Goal: Task Accomplishment & Management: Manage account settings

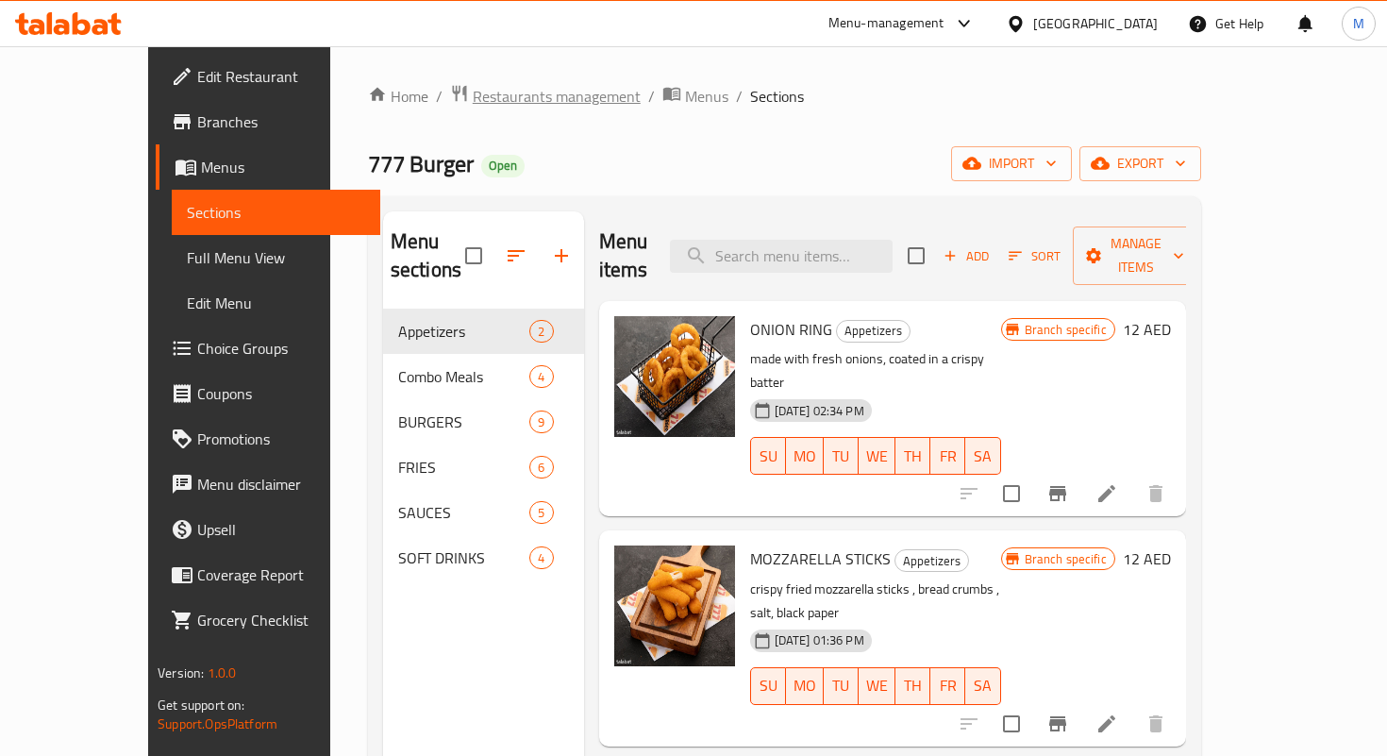
click at [473, 99] on span "Restaurants management" at bounding box center [557, 96] width 168 height 23
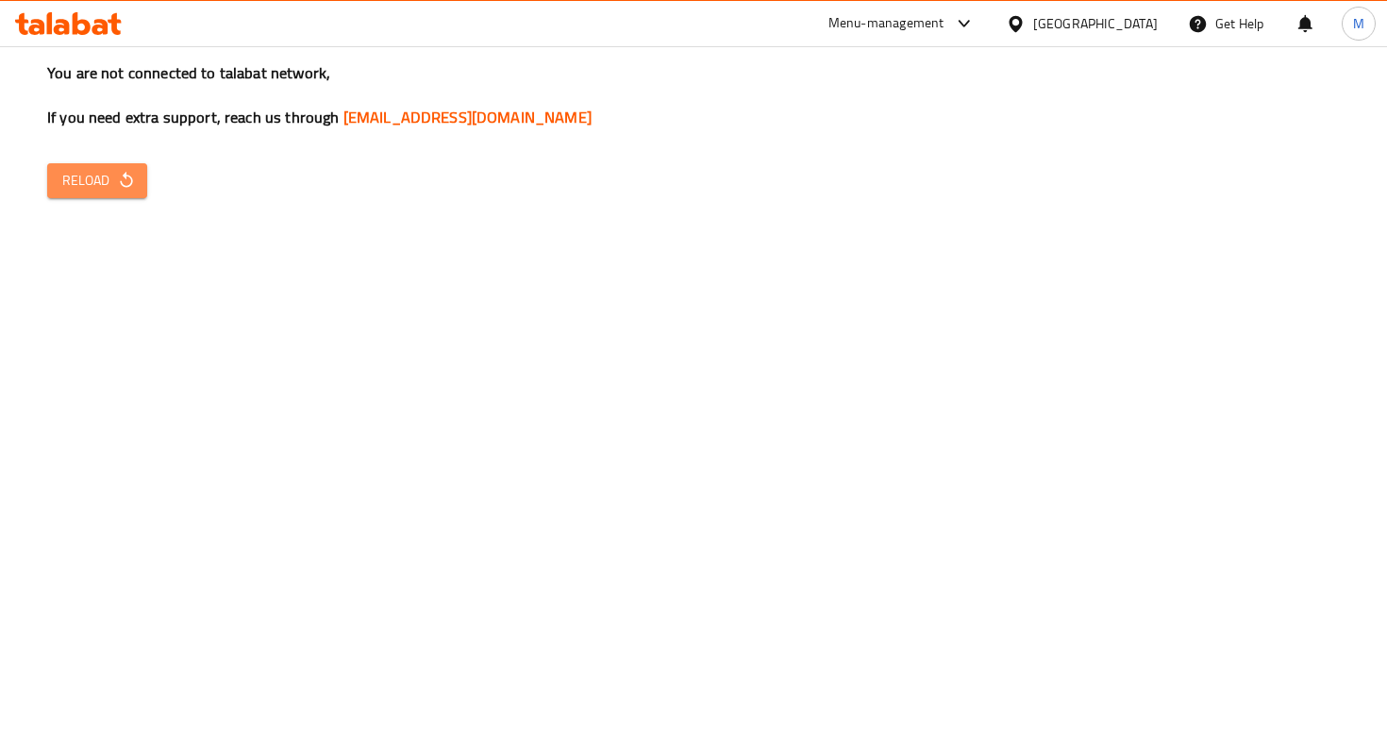
click at [120, 175] on icon "button" at bounding box center [126, 180] width 19 height 19
click at [106, 192] on span "Reload" at bounding box center [97, 181] width 70 height 24
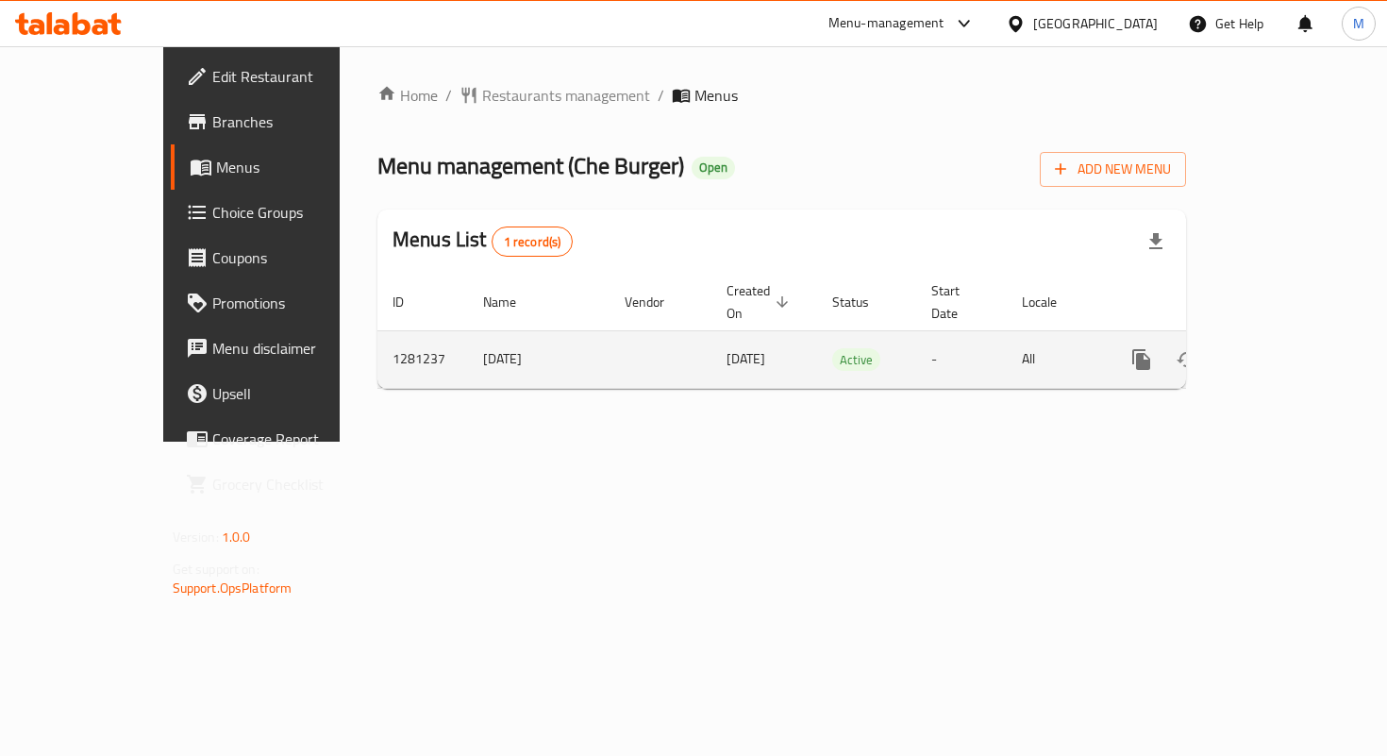
click at [1300, 354] on link "enhanced table" at bounding box center [1277, 359] width 45 height 45
click at [1286, 351] on icon "enhanced table" at bounding box center [1277, 359] width 17 height 17
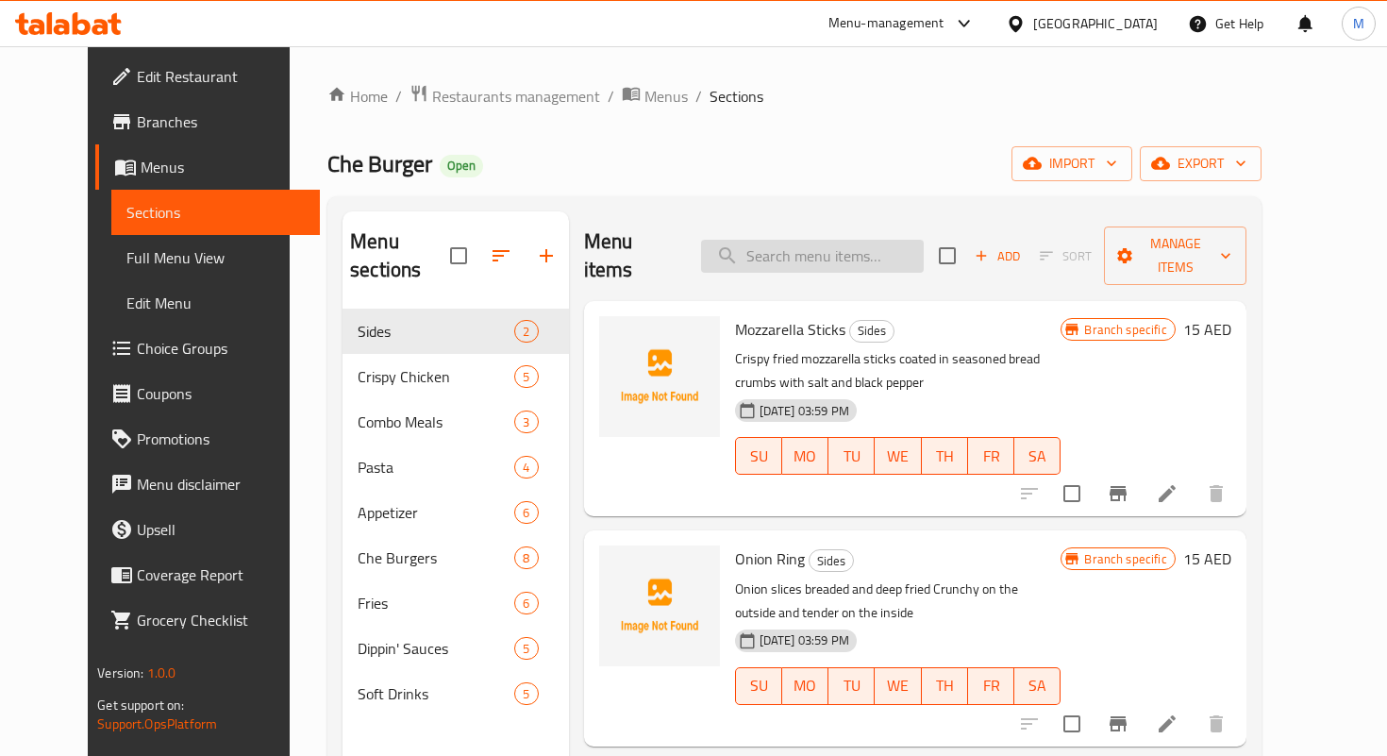
click at [812, 243] on input "search" at bounding box center [812, 256] width 223 height 33
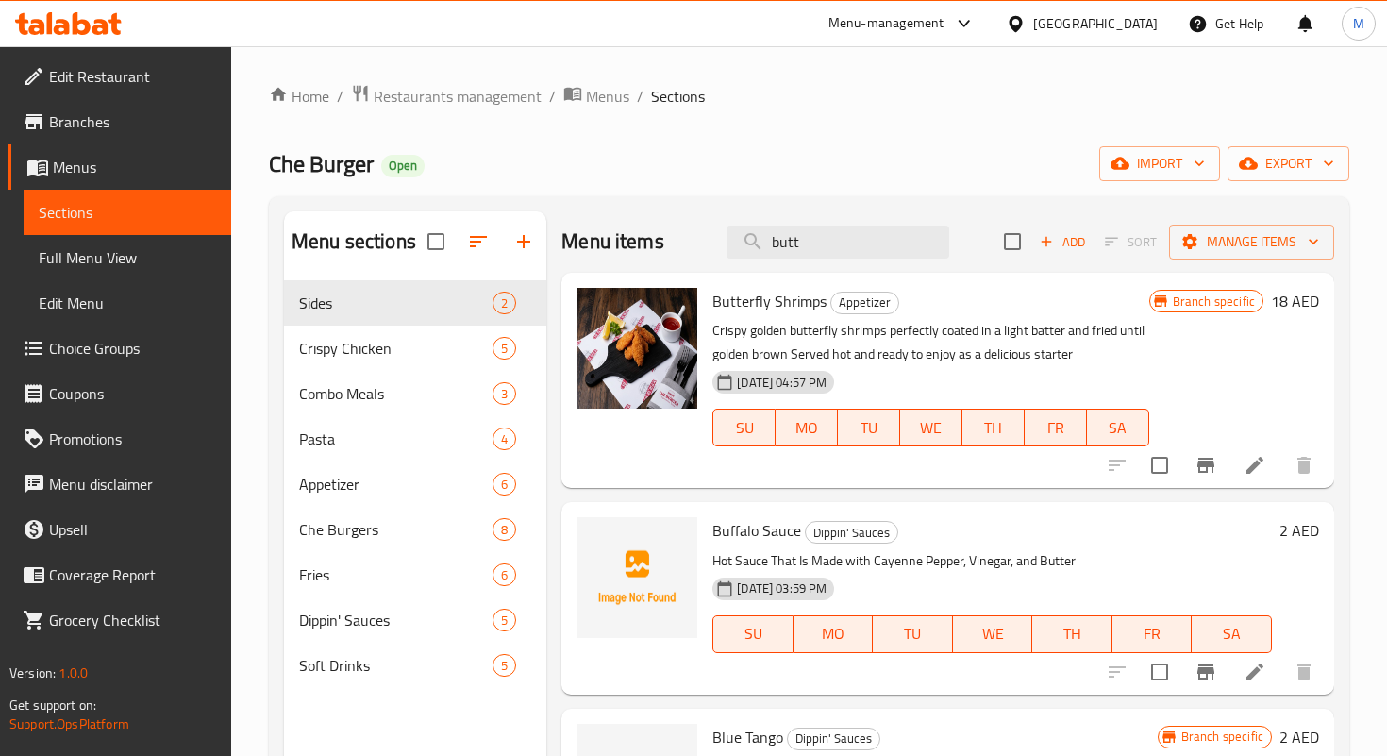
type input "butt"
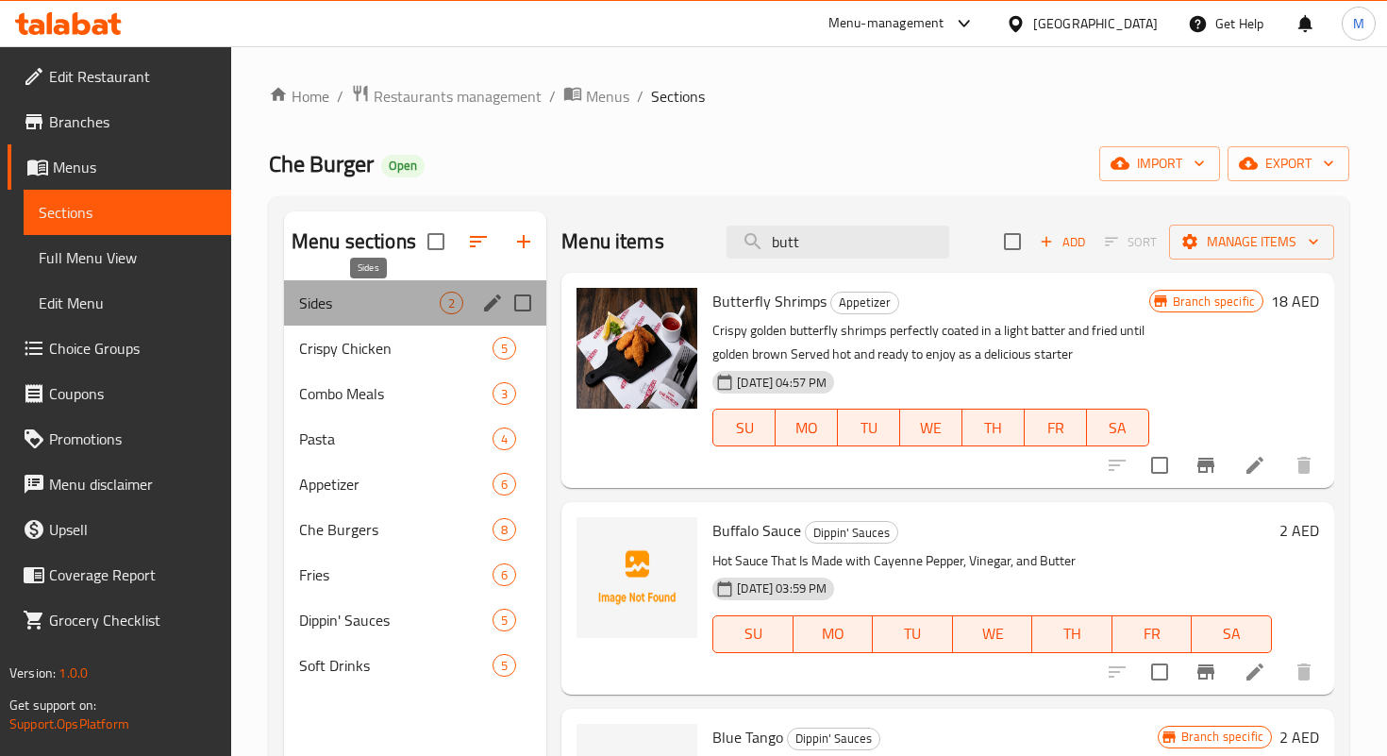
click at [408, 308] on span "Sides" at bounding box center [369, 303] width 141 height 23
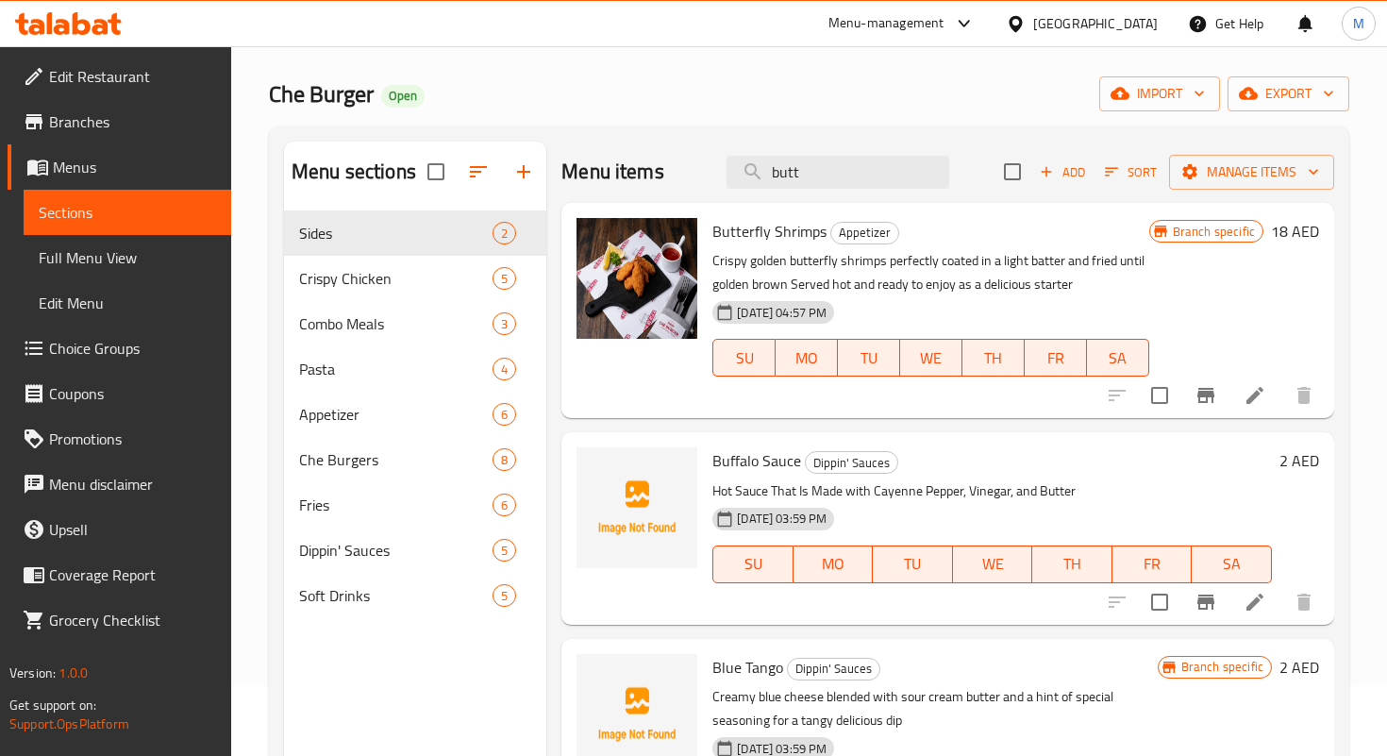
scroll to position [58, 0]
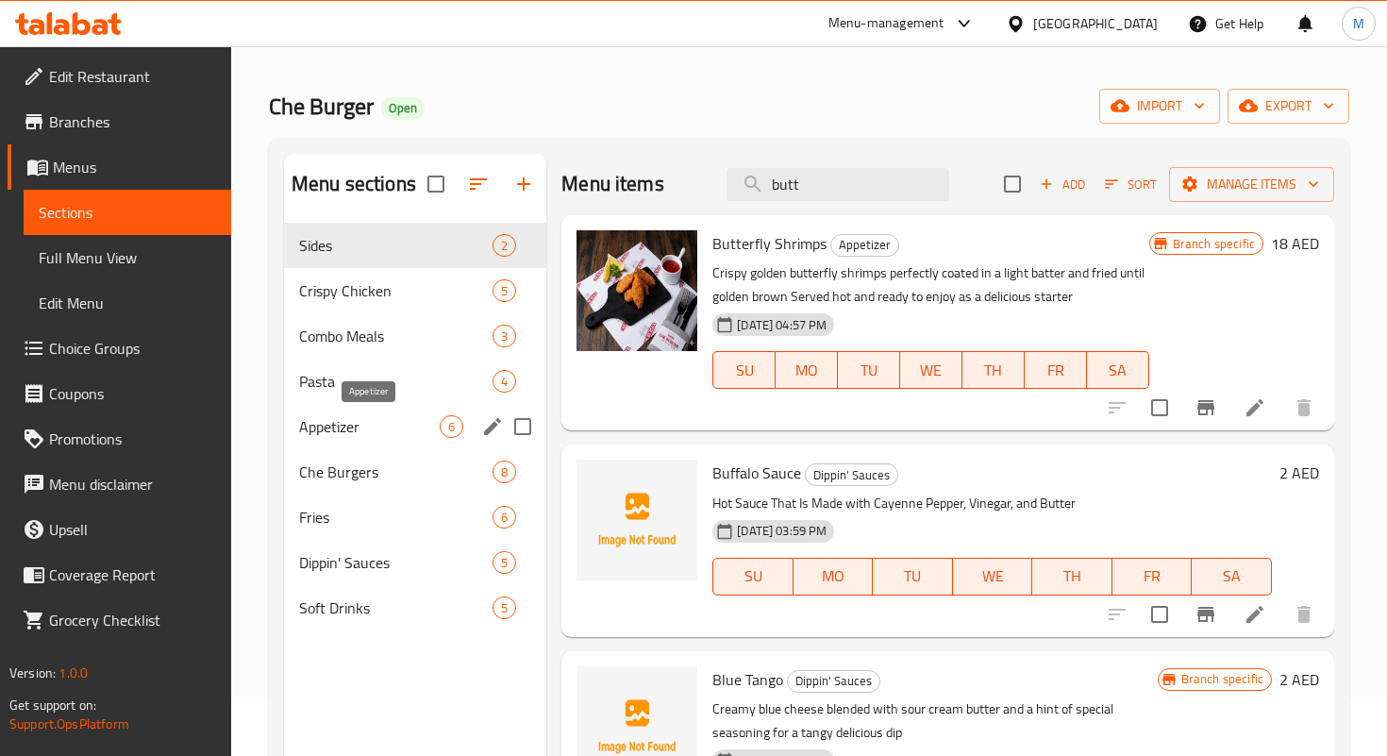
click at [379, 434] on span "Appetizer" at bounding box center [369, 426] width 141 height 23
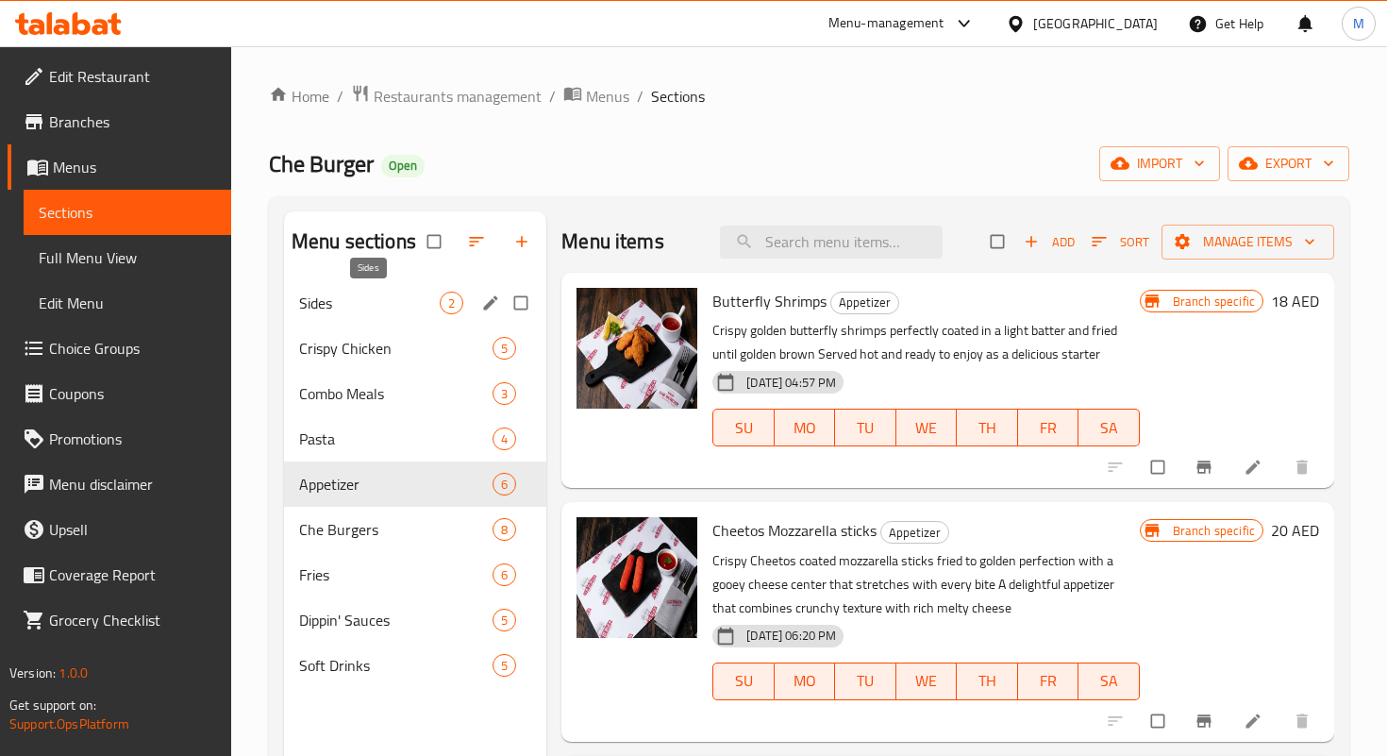
click at [411, 305] on span "Sides" at bounding box center [369, 303] width 141 height 23
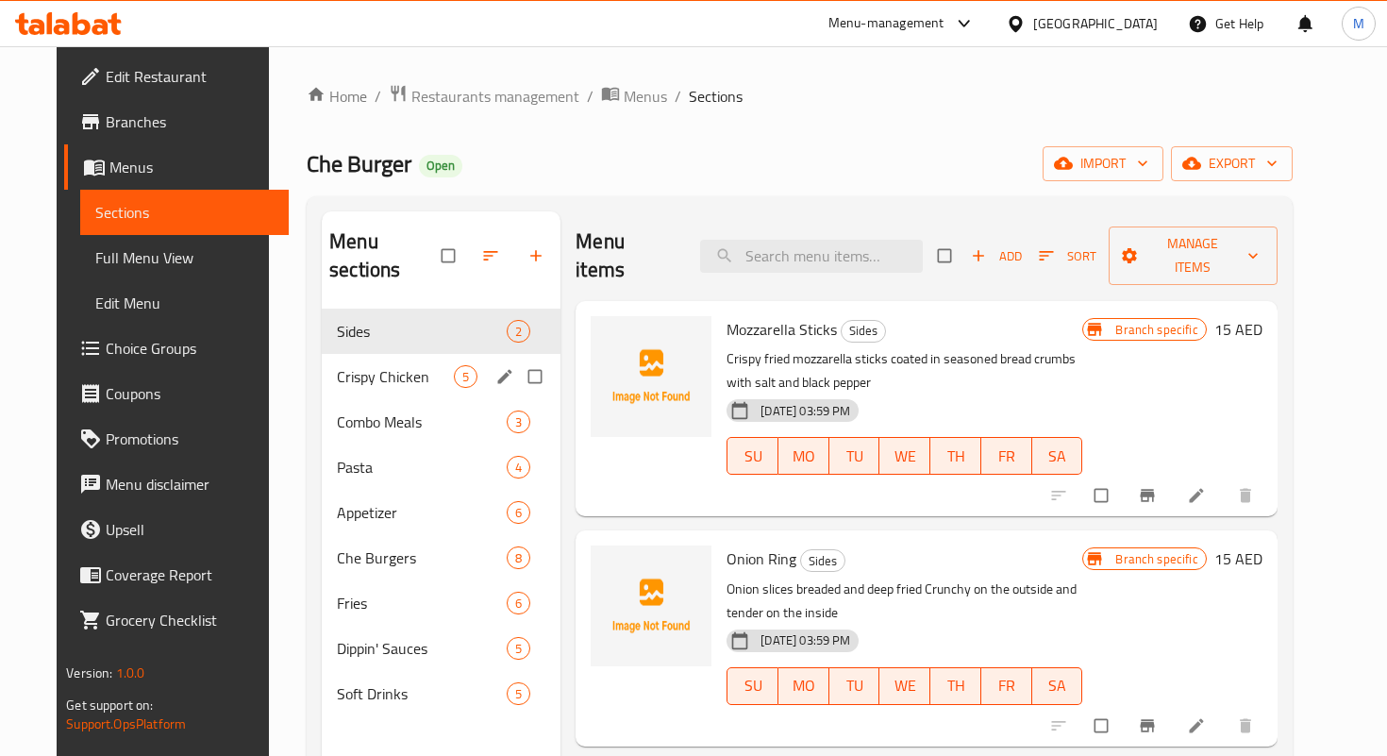
click at [390, 365] on span "Crispy Chicken" at bounding box center [395, 376] width 117 height 23
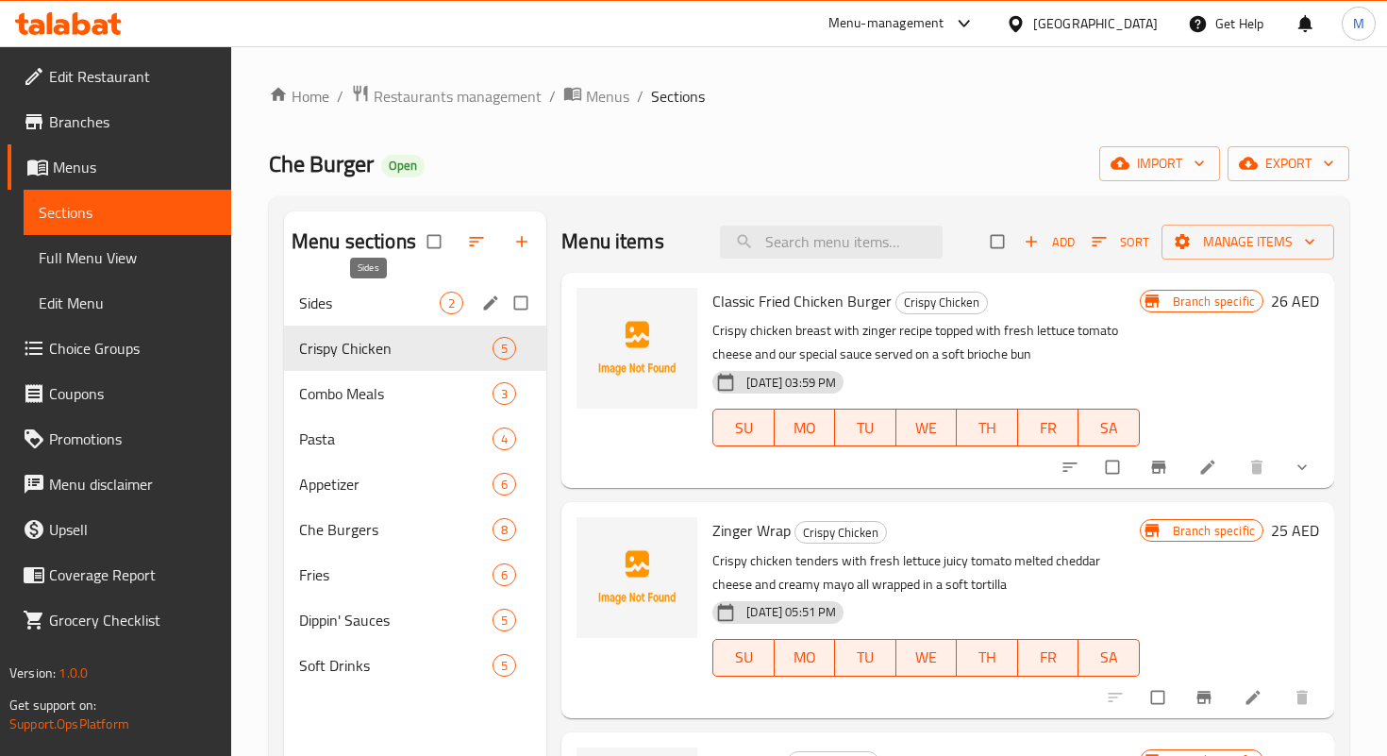
click at [352, 300] on span "Sides" at bounding box center [369, 303] width 141 height 23
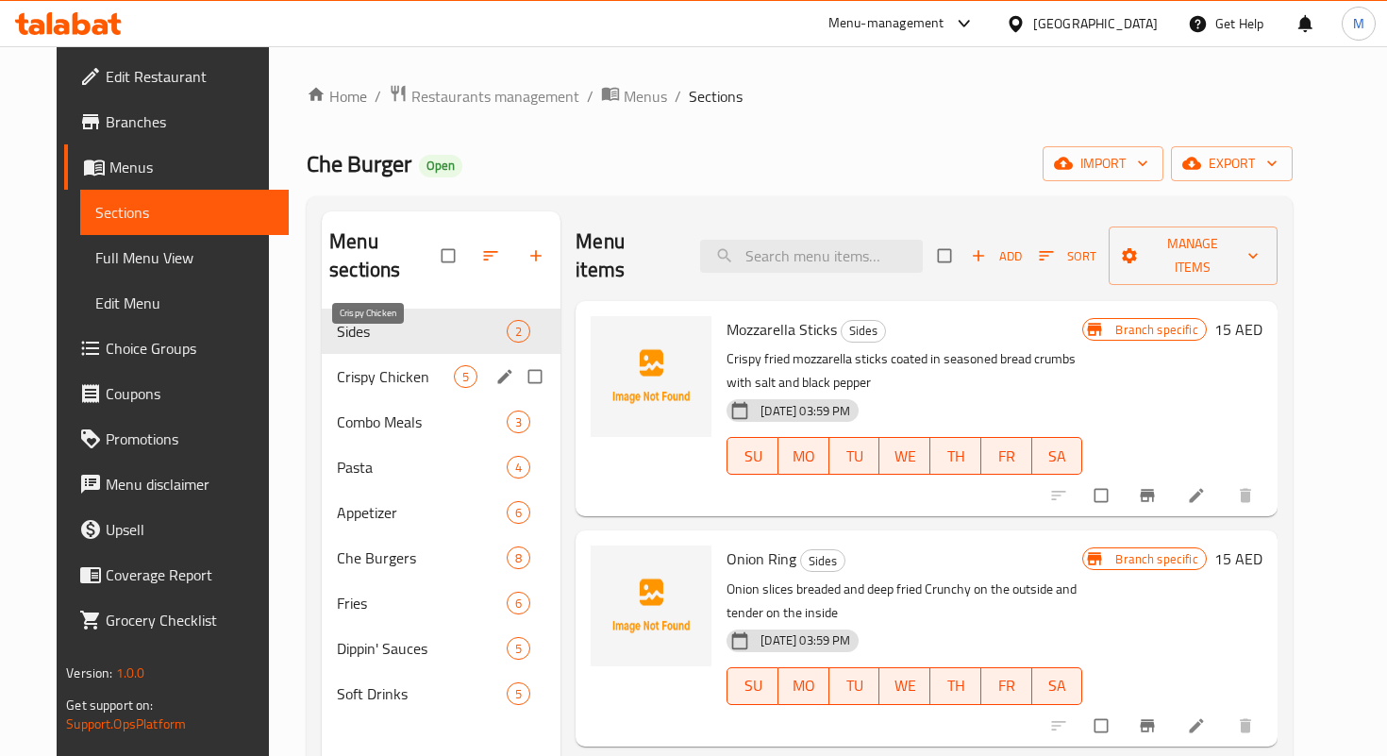
click at [384, 365] on span "Crispy Chicken" at bounding box center [395, 376] width 117 height 23
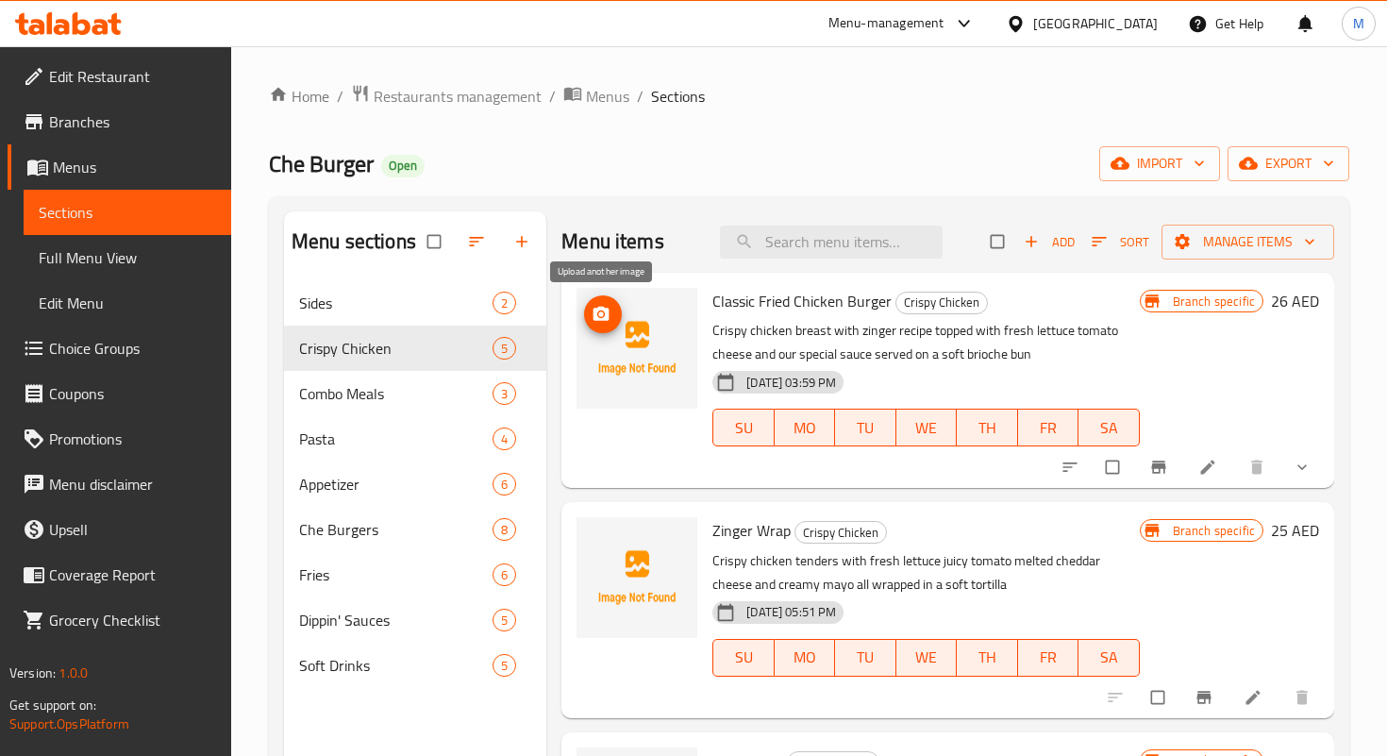
click at [615, 308] on span "upload picture" at bounding box center [603, 314] width 38 height 19
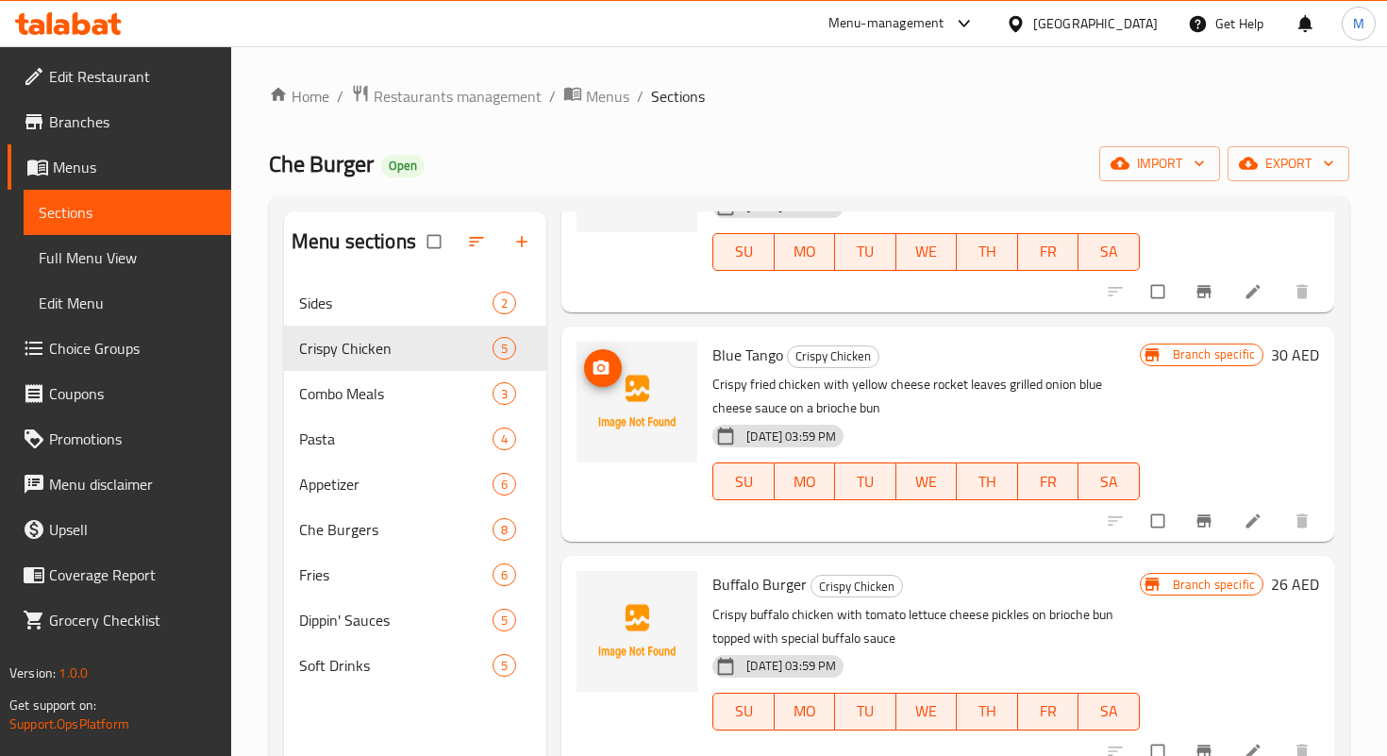
scroll to position [439, 0]
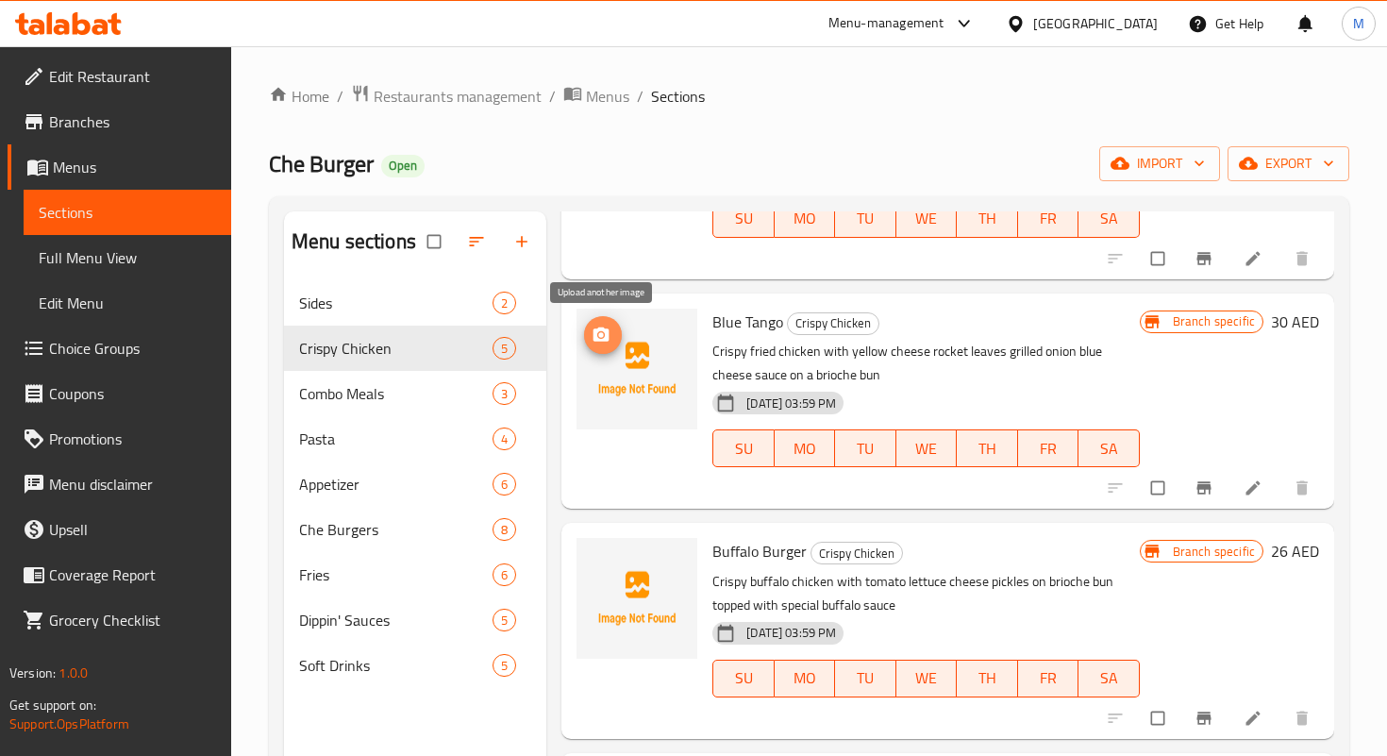
click at [610, 341] on icon "upload picture" at bounding box center [601, 335] width 19 height 19
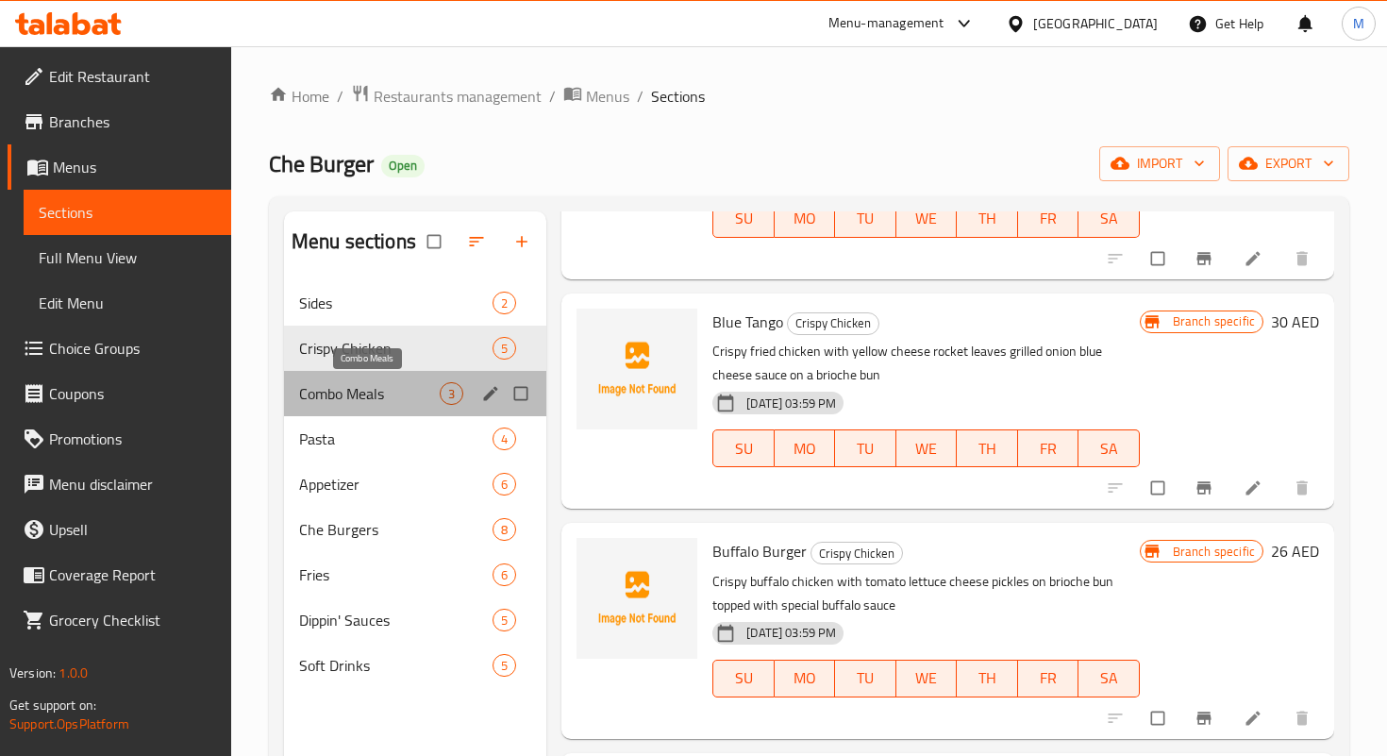
click at [359, 403] on span "Combo Meals" at bounding box center [369, 393] width 141 height 23
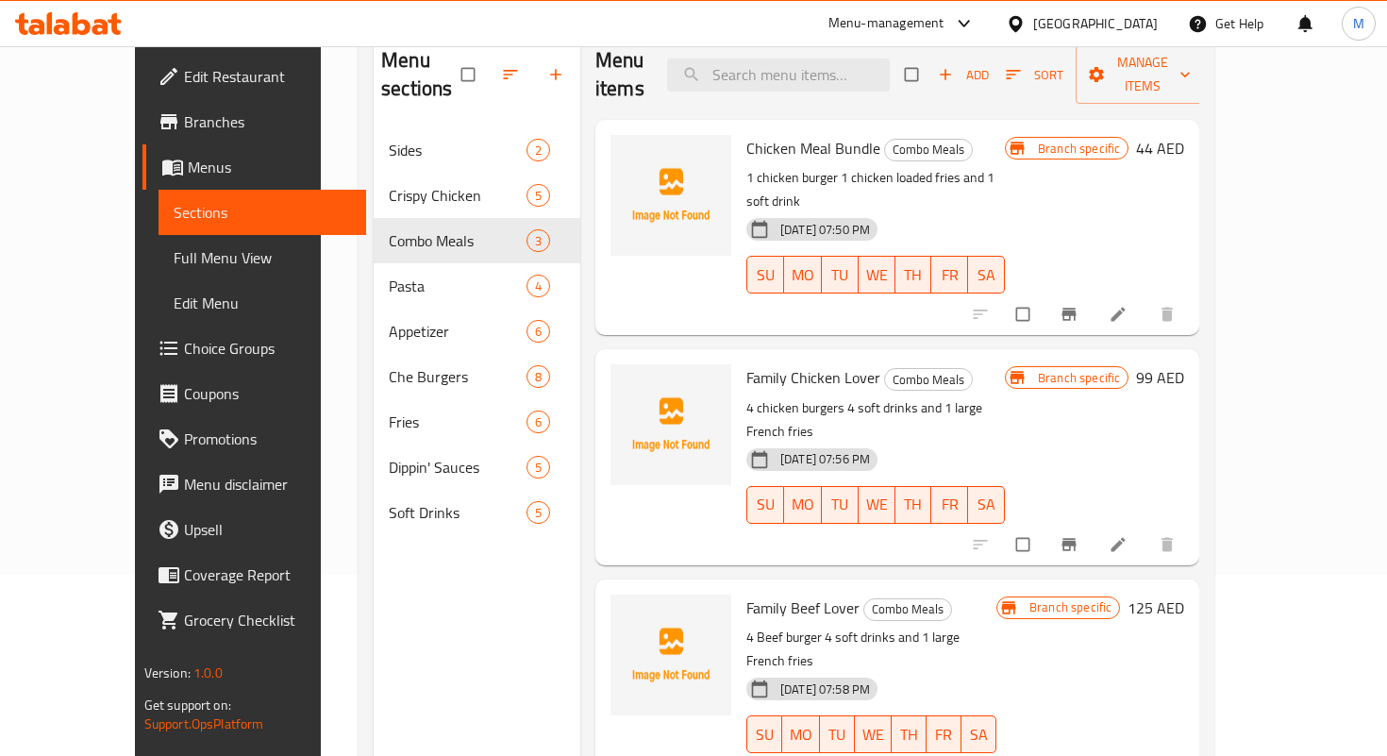
scroll to position [264, 0]
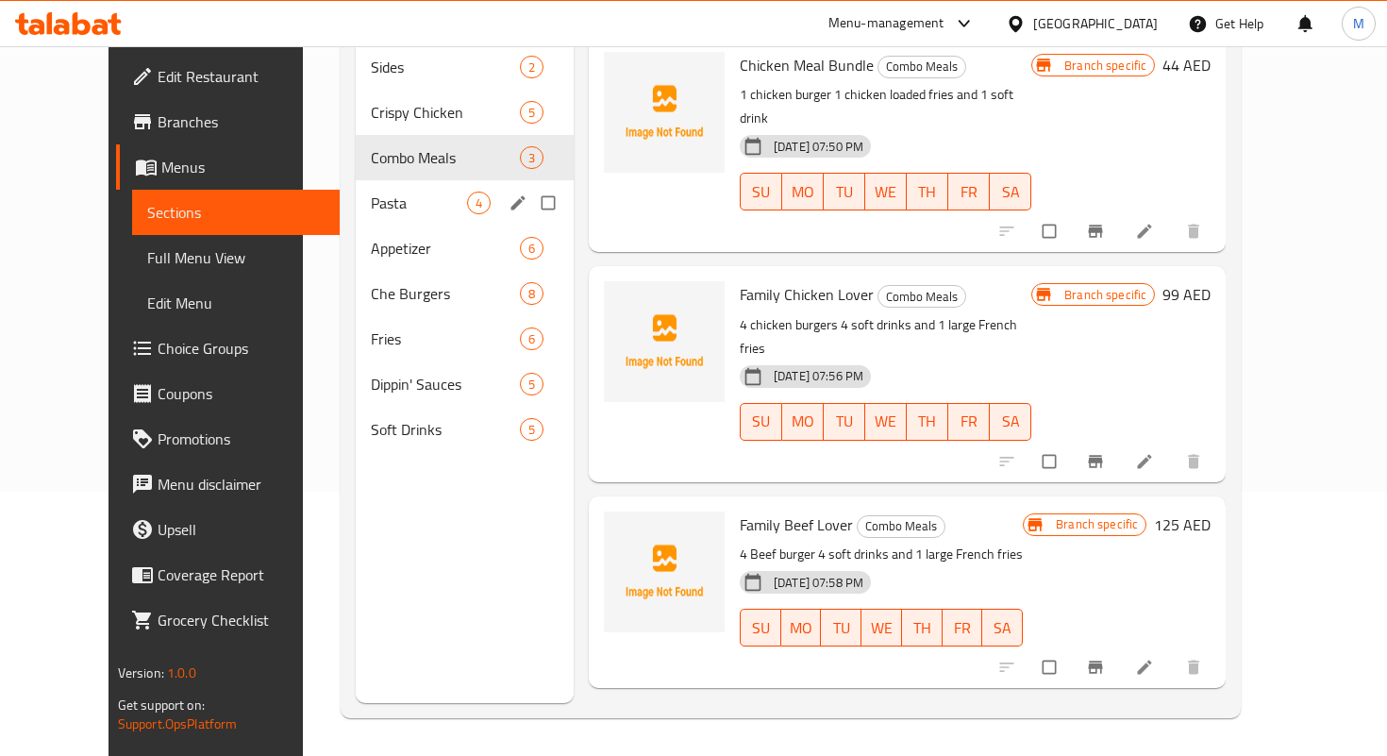
click at [371, 192] on span "Pasta" at bounding box center [418, 203] width 95 height 23
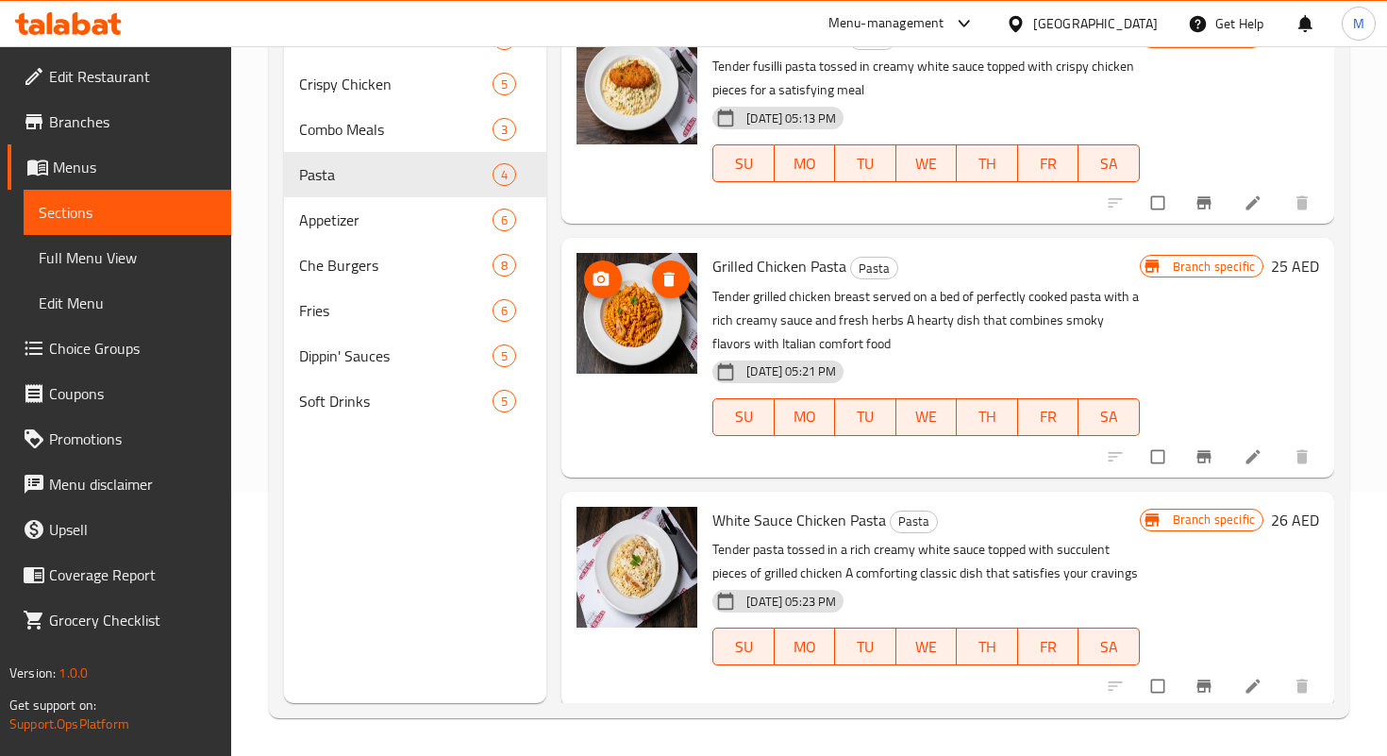
scroll to position [233, 0]
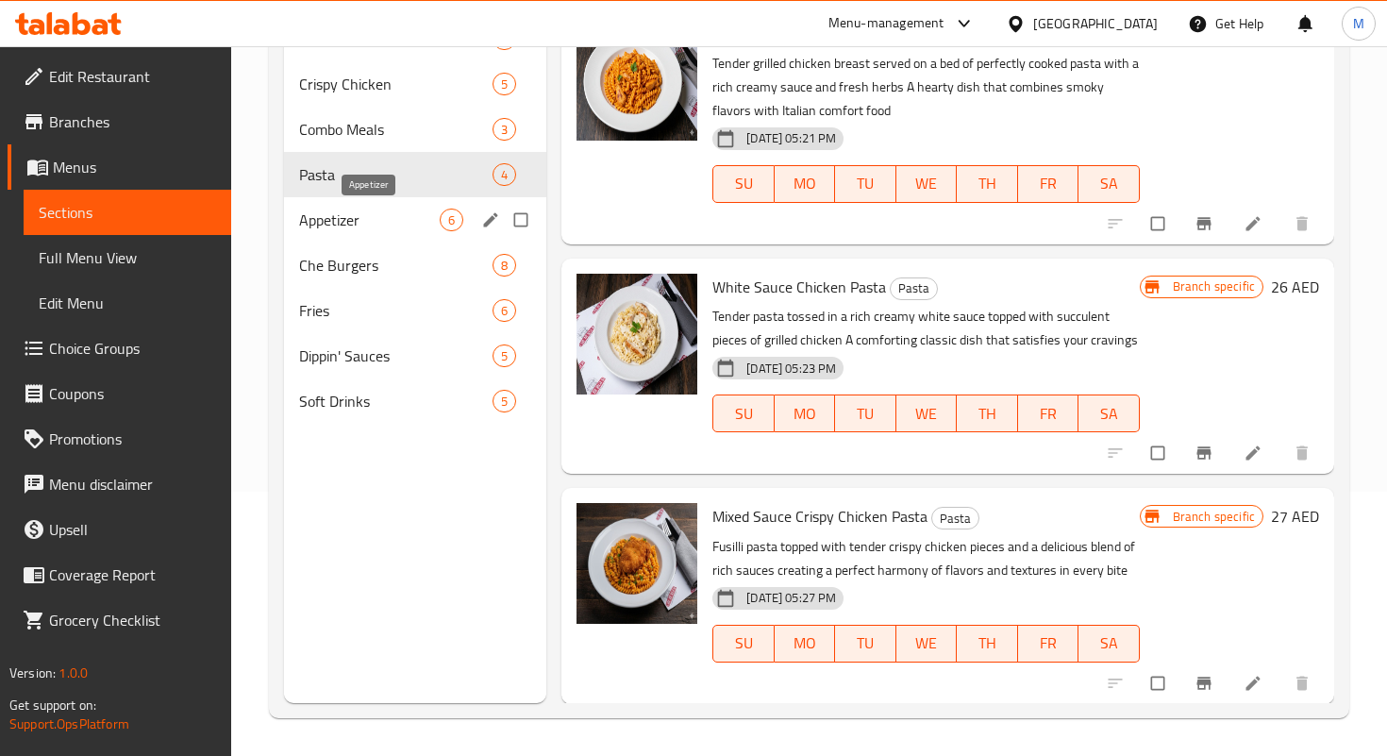
click at [374, 226] on span "Appetizer" at bounding box center [369, 220] width 141 height 23
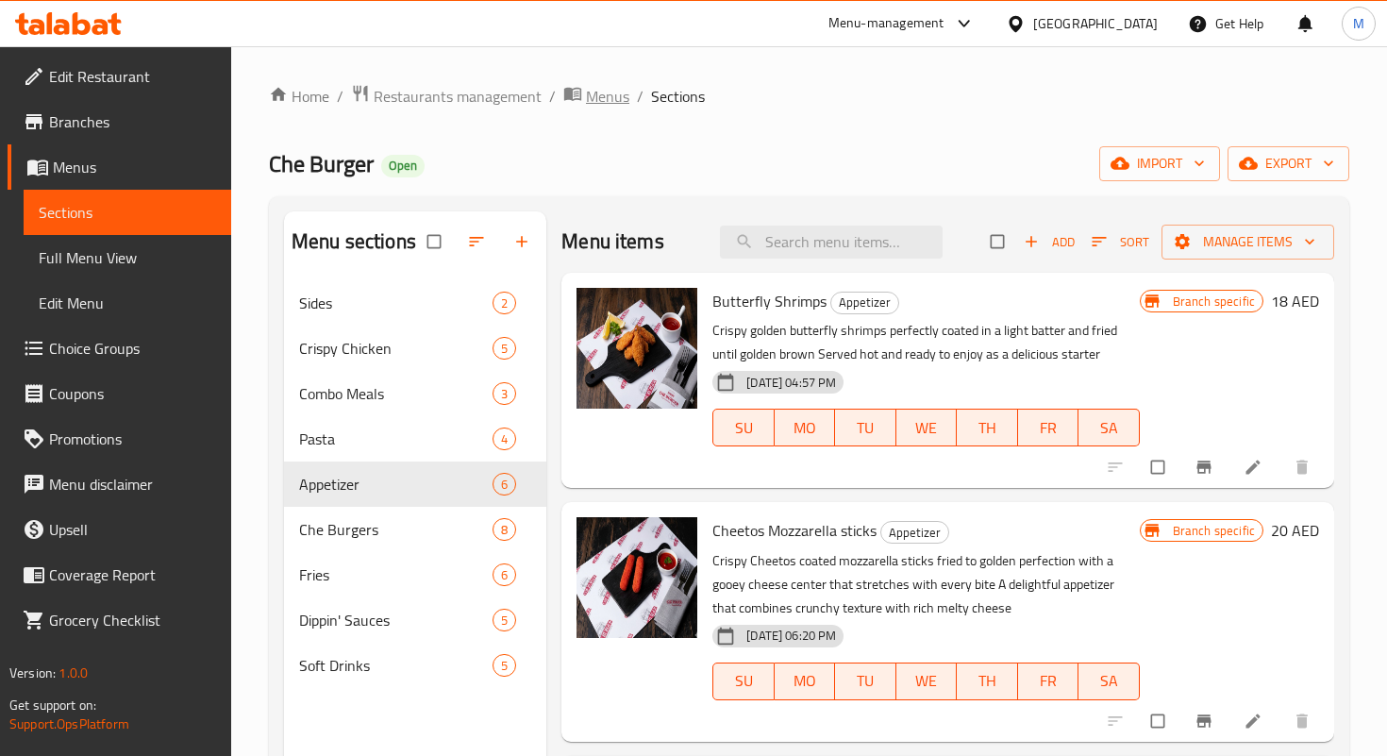
click at [578, 99] on icon "breadcrumb" at bounding box center [572, 94] width 17 height 13
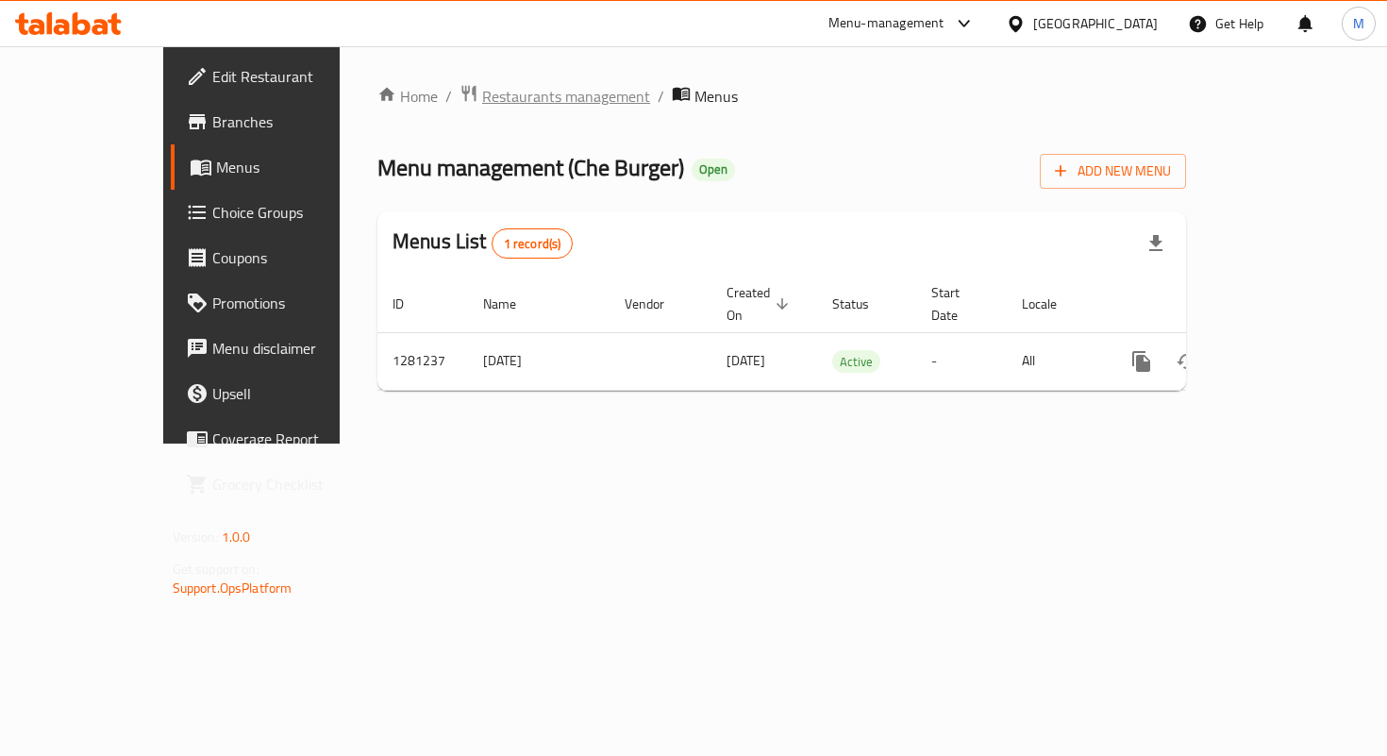
click at [482, 103] on span "Restaurants management" at bounding box center [566, 96] width 168 height 23
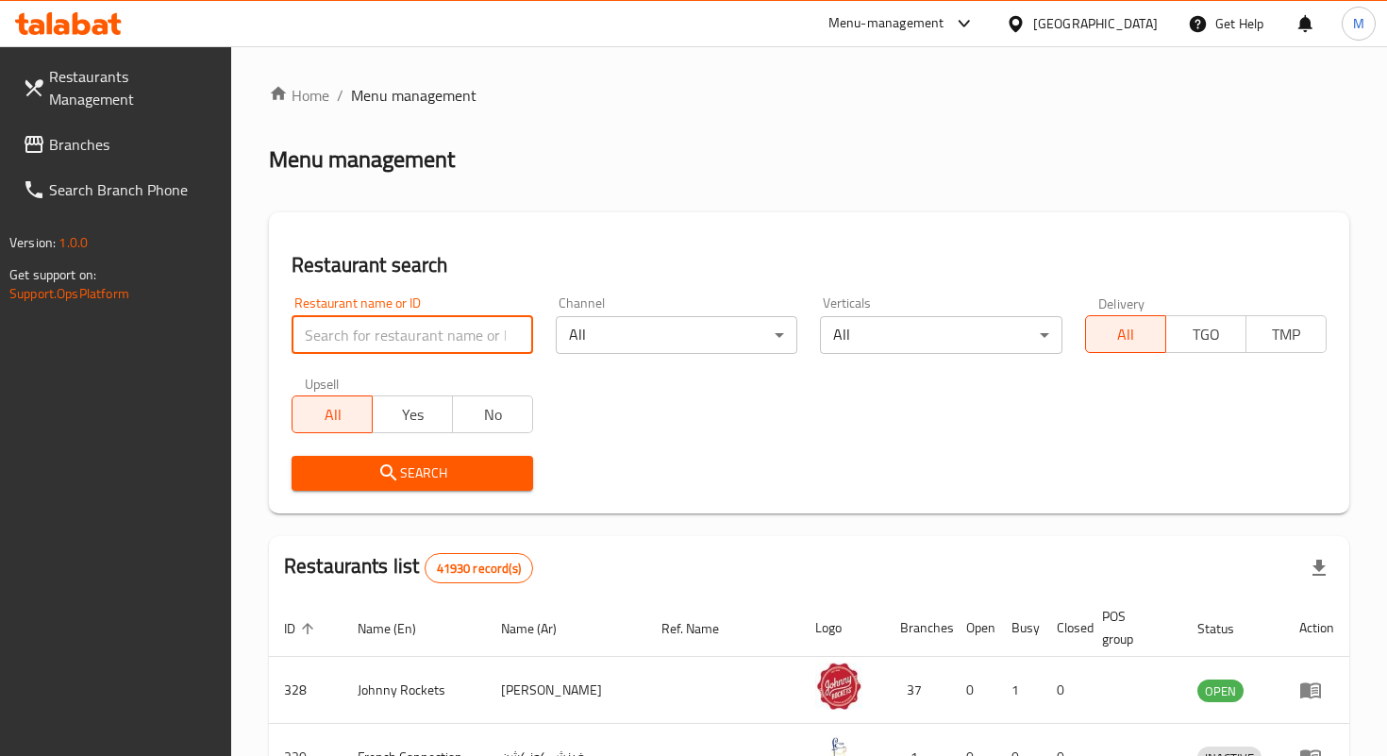
click at [439, 325] on input "search" at bounding box center [413, 335] width 242 height 38
type input "777 burger"
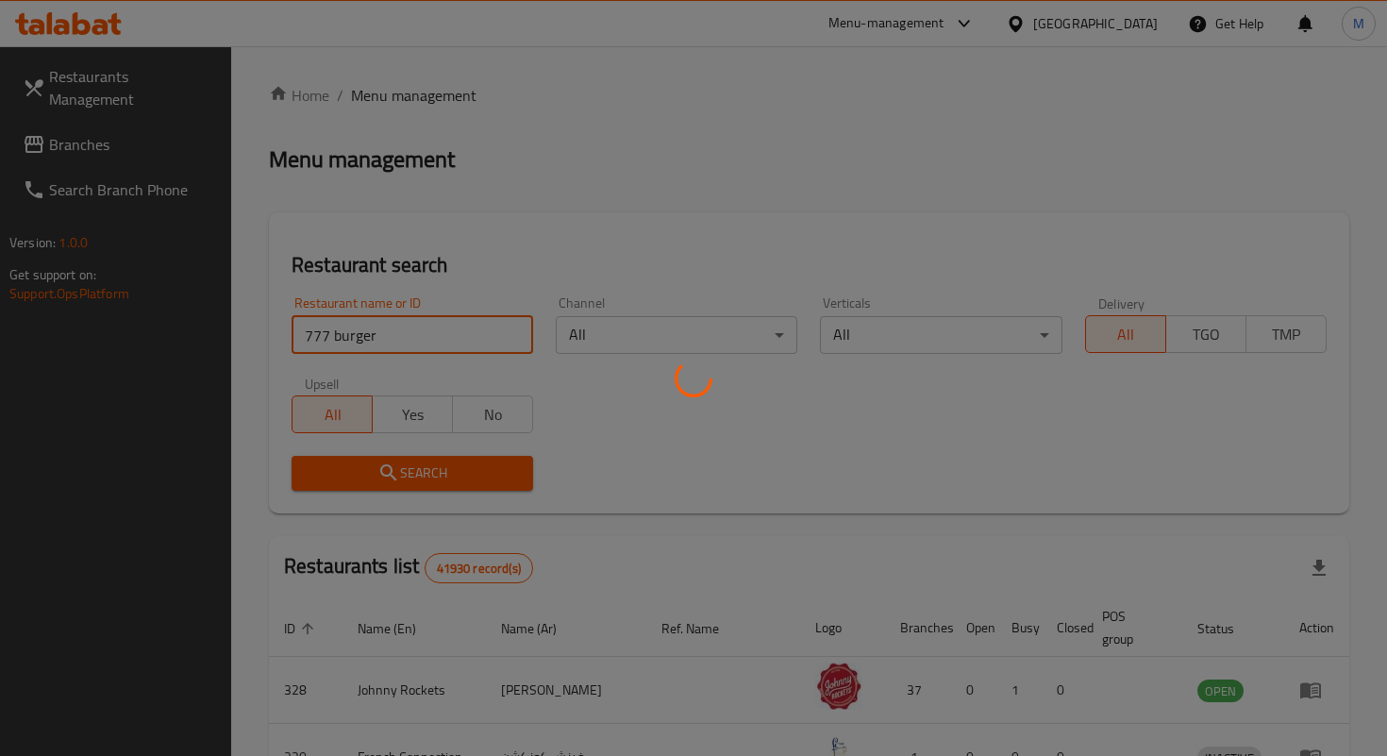
scroll to position [71, 0]
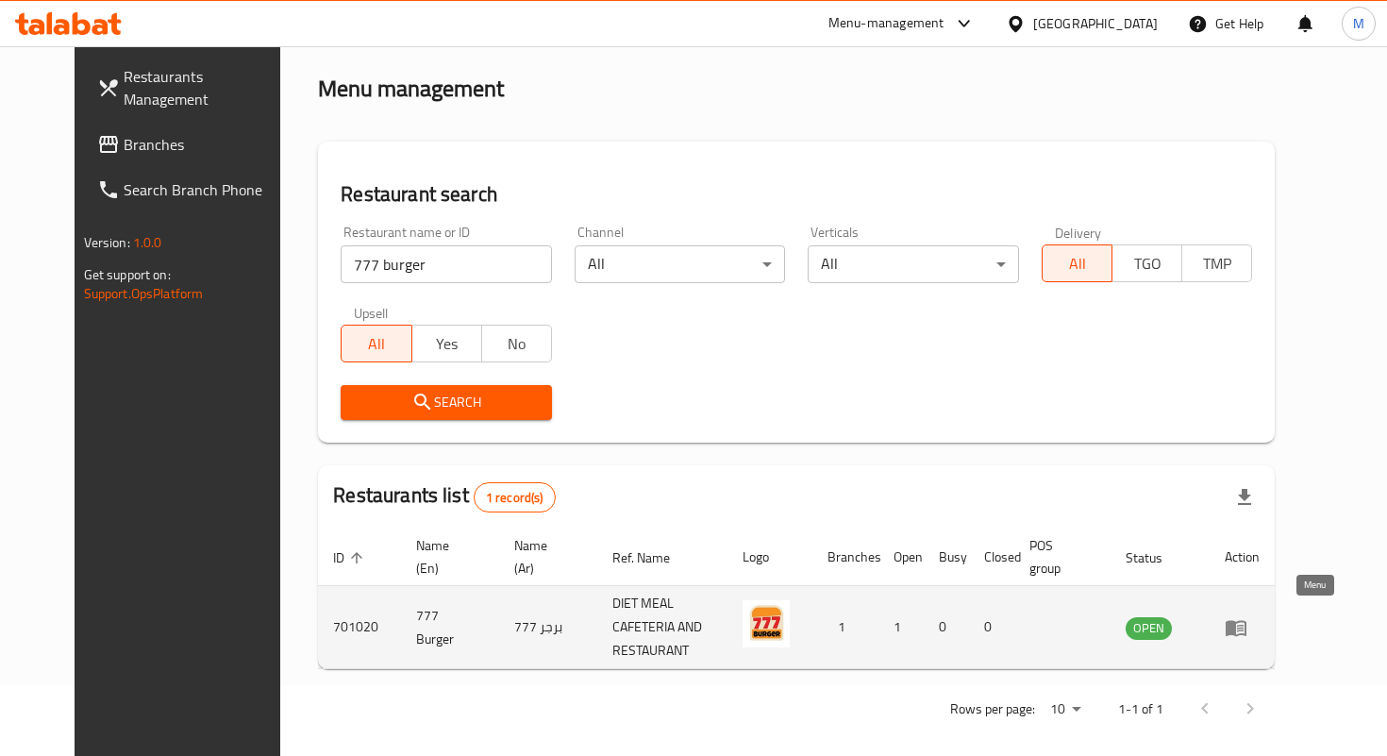
click at [1248, 616] on icon "enhanced table" at bounding box center [1236, 627] width 23 height 23
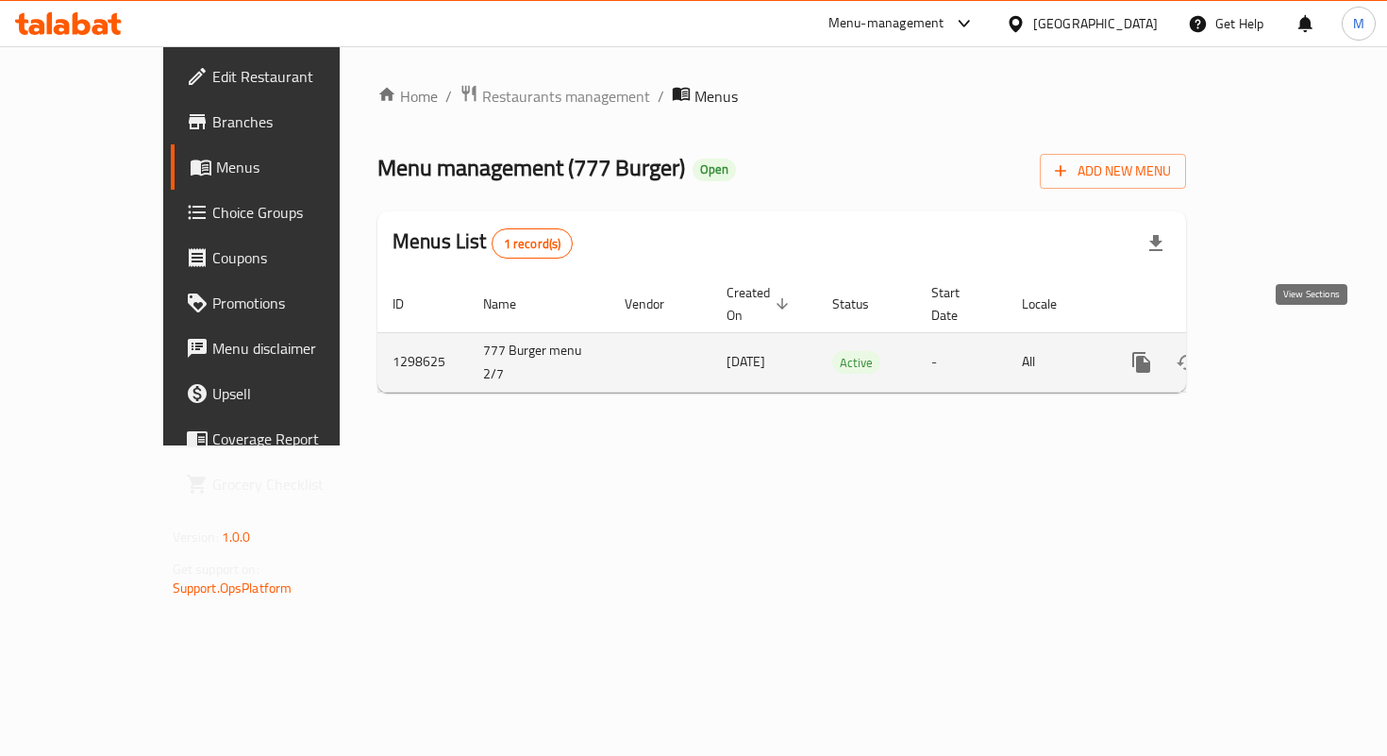
click at [1289, 351] on icon "enhanced table" at bounding box center [1277, 362] width 23 height 23
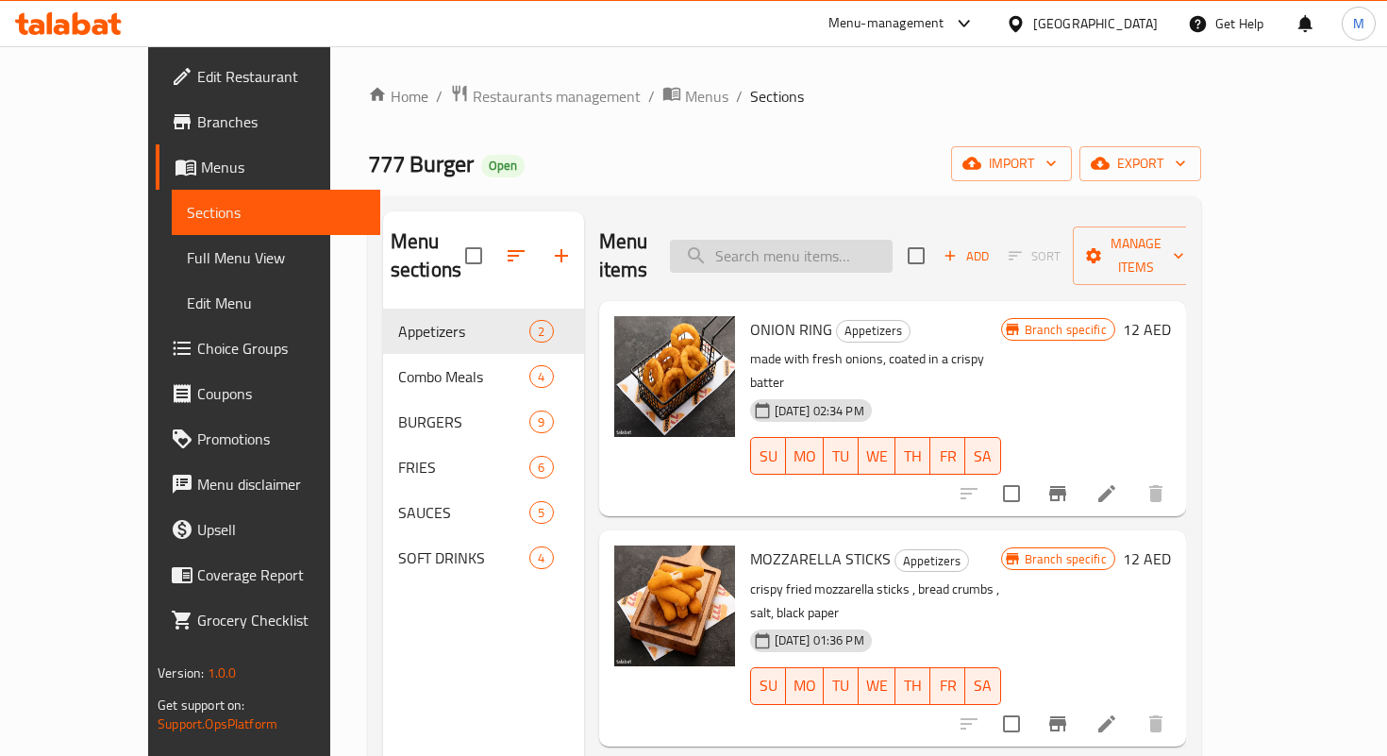
click at [822, 243] on input "search" at bounding box center [781, 256] width 223 height 33
paste input "CLASSIC BEEF BURGER"
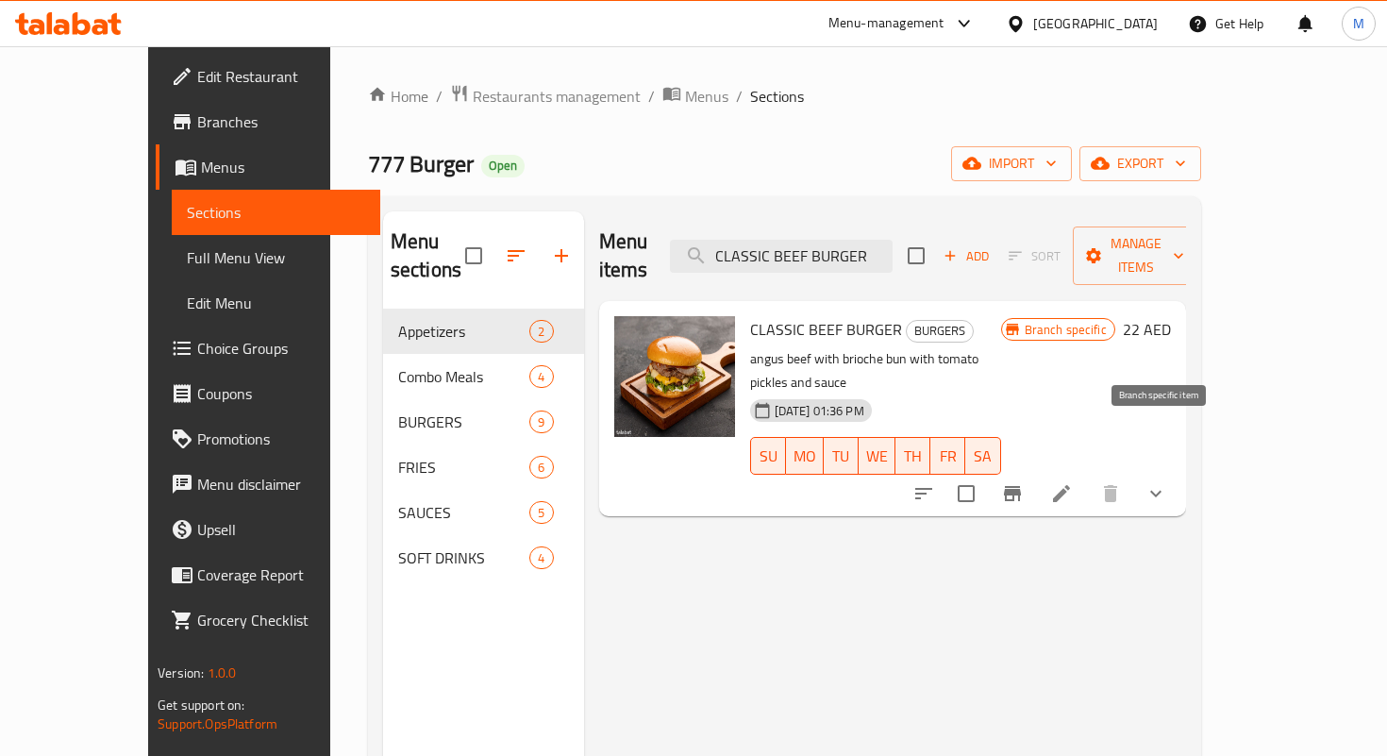
type input "CLASSIC BEEF BURGER"
click at [1021, 486] on icon "Branch-specific-item" at bounding box center [1012, 493] width 17 height 15
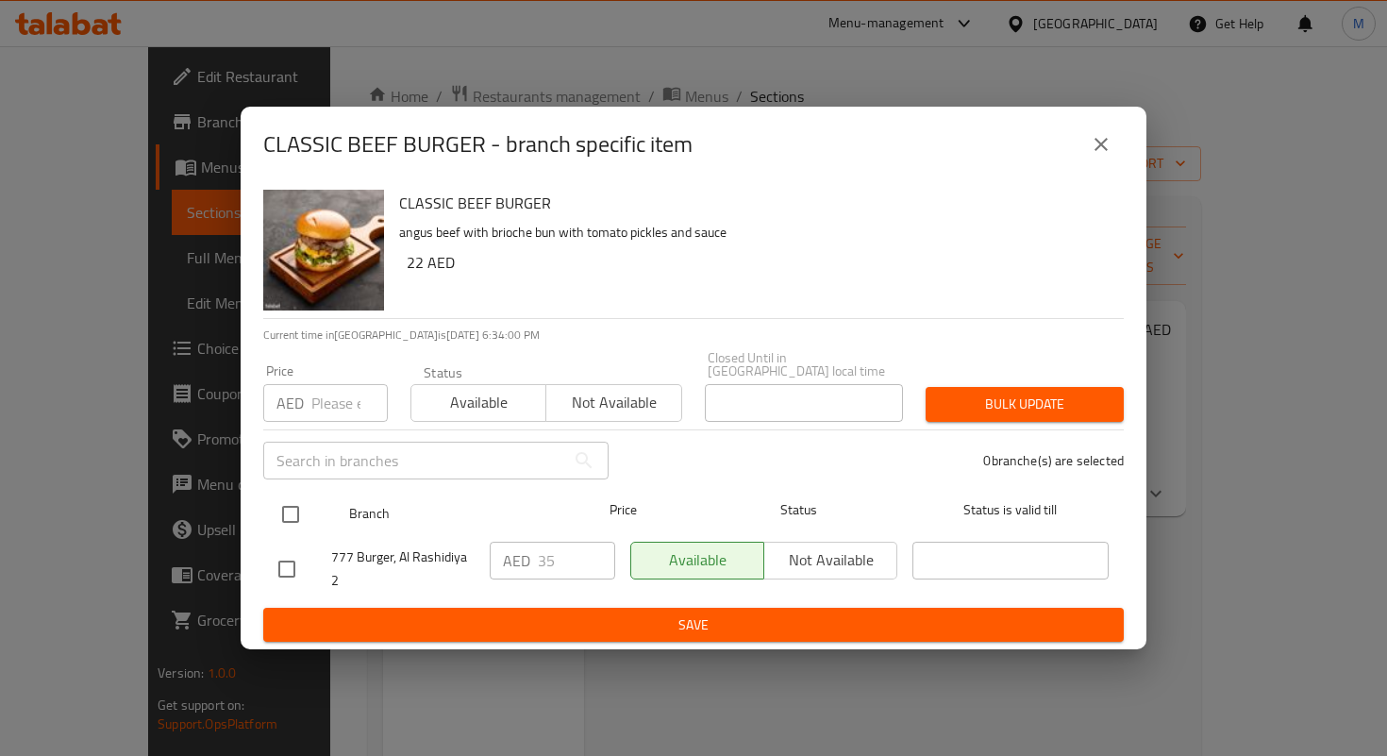
click at [289, 520] on input "checkbox" at bounding box center [291, 515] width 40 height 40
checkbox input "true"
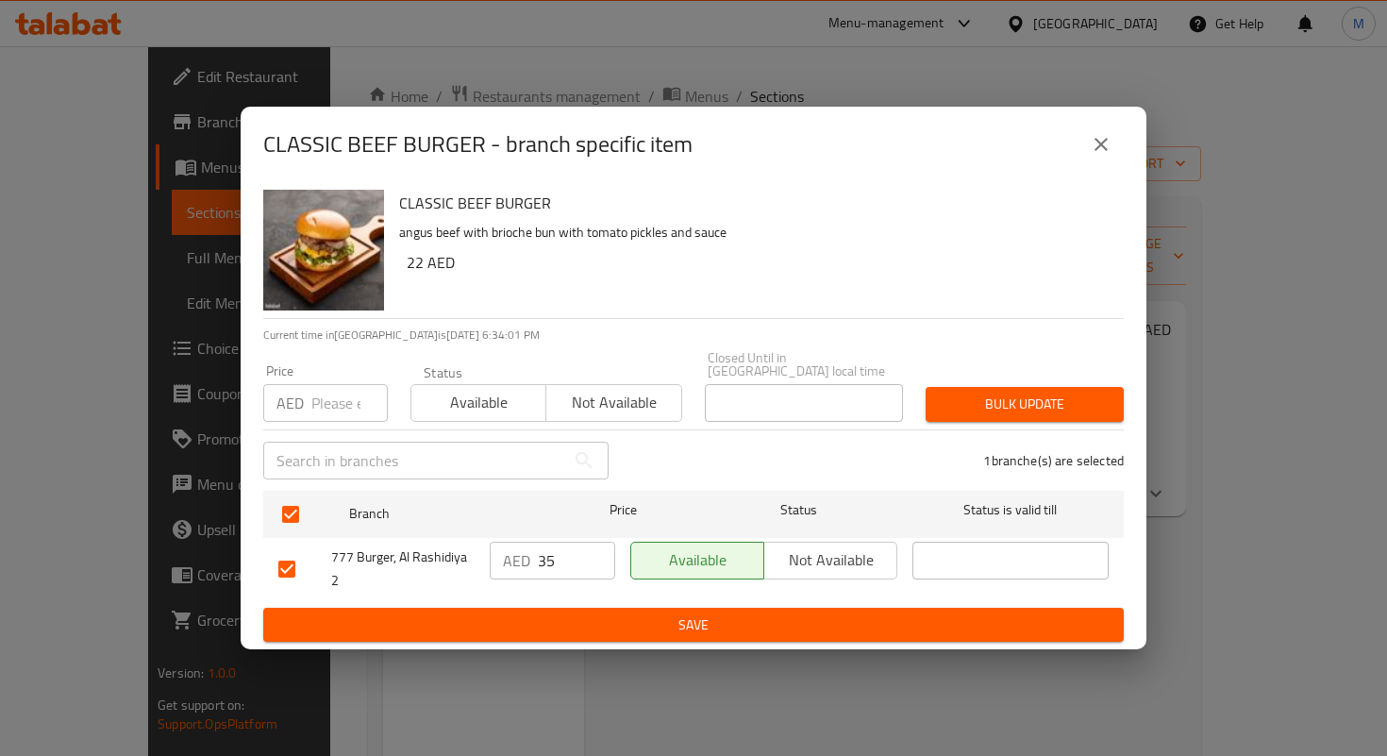
click at [562, 557] on input "35" at bounding box center [576, 561] width 77 height 38
paste input "27."
type input "27.5"
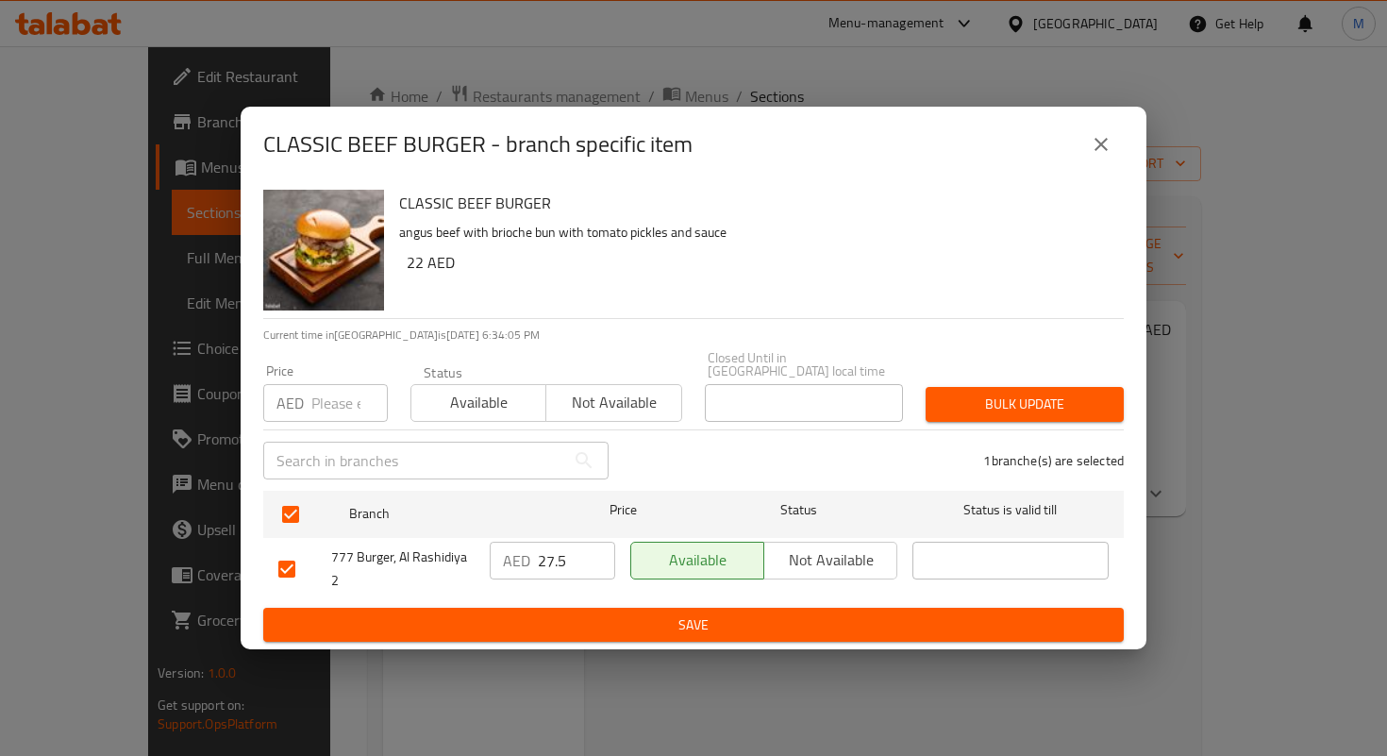
click at [575, 649] on div "CLASSIC BEEF BURGER angus beef with brioche bun with tomato pickles and sauce 2…" at bounding box center [694, 416] width 906 height 468
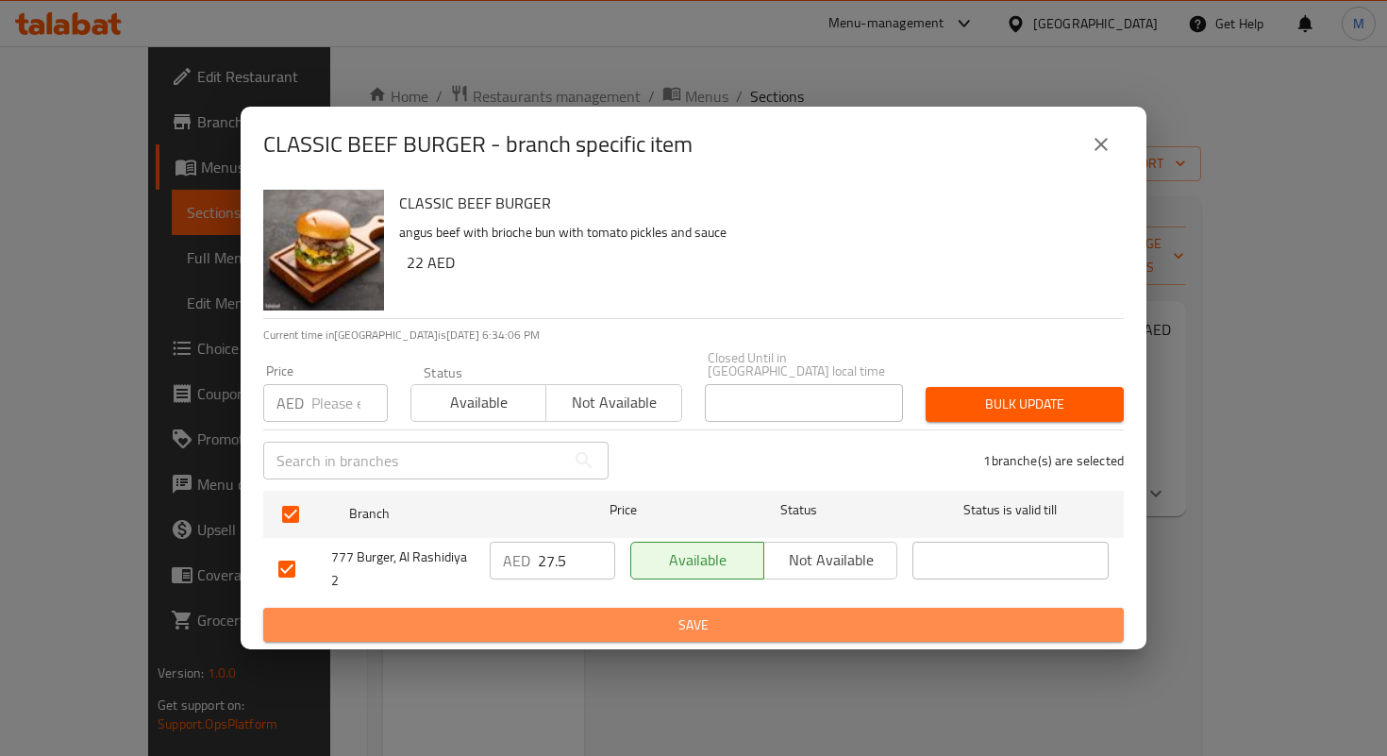
click at [579, 637] on button "Save" at bounding box center [693, 625] width 861 height 35
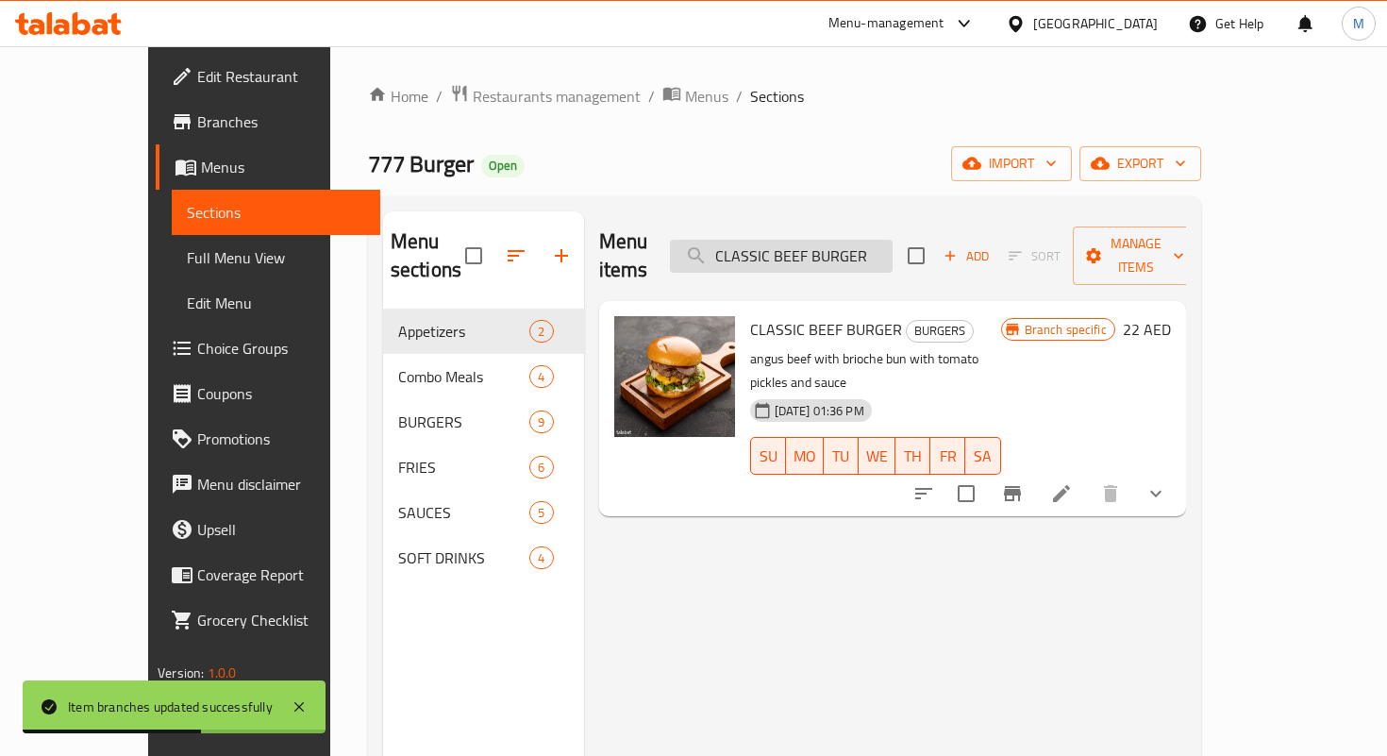
click at [795, 243] on input "CLASSIC BEEF BURGER" at bounding box center [781, 256] width 223 height 33
paste input "HEESE"
click at [795, 243] on input "CHEESE BURGER" at bounding box center [781, 256] width 223 height 33
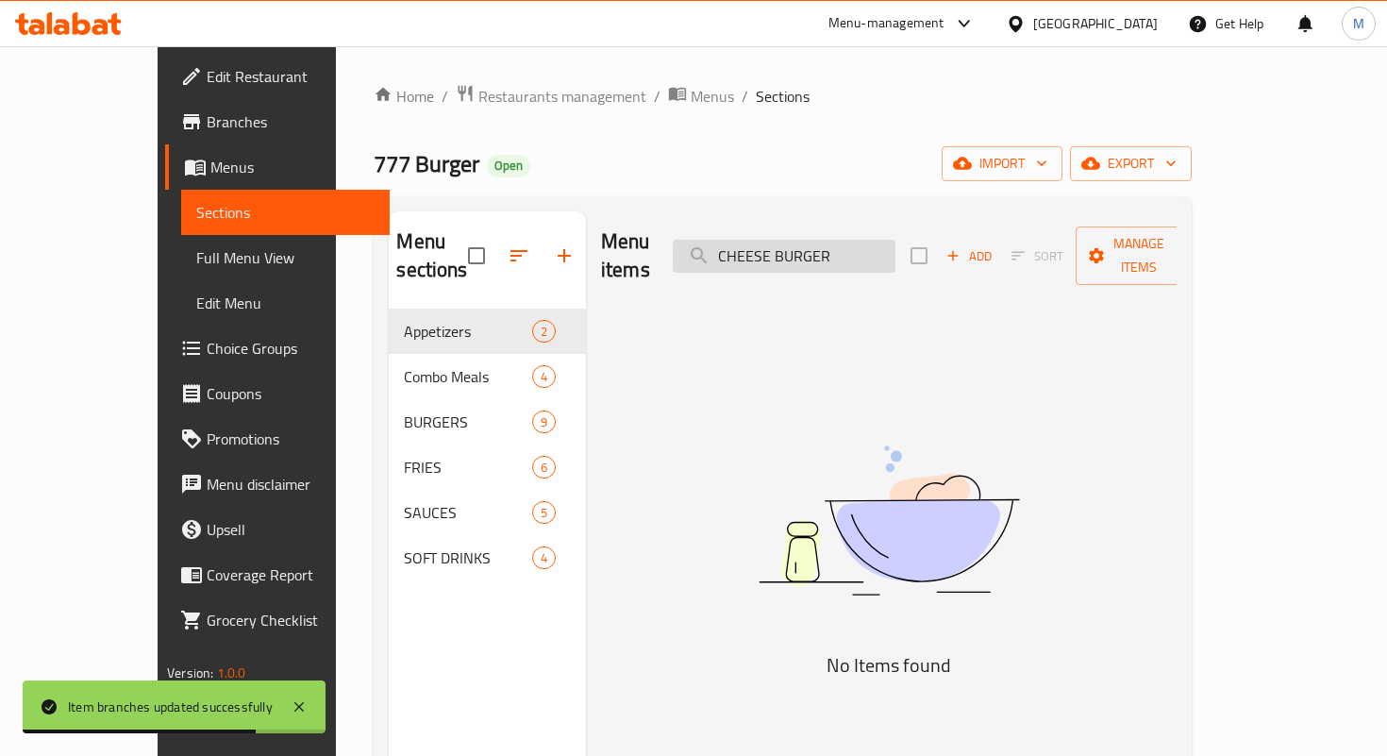
click at [851, 246] on input "CHEESE BURGER" at bounding box center [784, 256] width 223 height 33
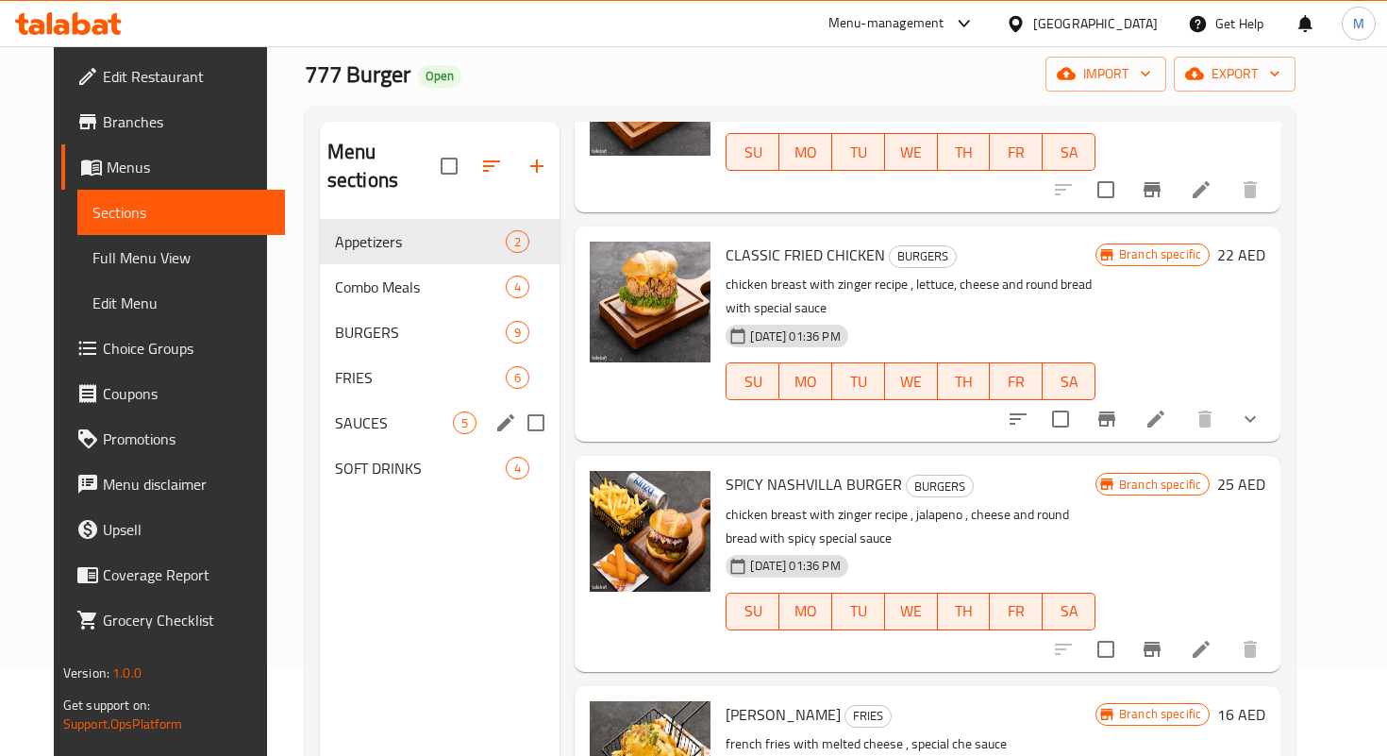
scroll to position [81, 0]
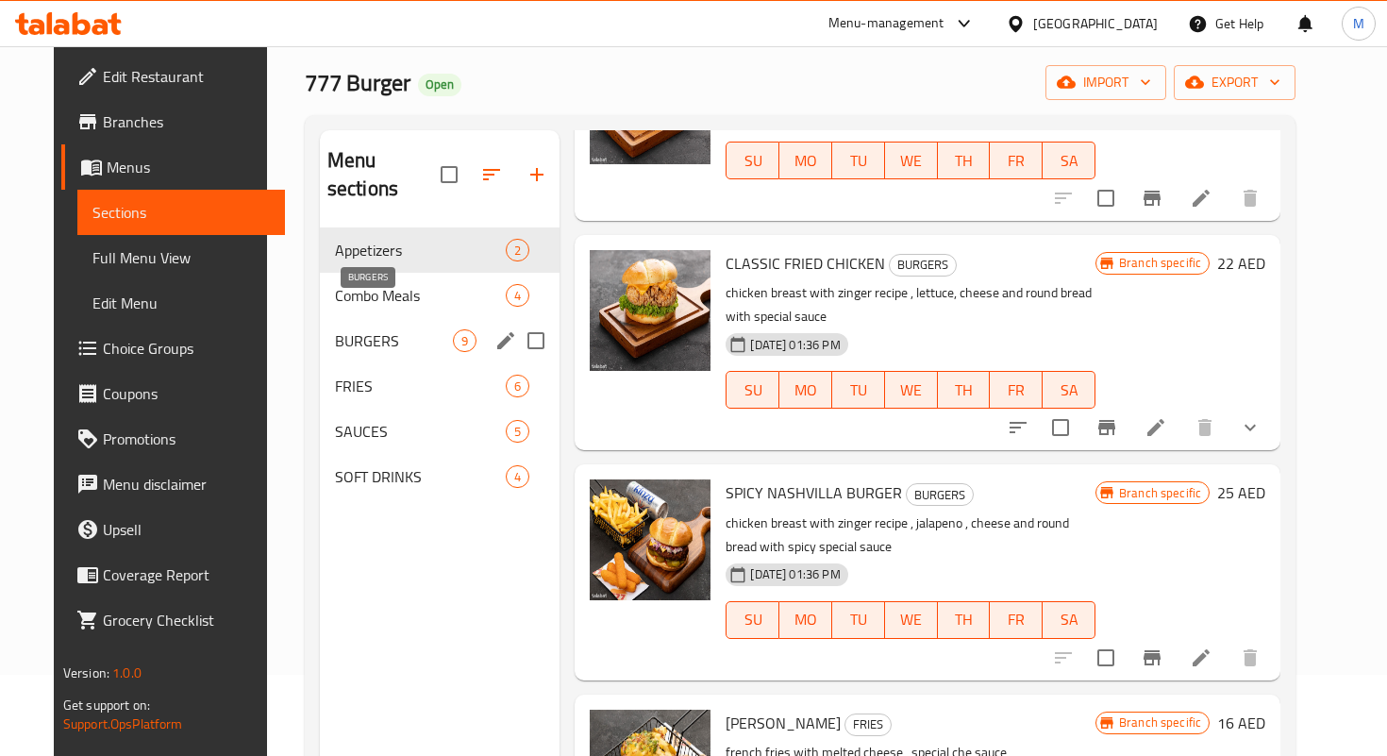
click at [389, 329] on span "BURGERS" at bounding box center [394, 340] width 118 height 23
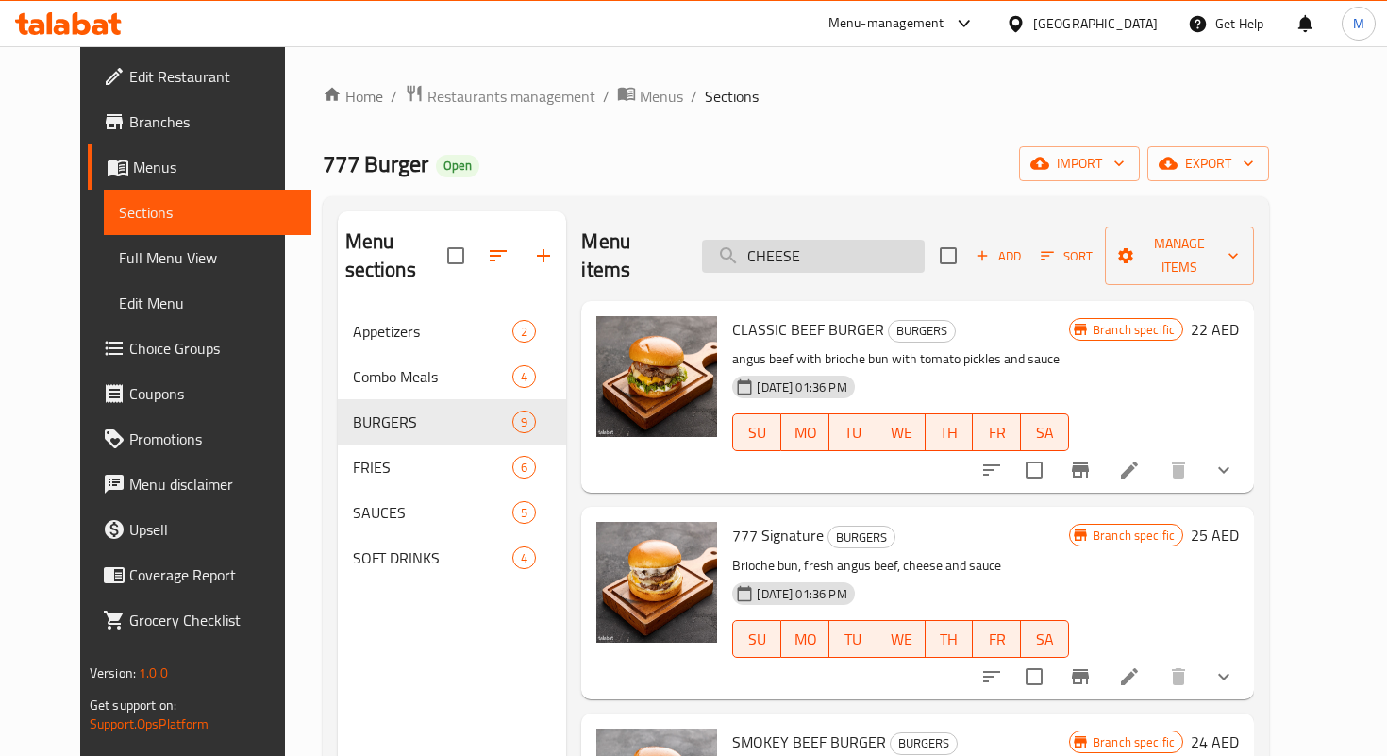
click at [842, 252] on input "CHEESE" at bounding box center [813, 256] width 223 height 33
paste input "SMOKEY BEEF BURGER"
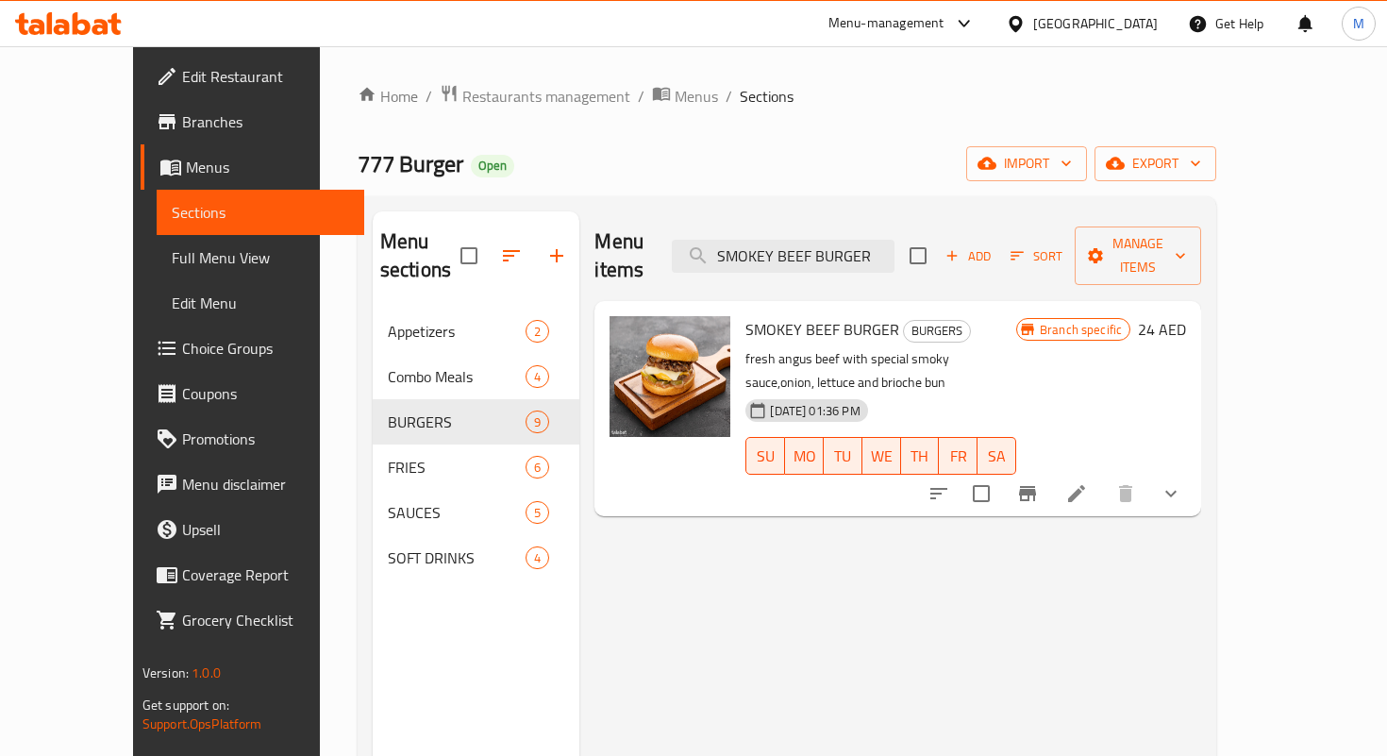
type input "SMOKEY BEEF BURGER"
click at [1039, 482] on icon "Branch-specific-item" at bounding box center [1027, 493] width 23 height 23
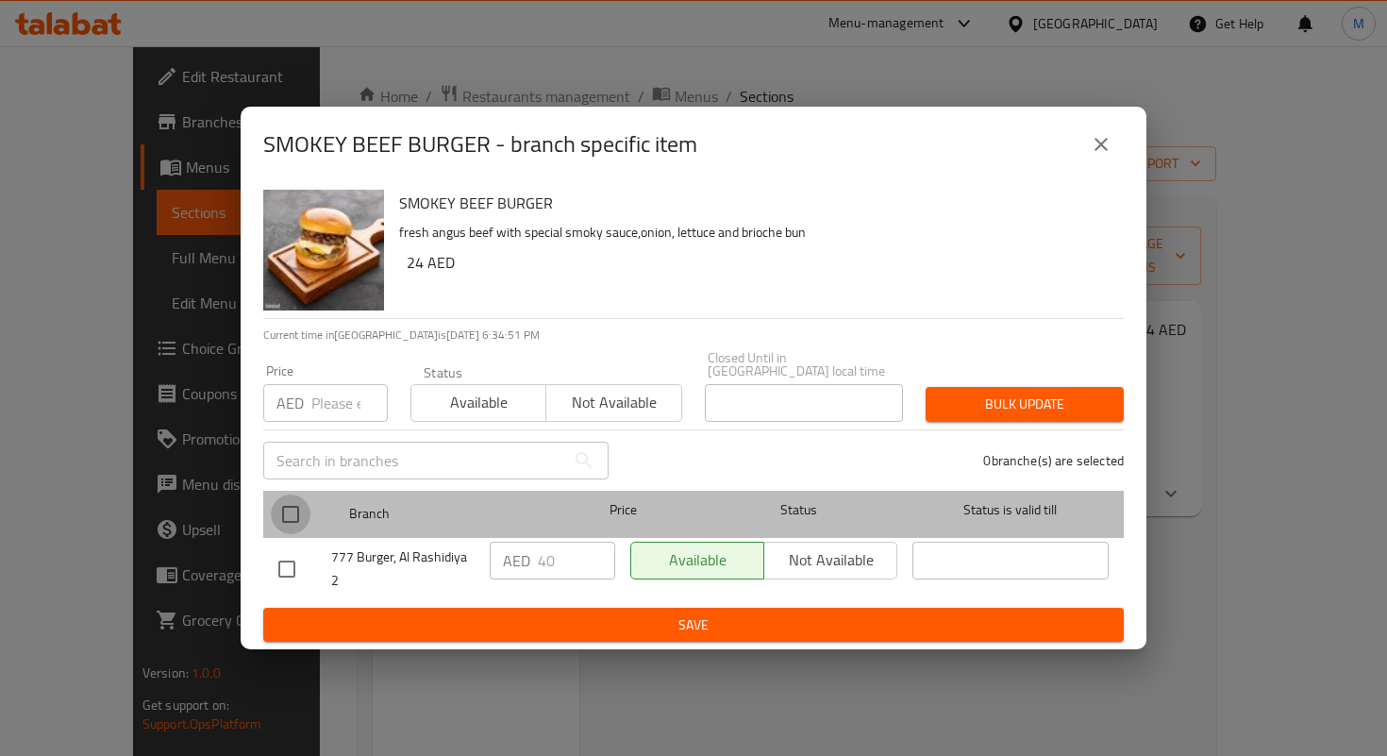
click at [285, 511] on input "checkbox" at bounding box center [291, 515] width 40 height 40
checkbox input "true"
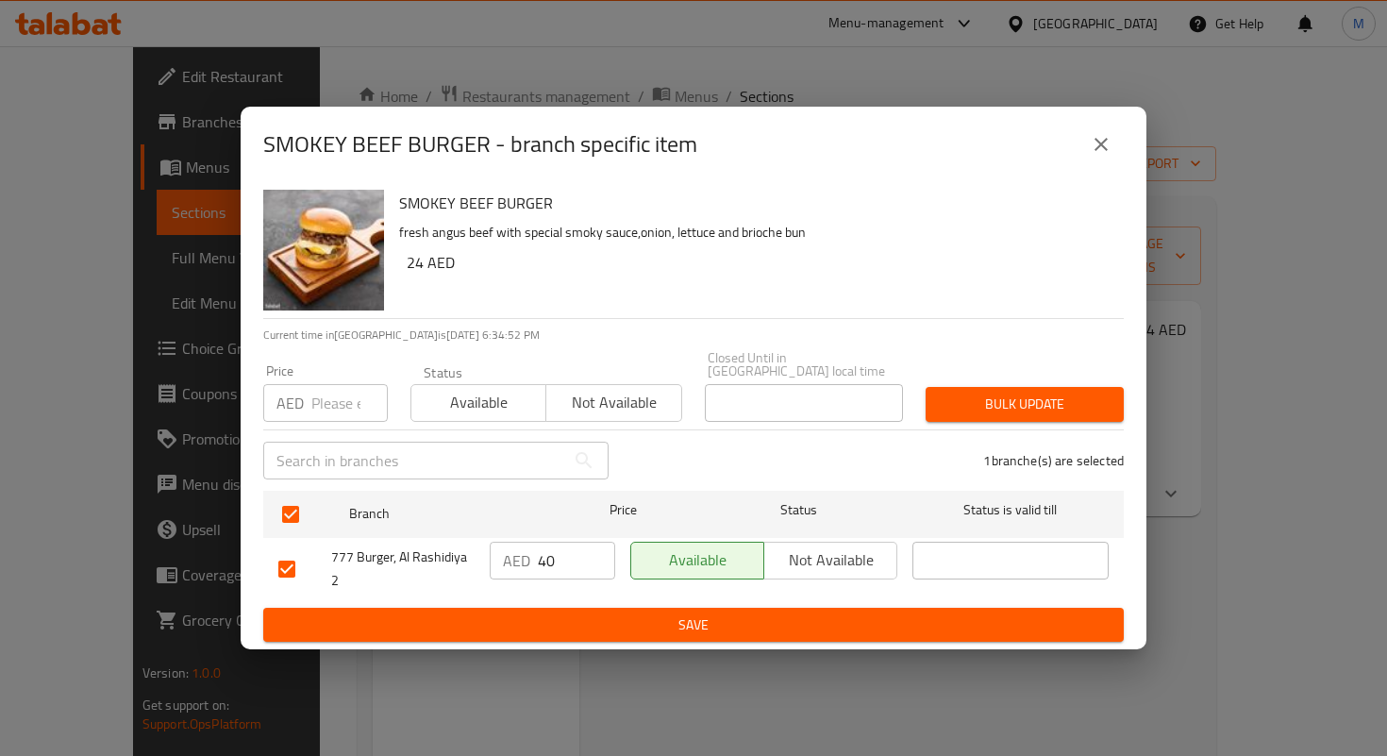
click at [560, 565] on input "40" at bounding box center [576, 561] width 77 height 38
paste input "34.8"
type input "34.8"
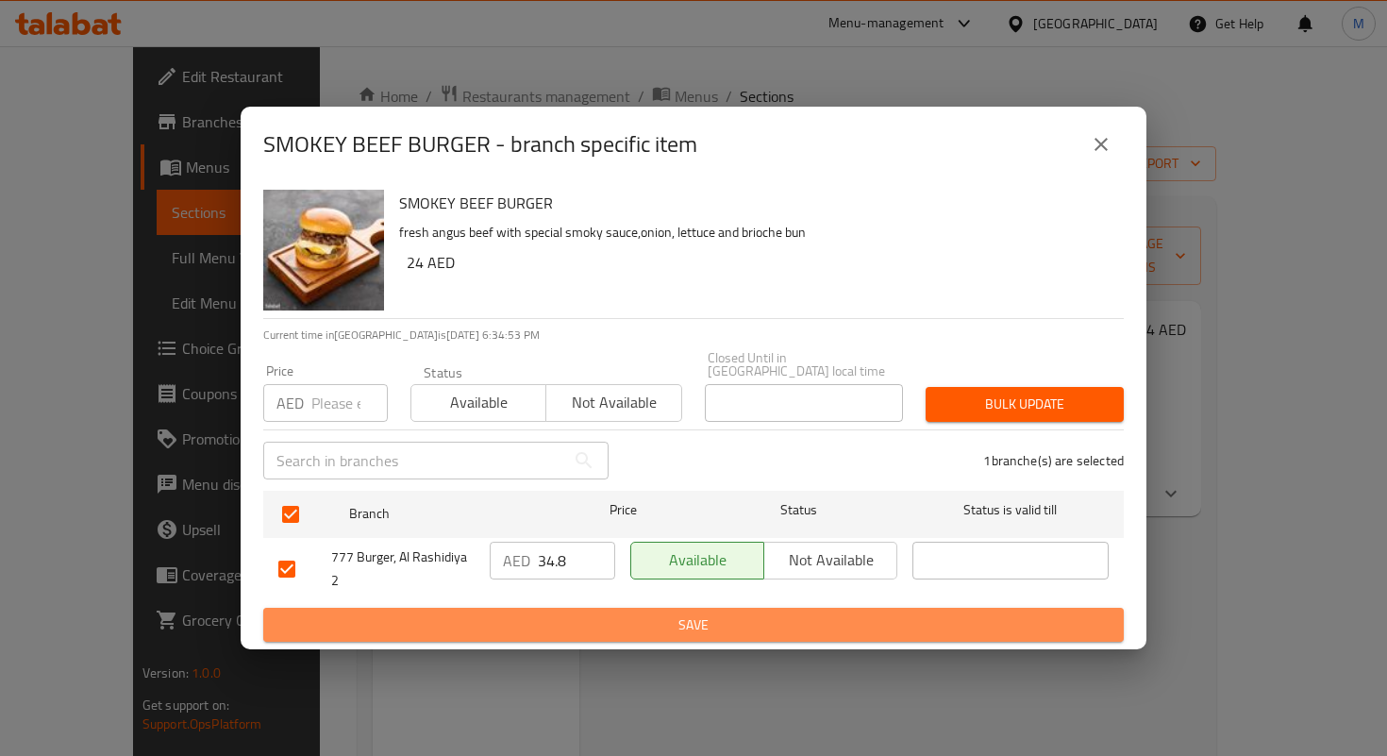
click at [625, 613] on span "Save" at bounding box center [693, 625] width 830 height 24
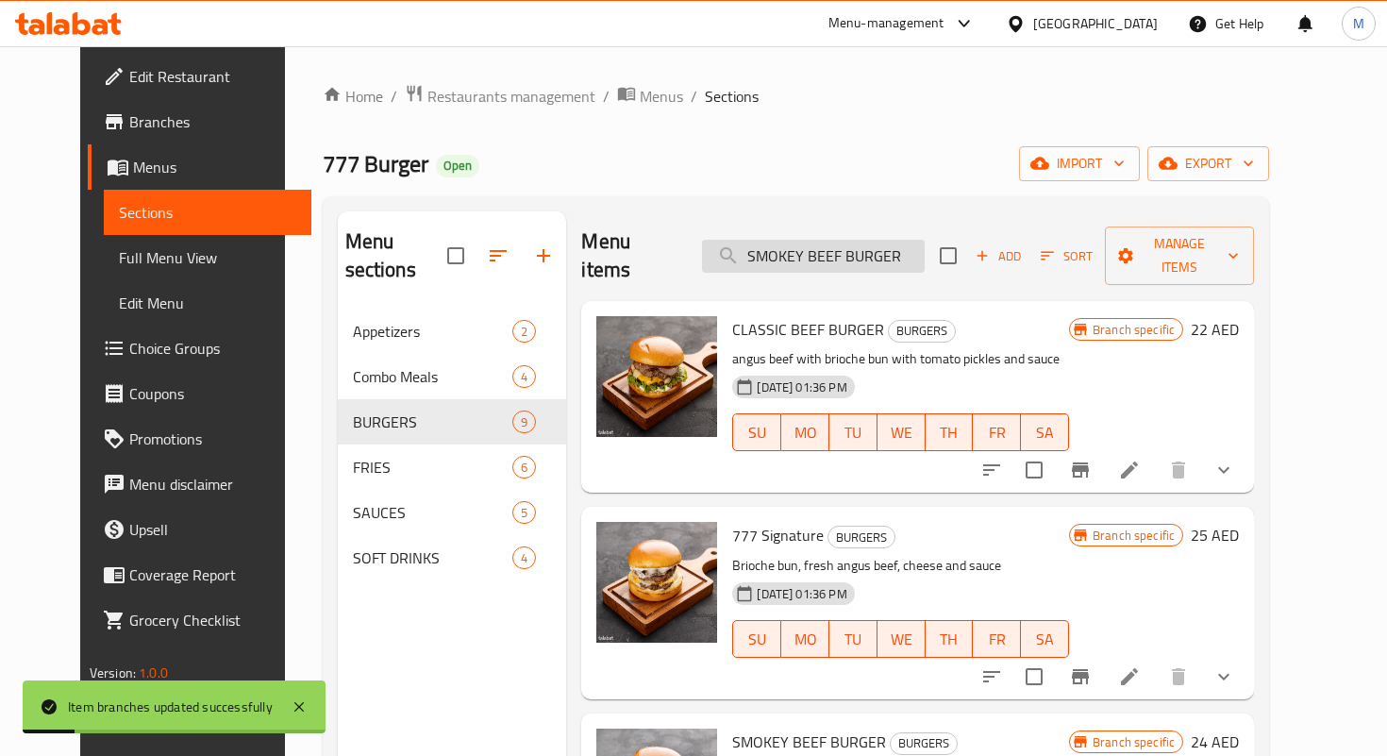
click at [809, 240] on input "SMOKEY BEEF BURGER" at bounding box center [813, 256] width 223 height 33
paste input "BBQ"
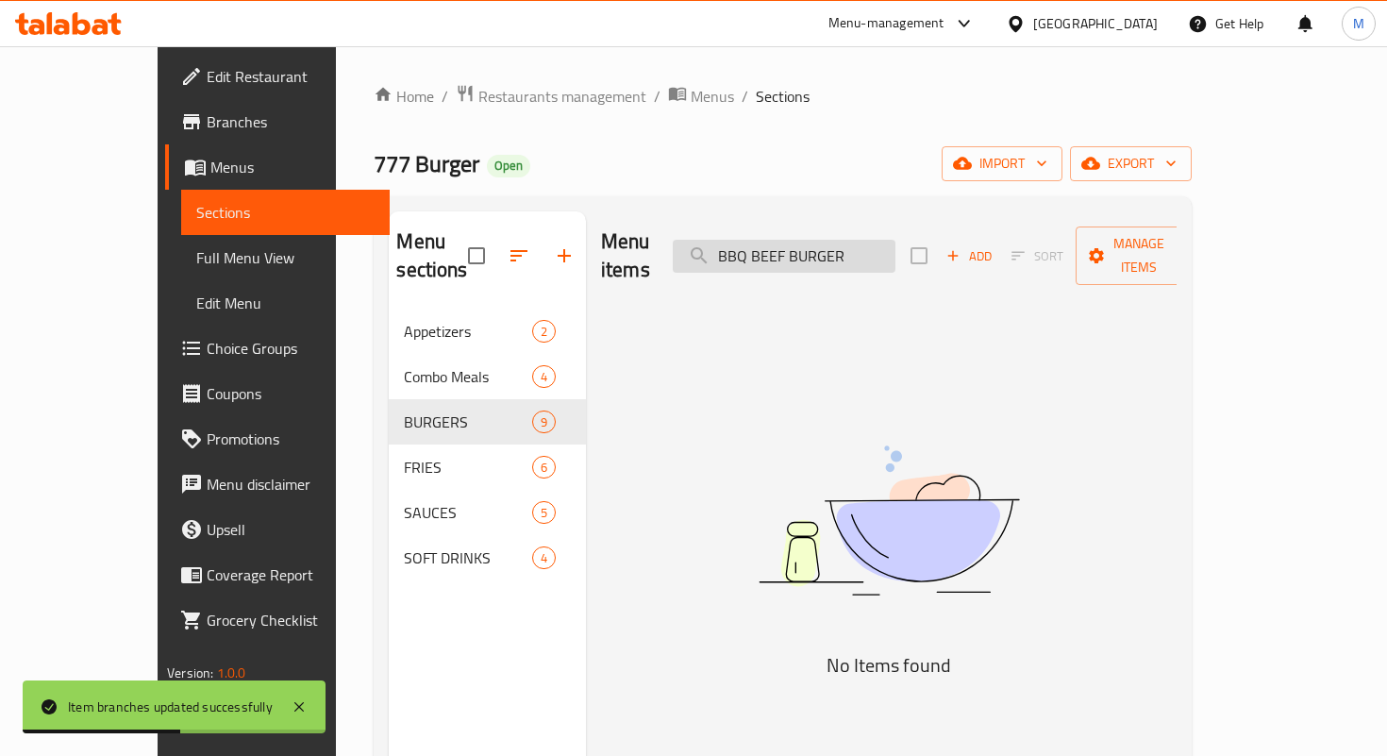
click at [800, 242] on input "BBQ BEEF BURGER" at bounding box center [784, 256] width 223 height 33
type input "ز"
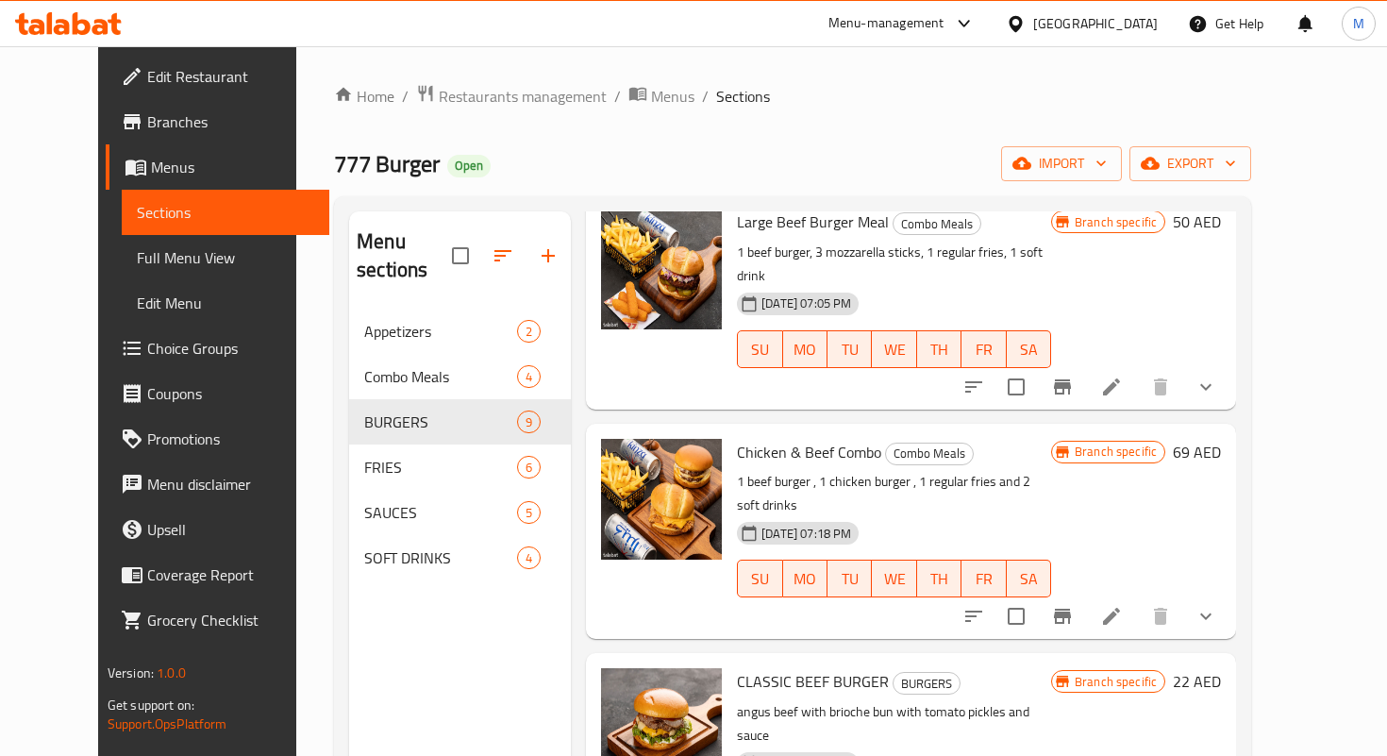
scroll to position [319, 0]
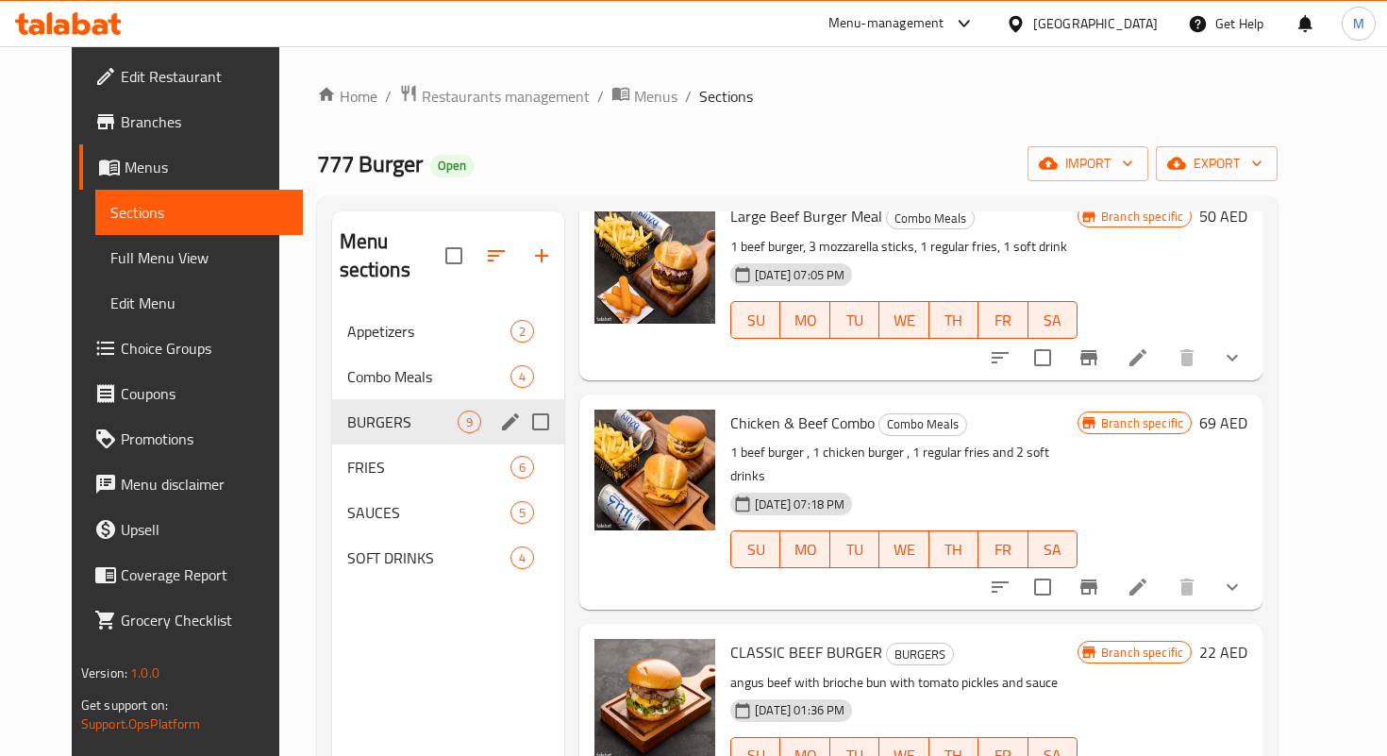
type input "beef"
click at [361, 411] on span "BURGERS" at bounding box center [402, 422] width 111 height 23
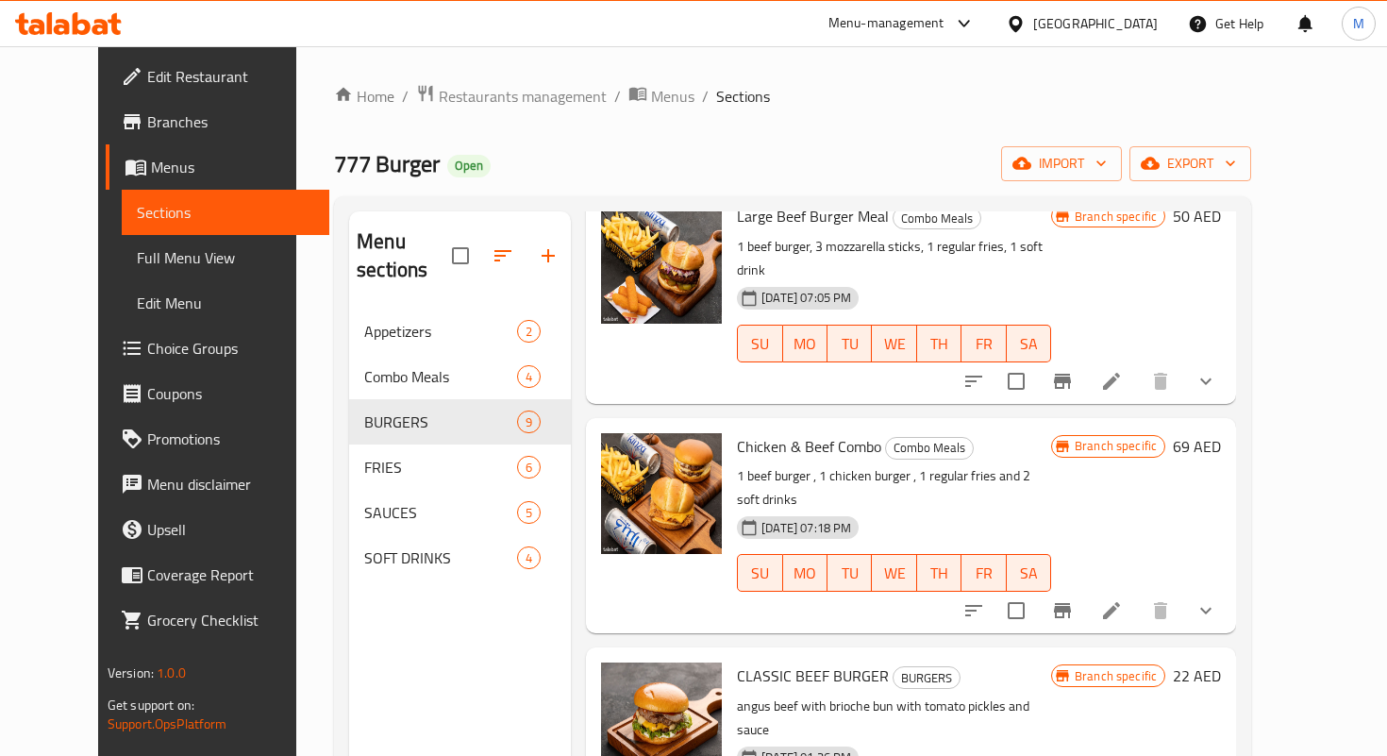
scroll to position [0, 0]
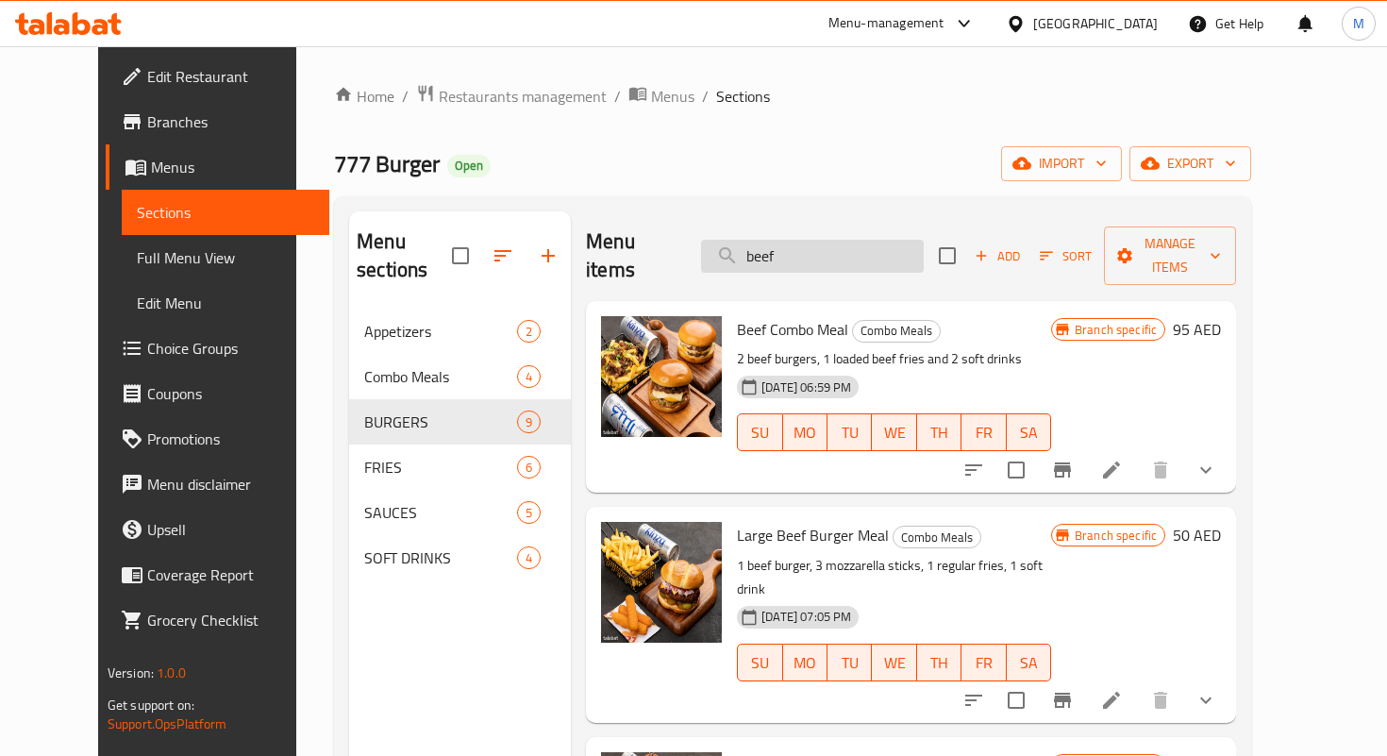
click at [795, 250] on input "beef" at bounding box center [812, 256] width 223 height 33
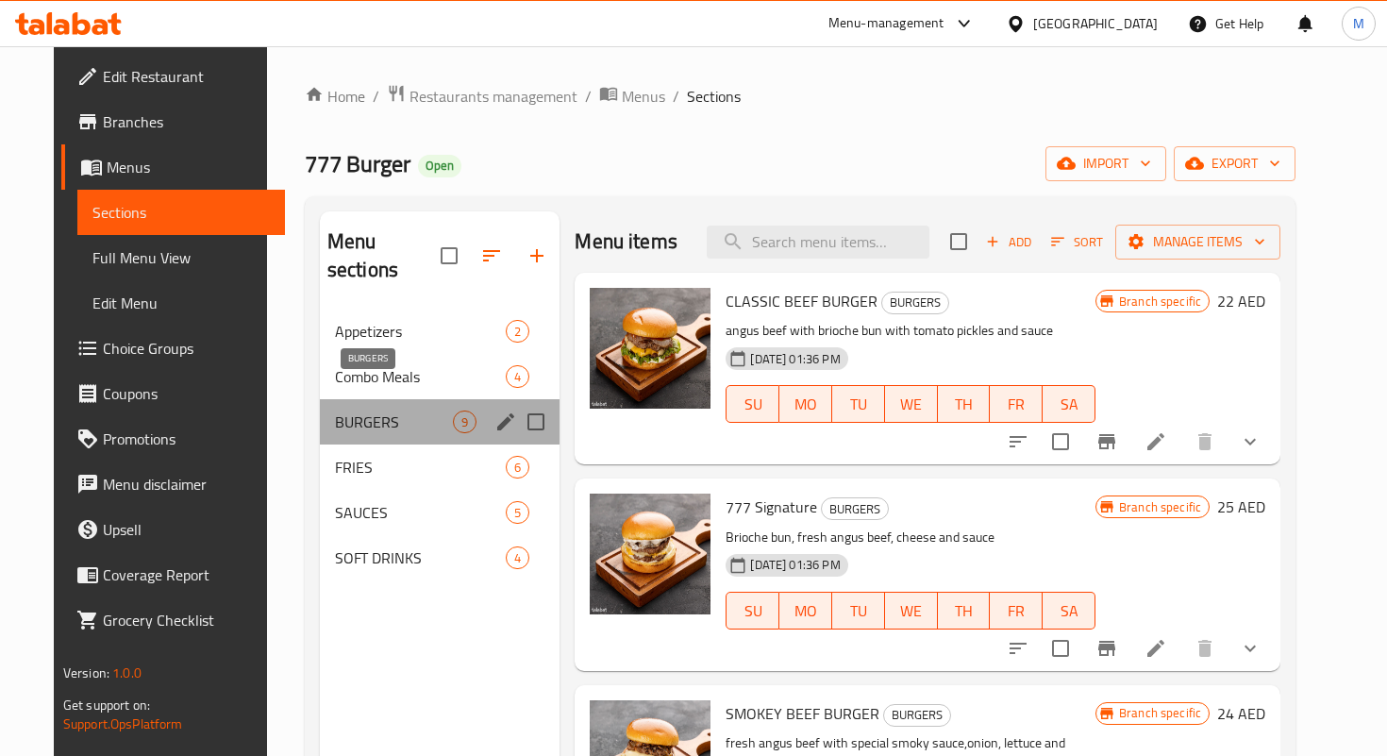
click at [357, 411] on span "BURGERS" at bounding box center [394, 422] width 118 height 23
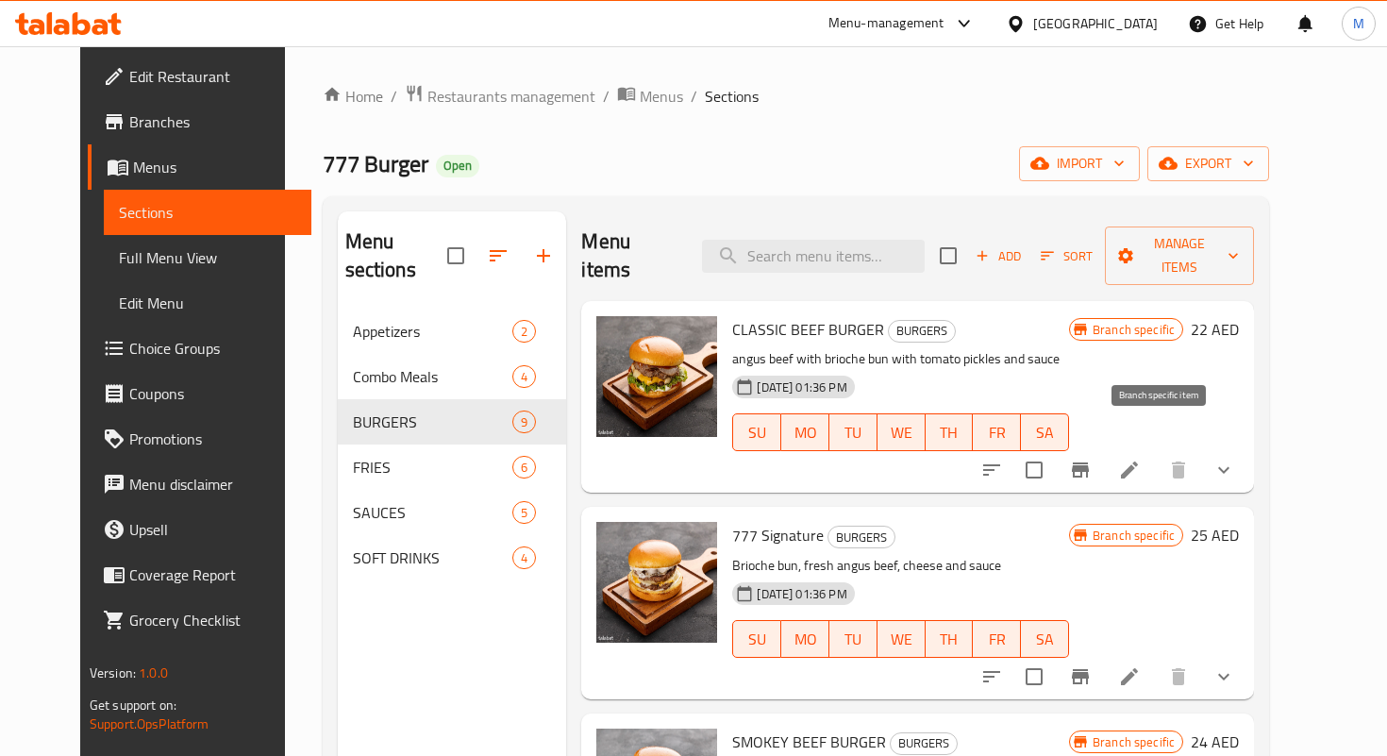
click at [1092, 459] on icon "Branch-specific-item" at bounding box center [1080, 470] width 23 height 23
click at [839, 240] on input "search" at bounding box center [813, 256] width 223 height 33
paste input "FIRE BEEF BURGER"
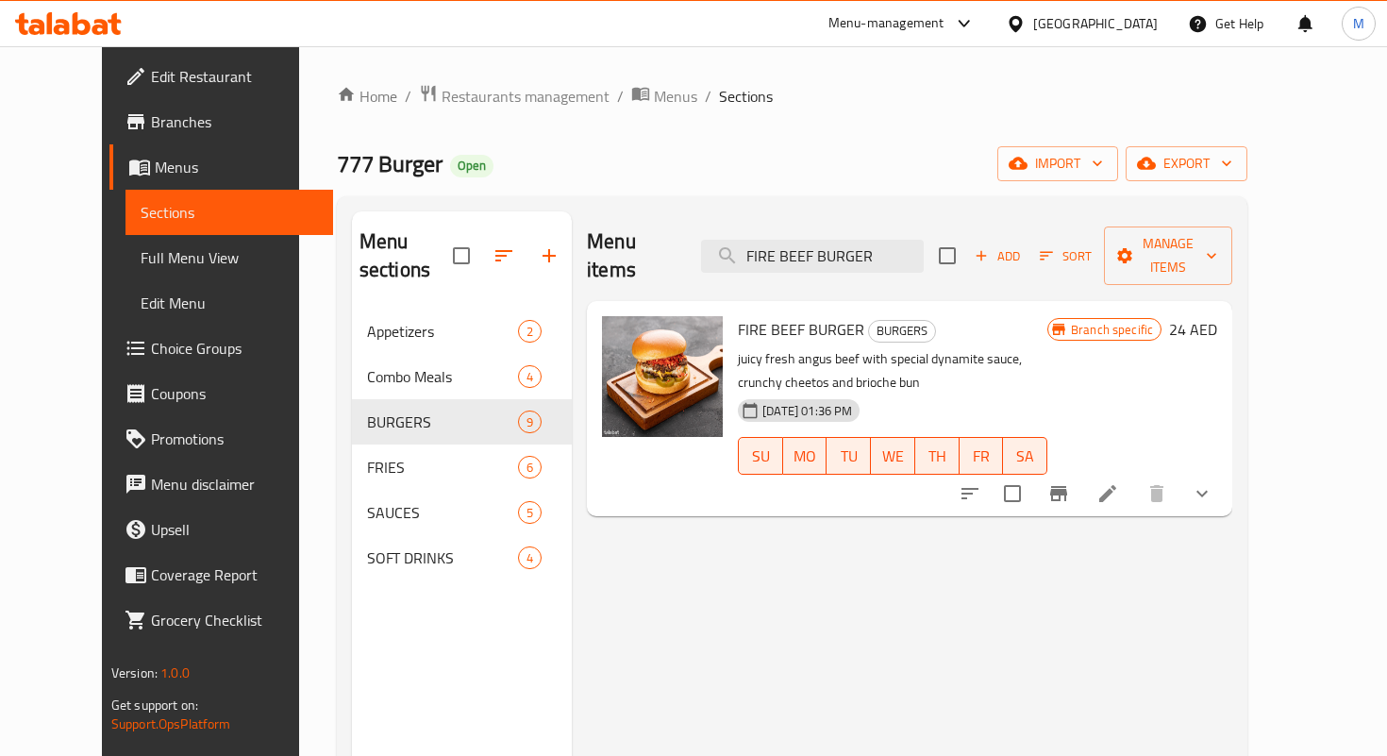
type input "FIRE BEEF BURGER"
click at [1070, 482] on icon "Branch-specific-item" at bounding box center [1059, 493] width 23 height 23
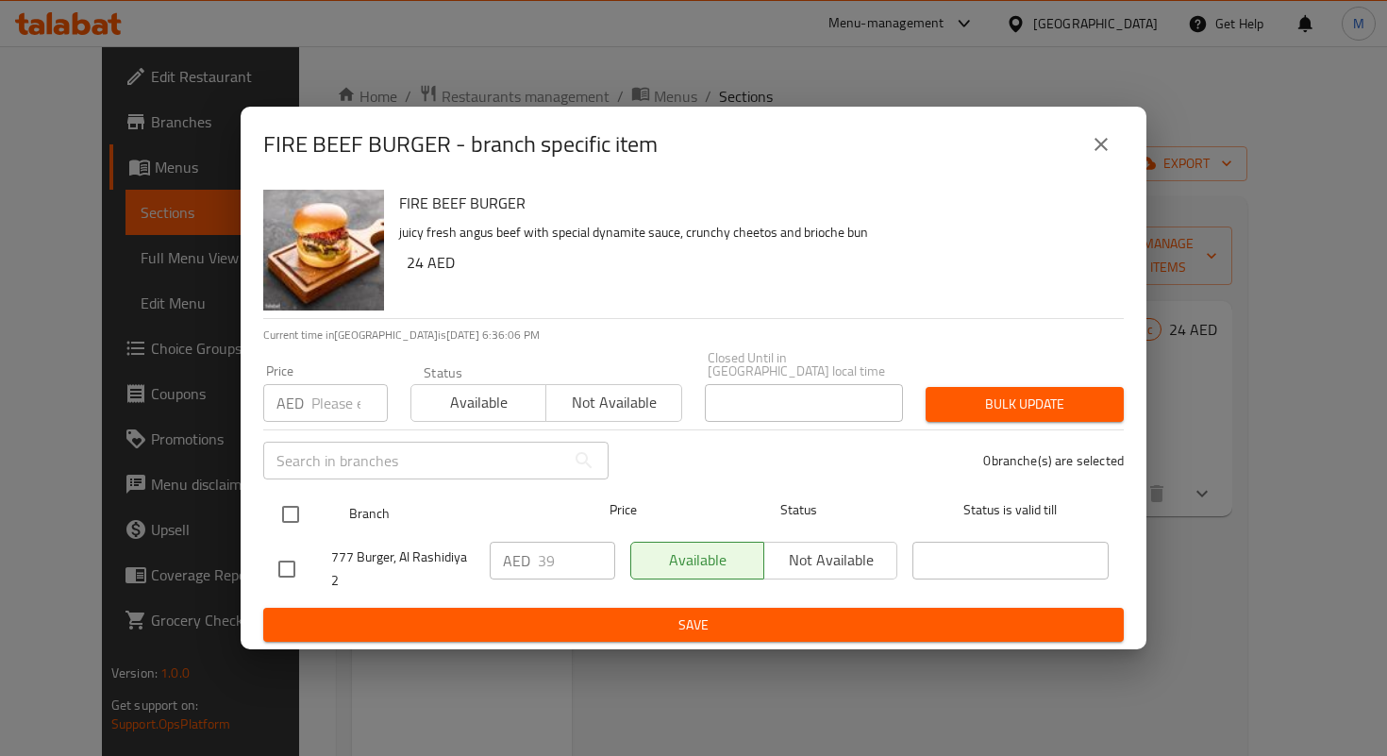
click at [294, 515] on input "checkbox" at bounding box center [291, 515] width 40 height 40
checkbox input "true"
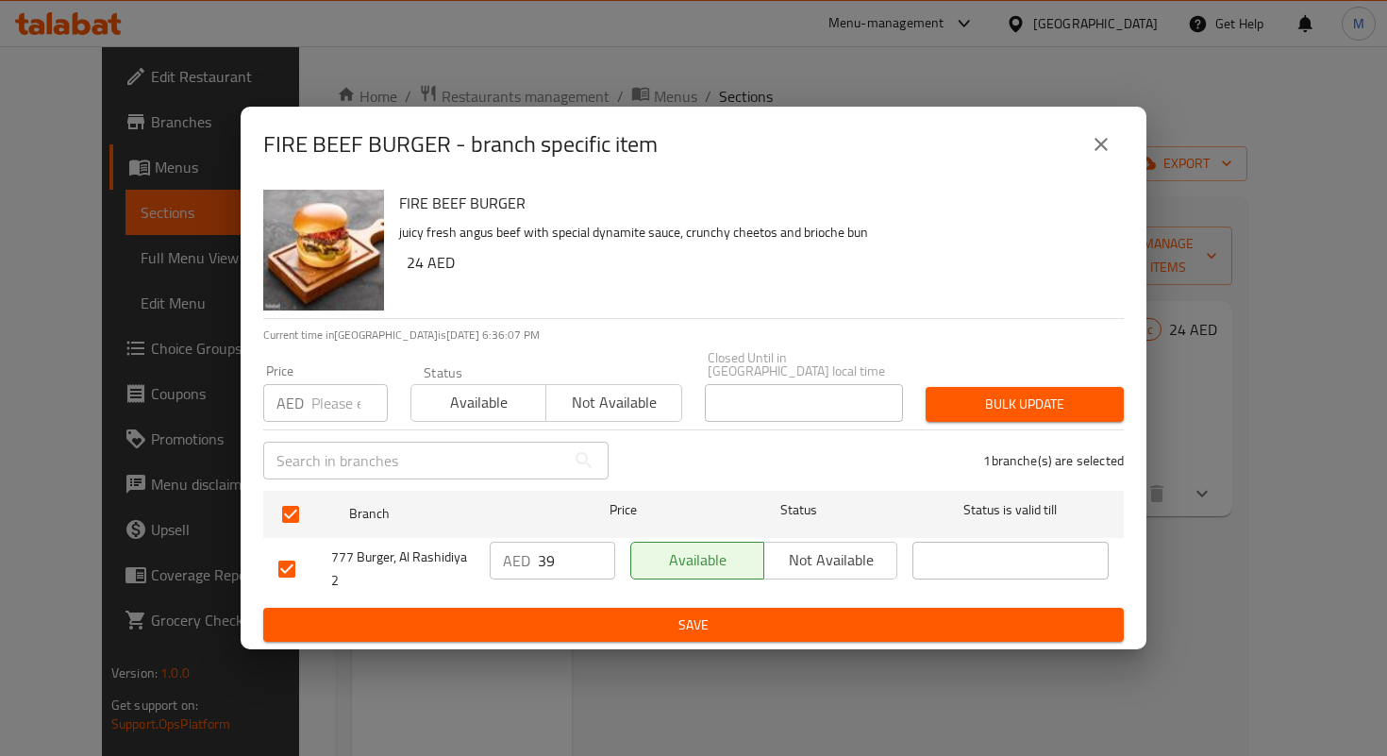
click at [545, 569] on input "39" at bounding box center [576, 561] width 77 height 38
paste input "4.8"
type input "34.8"
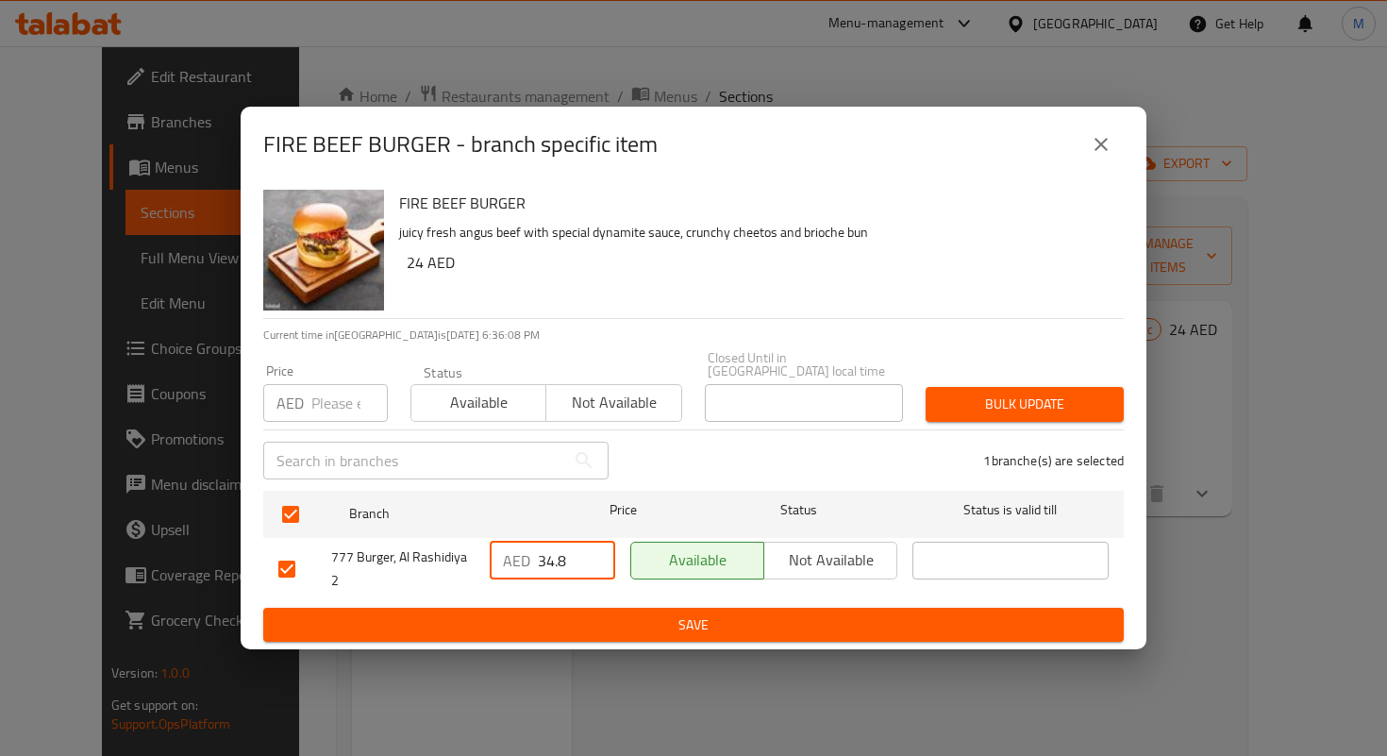
click at [579, 608] on button "Save" at bounding box center [693, 625] width 861 height 35
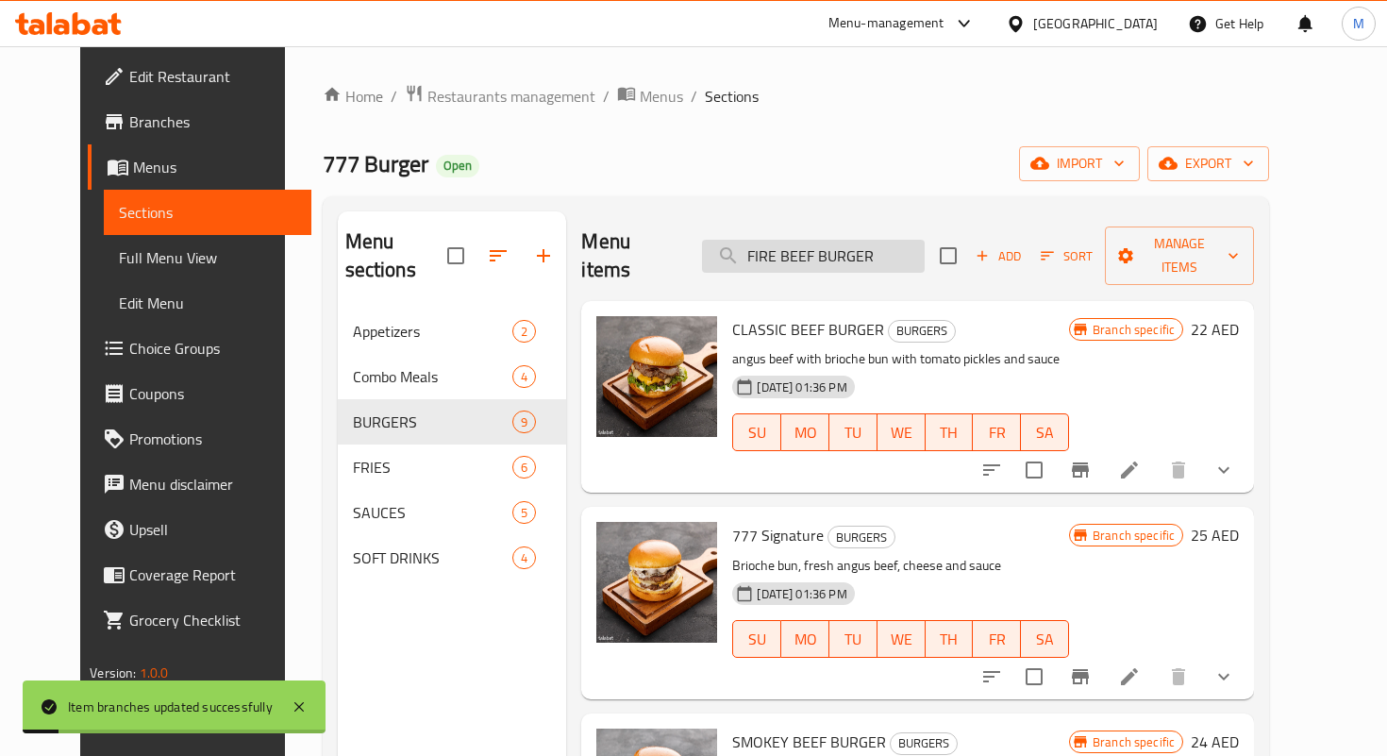
click at [801, 256] on input "FIRE BEEF BURGER" at bounding box center [813, 256] width 223 height 33
paste input "MAPL"
click at [801, 256] on input "MAPLE BEEF BURGER" at bounding box center [813, 256] width 223 height 33
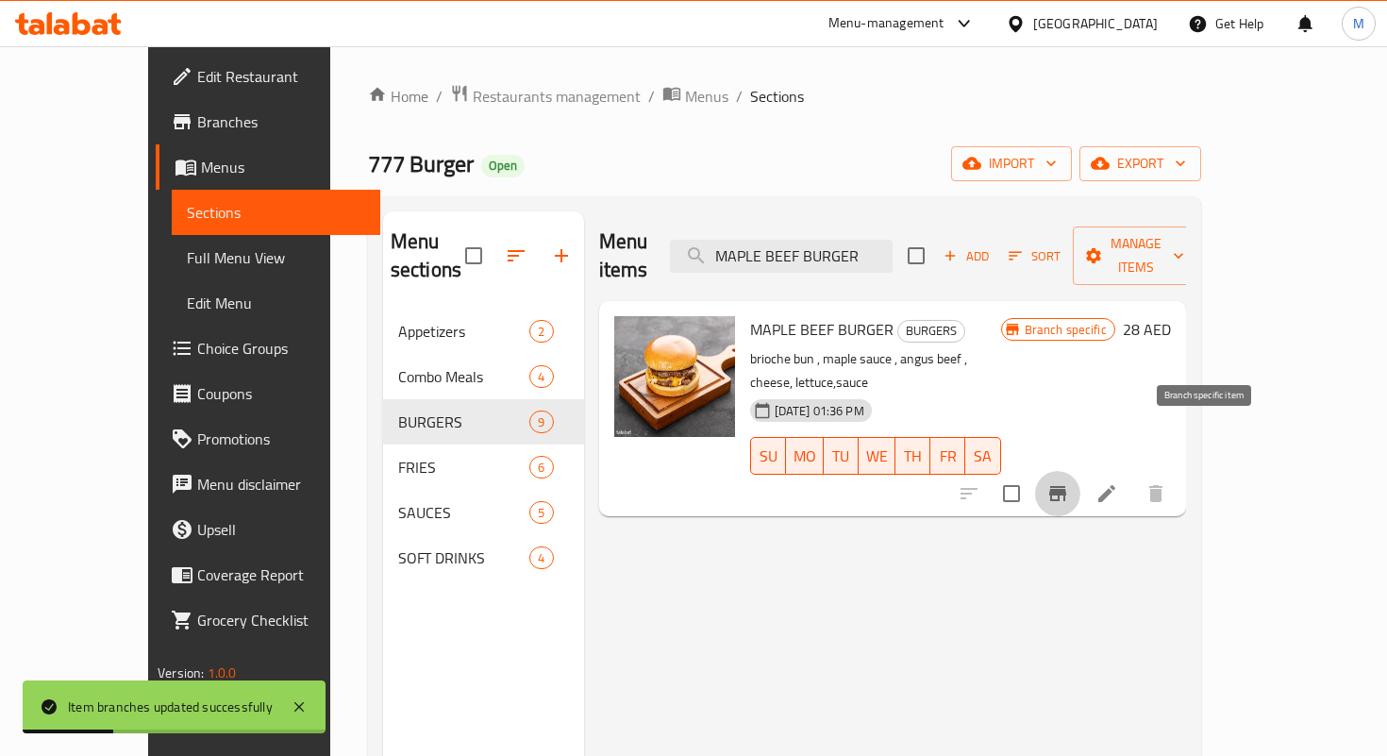
click at [1069, 482] on icon "Branch-specific-item" at bounding box center [1058, 493] width 23 height 23
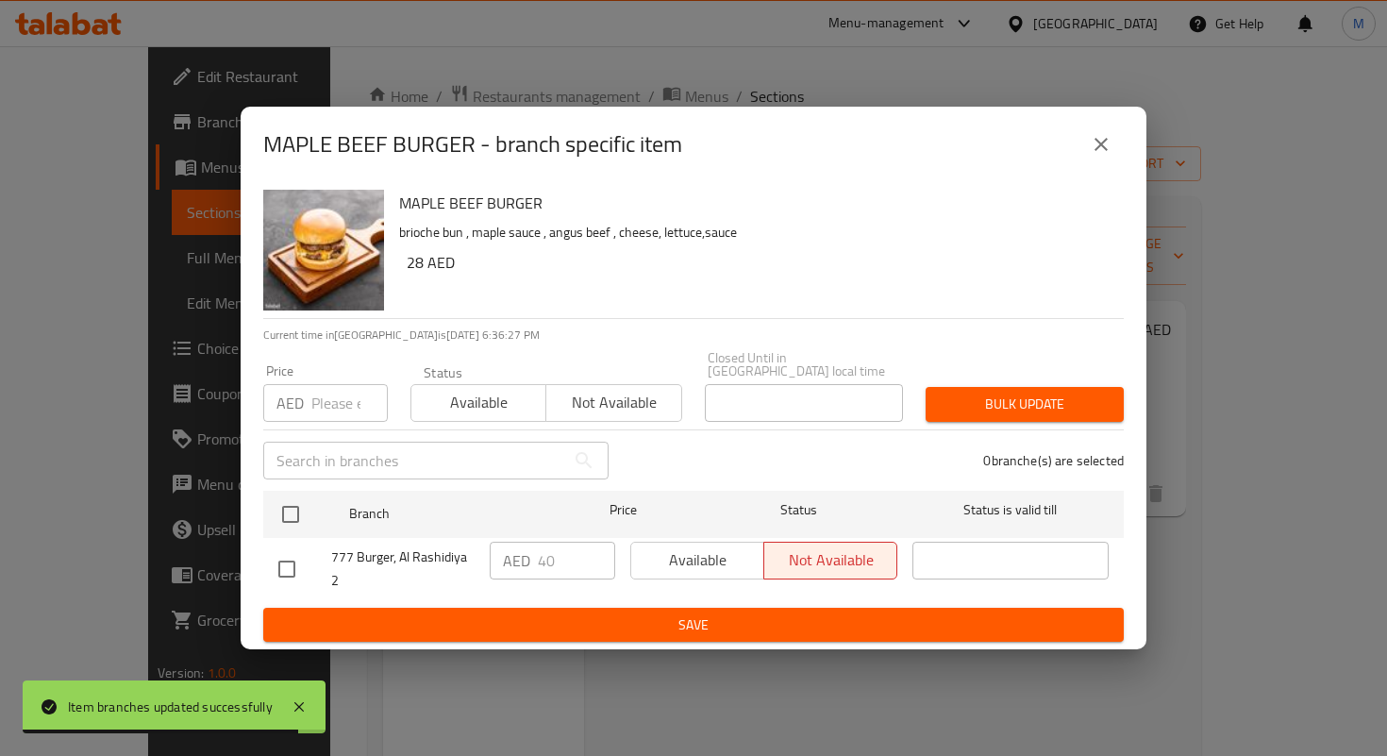
click at [1107, 135] on icon "close" at bounding box center [1101, 144] width 23 height 23
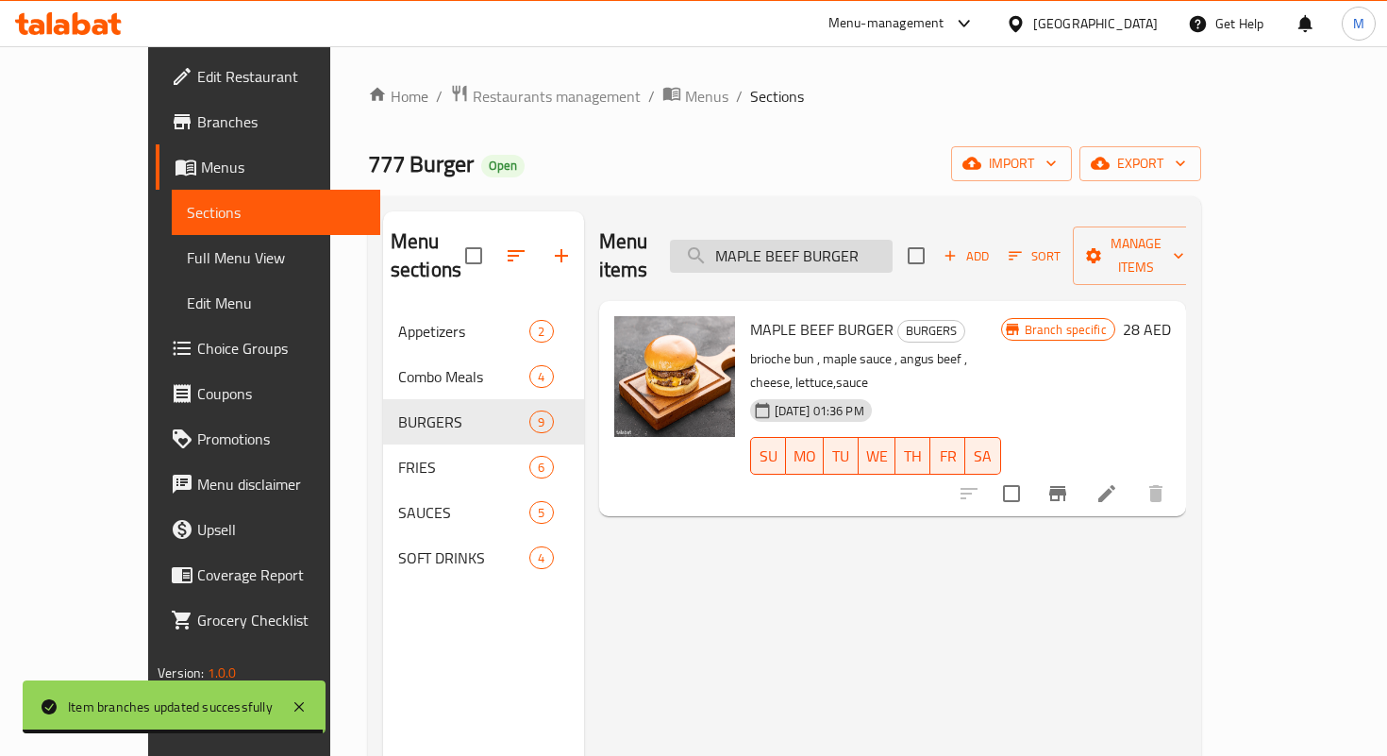
click at [824, 240] on input "MAPLE BEEF BURGER" at bounding box center [781, 256] width 223 height 33
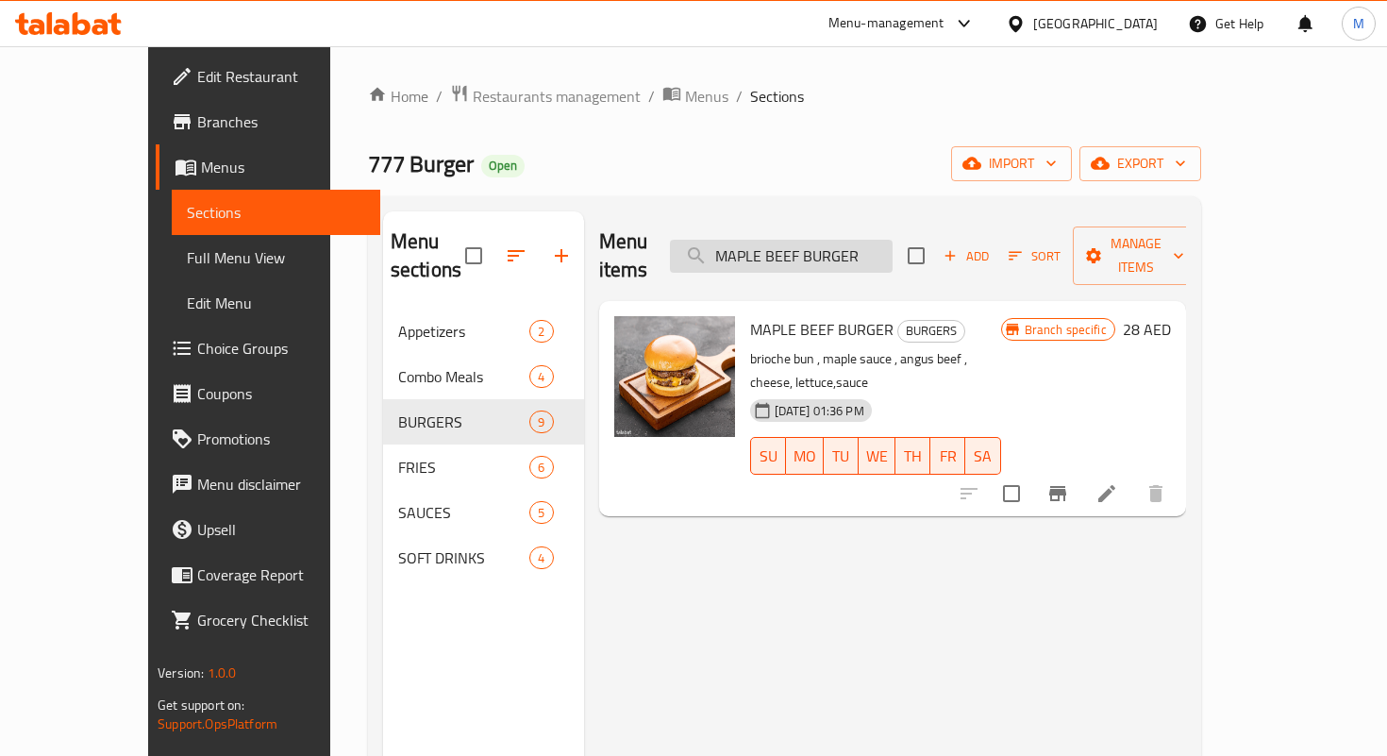
paste input "CLASSIC FRIED CHICKEN"
click at [824, 240] on input "MAPLE CLASSIC FRIED CHICKEN BURGER" at bounding box center [781, 256] width 223 height 33
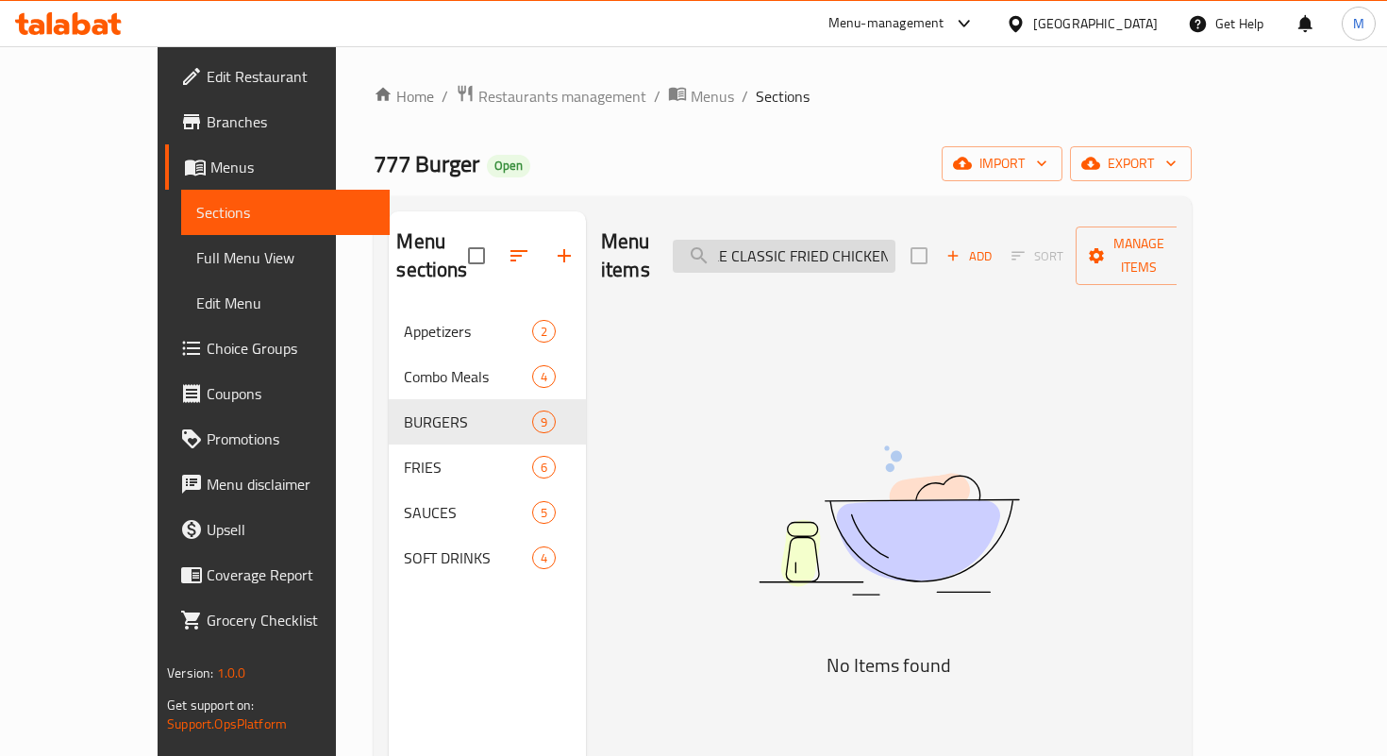
click at [824, 240] on input "MAPLE CLASSIC FRIED CHICKEN BURGER" at bounding box center [784, 256] width 223 height 33
paste input "CLASSIC FRIED CHICKEN"
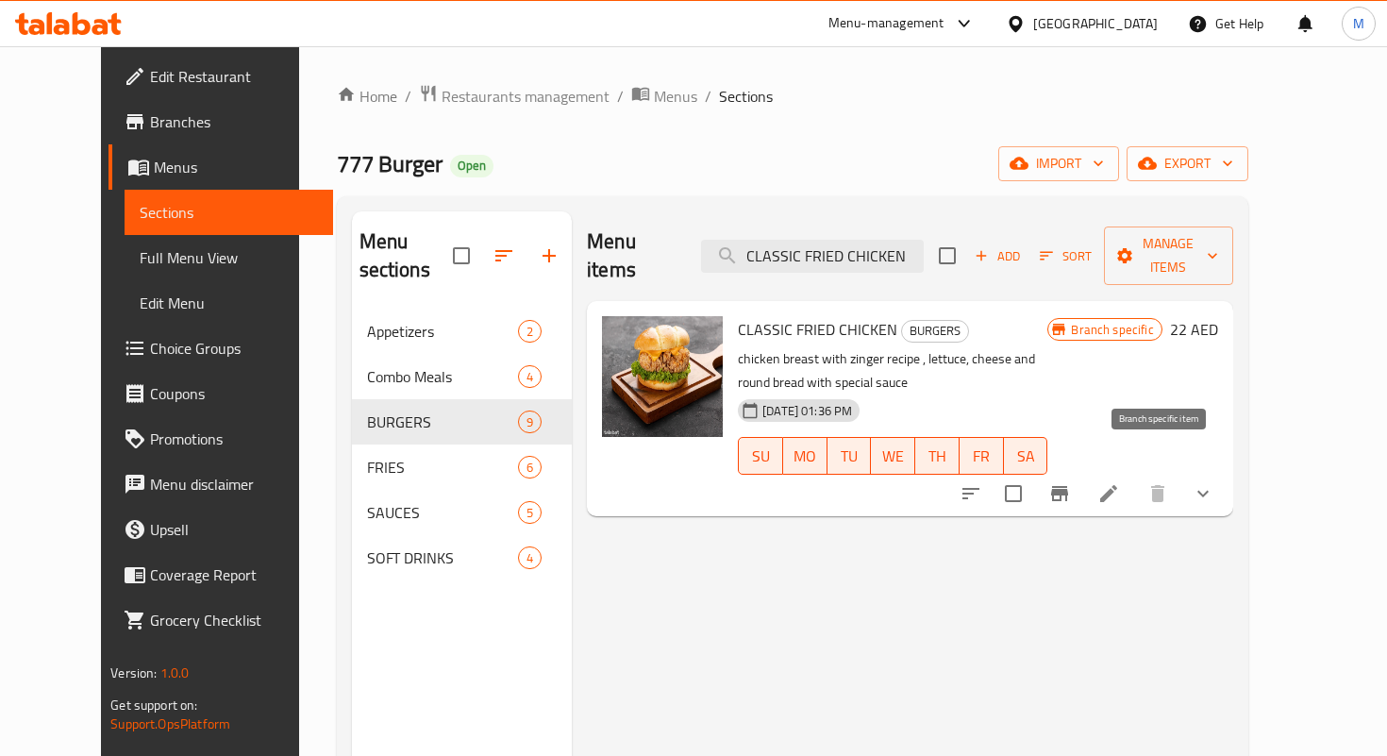
type input "CLASSIC FRIED CHICKEN"
click at [1071, 482] on icon "Branch-specific-item" at bounding box center [1059, 493] width 23 height 23
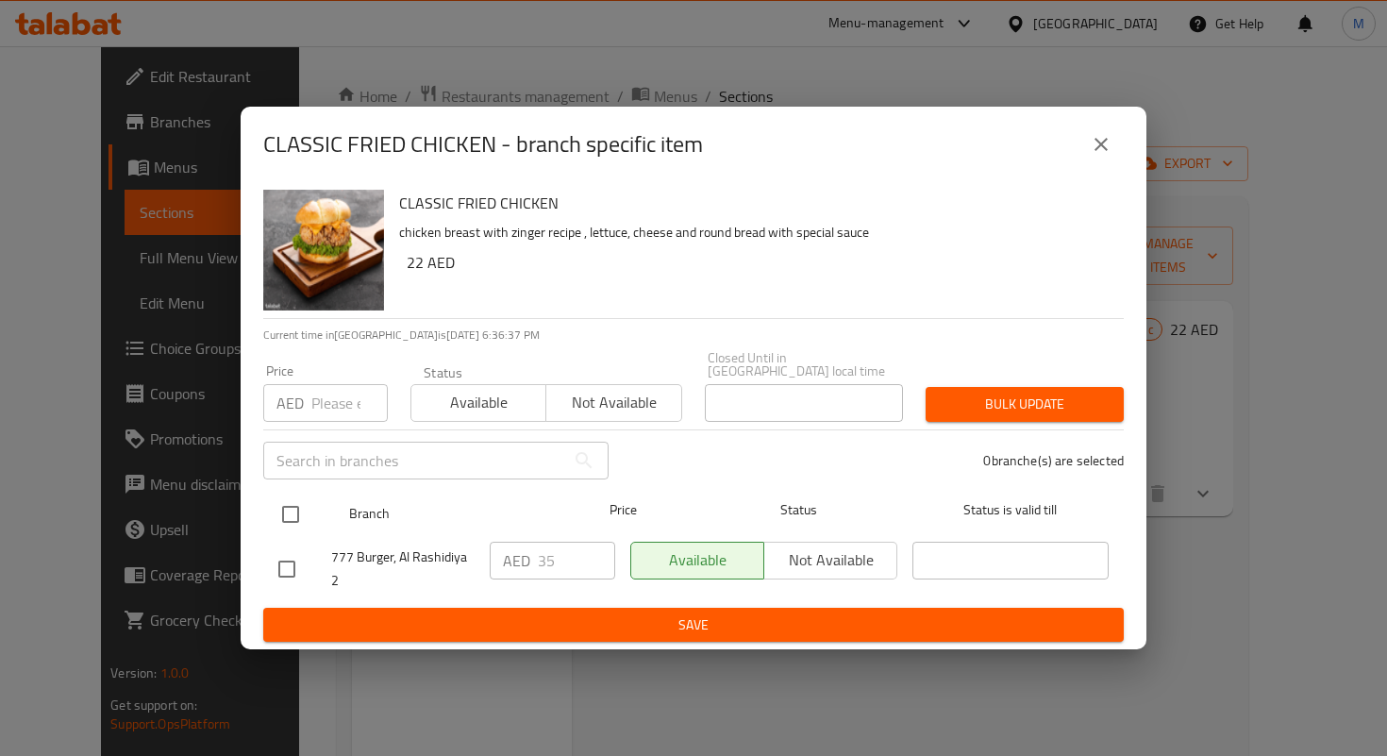
click at [303, 513] on input "checkbox" at bounding box center [291, 515] width 40 height 40
checkbox input "true"
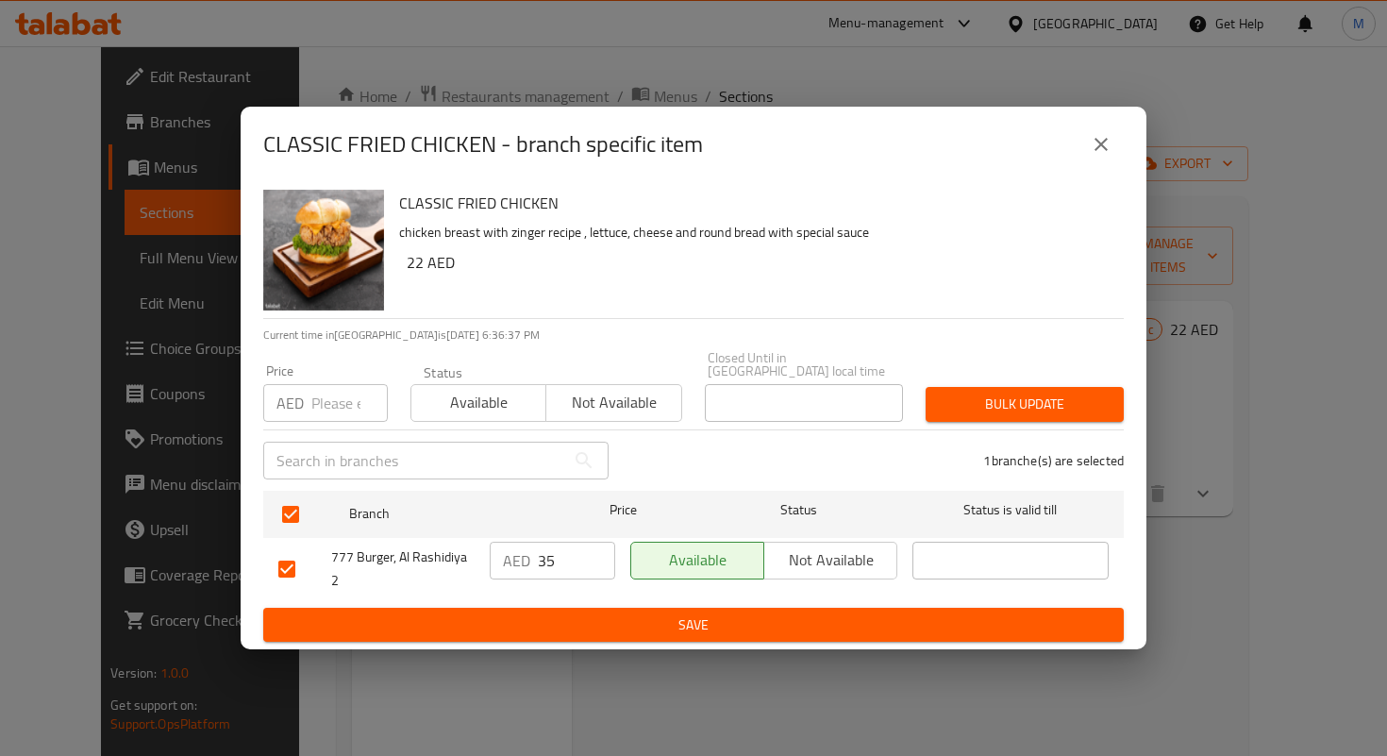
click at [543, 545] on input "35" at bounding box center [576, 561] width 77 height 38
paste input "1.9"
type input "31.9"
click at [597, 629] on span "Save" at bounding box center [693, 625] width 830 height 24
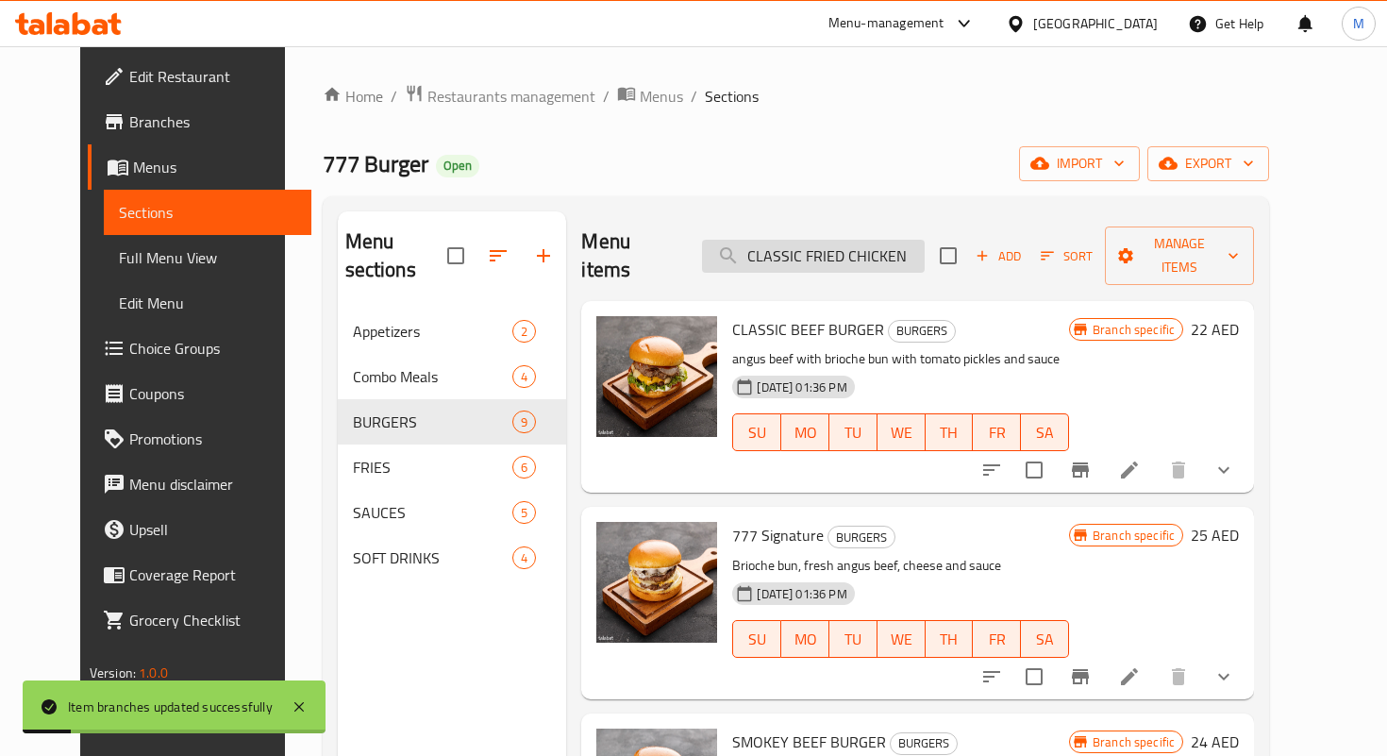
click at [785, 240] on input "CLASSIC FRIED CHICKEN" at bounding box center [813, 256] width 223 height 33
paste input "SPICY NASHVILLA BURGER"
click at [785, 240] on input "SPICY NASHVILLA BURGER" at bounding box center [813, 256] width 223 height 33
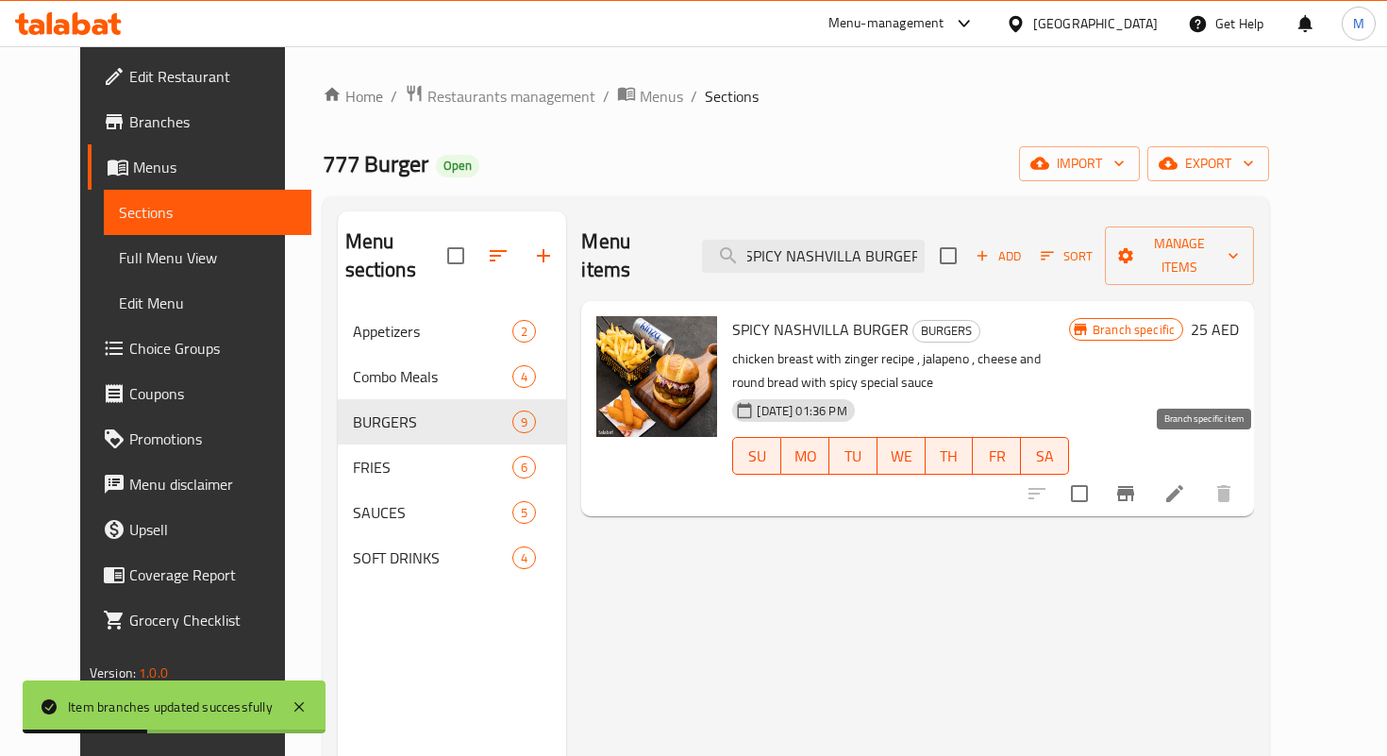
type input "SPICY NASHVILLA BURGER"
click at [1137, 482] on icon "Branch-specific-item" at bounding box center [1126, 493] width 23 height 23
click at [793, 240] on input "SPICY NASHVILLA BURGER" at bounding box center [813, 256] width 223 height 33
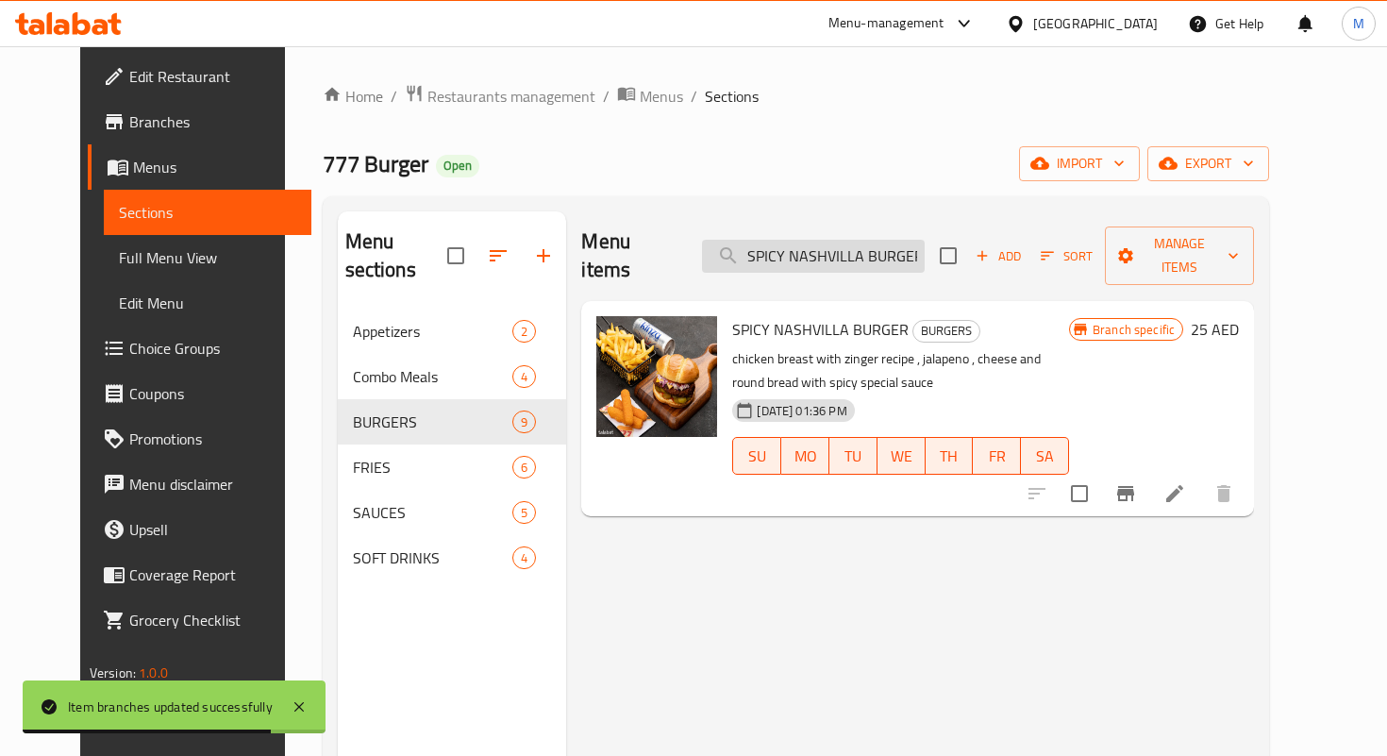
paste input "BUFFALO"
click at [793, 240] on input "BUFFALO BURGER" at bounding box center [813, 256] width 223 height 33
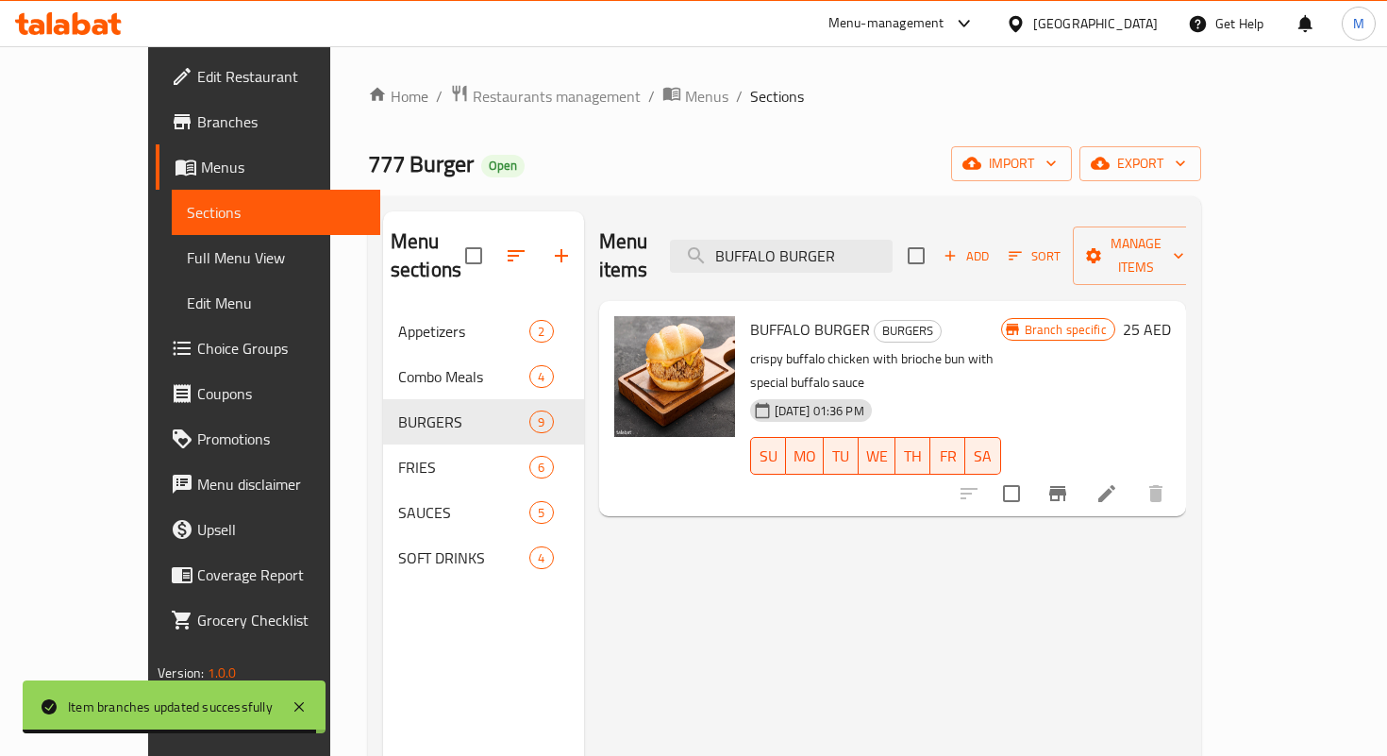
type input "BUFFALO BURGER"
click at [1081, 471] on button "Branch-specific-item" at bounding box center [1057, 493] width 45 height 45
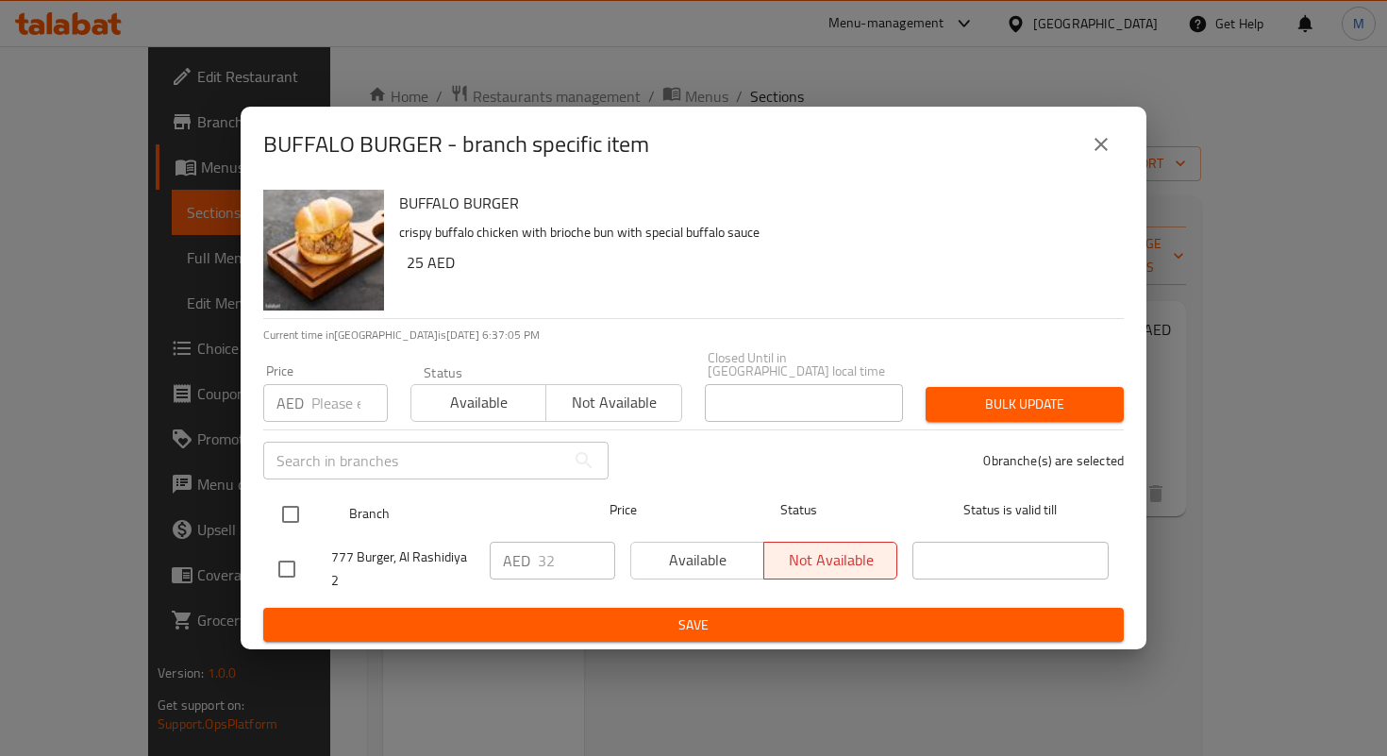
click at [280, 508] on input "checkbox" at bounding box center [291, 515] width 40 height 40
checkbox input "true"
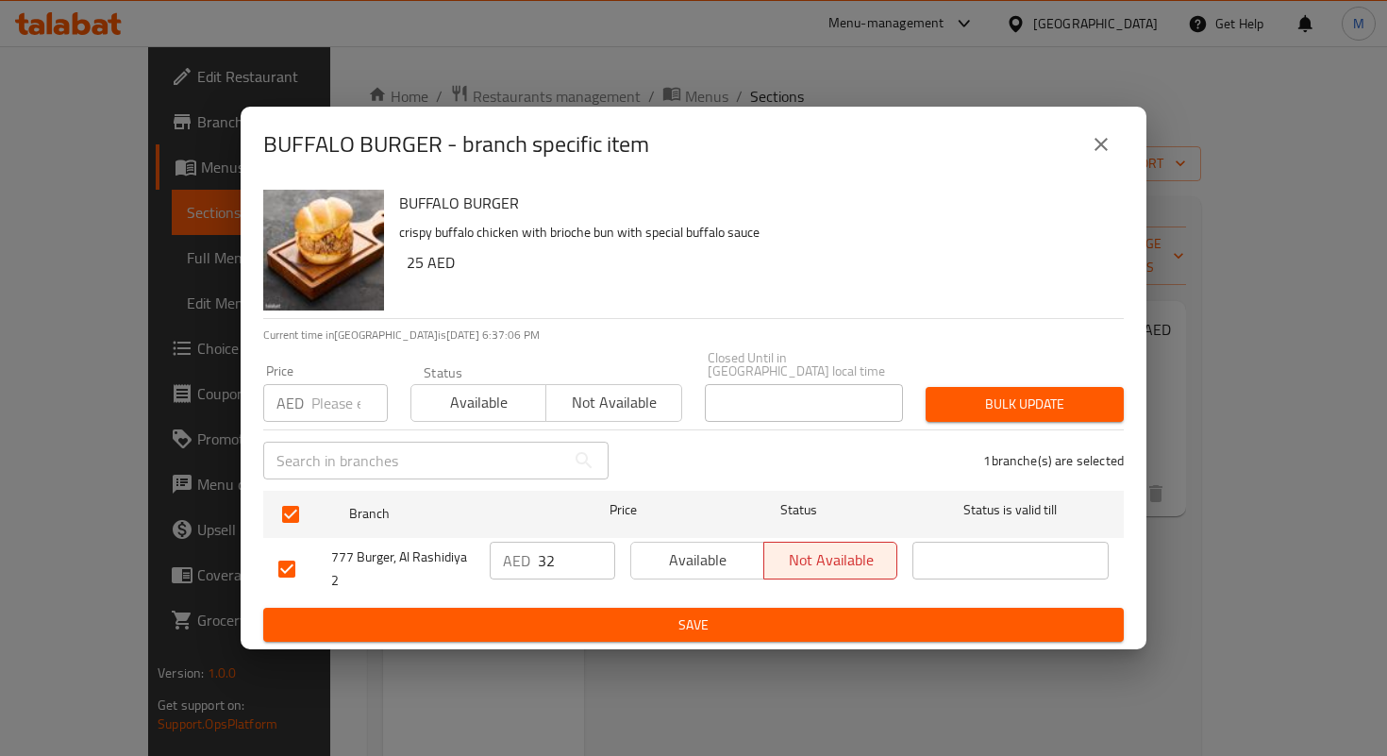
click at [551, 560] on input "32" at bounding box center [576, 561] width 77 height 38
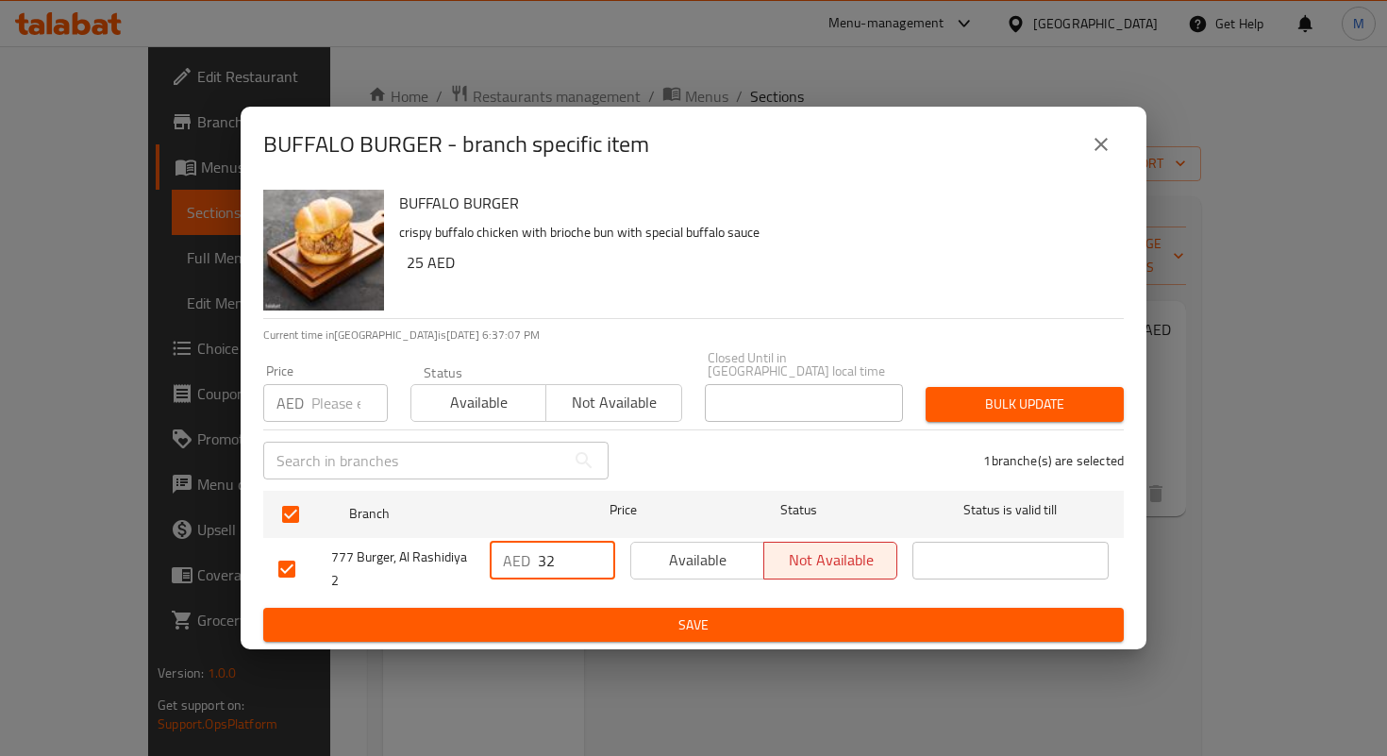
click at [540, 560] on input "32" at bounding box center [576, 561] width 77 height 38
paste input "6.25"
type input "36.25"
click at [592, 602] on div "AED 36.25 ​" at bounding box center [552, 569] width 141 height 70
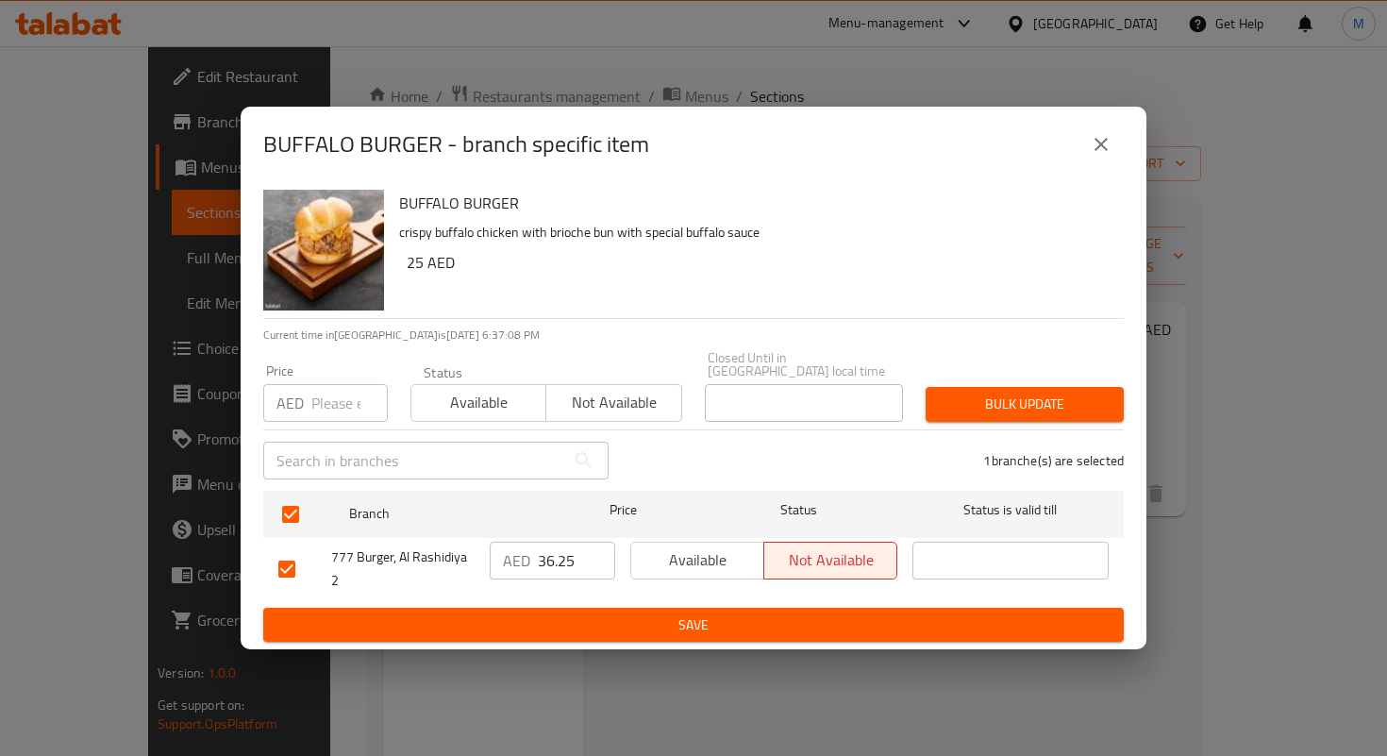
click at [595, 626] on span "Save" at bounding box center [693, 625] width 830 height 24
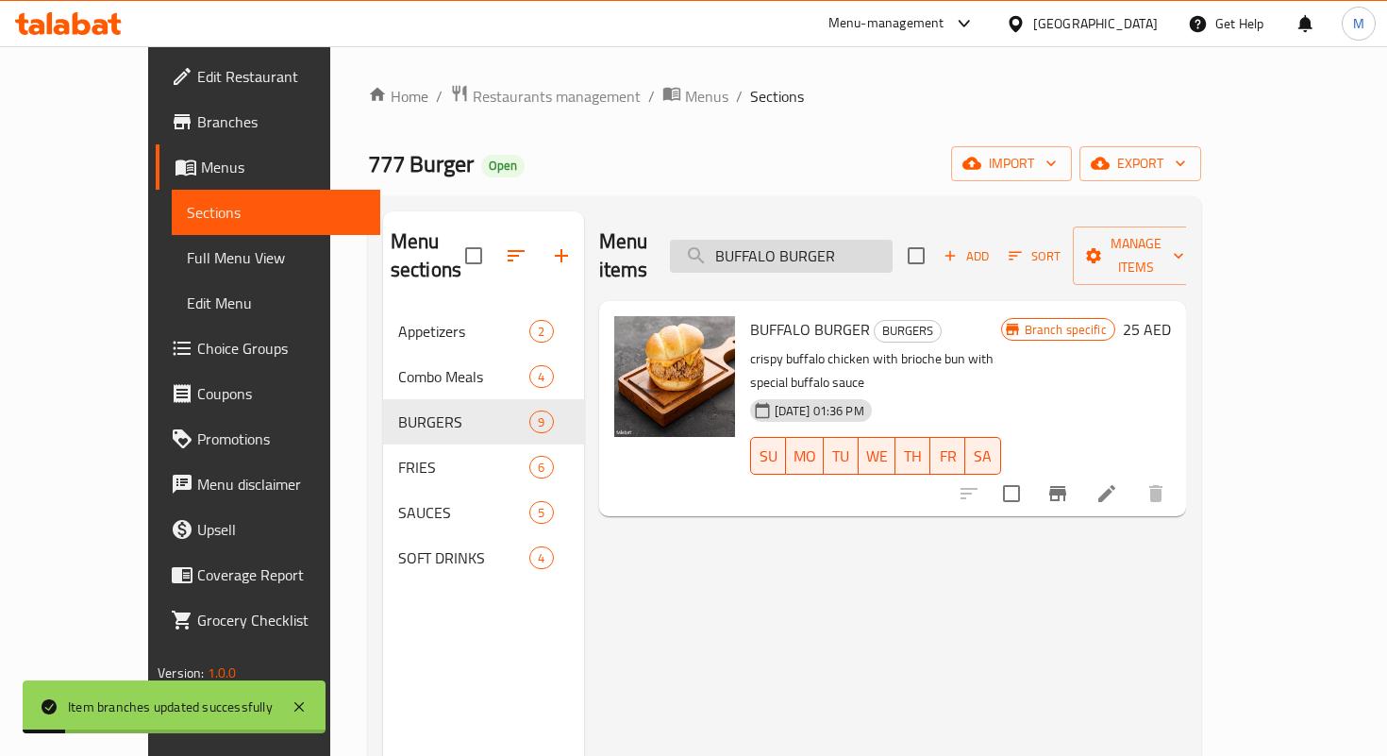
click at [874, 248] on input "BUFFALO BURGER" at bounding box center [781, 256] width 223 height 33
paste input "29"
click at [874, 248] on input "29" at bounding box center [781, 256] width 223 height 33
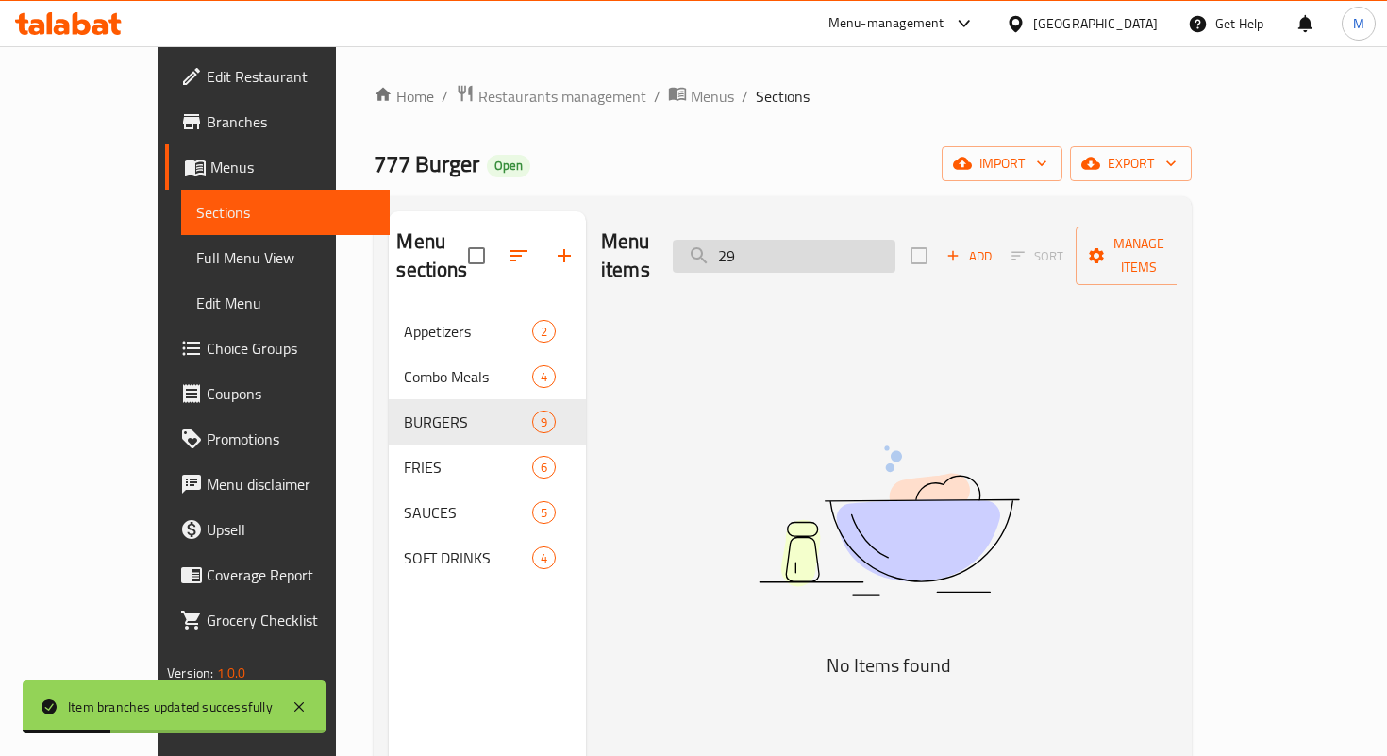
click at [812, 240] on input "29" at bounding box center [784, 256] width 223 height 33
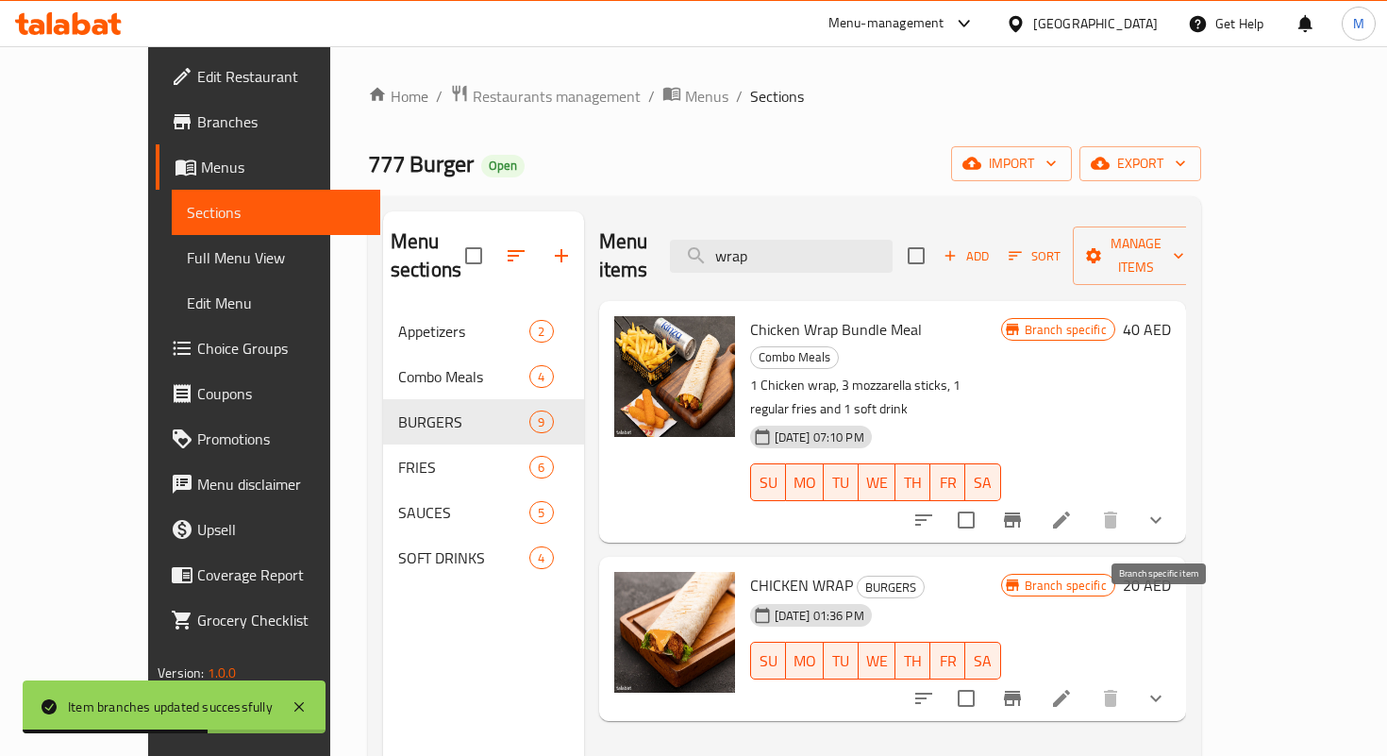
type input "wrap"
click at [1021, 691] on icon "Branch-specific-item" at bounding box center [1012, 698] width 17 height 15
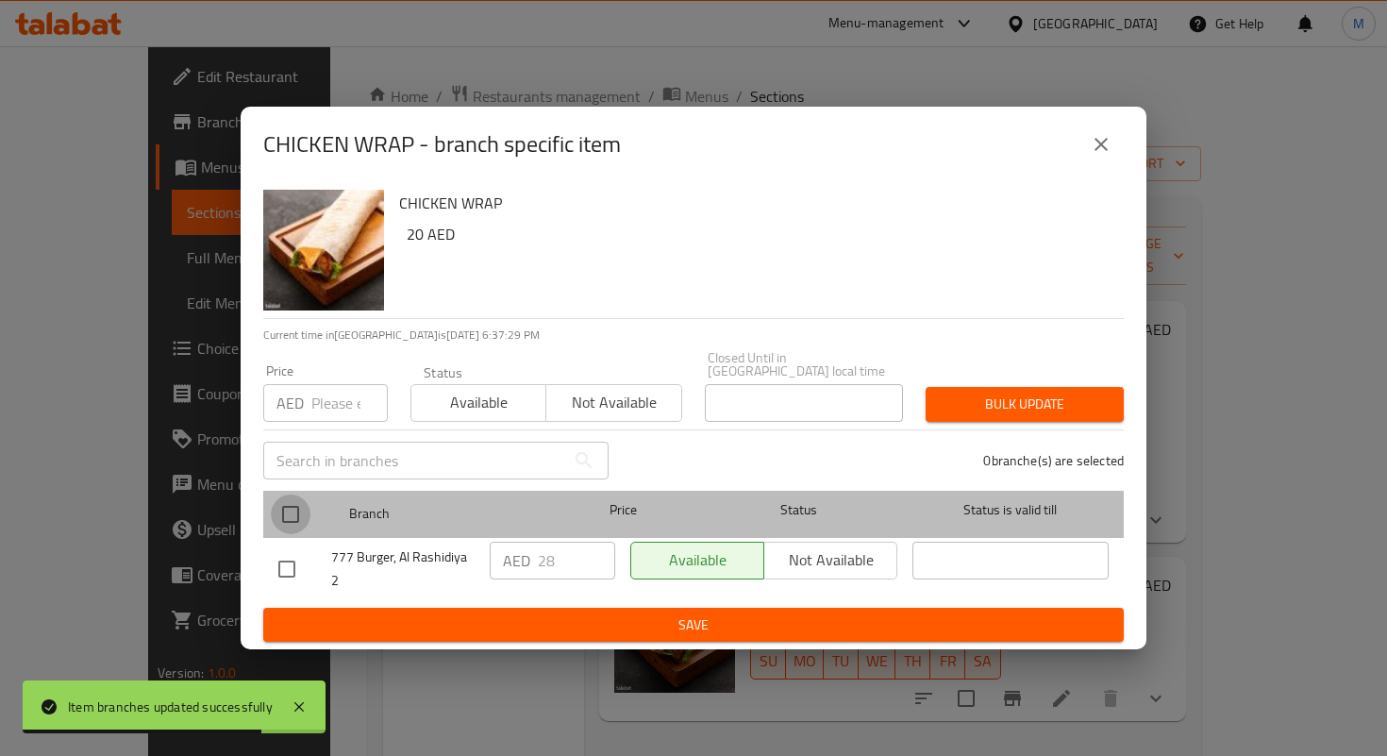
click at [300, 520] on input "checkbox" at bounding box center [291, 515] width 40 height 40
checkbox input "true"
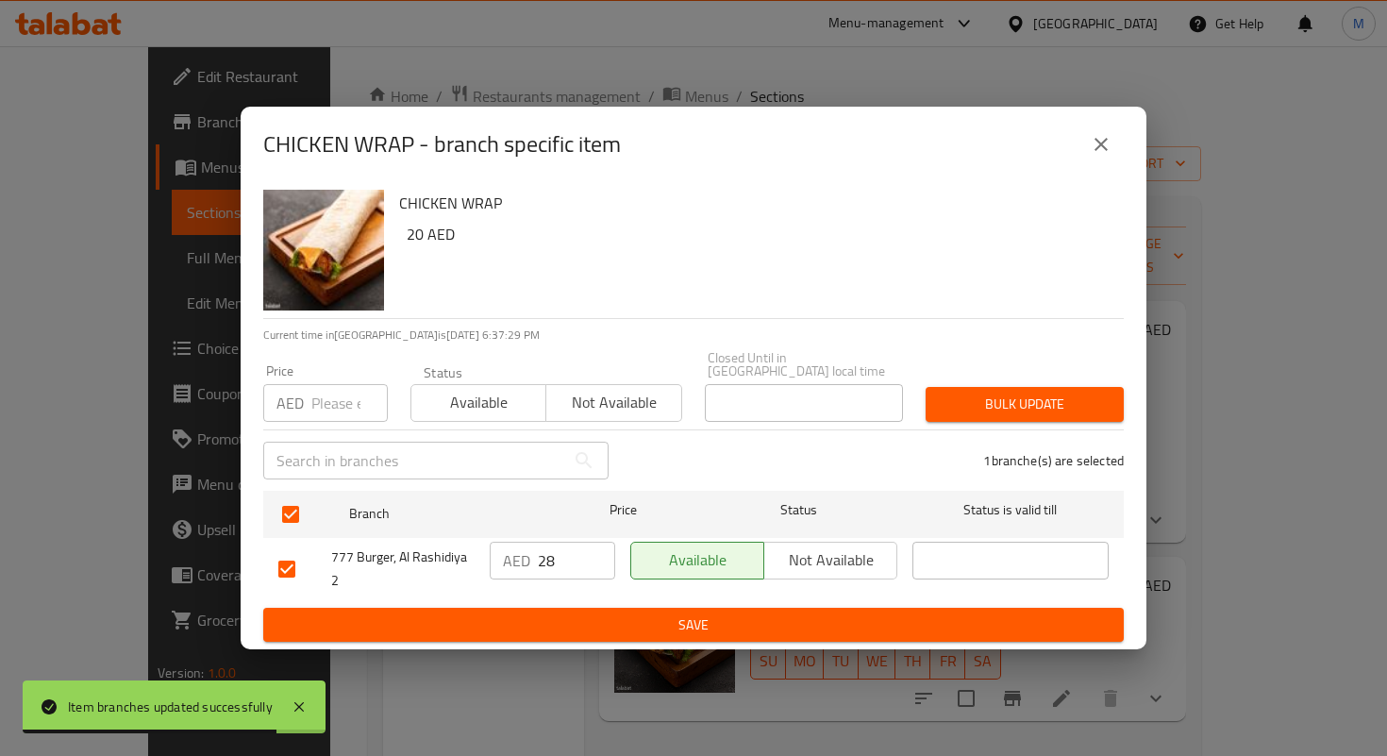
click at [547, 556] on input "28" at bounding box center [576, 561] width 77 height 38
type input "29"
click at [606, 622] on span "Save" at bounding box center [693, 625] width 830 height 24
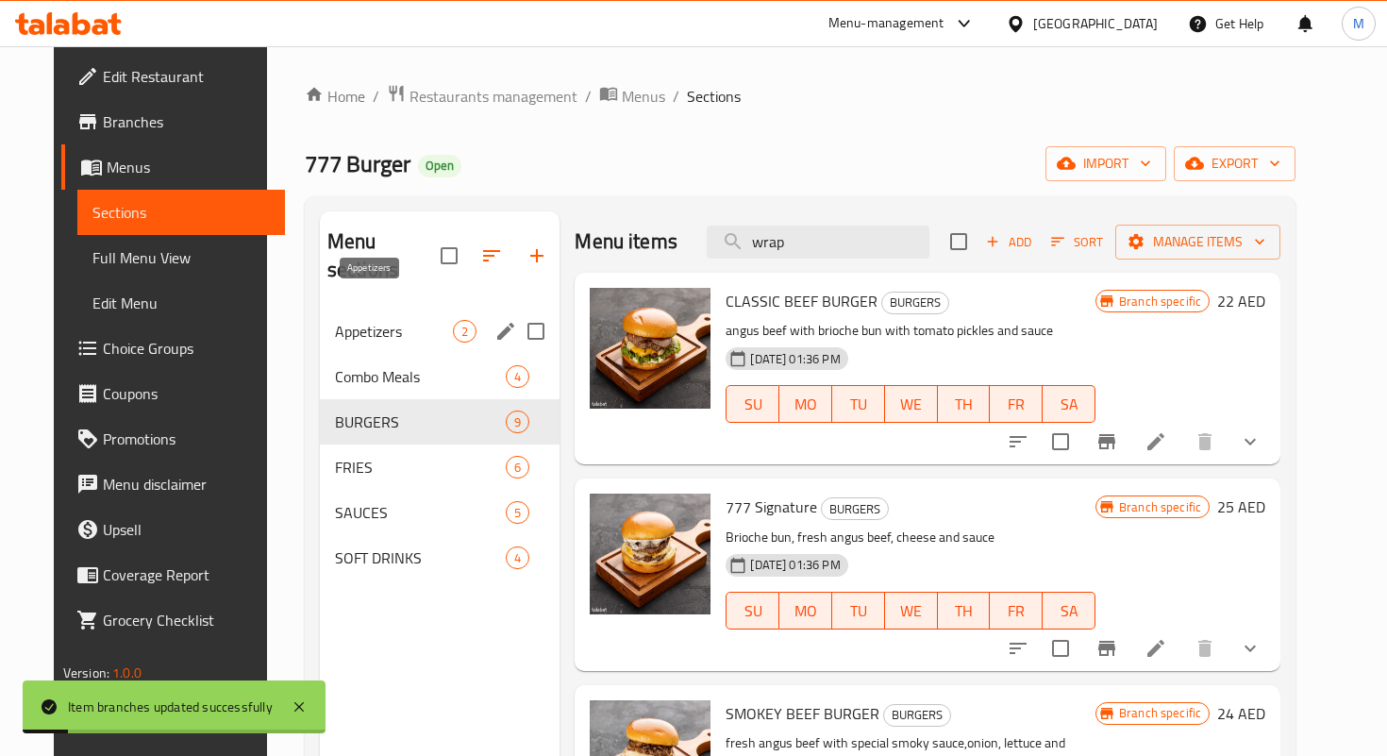
click at [337, 320] on span "Appetizers" at bounding box center [394, 331] width 118 height 23
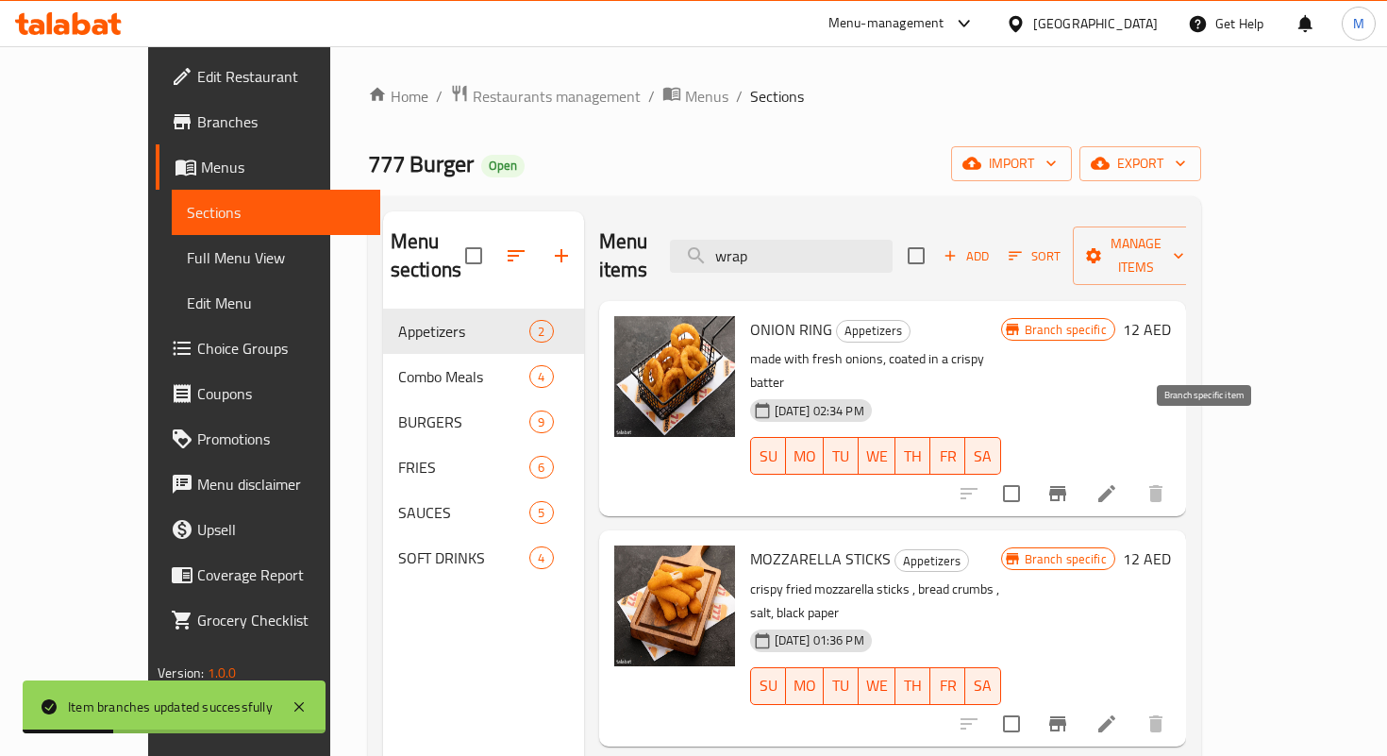
click at [1069, 482] on icon "Branch-specific-item" at bounding box center [1058, 493] width 23 height 23
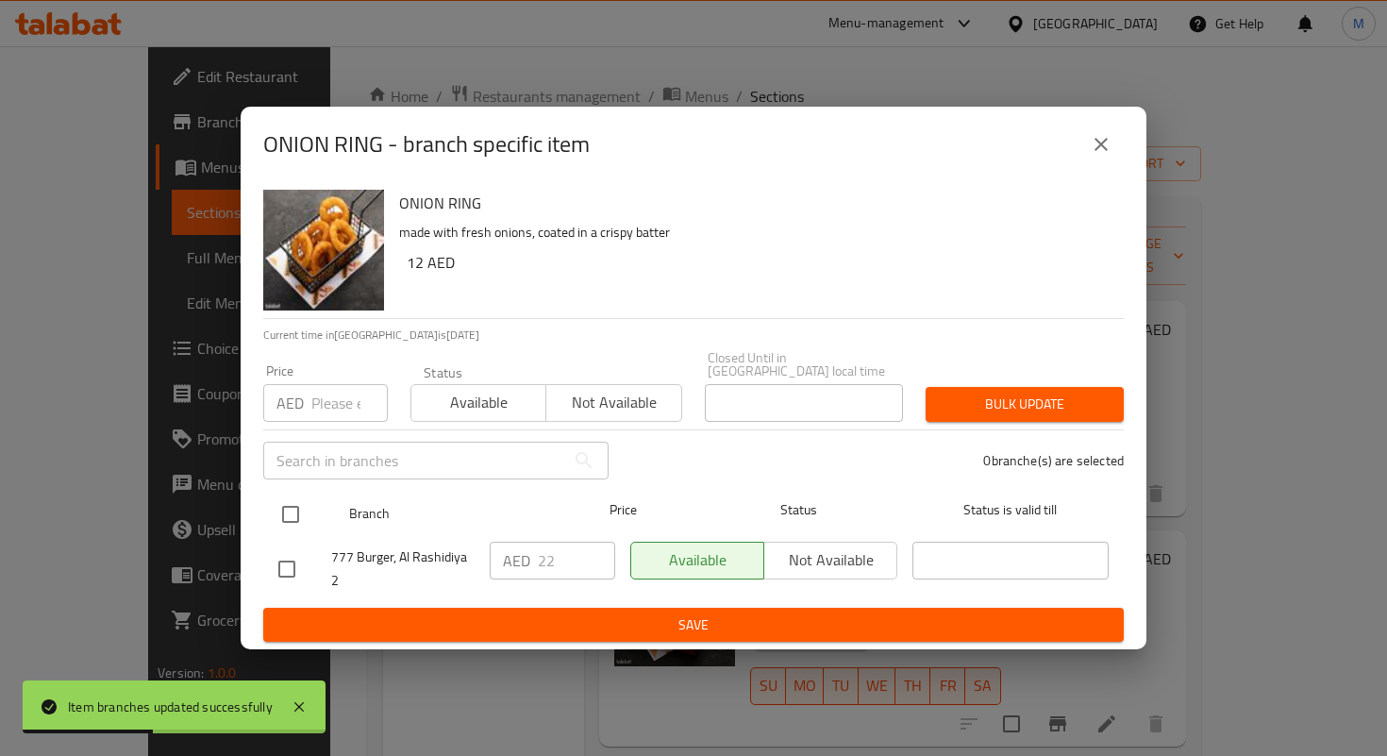
click at [304, 521] on input "checkbox" at bounding box center [291, 515] width 40 height 40
checkbox input "true"
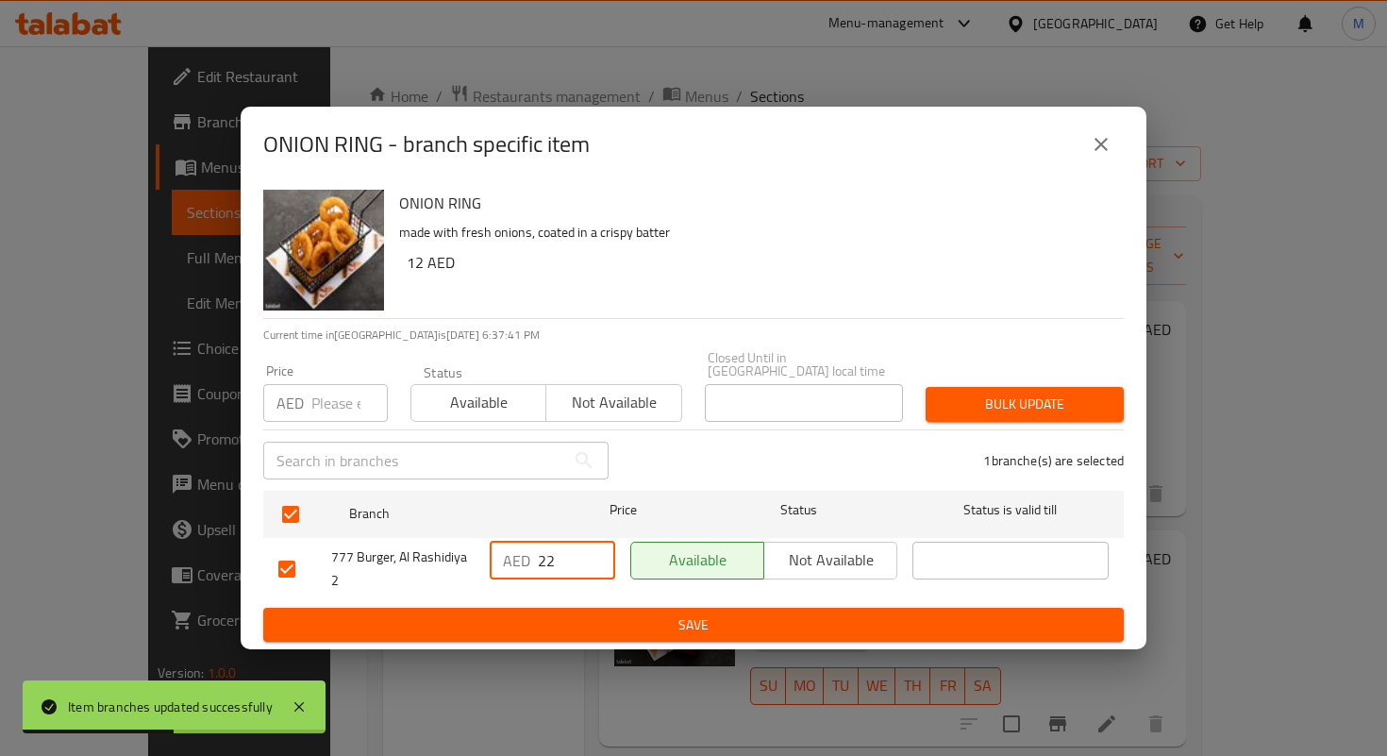
click at [548, 553] on input "22" at bounding box center [576, 561] width 77 height 38
type input "17.4"
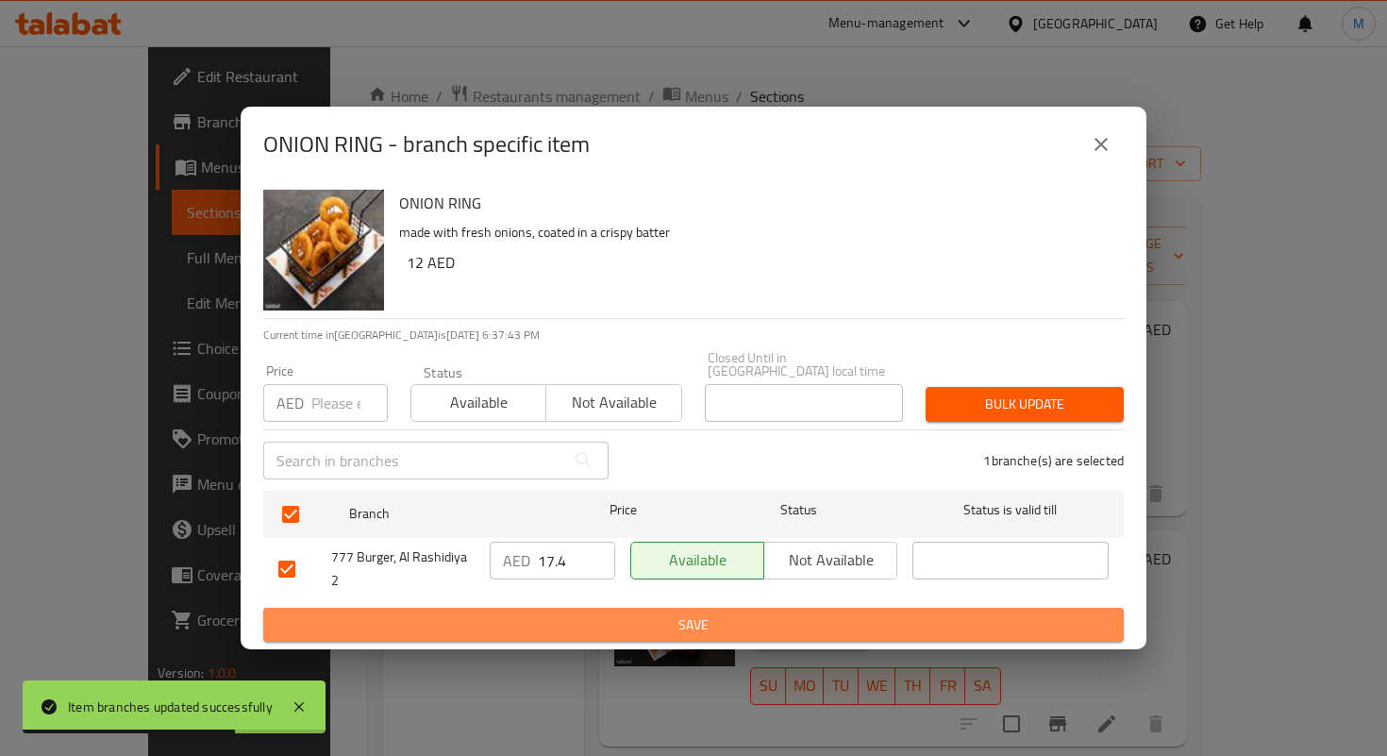
click at [660, 633] on span "Save" at bounding box center [693, 625] width 830 height 24
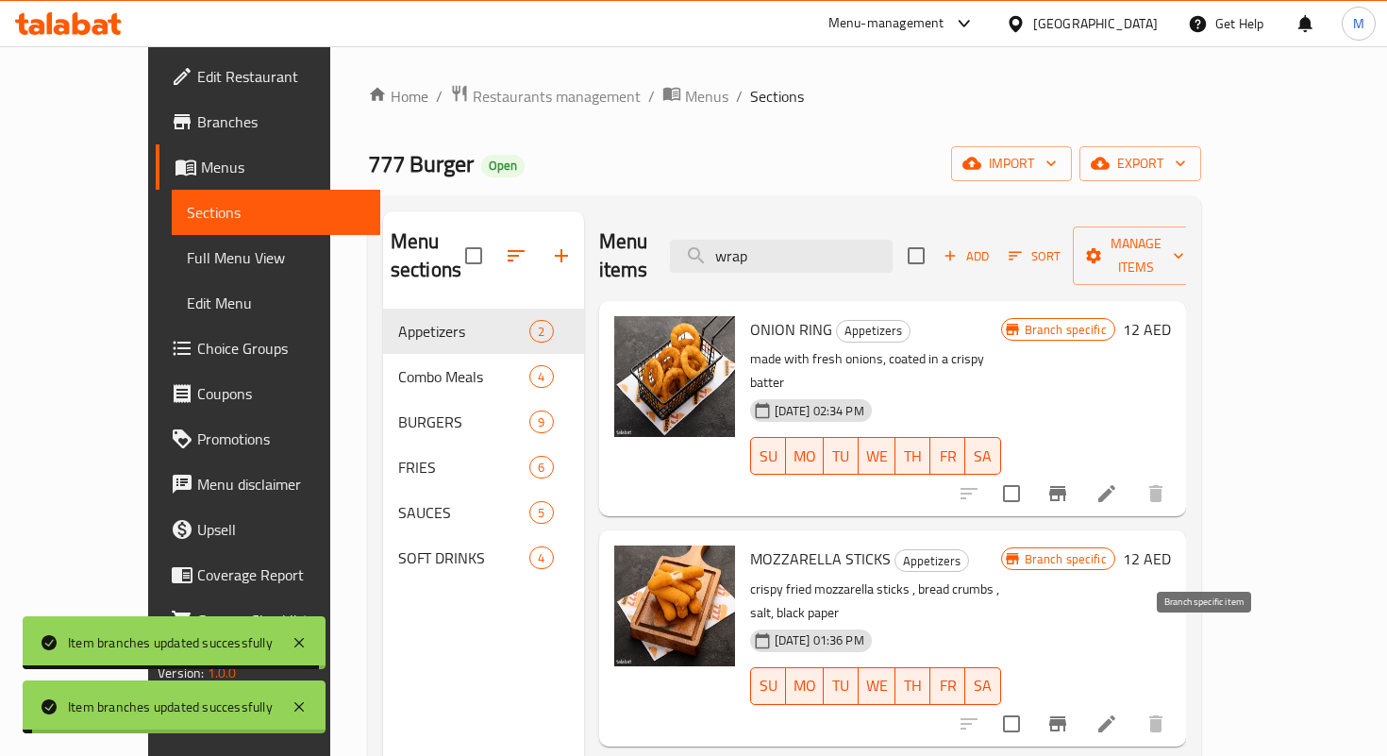
click at [1069, 713] on icon "Branch-specific-item" at bounding box center [1058, 724] width 23 height 23
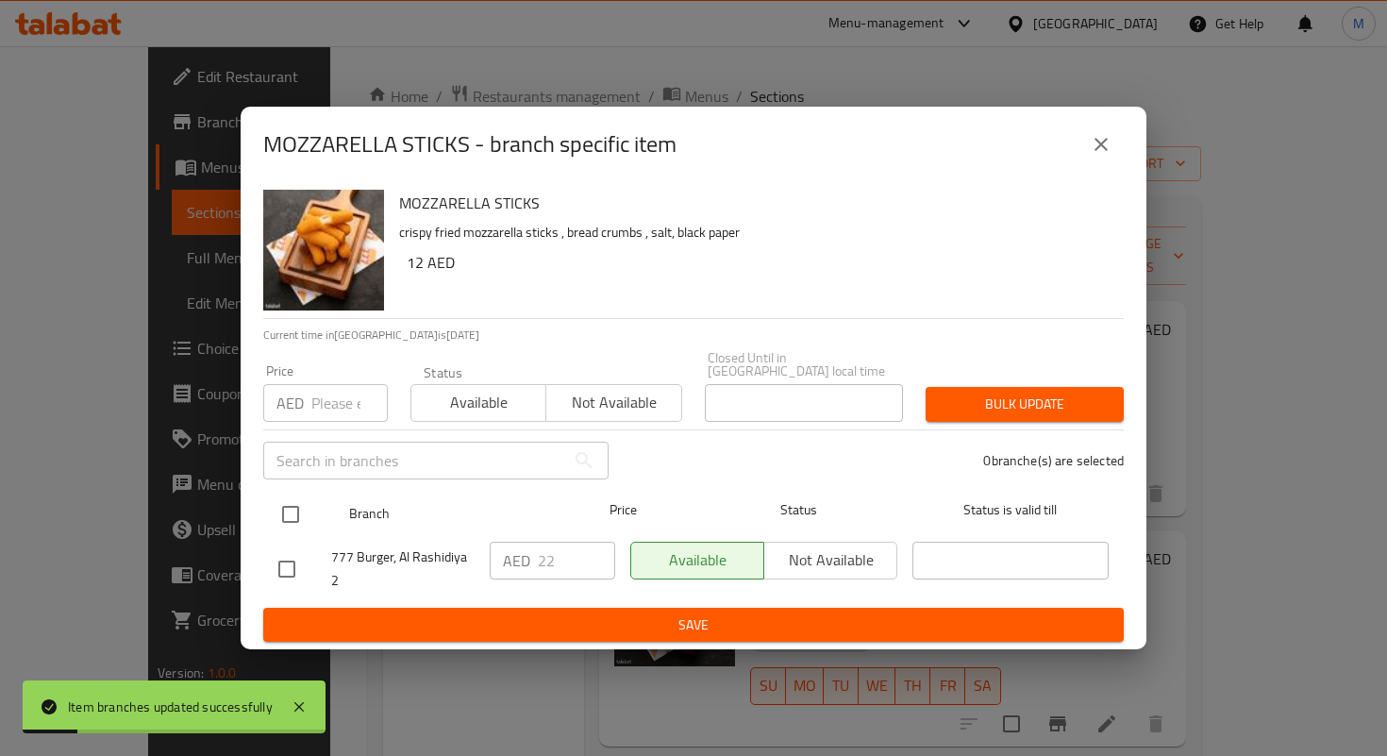
click at [277, 517] on input "checkbox" at bounding box center [291, 515] width 40 height 40
checkbox input "true"
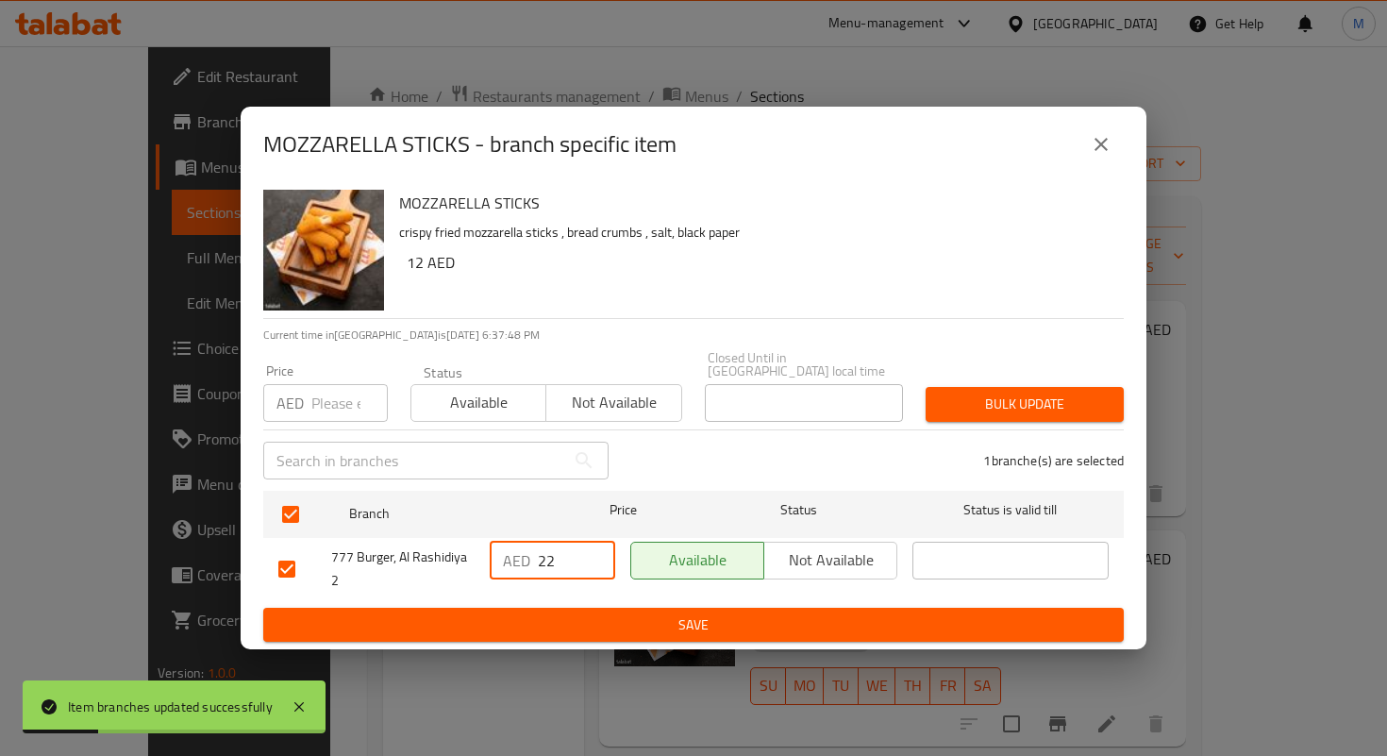
click at [546, 558] on input "22" at bounding box center [576, 561] width 77 height 38
type input "17.4"
click at [602, 613] on span "Save" at bounding box center [693, 625] width 830 height 24
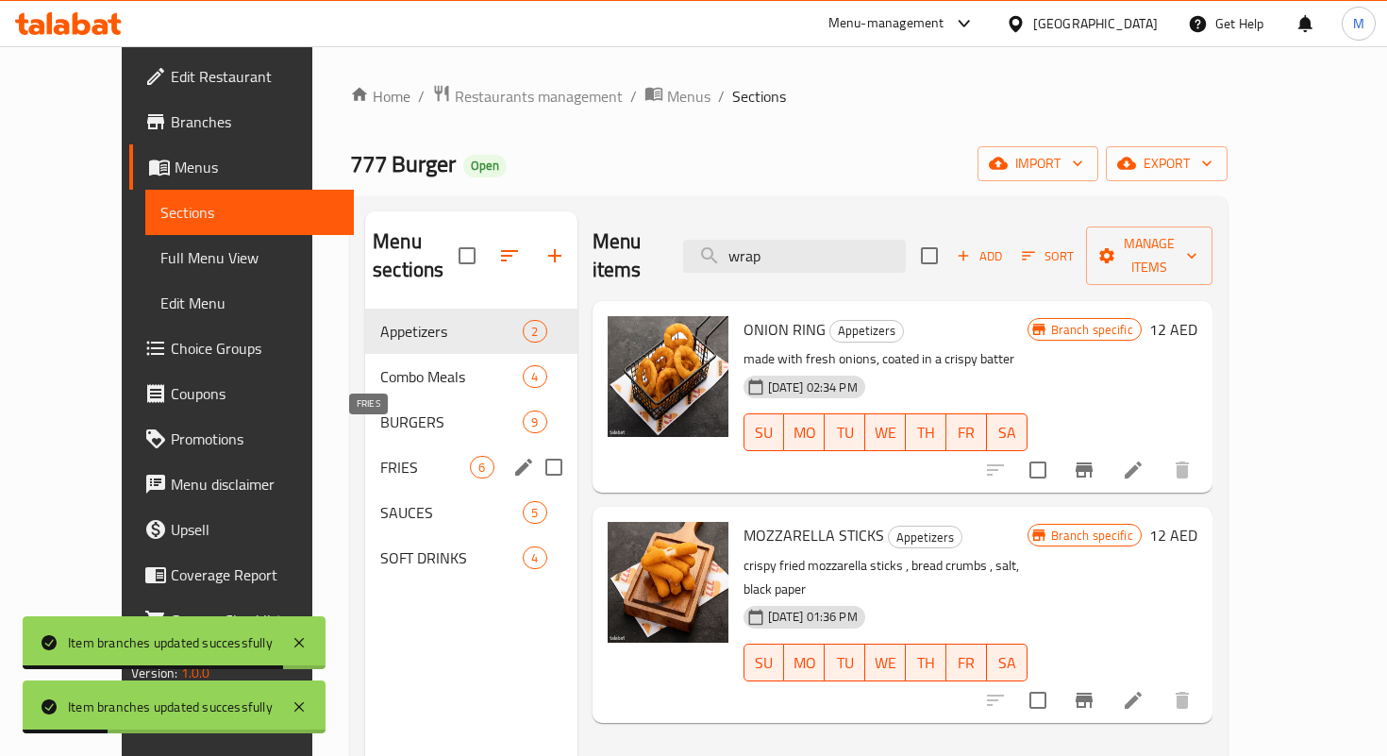
click at [394, 456] on span "FRIES" at bounding box center [425, 467] width 90 height 23
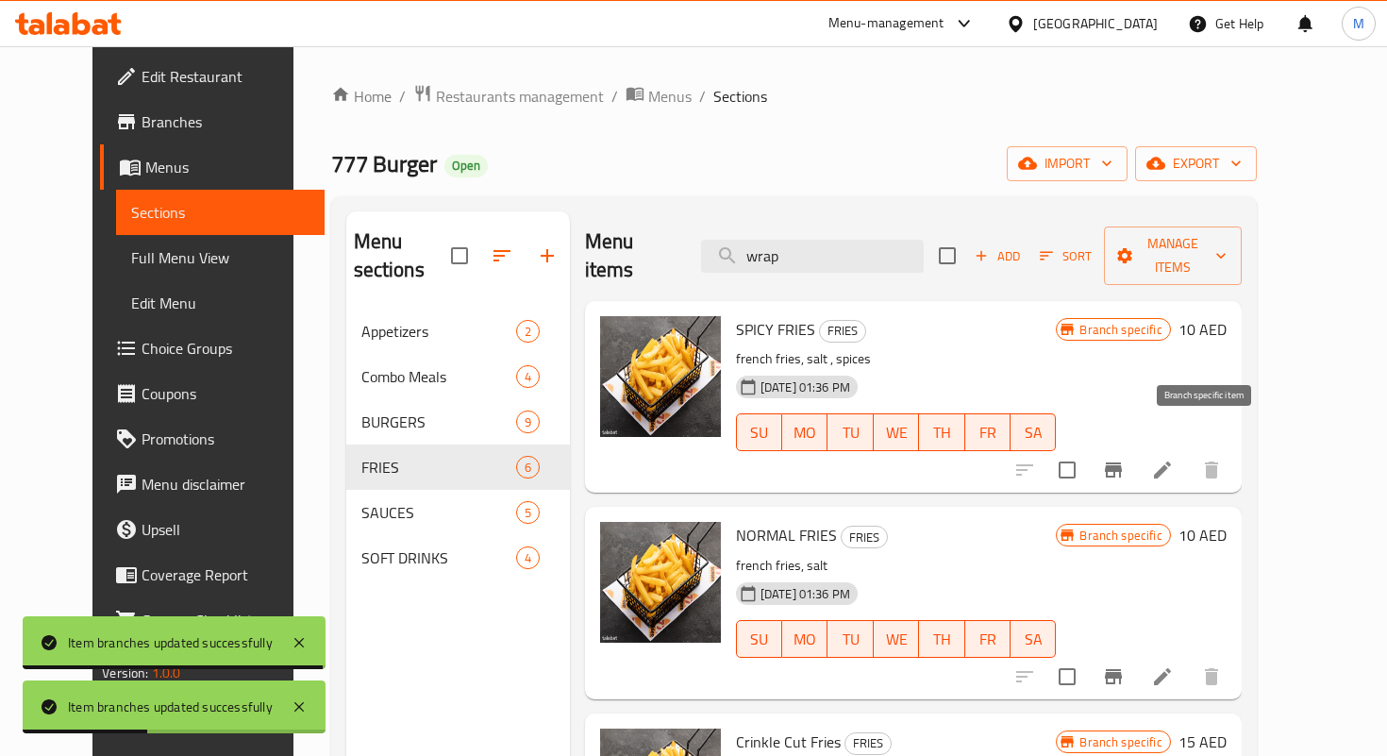
click at [1125, 459] on icon "Branch-specific-item" at bounding box center [1113, 470] width 23 height 23
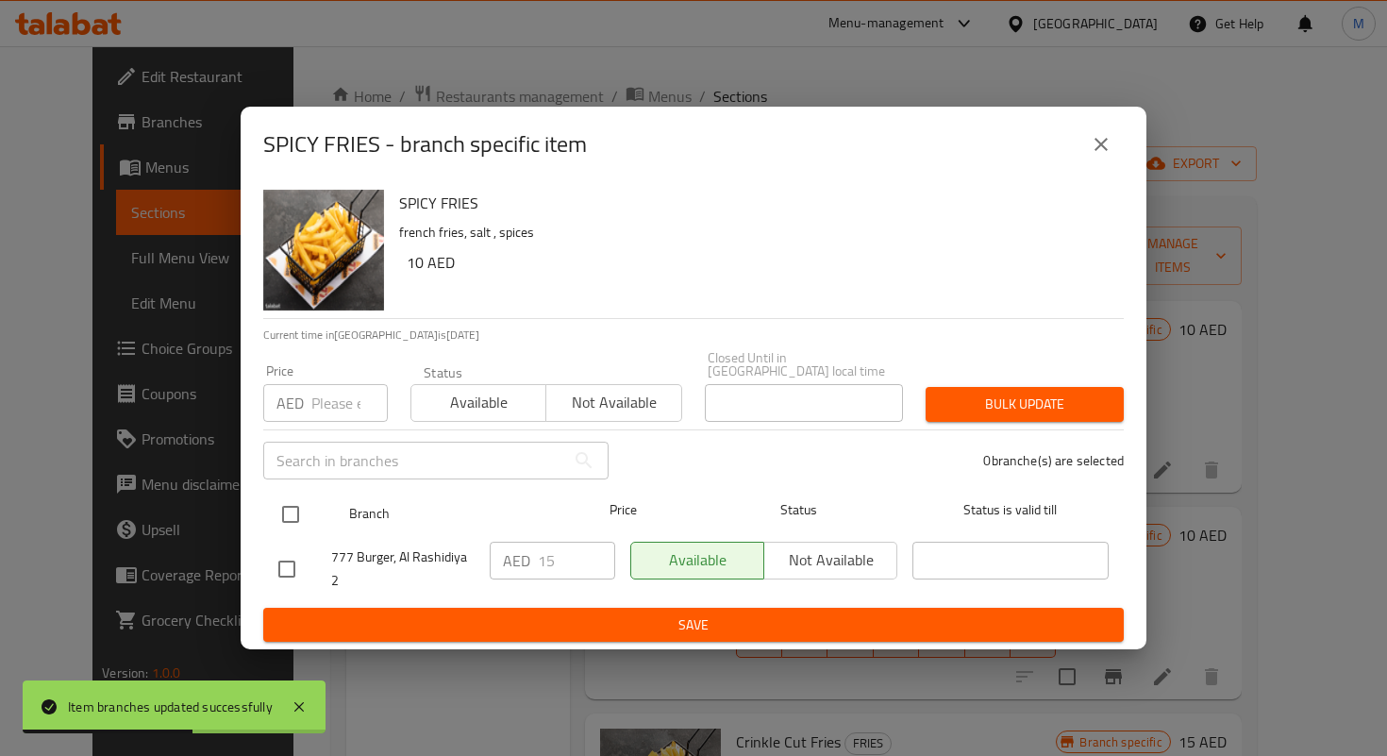
click at [271, 504] on input "checkbox" at bounding box center [291, 515] width 40 height 40
checkbox input "true"
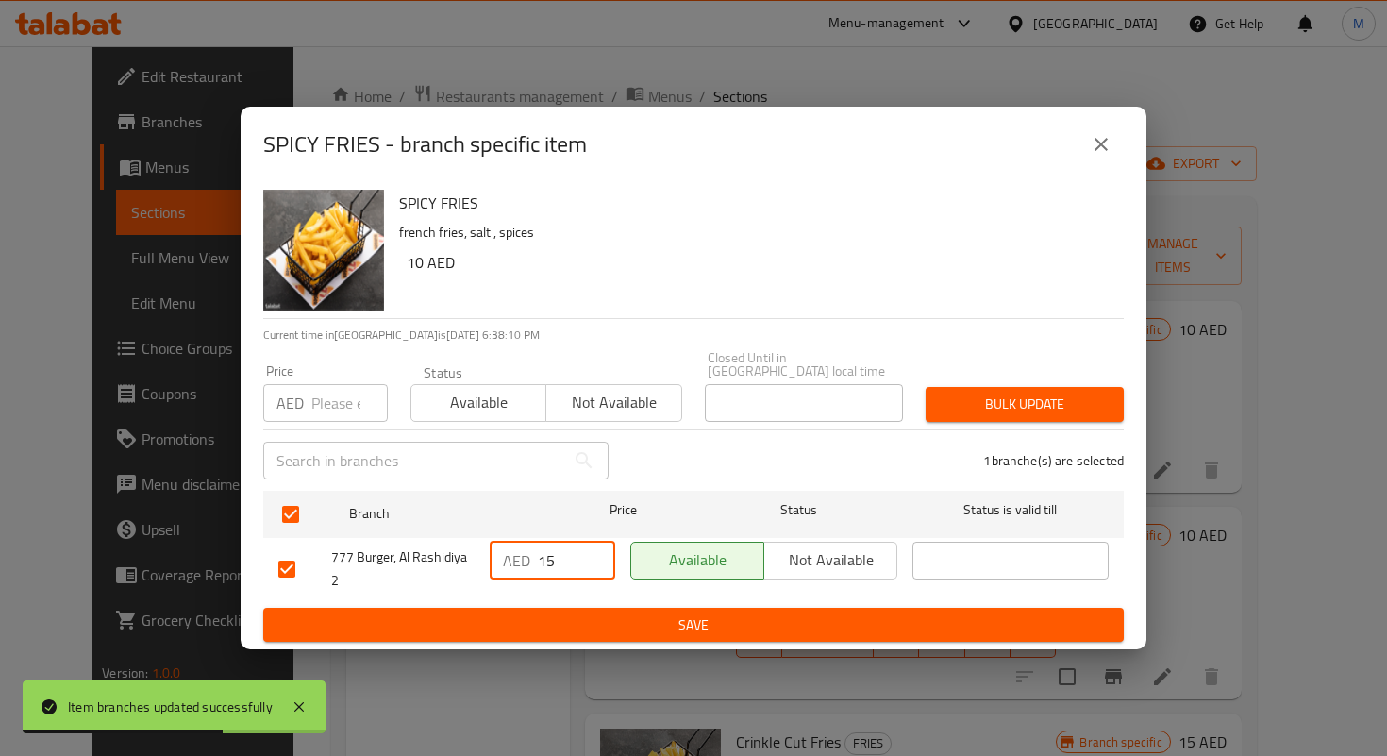
click at [555, 552] on input "15" at bounding box center [576, 561] width 77 height 38
type input "14.5"
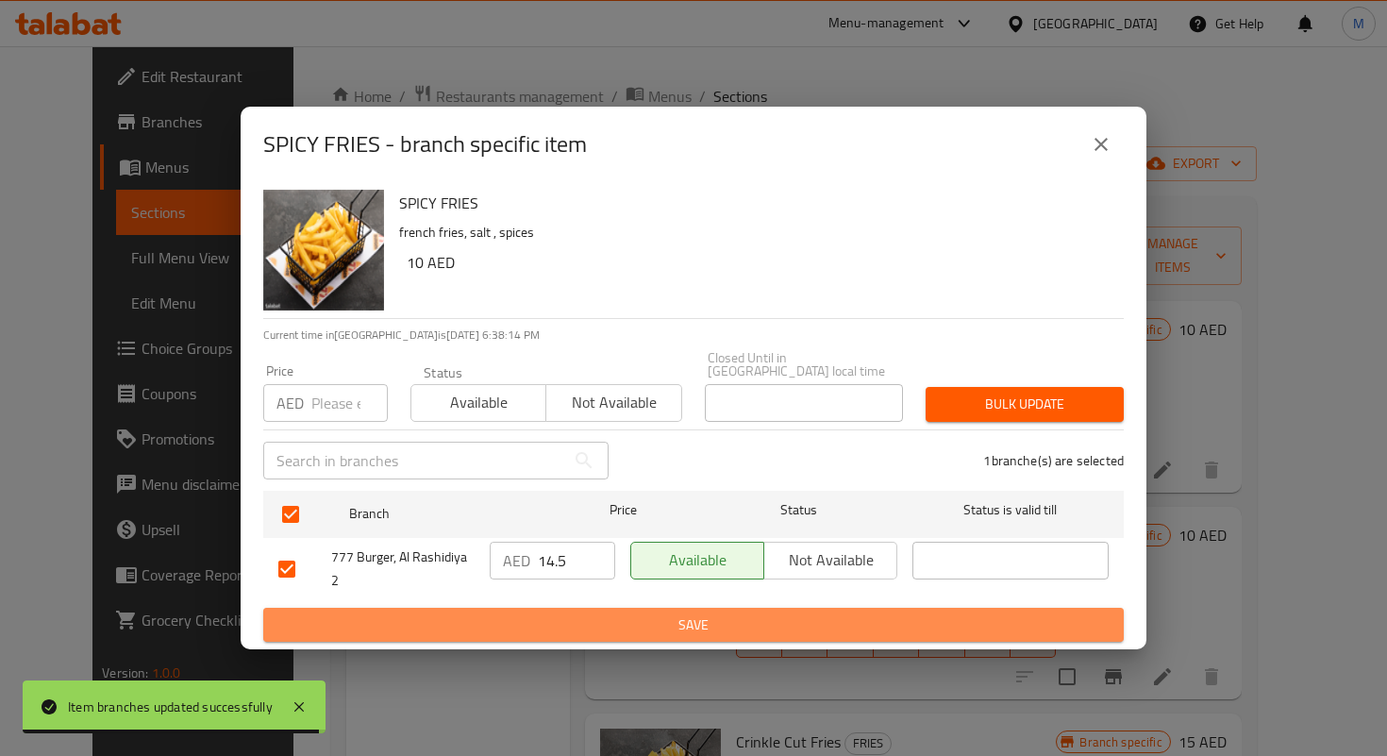
click at [631, 608] on button "Save" at bounding box center [693, 625] width 861 height 35
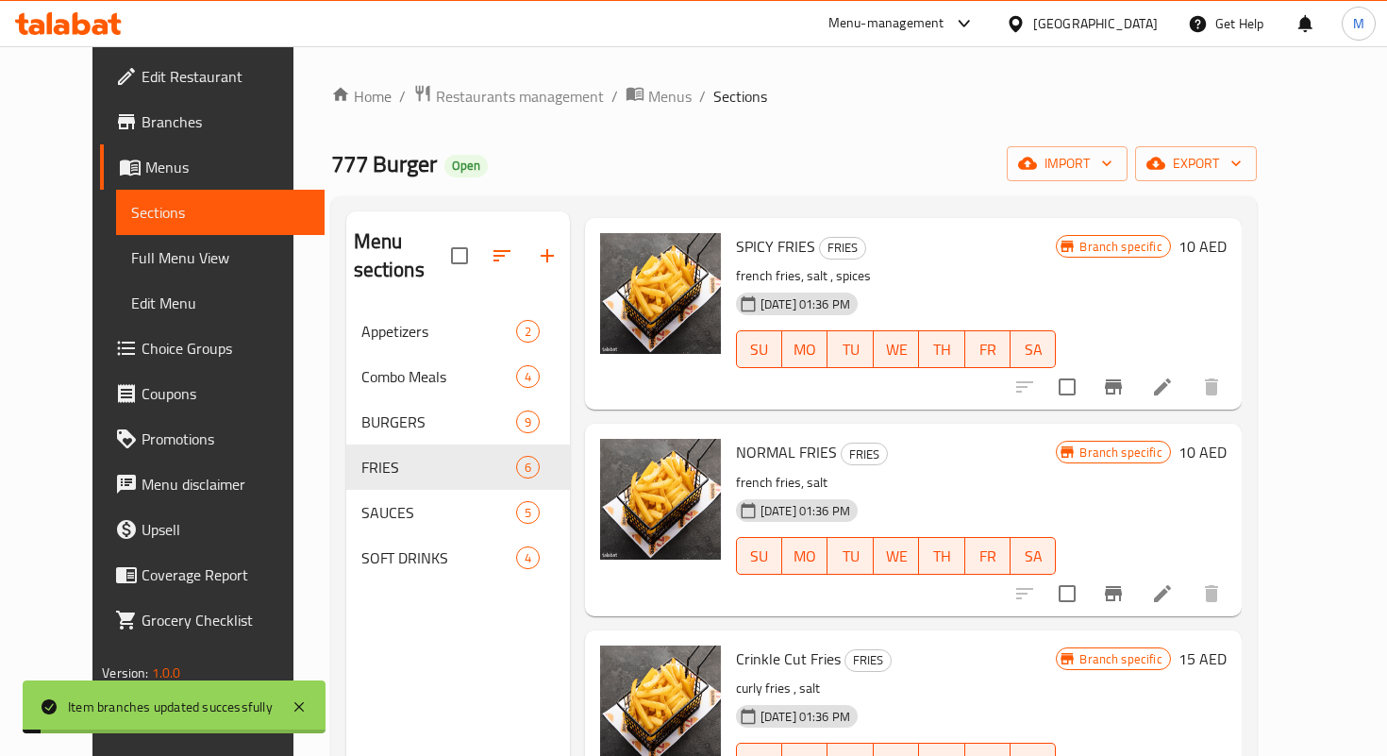
scroll to position [88, 0]
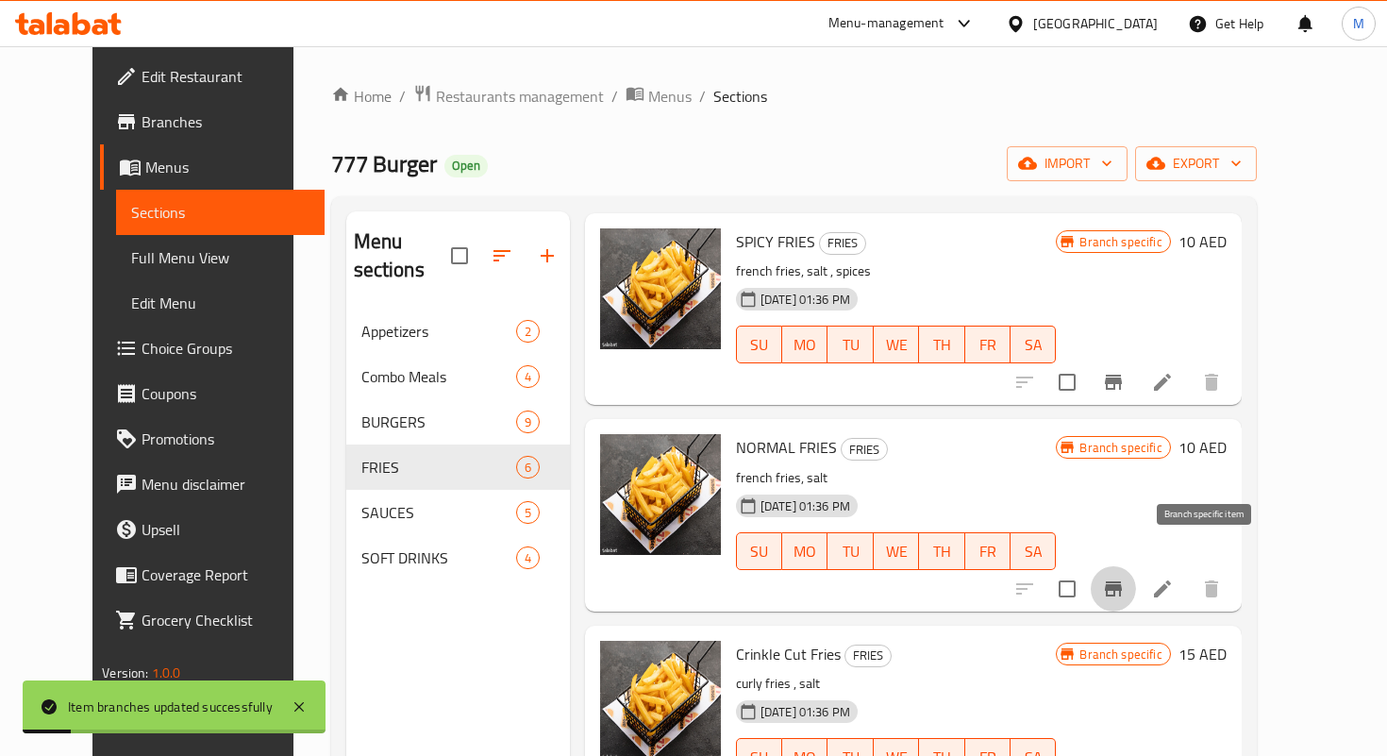
click at [1136, 576] on button "Branch-specific-item" at bounding box center [1113, 588] width 45 height 45
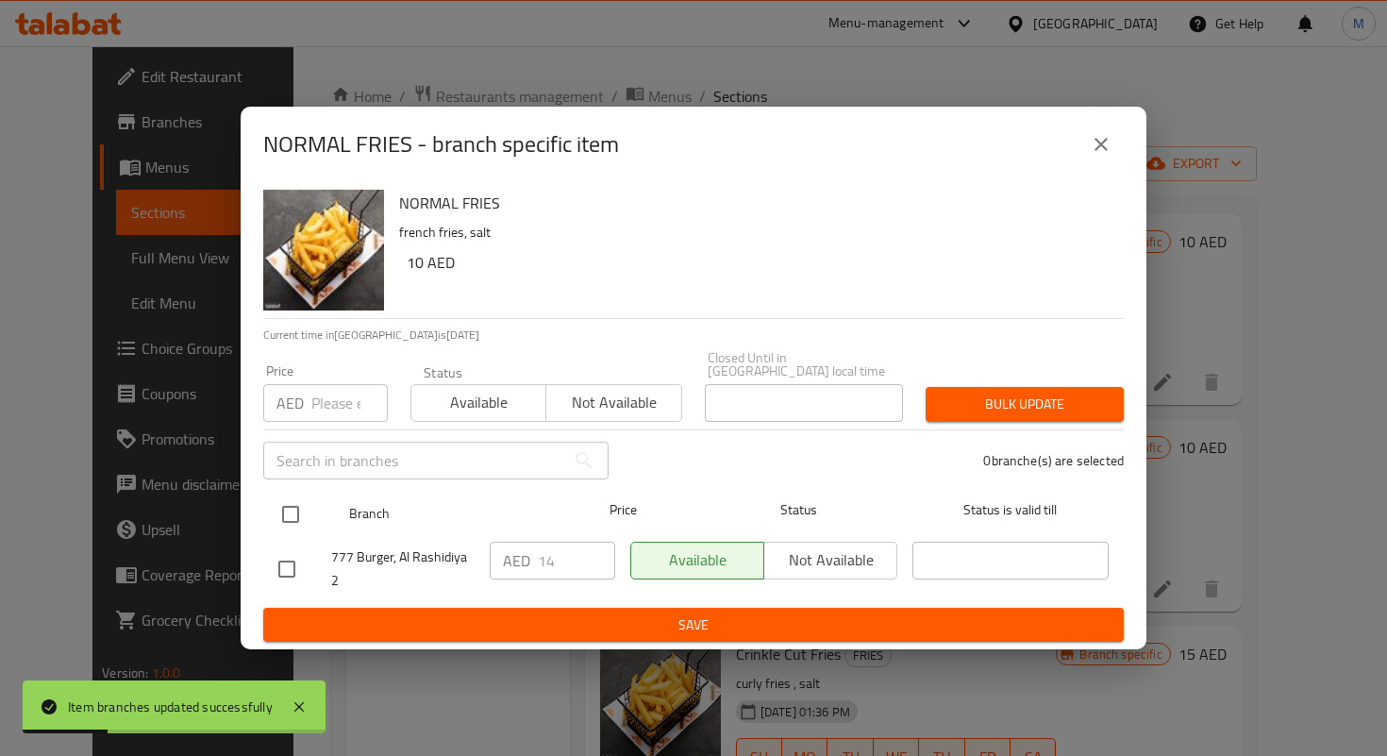
click at [284, 526] on input "checkbox" at bounding box center [291, 515] width 40 height 40
checkbox input "true"
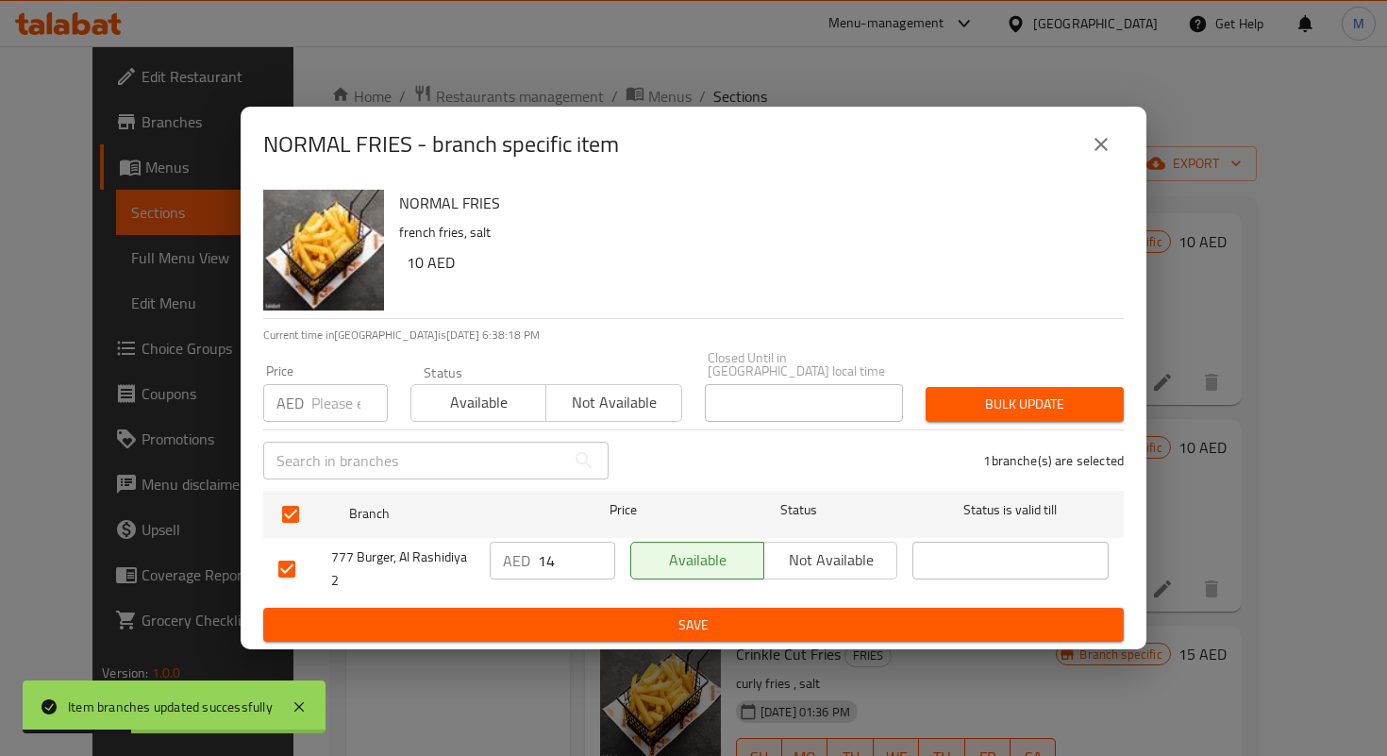
click at [549, 562] on input "14" at bounding box center [576, 561] width 77 height 38
paste input ".5"
type input "14.5"
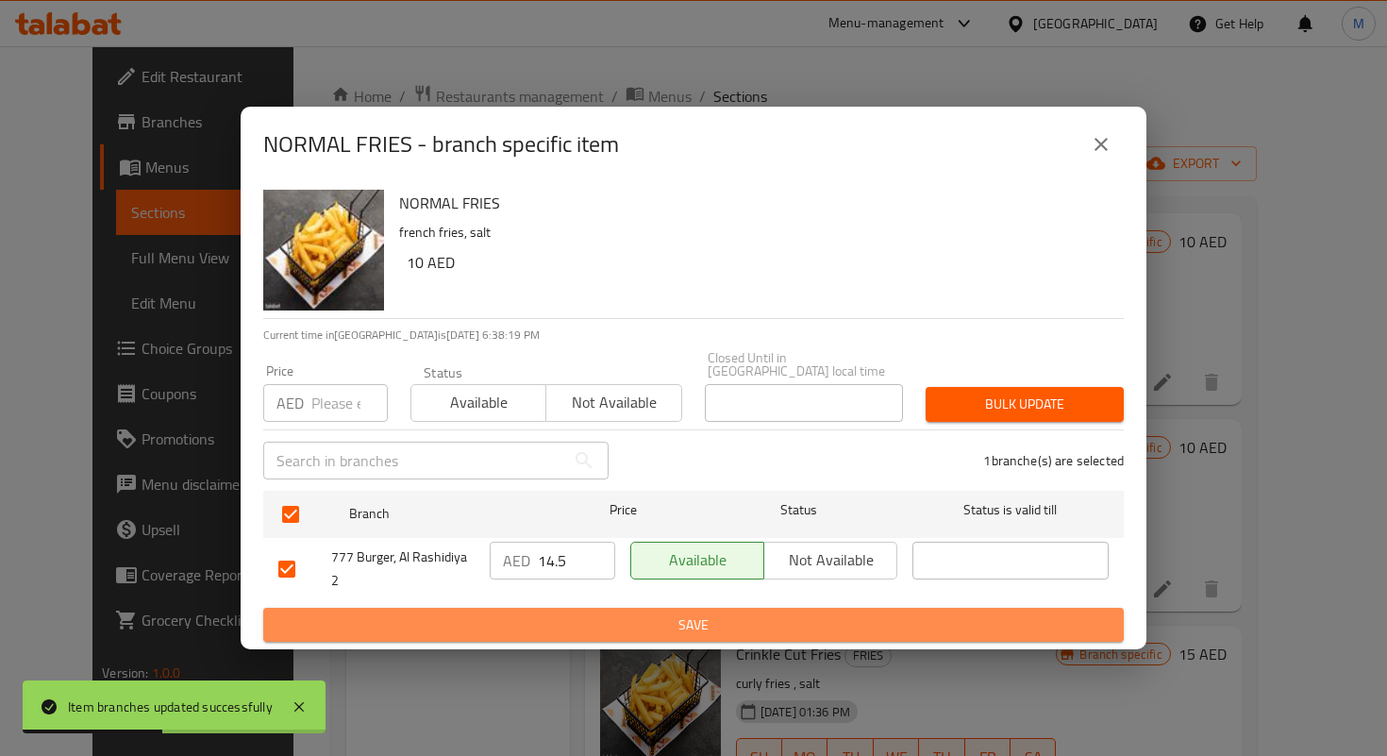
click at [601, 609] on button "Save" at bounding box center [693, 625] width 861 height 35
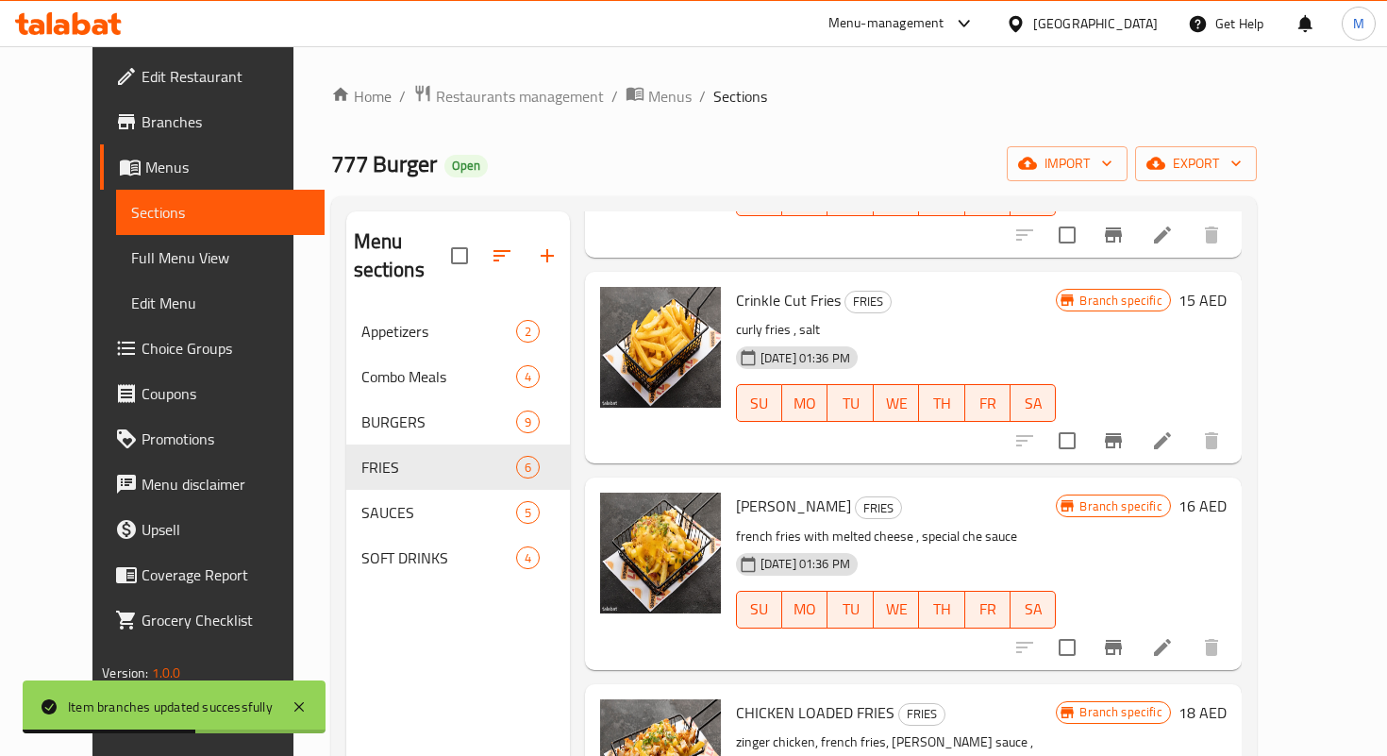
scroll to position [425, 0]
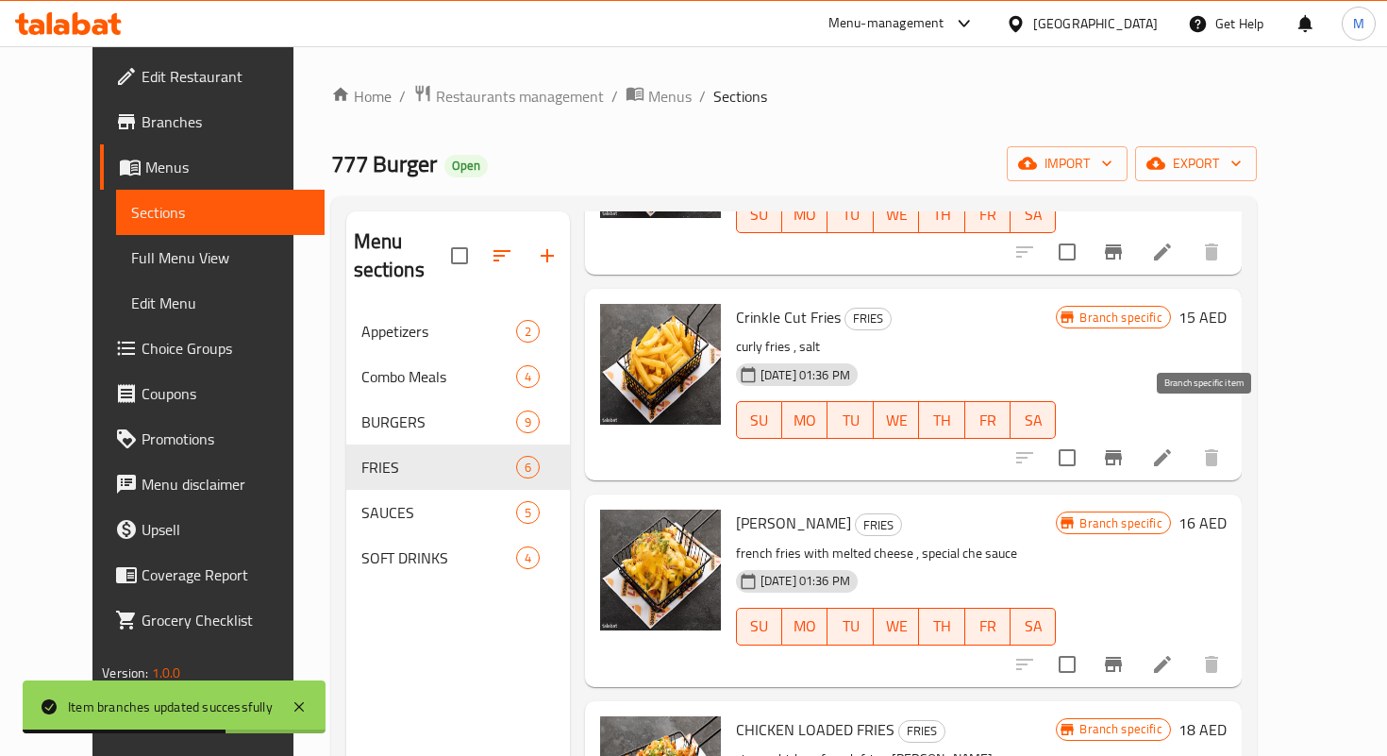
click at [1125, 446] on icon "Branch-specific-item" at bounding box center [1113, 457] width 23 height 23
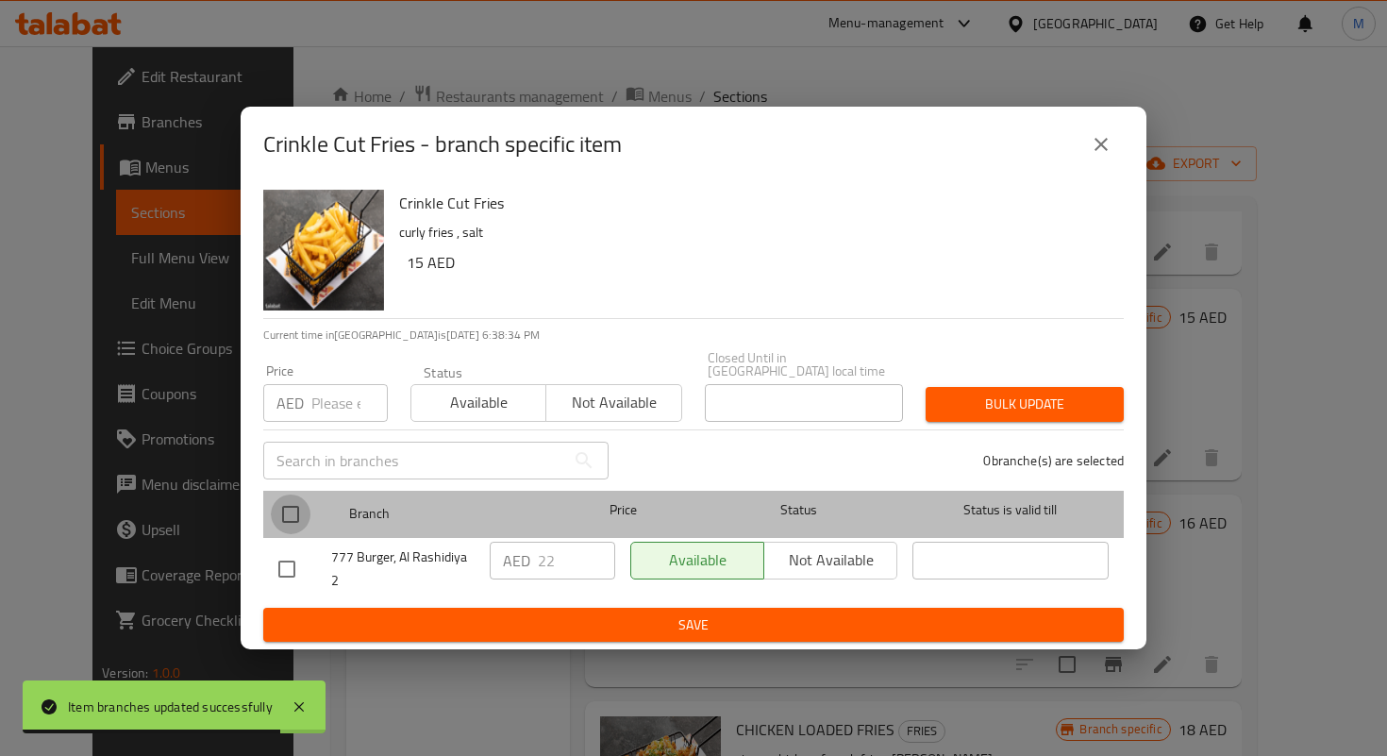
click at [292, 501] on input "checkbox" at bounding box center [291, 515] width 40 height 40
checkbox input "true"
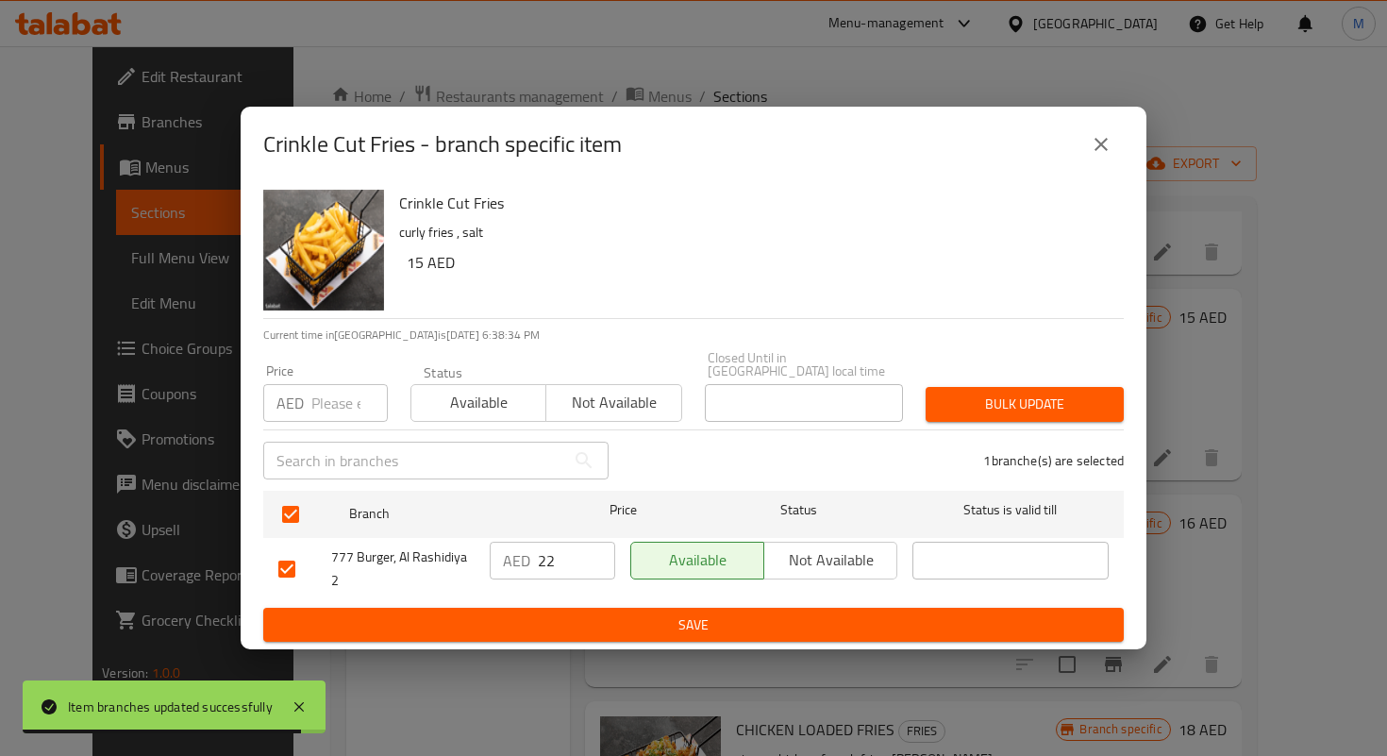
click at [545, 560] on input "22" at bounding box center [576, 561] width 77 height 38
click at [545, 560] on input "3" at bounding box center [576, 561] width 77 height 38
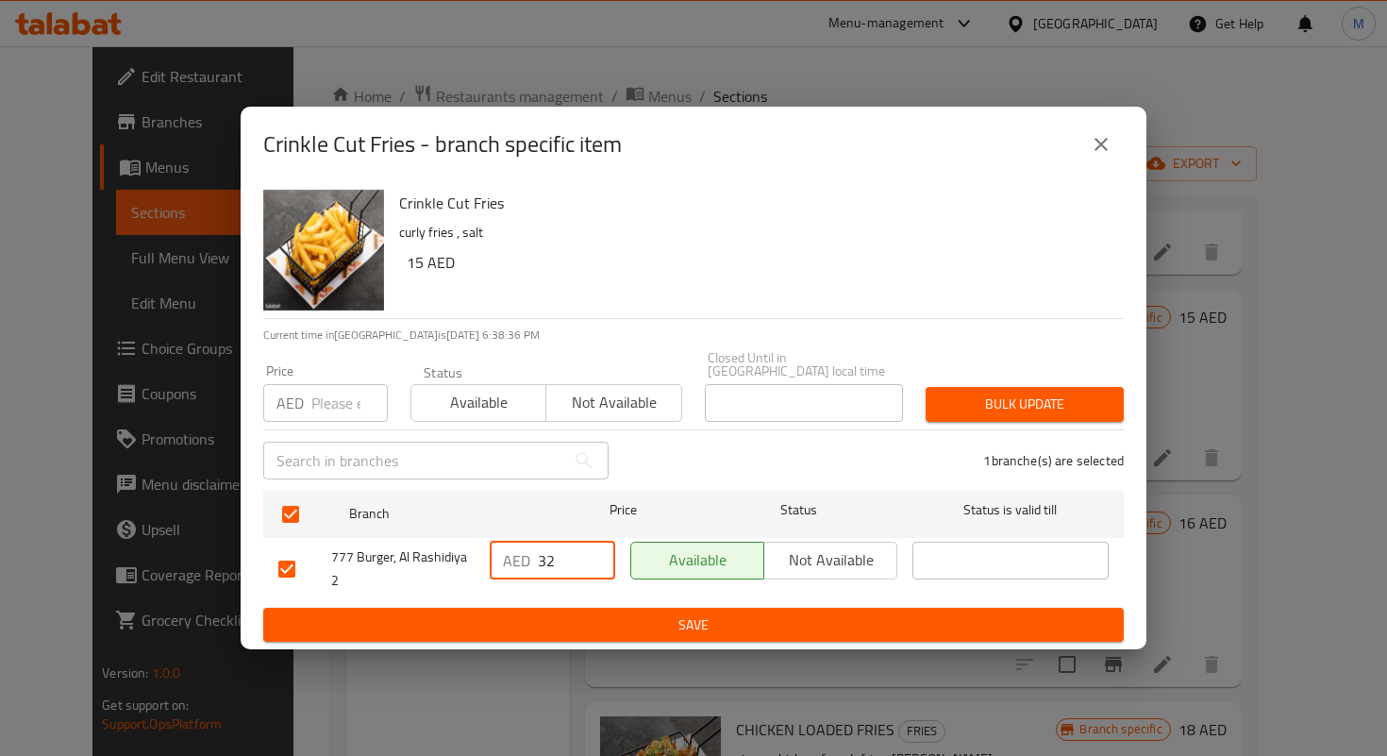
type input "3"
type input "21"
click at [626, 626] on span "Save" at bounding box center [693, 625] width 830 height 24
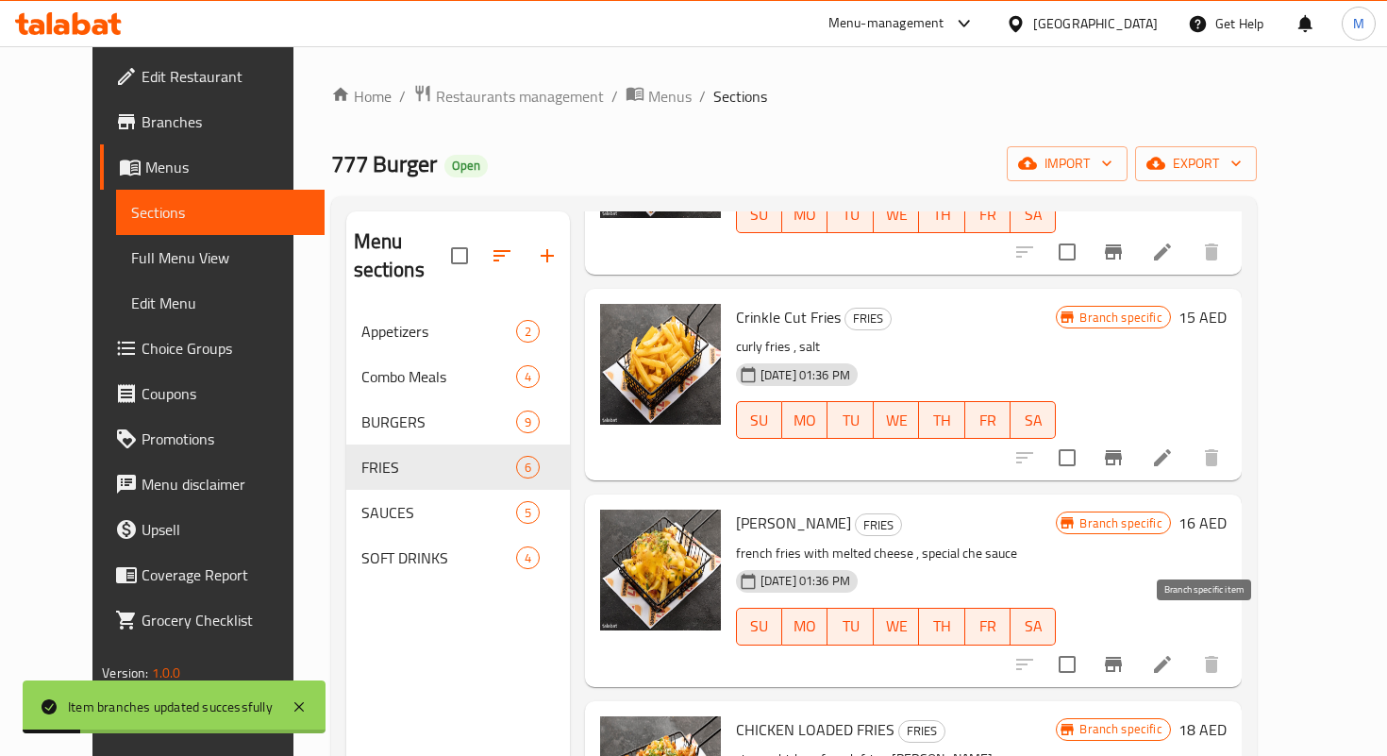
click at [1122, 657] on icon "Branch-specific-item" at bounding box center [1113, 664] width 17 height 15
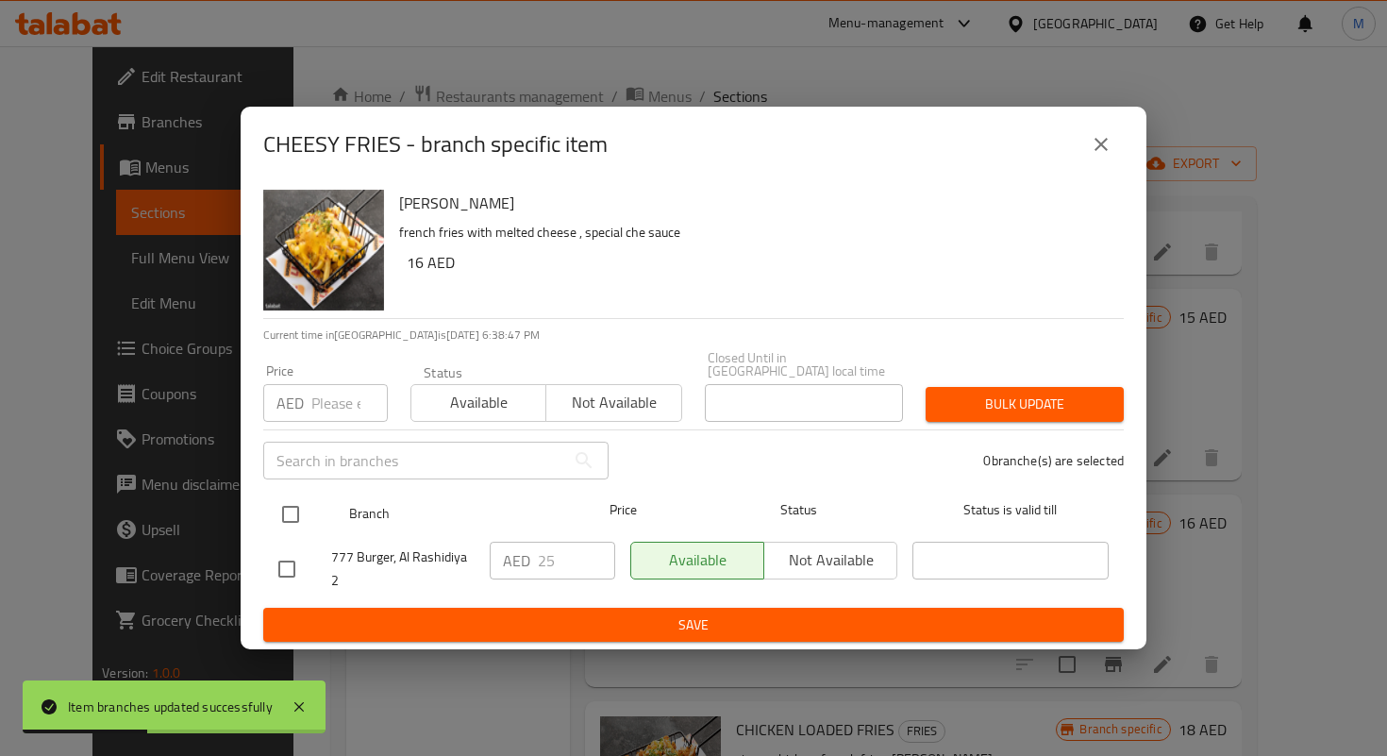
click at [285, 512] on input "checkbox" at bounding box center [291, 515] width 40 height 40
checkbox input "true"
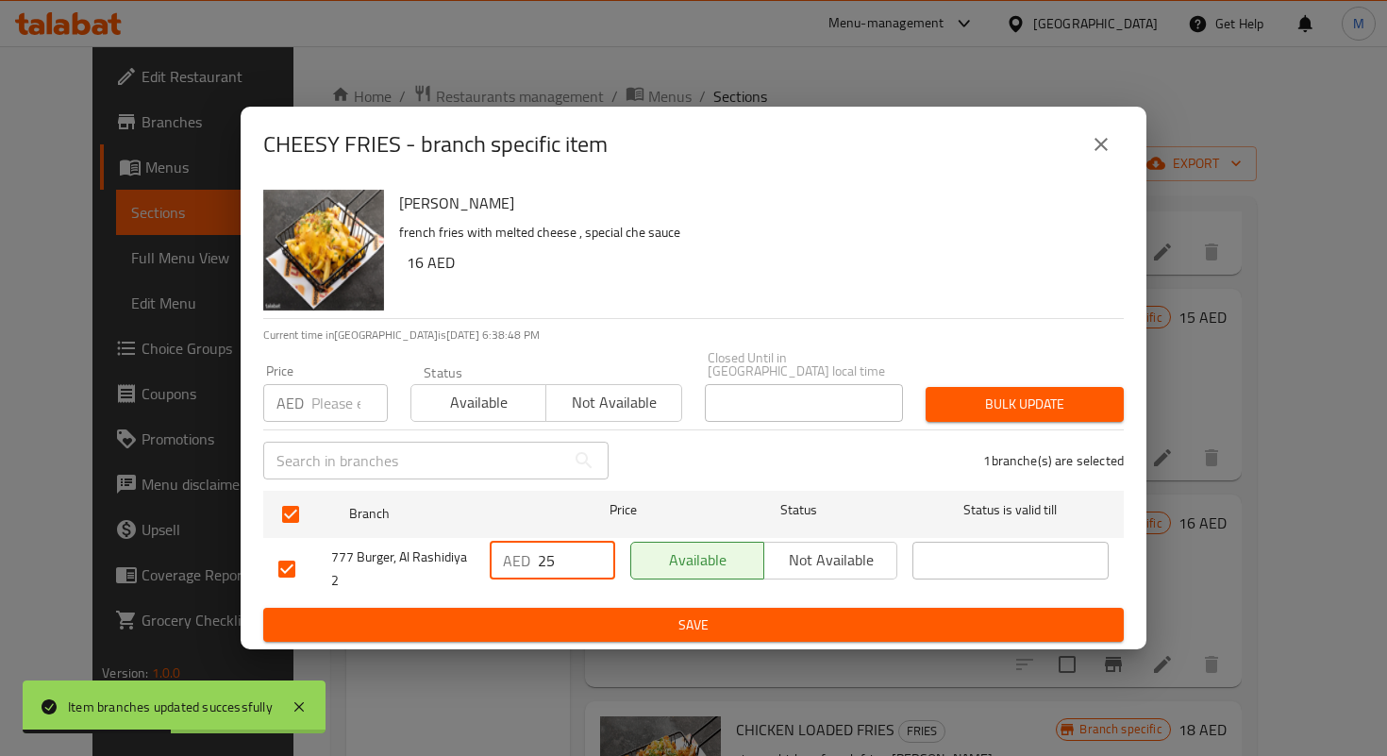
click at [570, 551] on input "25" at bounding box center [576, 561] width 77 height 38
type input "23.2"
click at [643, 656] on div "CHEESY FRIES - branch specific item CHEESY FRIES french fries with melted chees…" at bounding box center [693, 378] width 1387 height 756
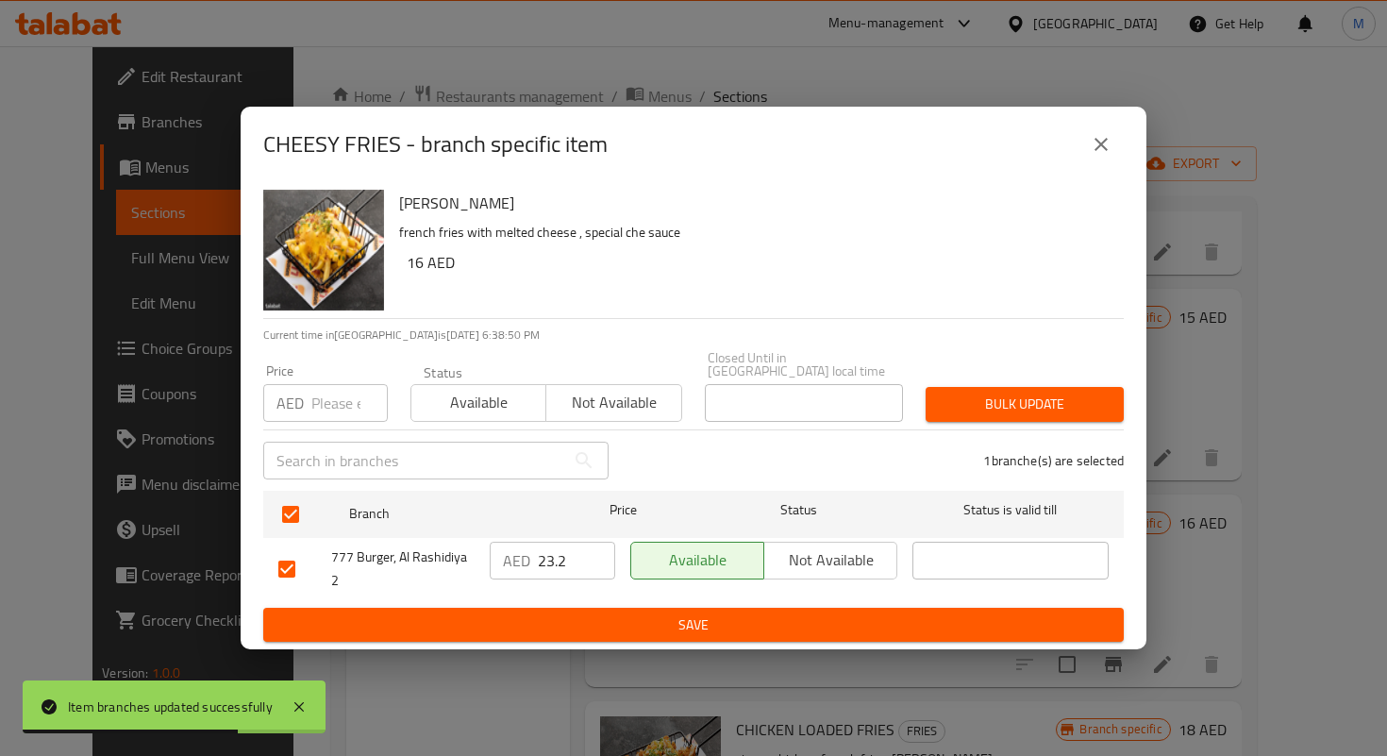
click at [659, 619] on span "Save" at bounding box center [693, 625] width 830 height 24
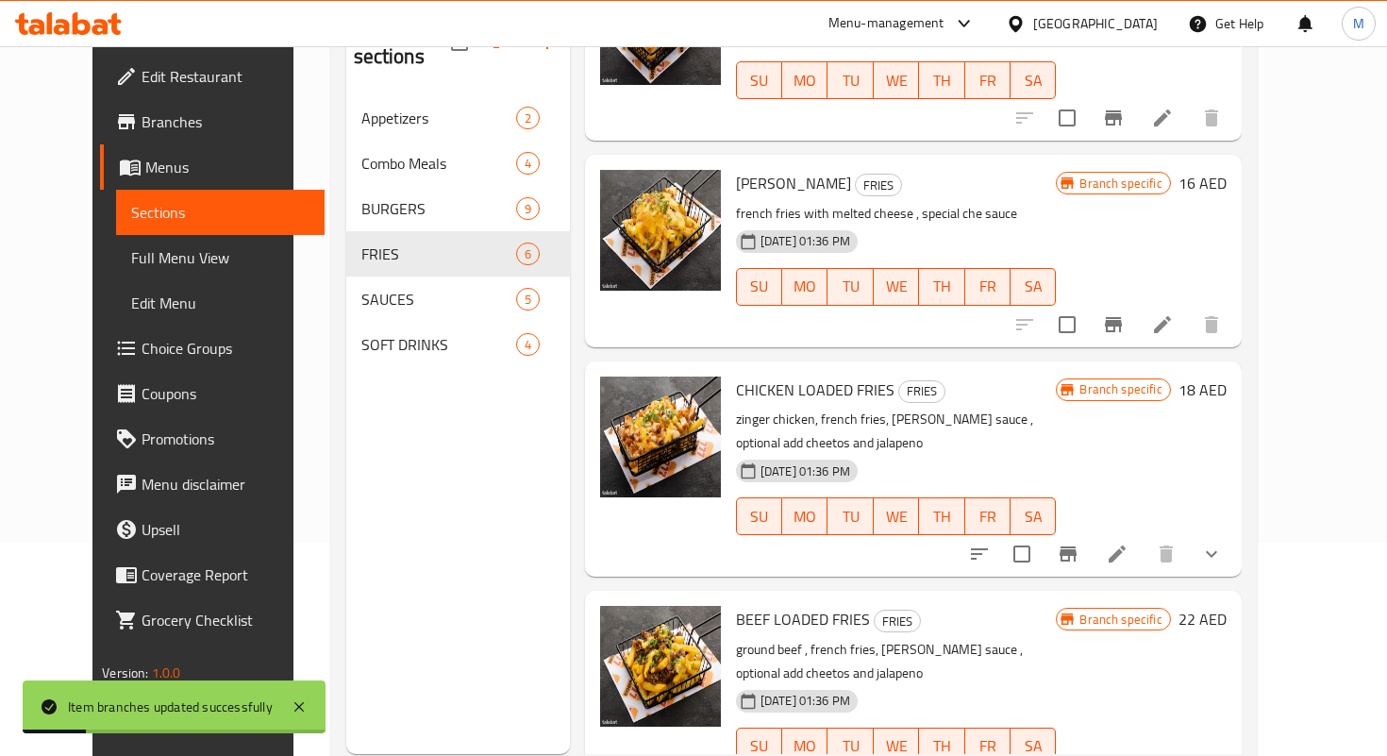
scroll to position [264, 0]
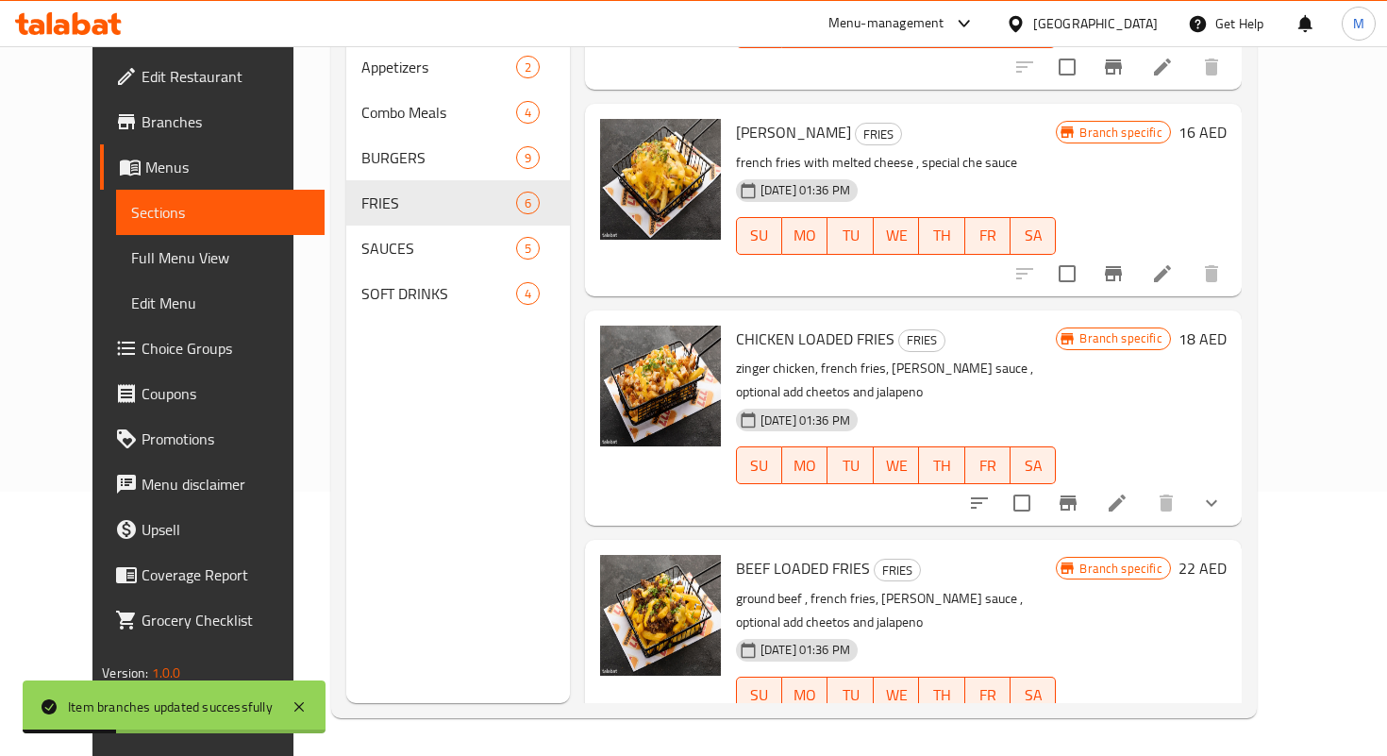
click at [1080, 722] on icon "Branch-specific-item" at bounding box center [1068, 733] width 23 height 23
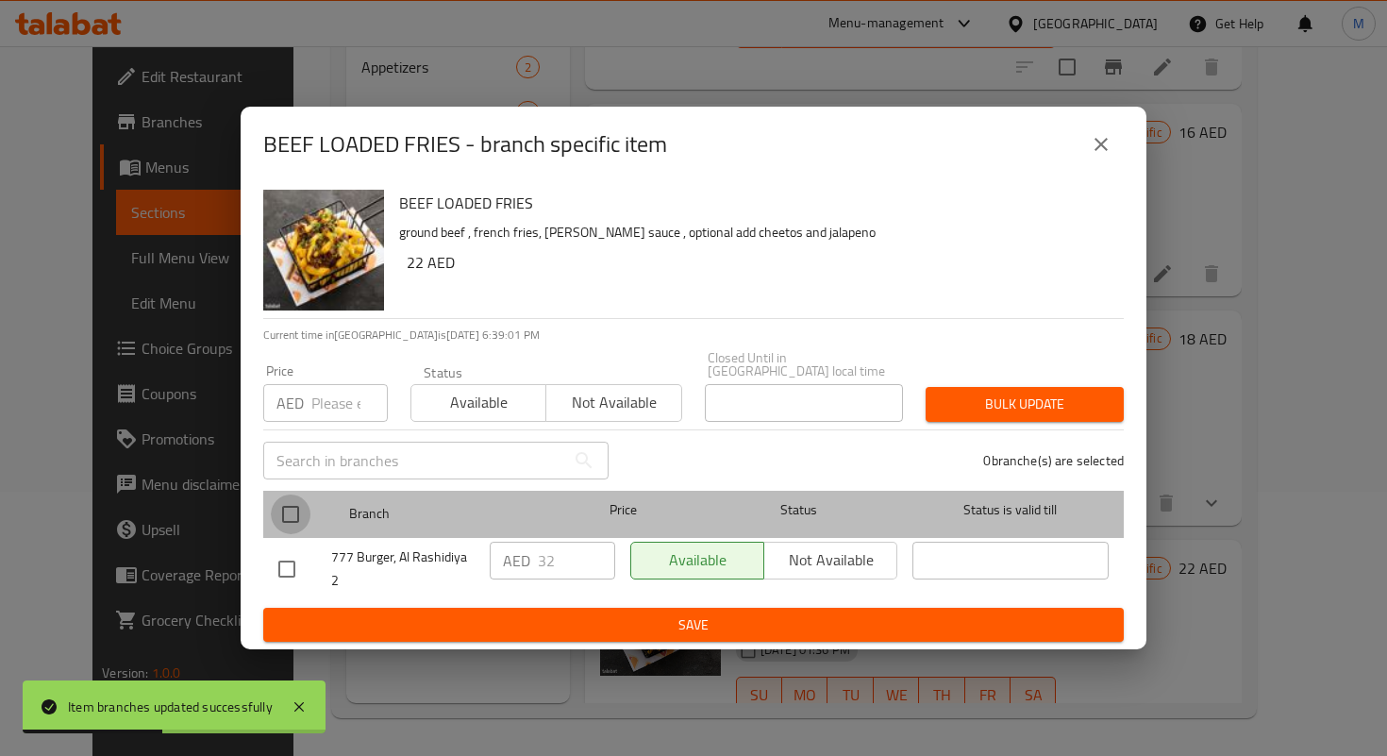
click at [301, 507] on input "checkbox" at bounding box center [291, 515] width 40 height 40
checkbox input "true"
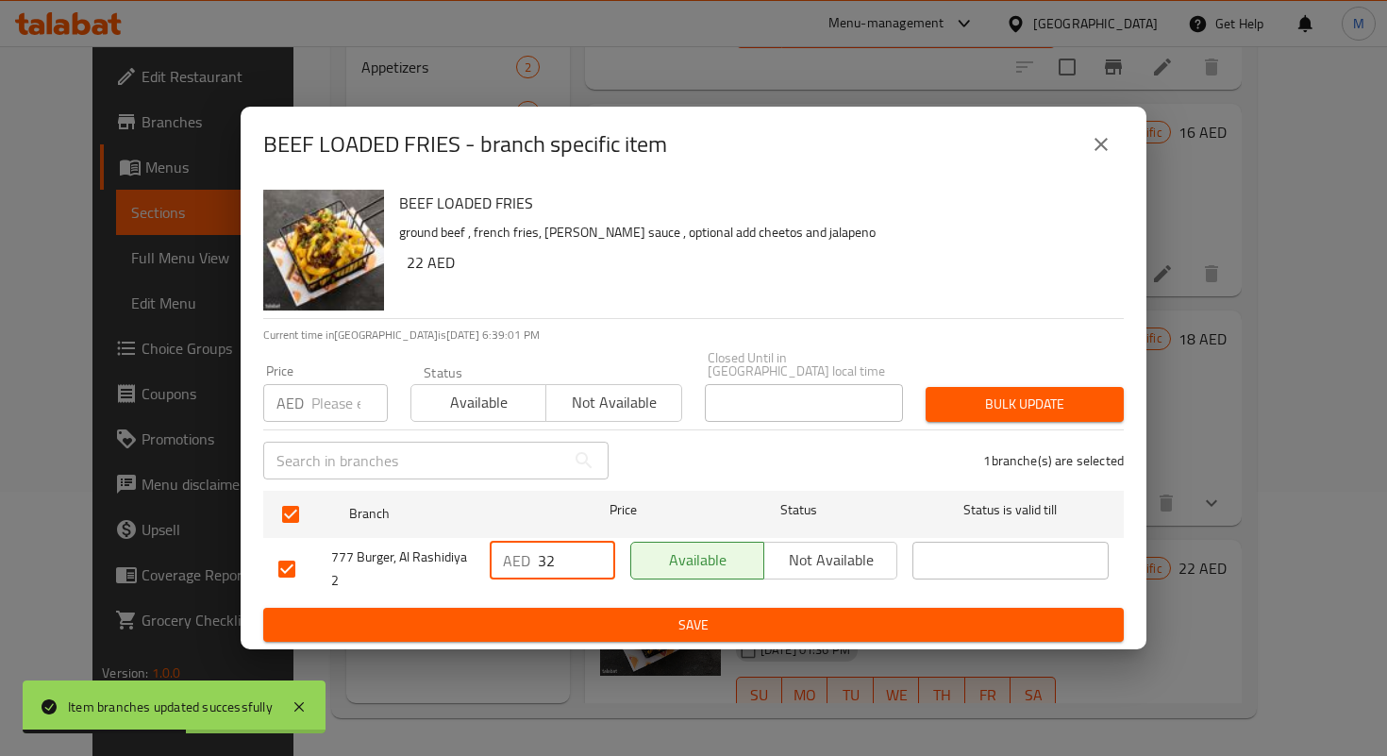
click at [559, 554] on input "32" at bounding box center [576, 561] width 77 height 38
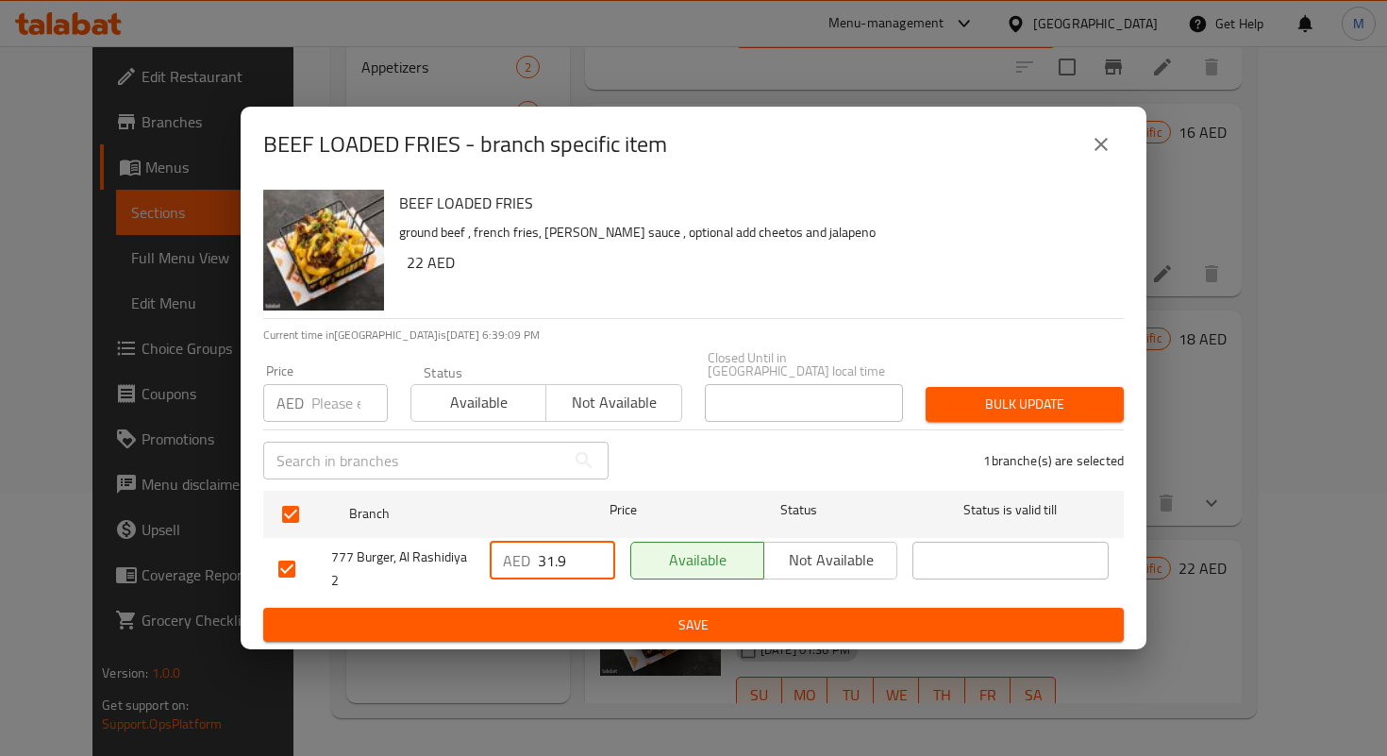
type input "31.9"
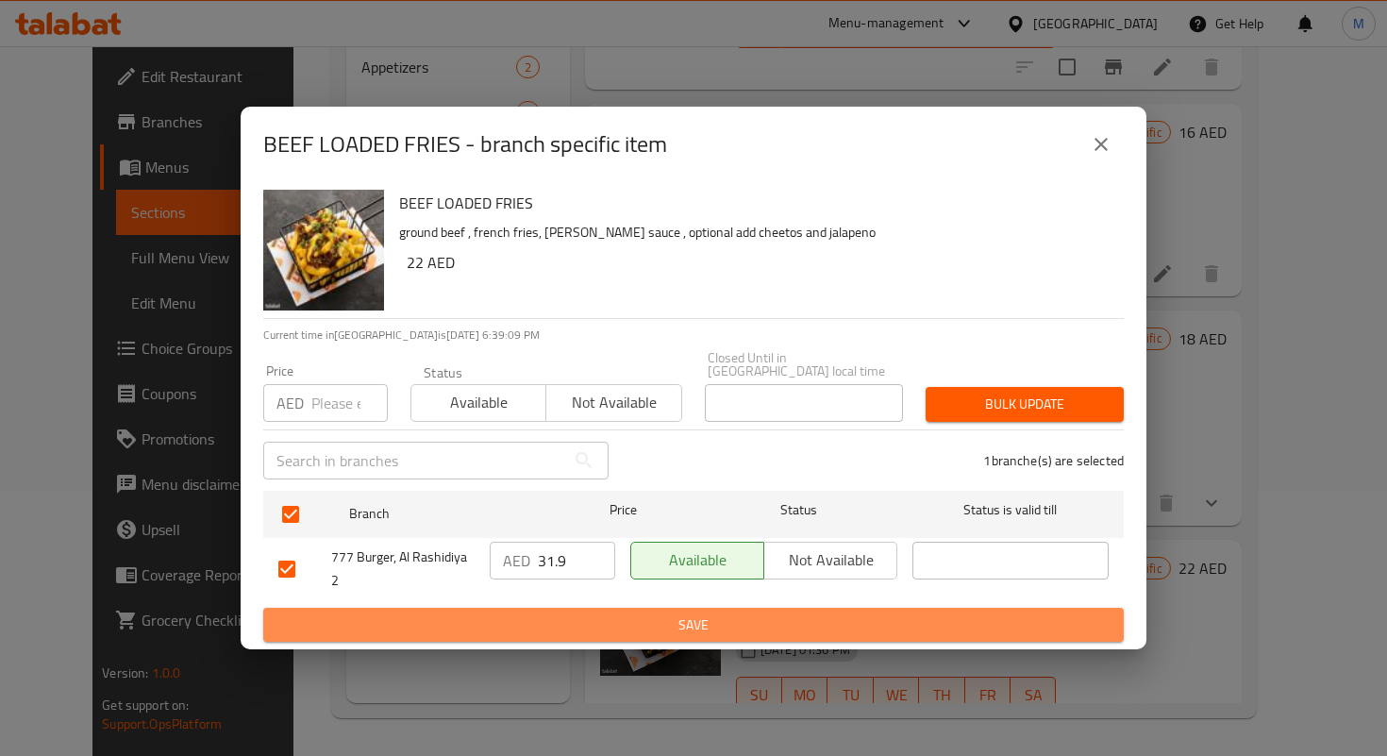
click at [821, 625] on span "Save" at bounding box center [693, 625] width 830 height 24
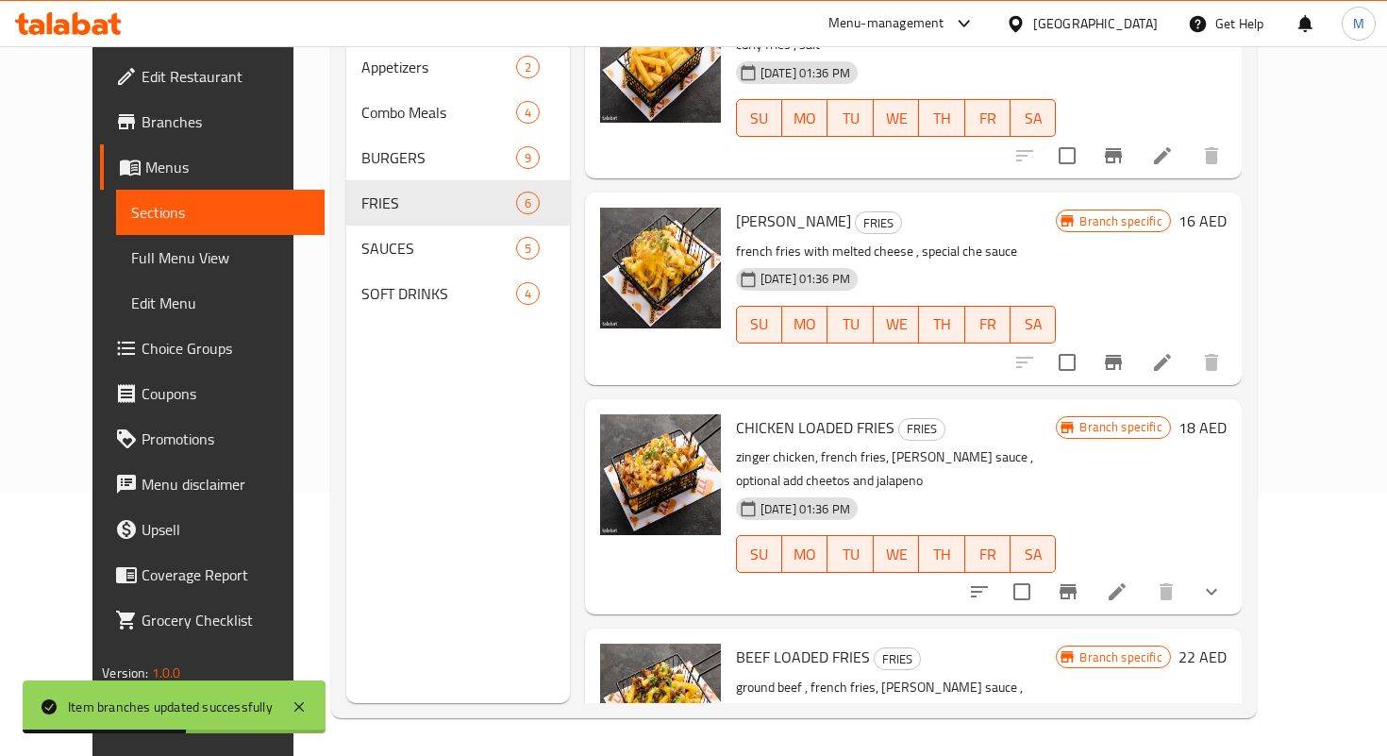
scroll to position [440, 0]
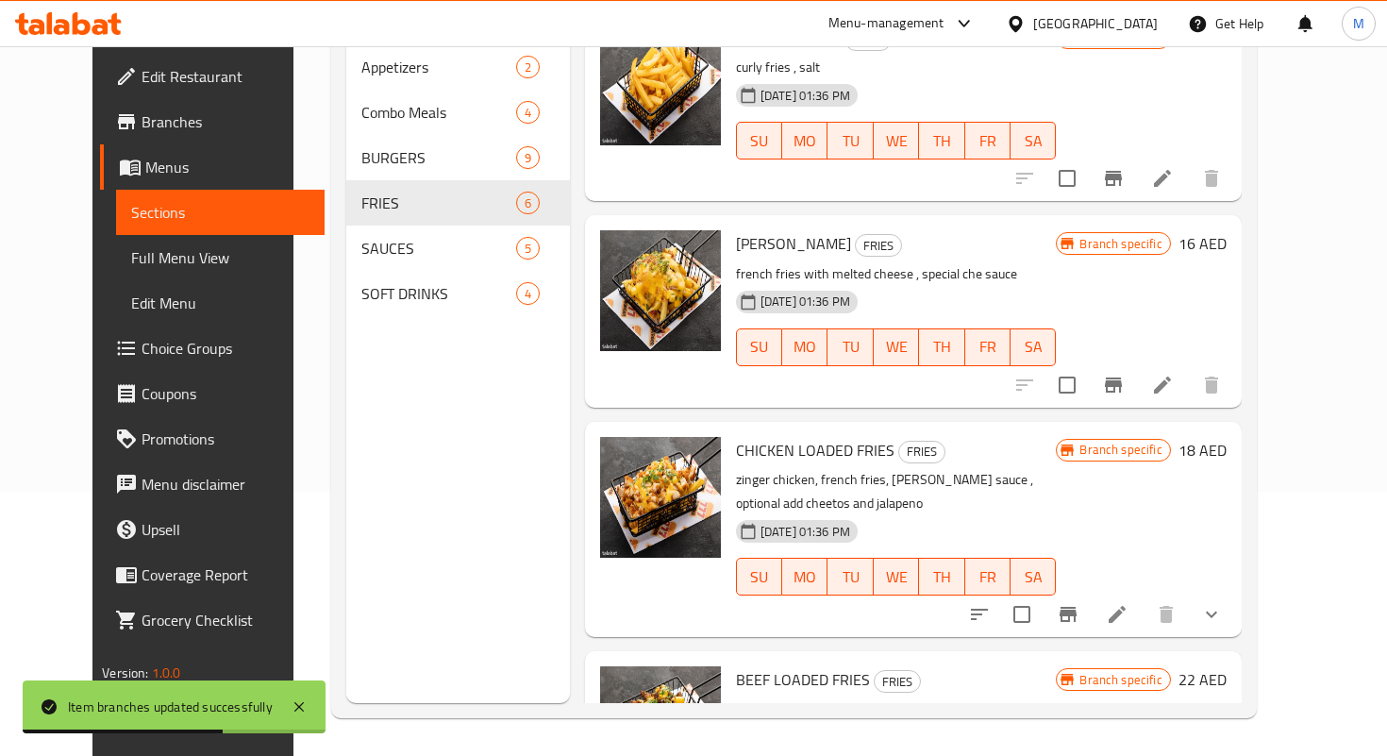
click at [1077, 607] on icon "Branch-specific-item" at bounding box center [1068, 614] width 17 height 15
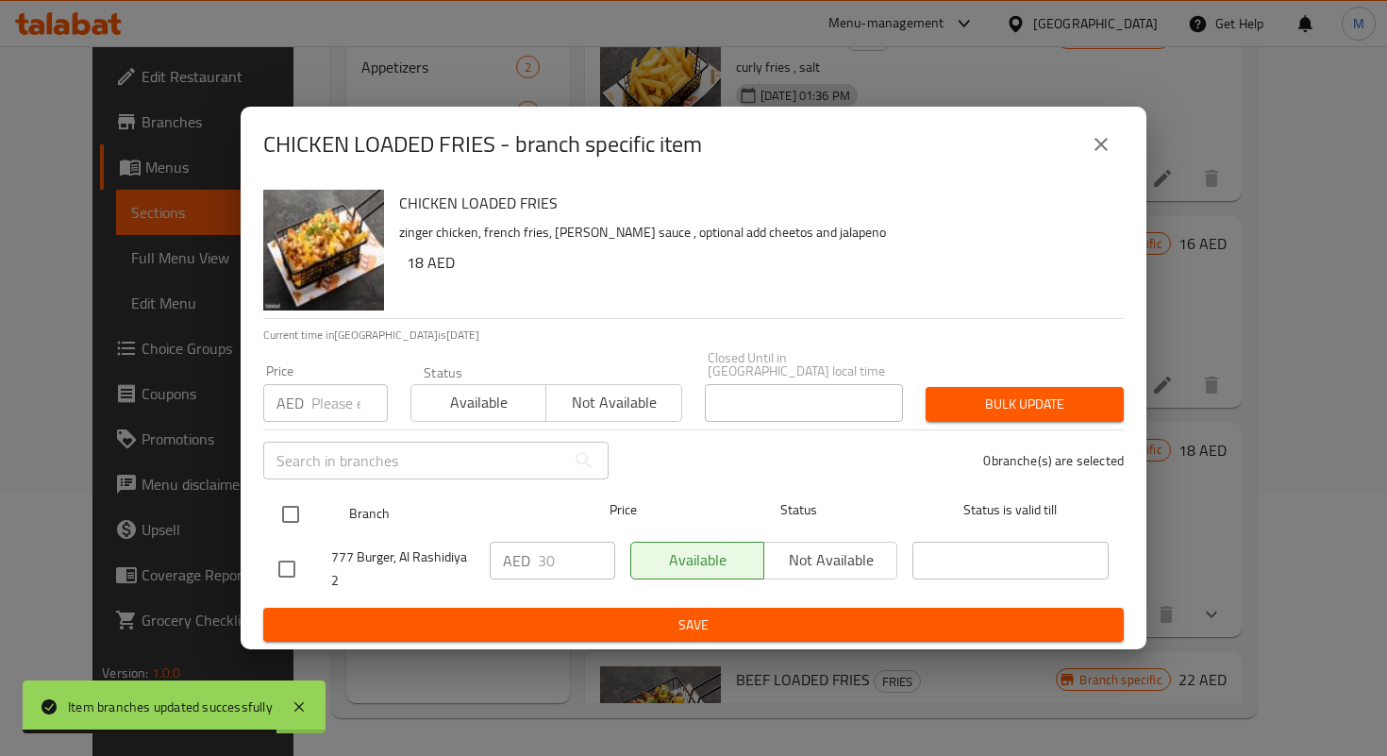
click at [299, 522] on input "checkbox" at bounding box center [291, 515] width 40 height 40
checkbox input "true"
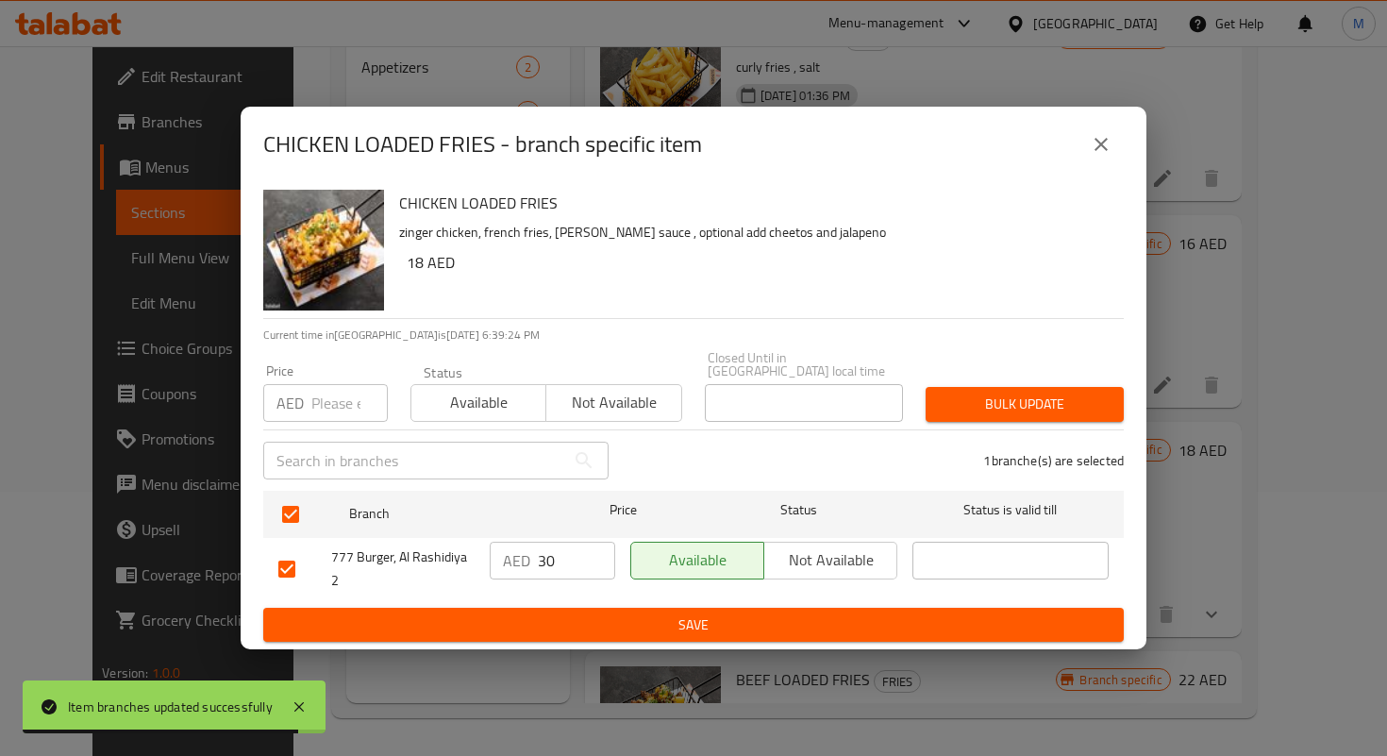
click at [536, 551] on div "AED 30 ​" at bounding box center [553, 561] width 126 height 38
click at [550, 554] on input "30" at bounding box center [576, 561] width 77 height 38
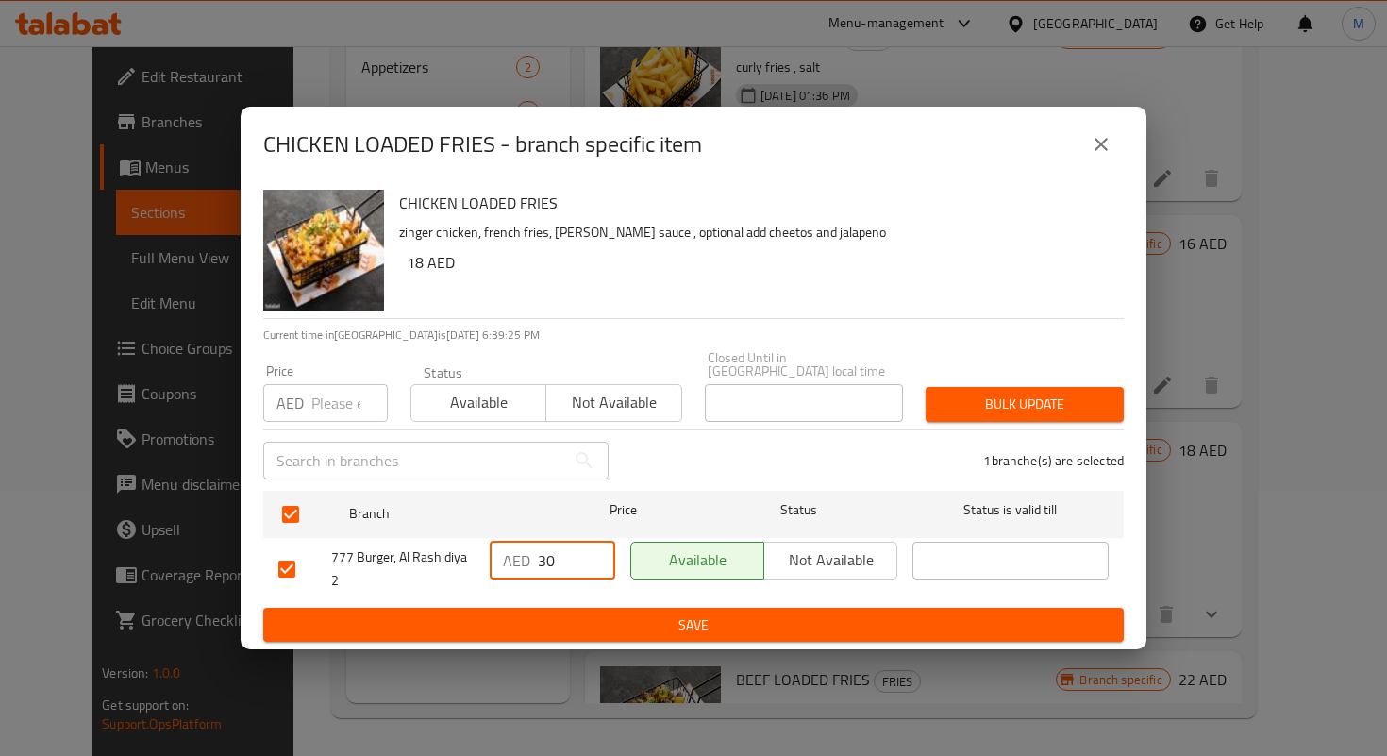
click at [550, 554] on input "30" at bounding box center [576, 561] width 77 height 38
type input "26.4"
click at [640, 629] on span "Save" at bounding box center [693, 625] width 830 height 24
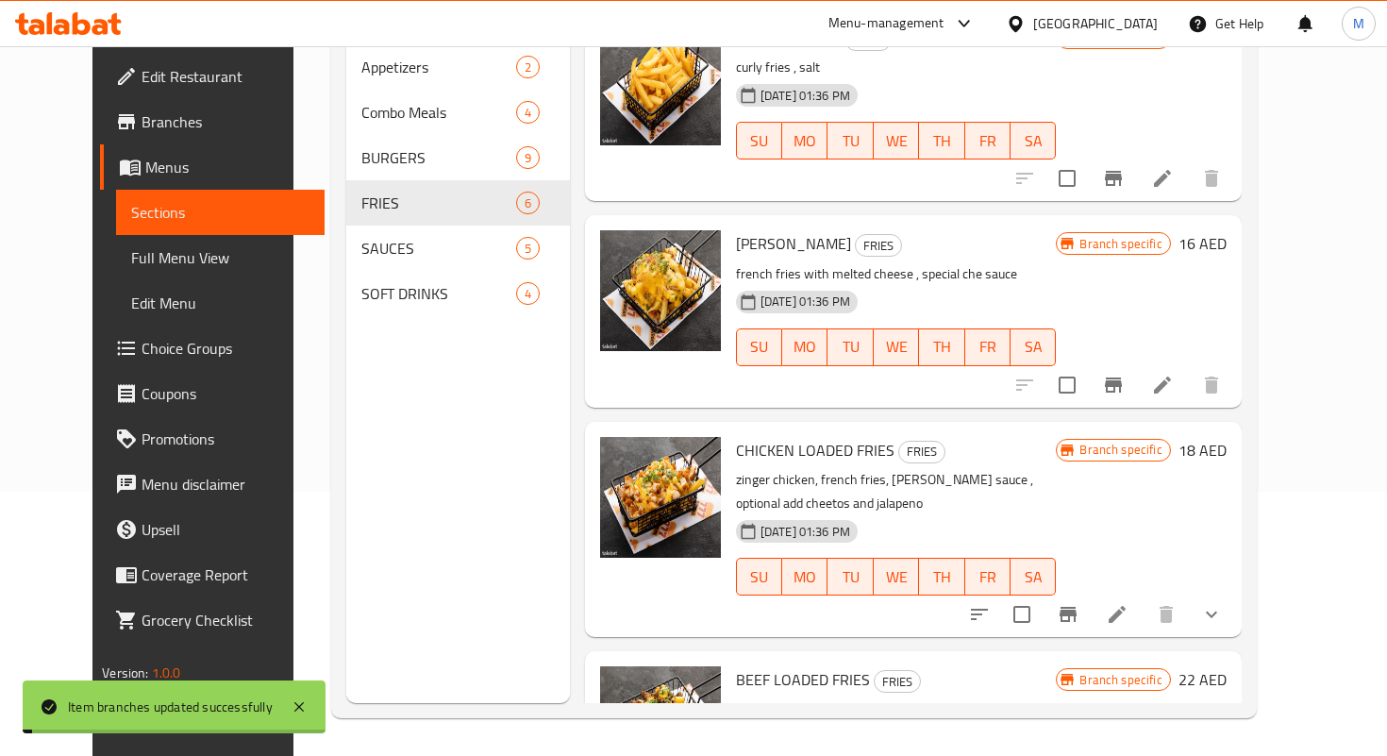
scroll to position [551, 0]
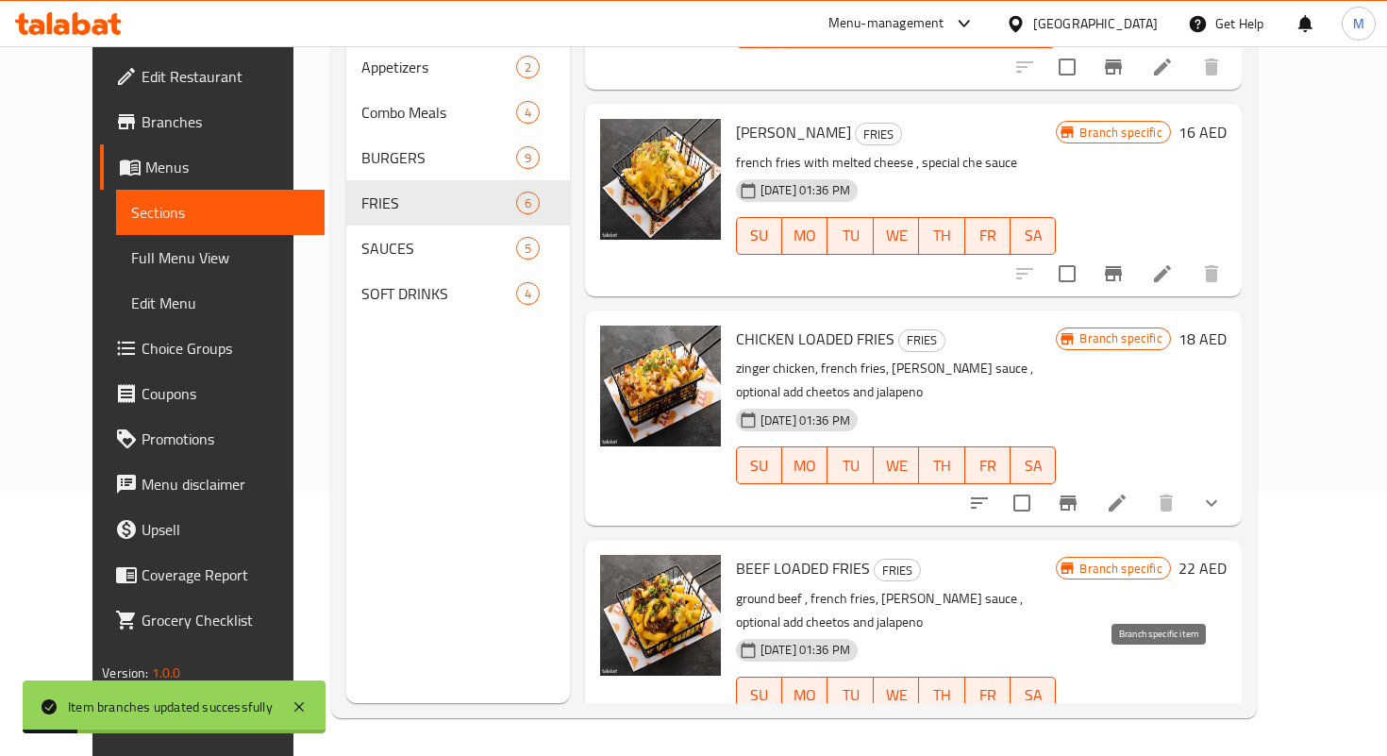
click at [1077, 726] on icon "Branch-specific-item" at bounding box center [1068, 733] width 17 height 15
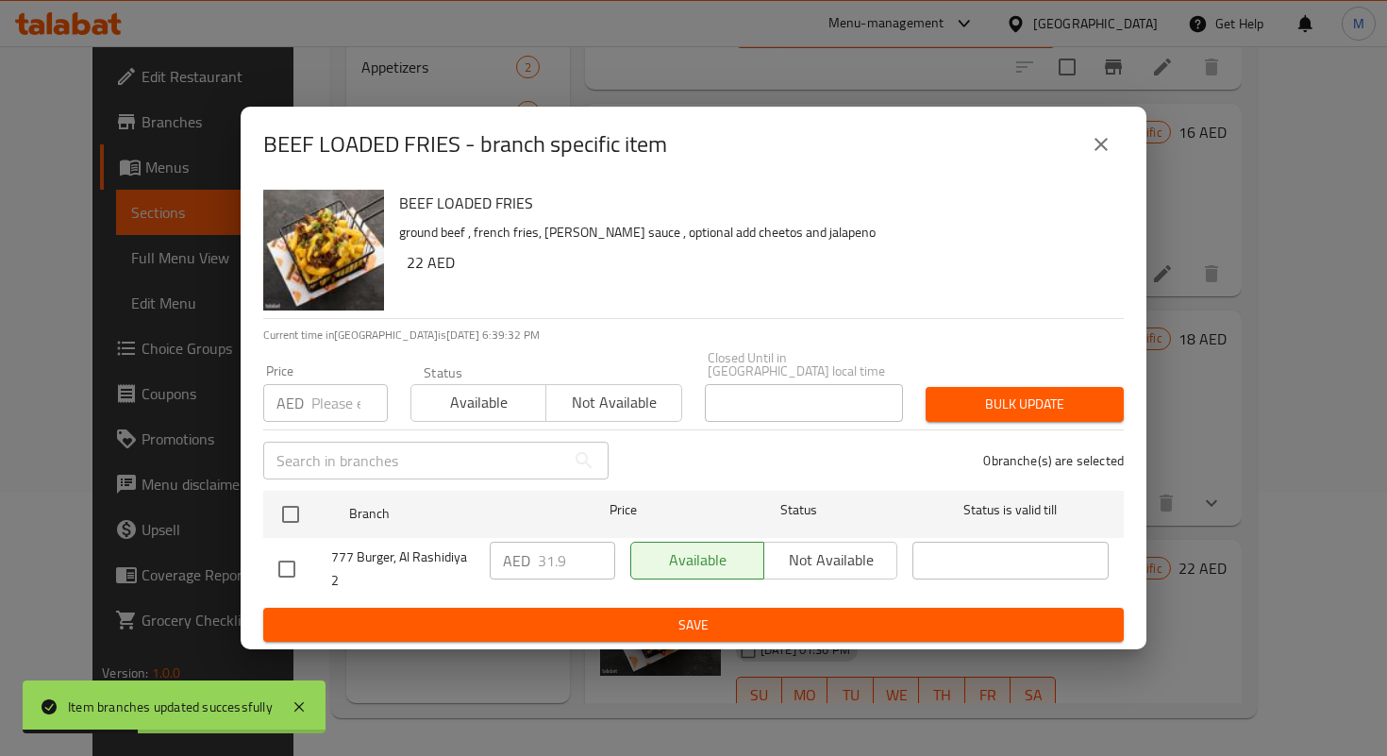
click at [1099, 150] on icon "close" at bounding box center [1101, 144] width 23 height 23
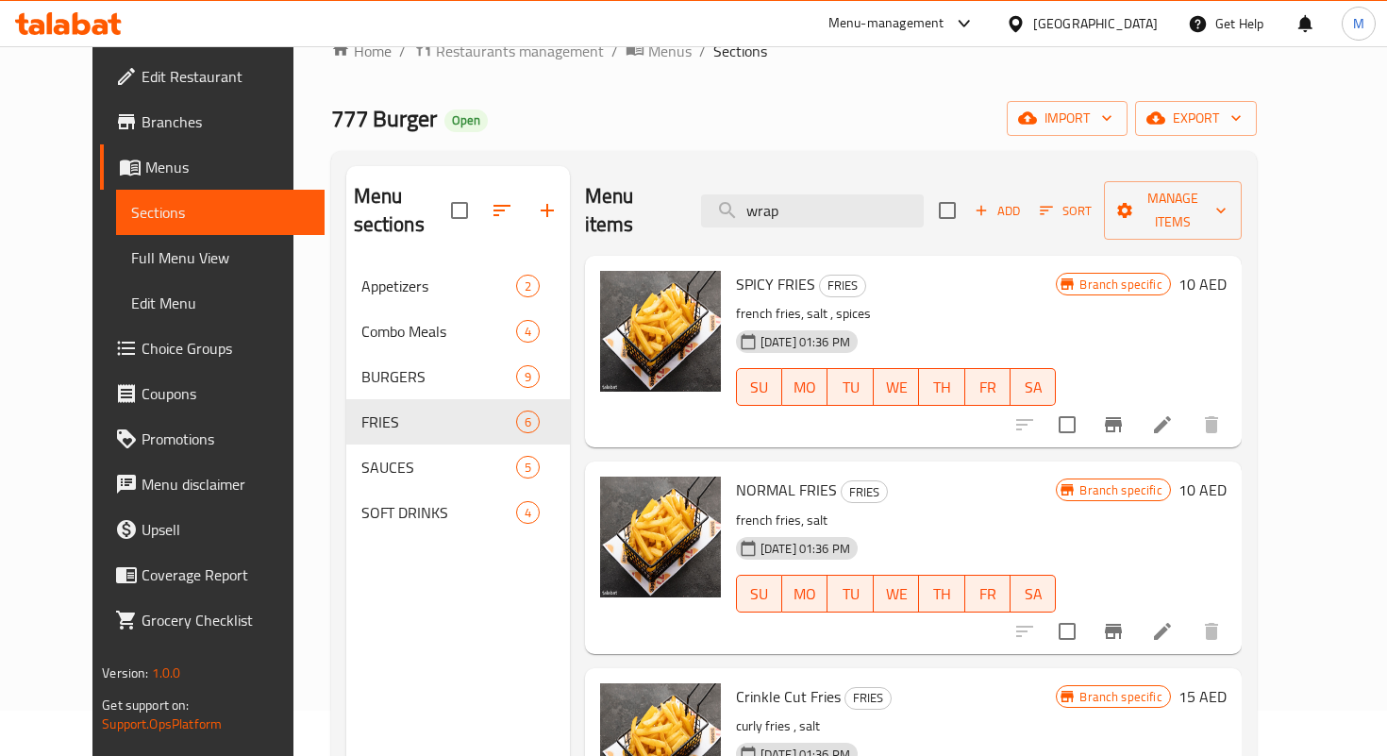
scroll to position [0, 0]
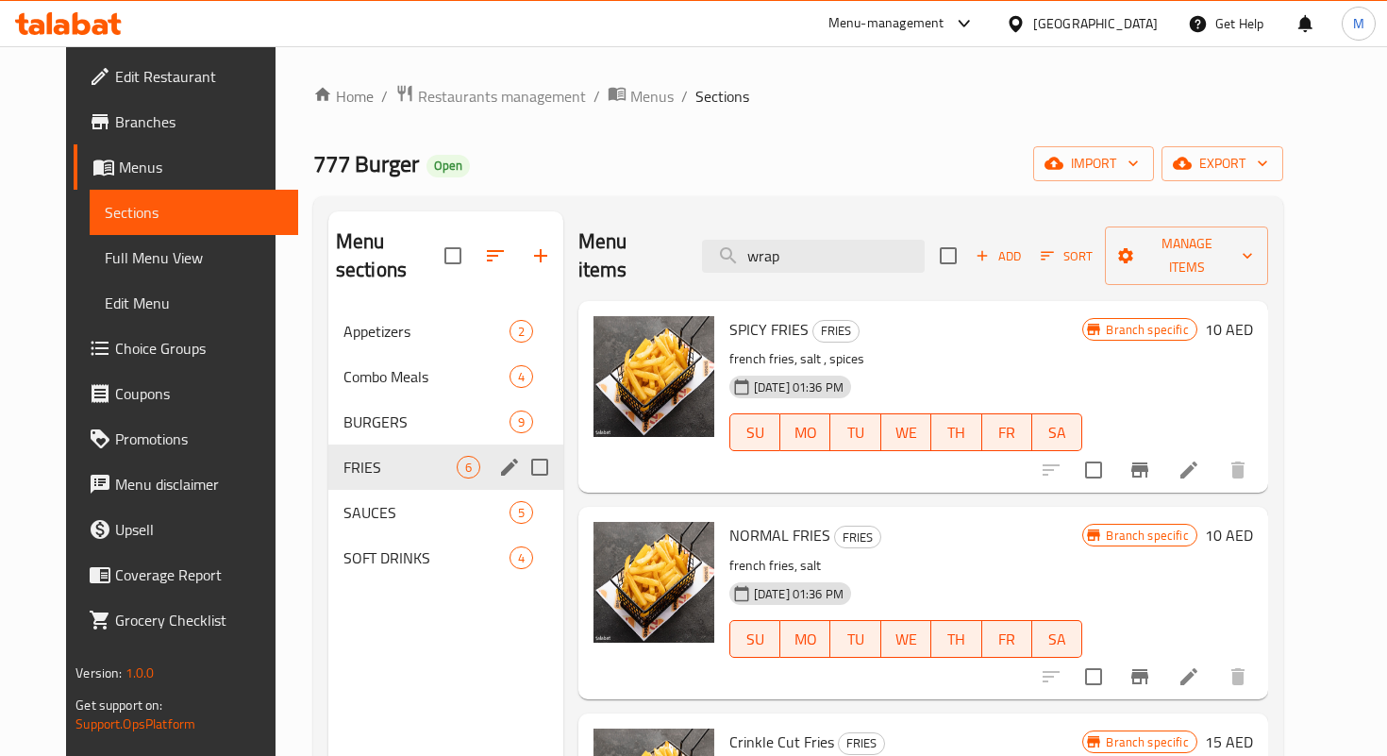
click at [371, 490] on div "SAUCES 5" at bounding box center [445, 512] width 235 height 45
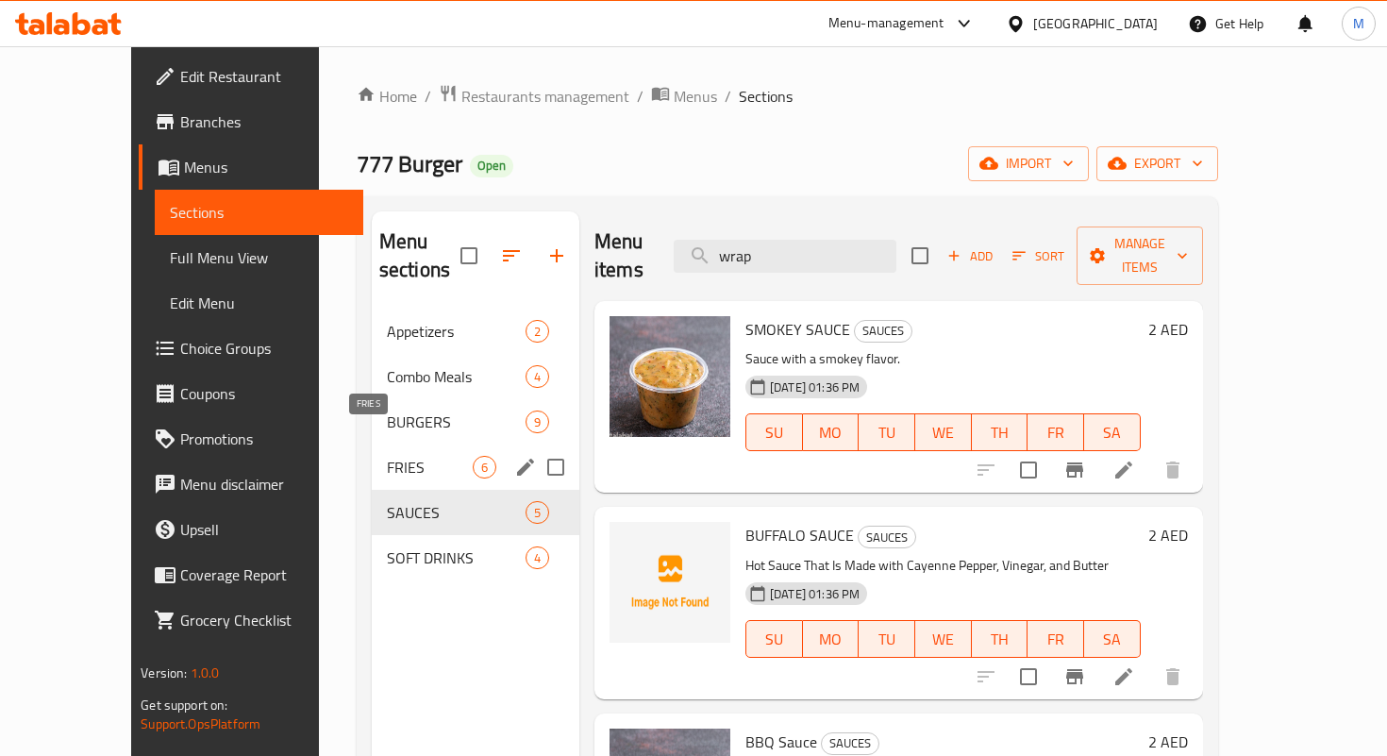
click at [387, 456] on span "FRIES" at bounding box center [430, 467] width 86 height 23
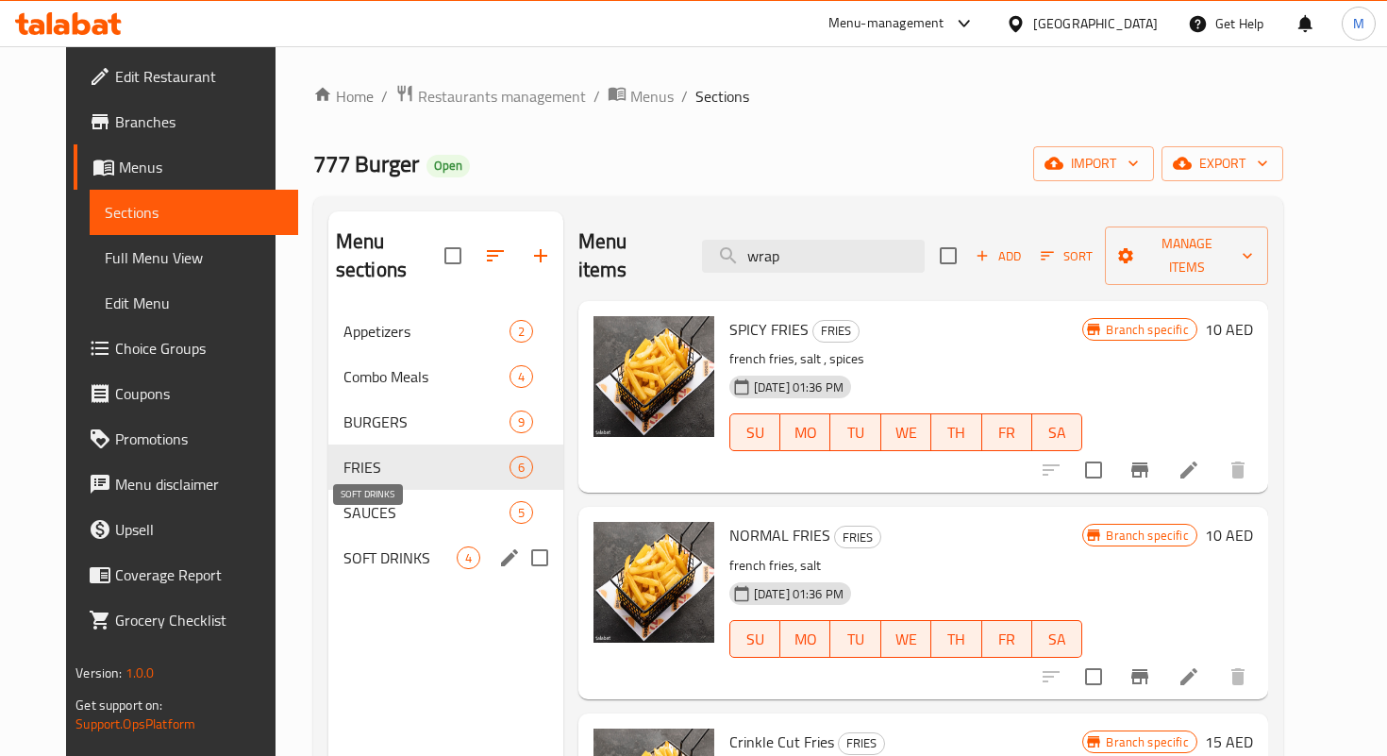
click at [424, 546] on span "SOFT DRINKS" at bounding box center [400, 557] width 113 height 23
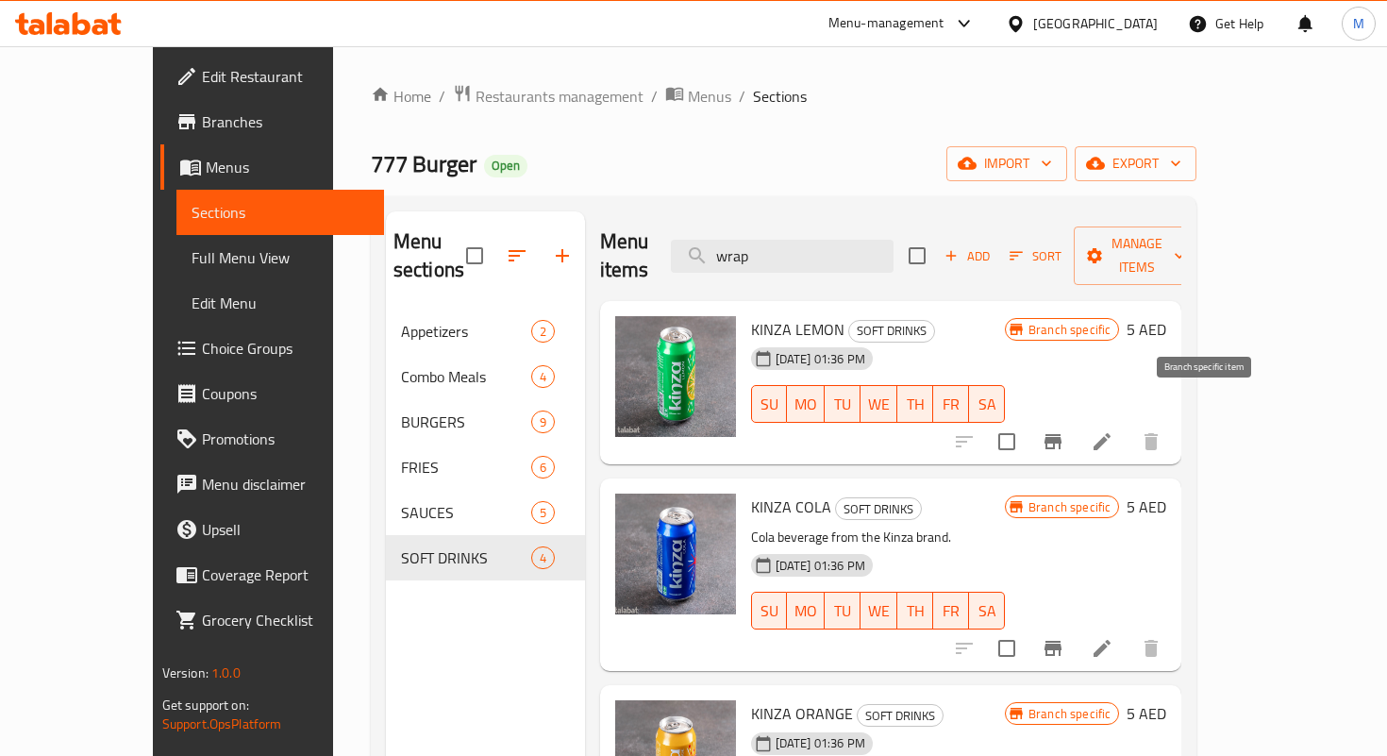
click at [1065, 430] on icon "Branch-specific-item" at bounding box center [1053, 441] width 23 height 23
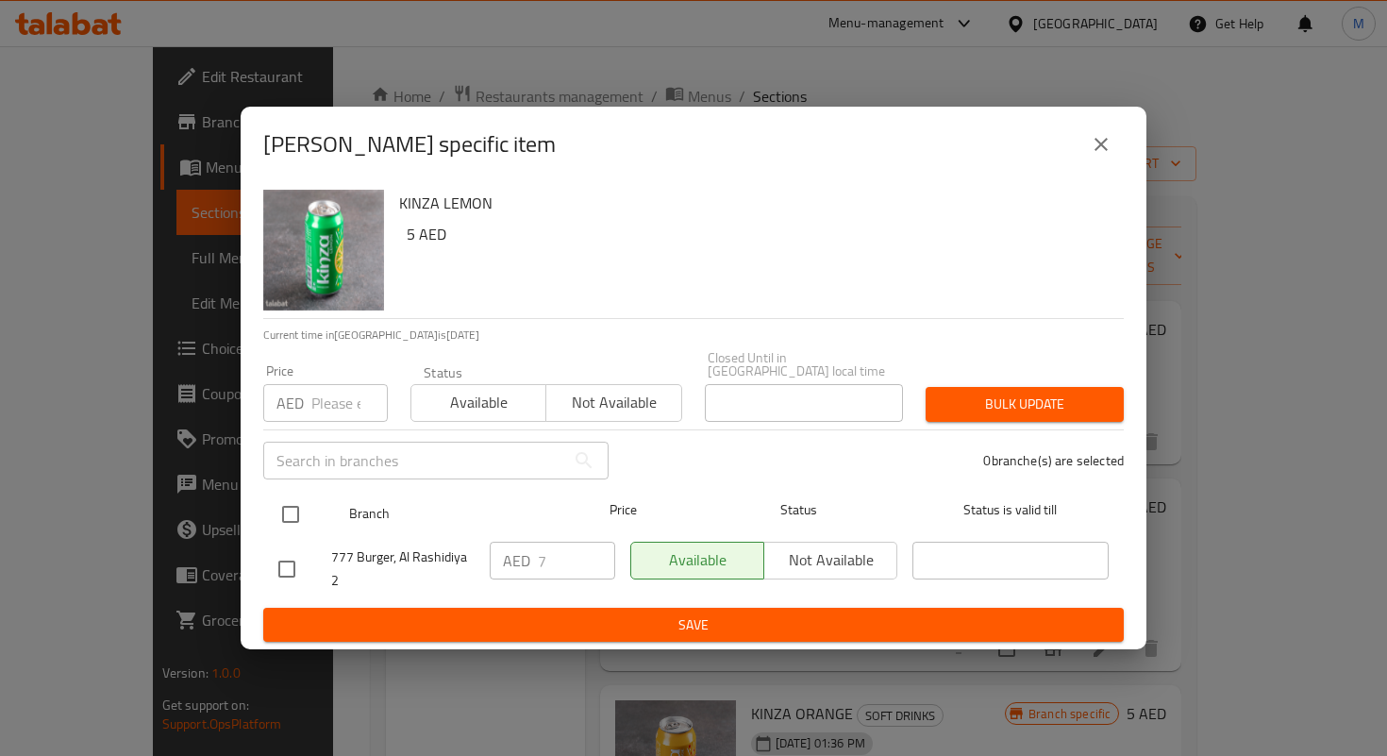
click at [308, 511] on input "checkbox" at bounding box center [291, 515] width 40 height 40
checkbox input "true"
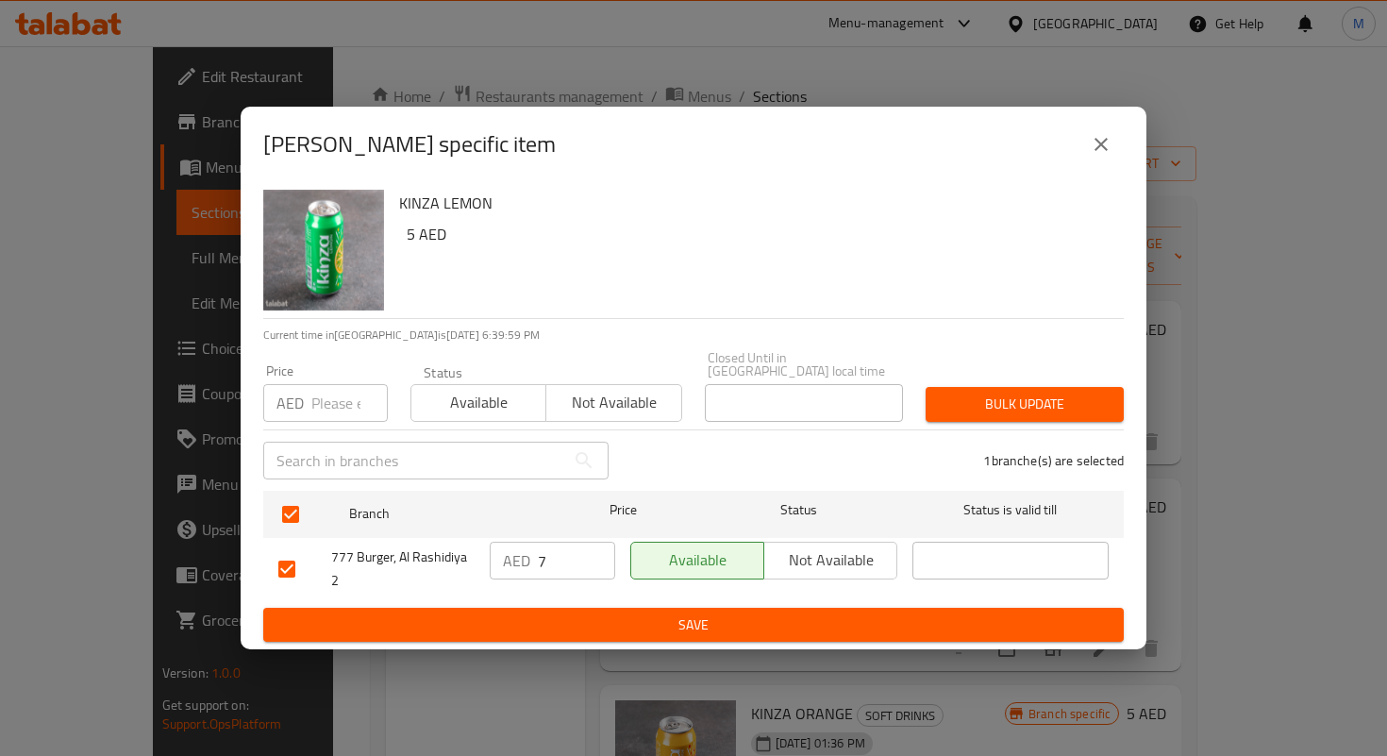
click at [551, 561] on input "7" at bounding box center [576, 561] width 77 height 38
click at [558, 571] on input "7.25" at bounding box center [576, 561] width 77 height 38
type input "7.25"
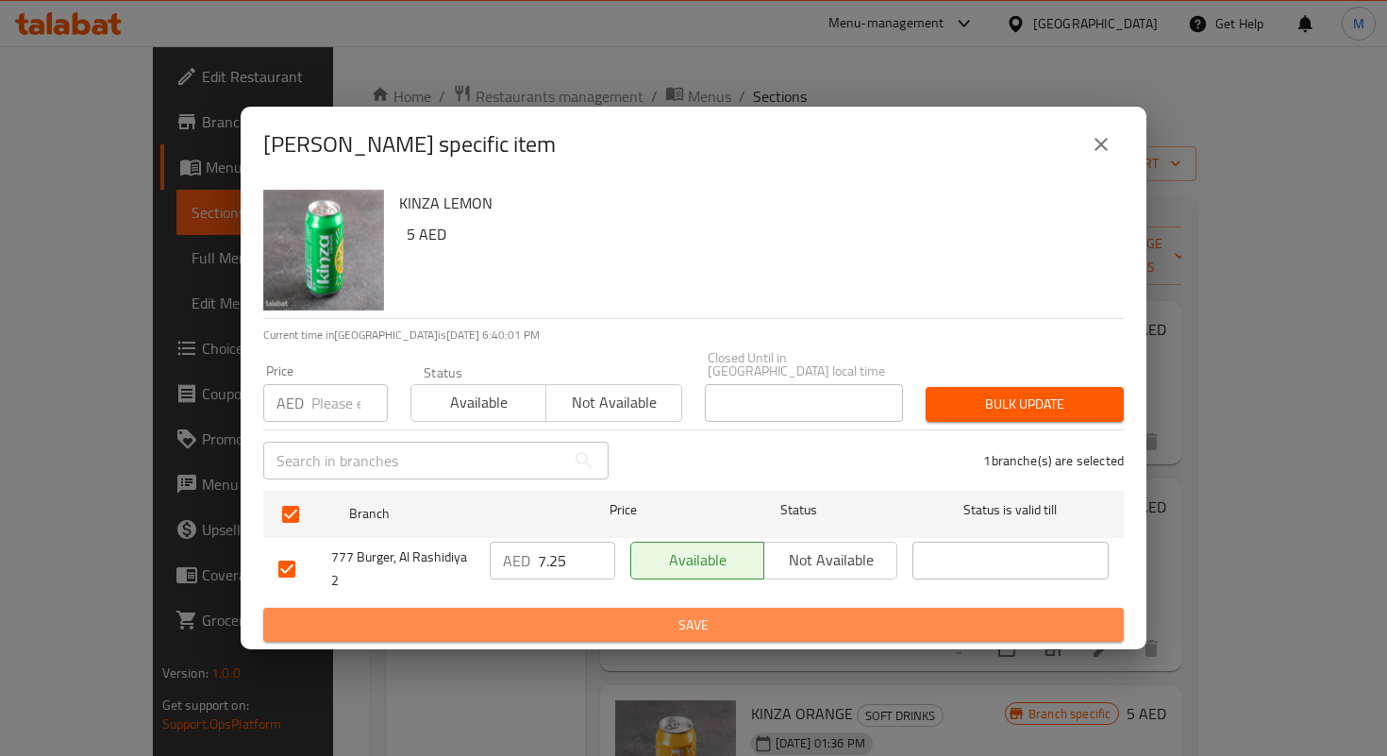
click at [618, 621] on span "Save" at bounding box center [693, 625] width 830 height 24
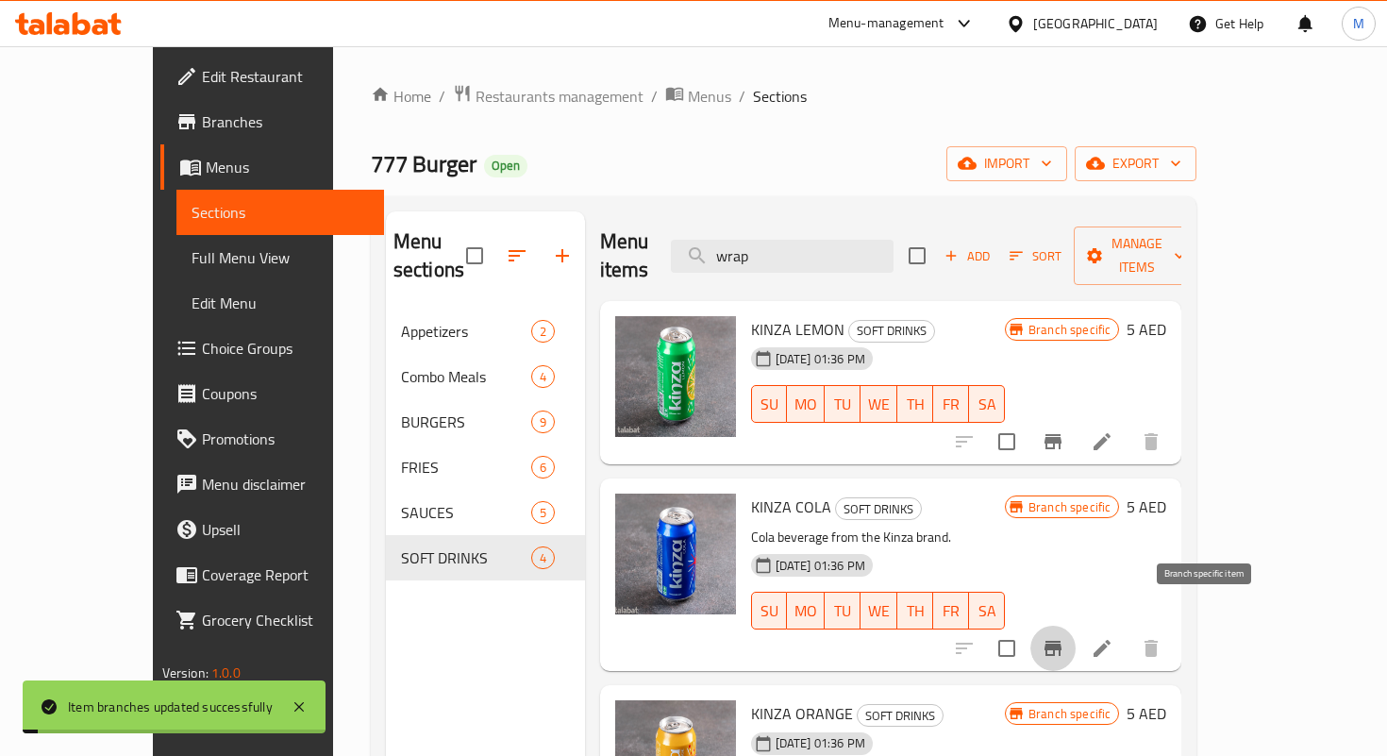
click at [1062, 641] on icon "Branch-specific-item" at bounding box center [1053, 648] width 17 height 15
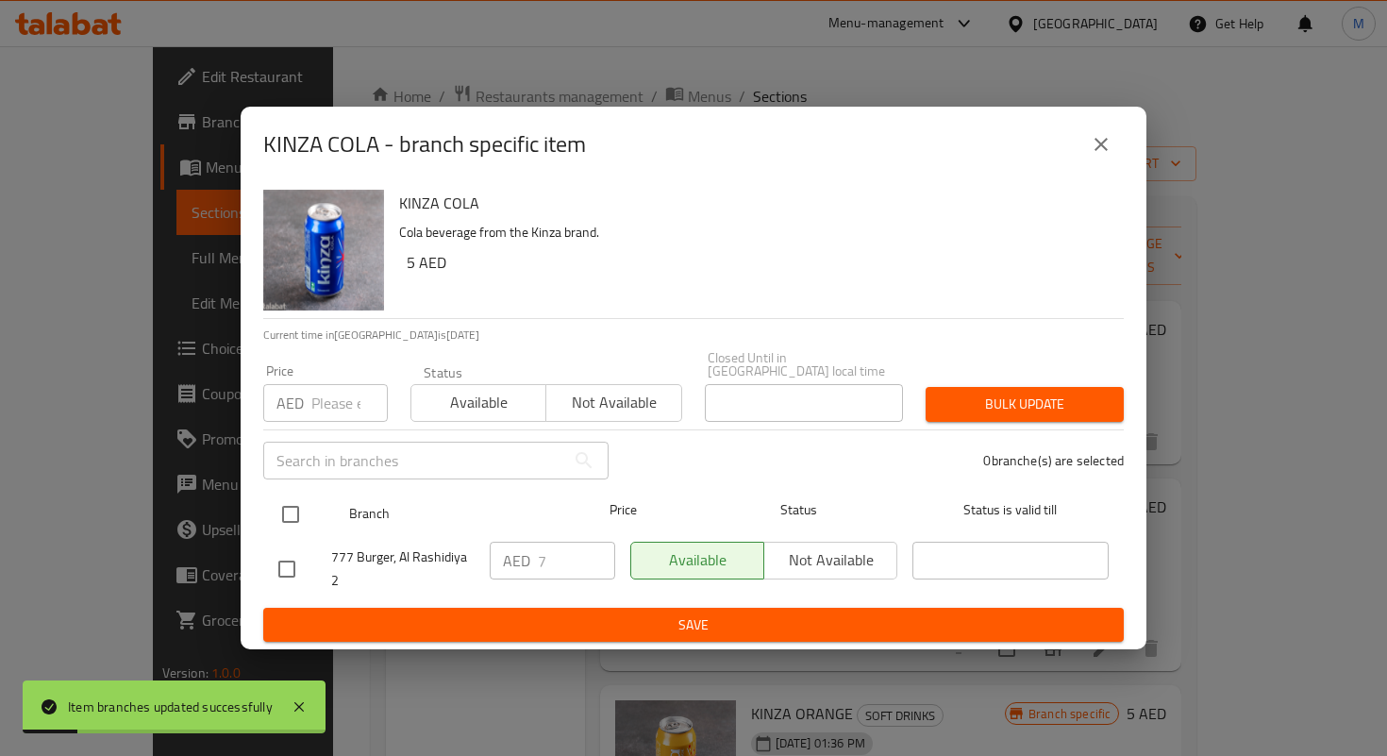
click at [288, 507] on input "checkbox" at bounding box center [291, 515] width 40 height 40
checkbox input "true"
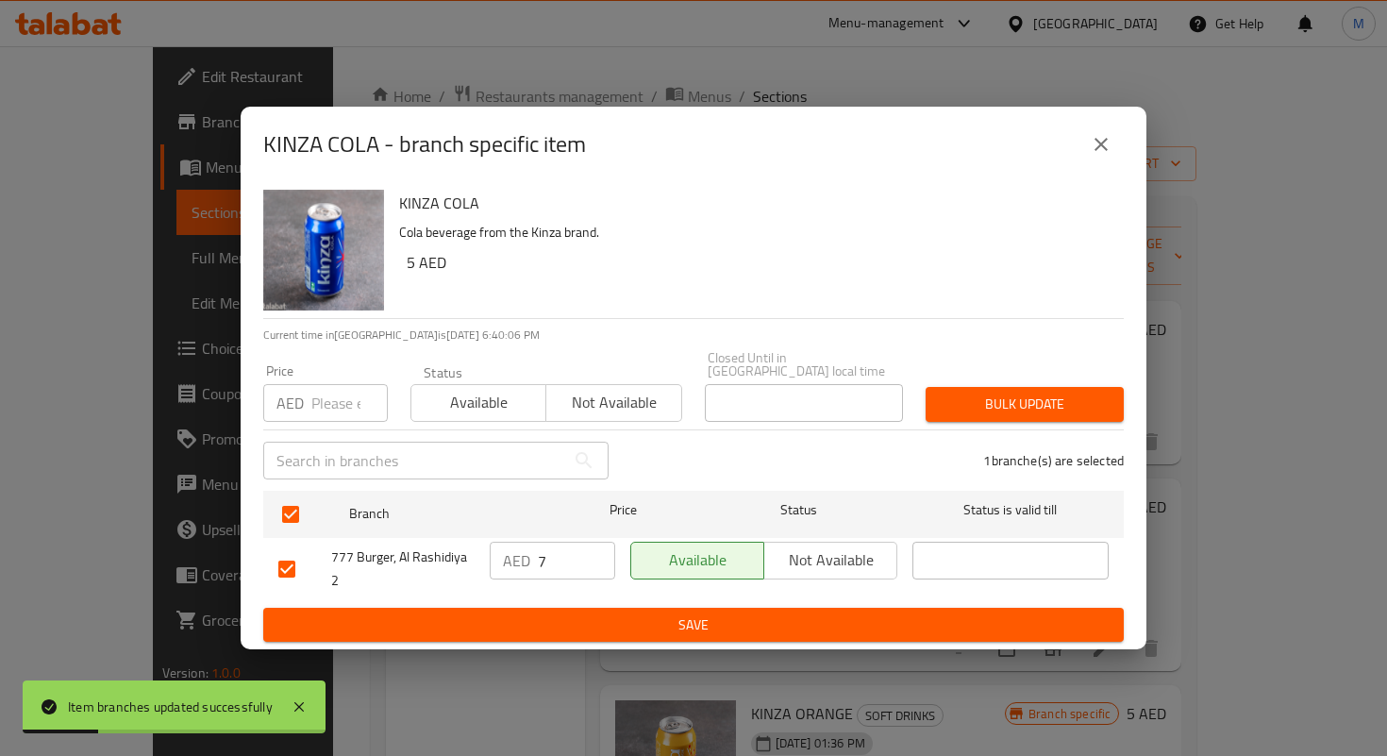
click at [545, 554] on input "7" at bounding box center [576, 561] width 77 height 38
paste input ".25"
type input "7.25"
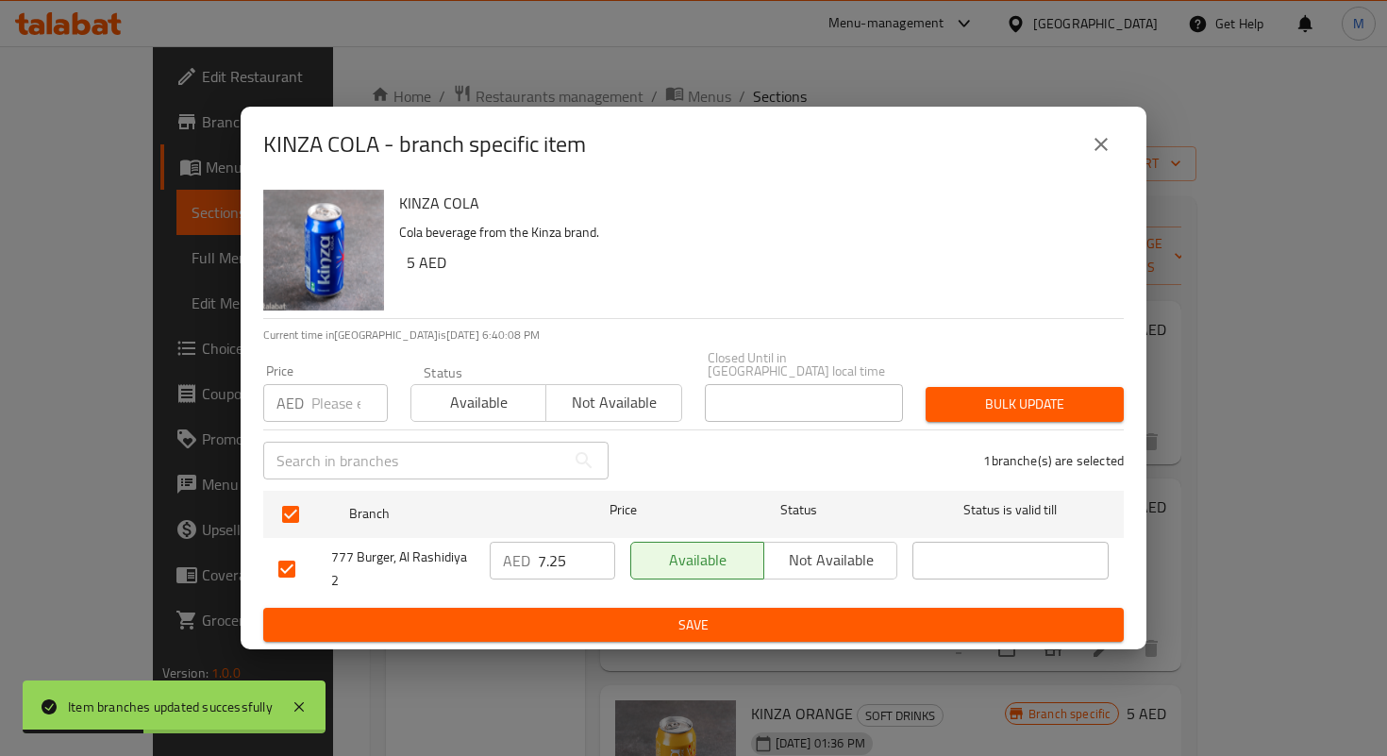
click at [588, 598] on div "AED 7.25 ​" at bounding box center [552, 569] width 141 height 70
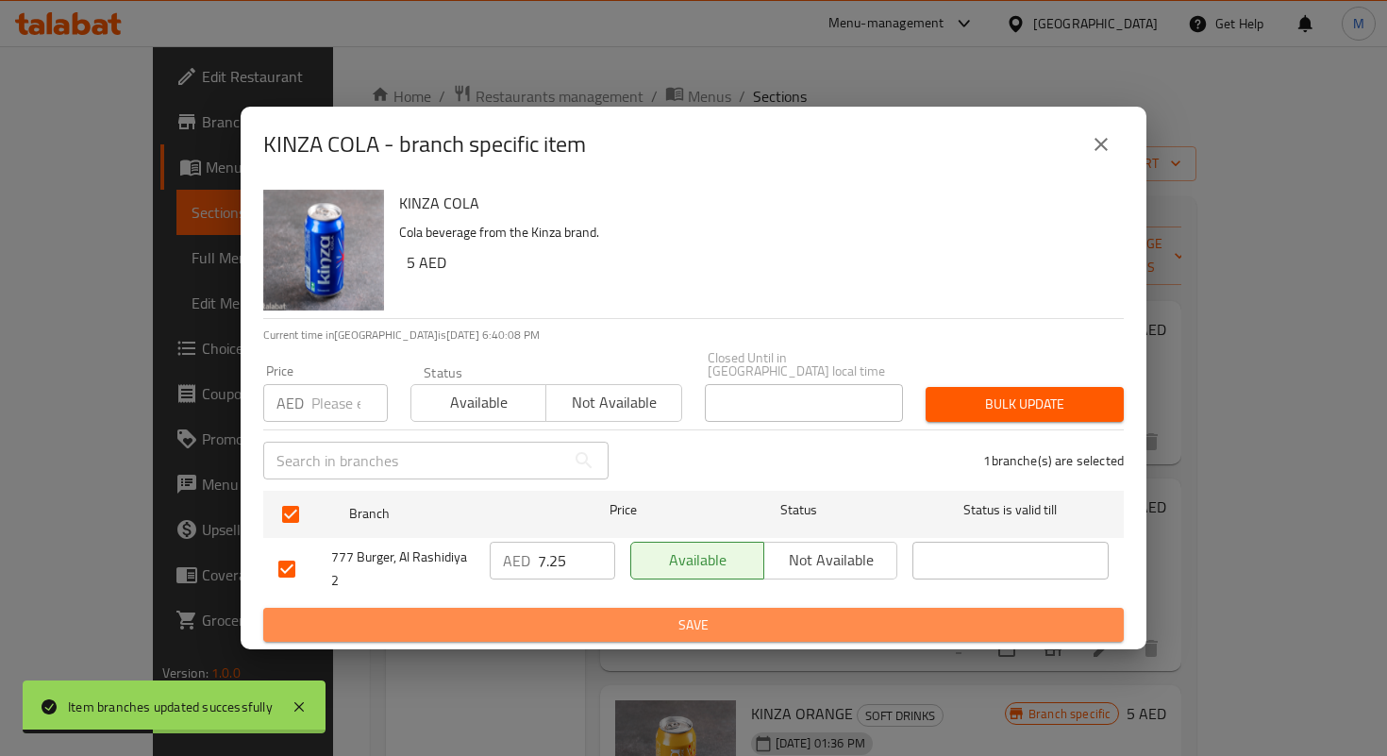
click at [595, 617] on span "Save" at bounding box center [693, 625] width 830 height 24
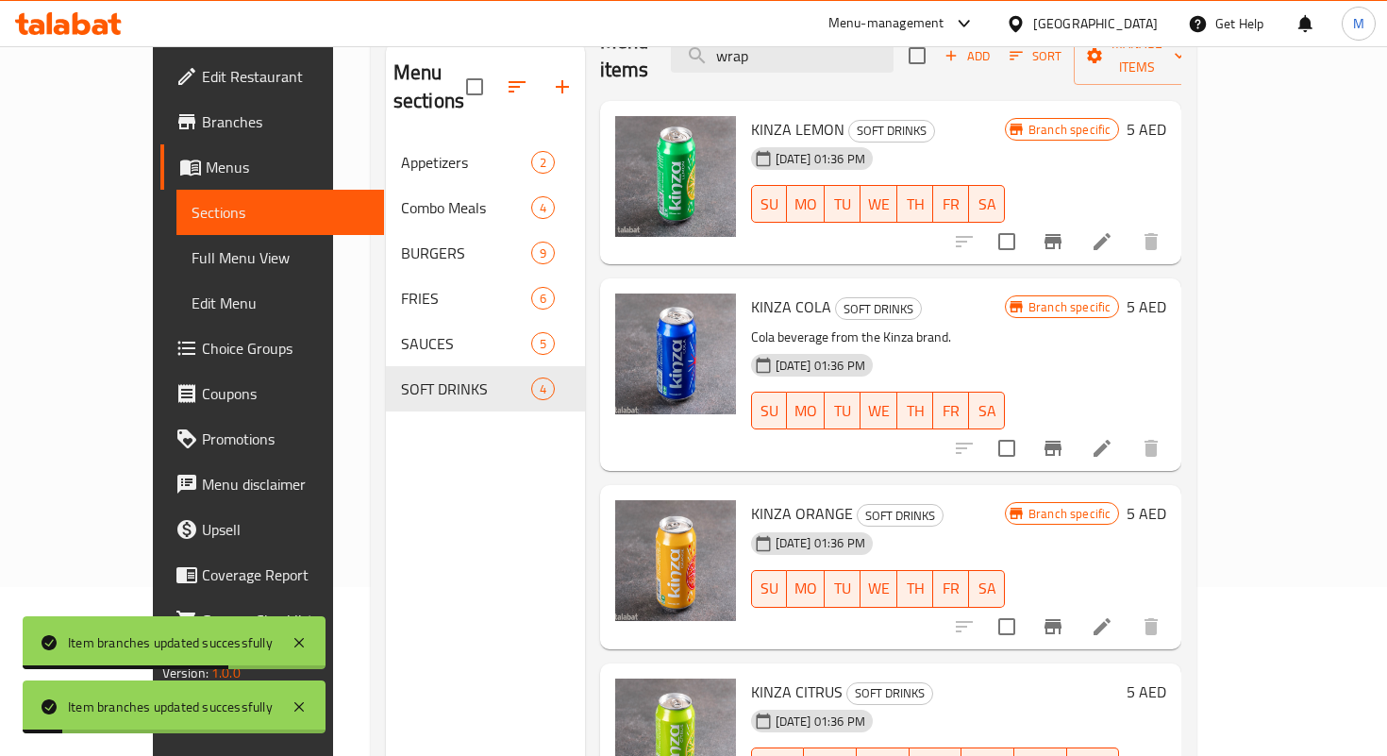
scroll to position [218, 0]
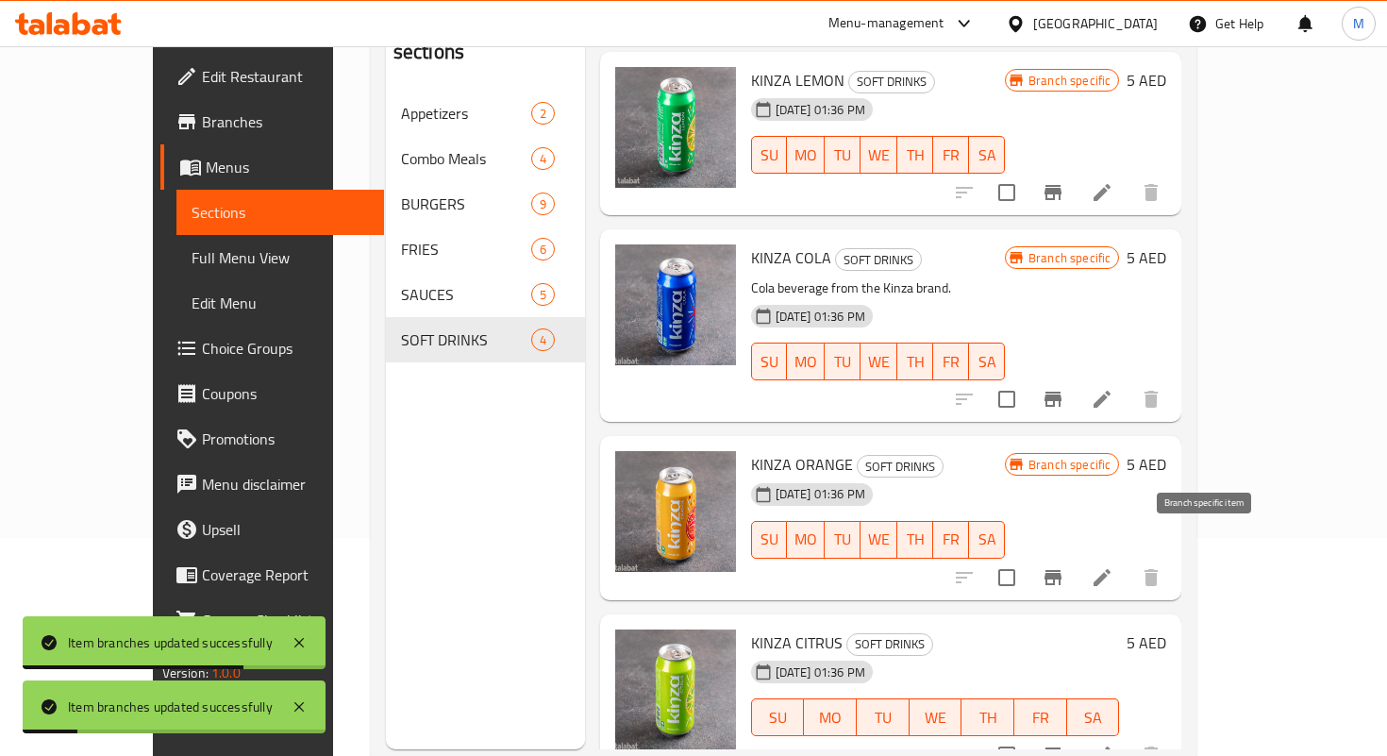
click at [1065, 566] on icon "Branch-specific-item" at bounding box center [1053, 577] width 23 height 23
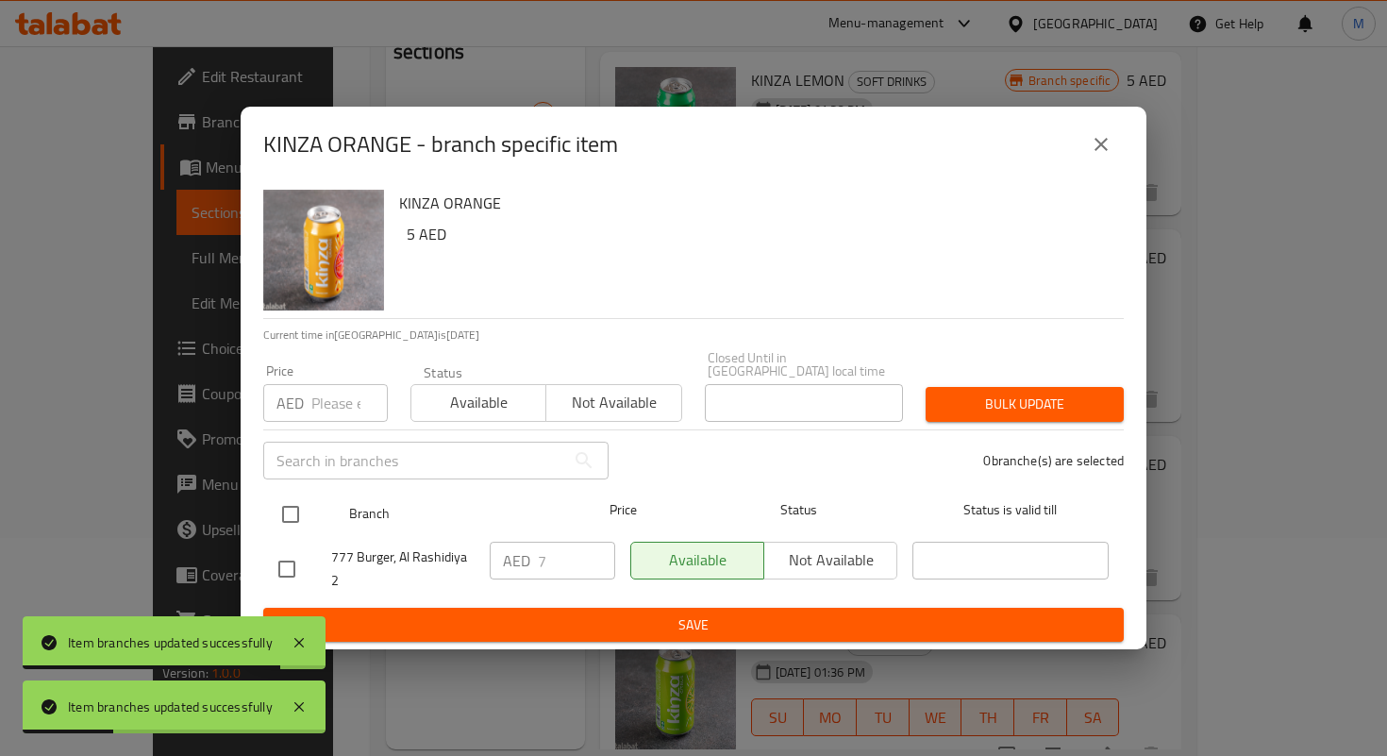
click at [296, 511] on input "checkbox" at bounding box center [291, 515] width 40 height 40
checkbox input "true"
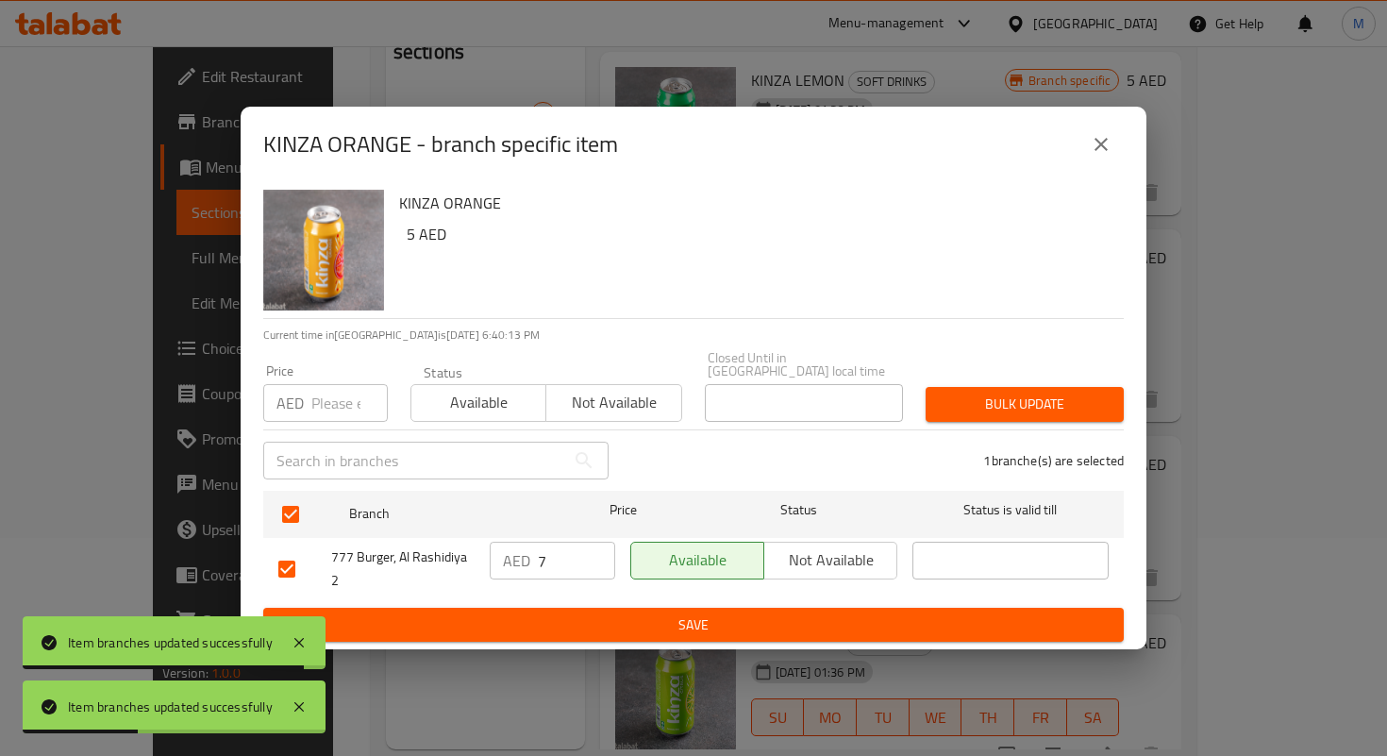
click at [555, 559] on input "7" at bounding box center [576, 561] width 77 height 38
paste input ".25"
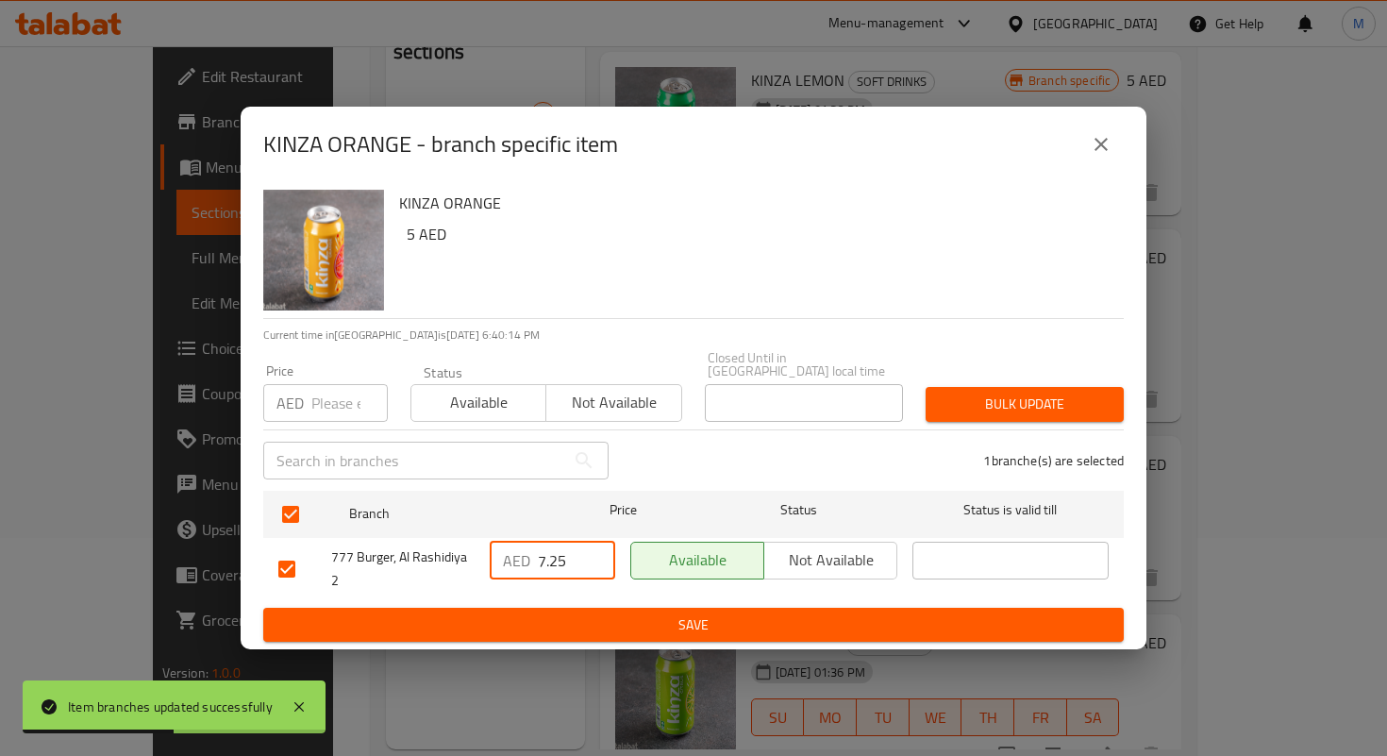
type input "7.25"
click at [629, 622] on span "Save" at bounding box center [693, 625] width 830 height 24
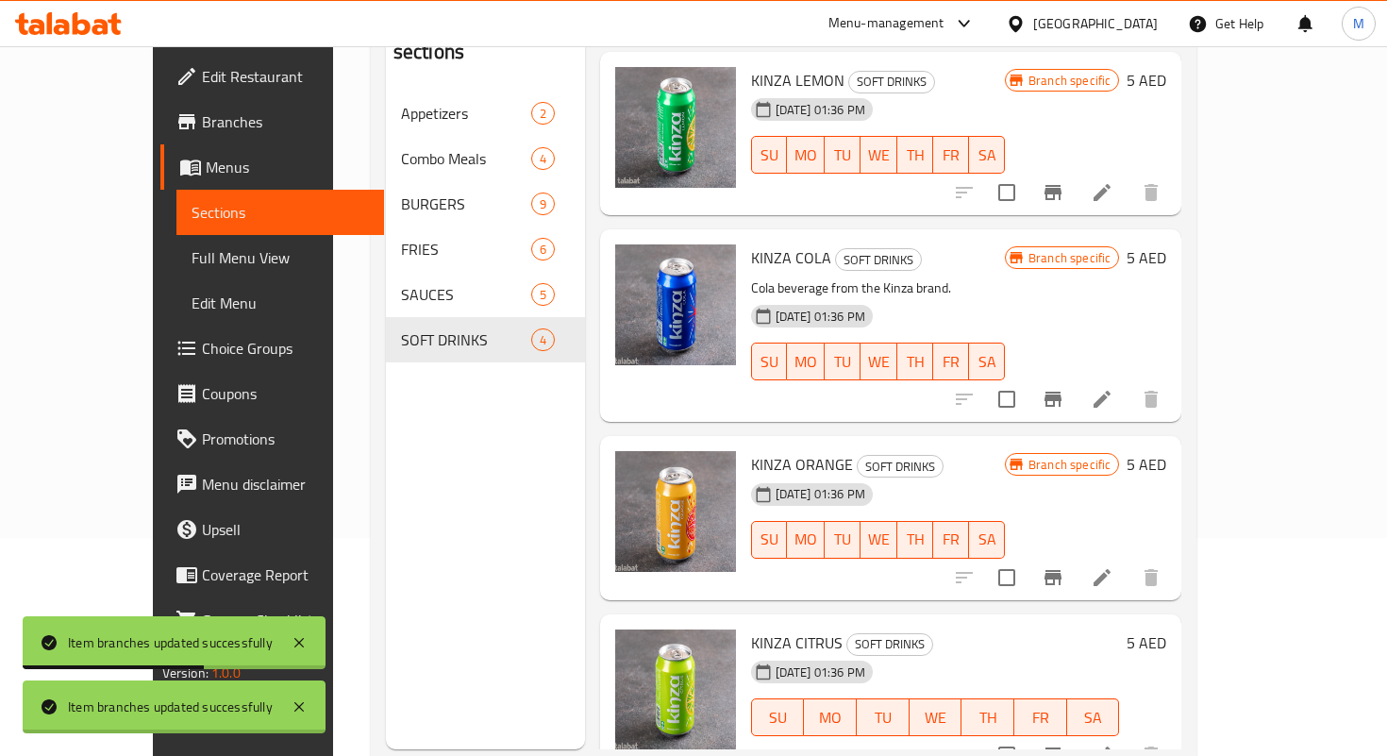
scroll to position [264, 0]
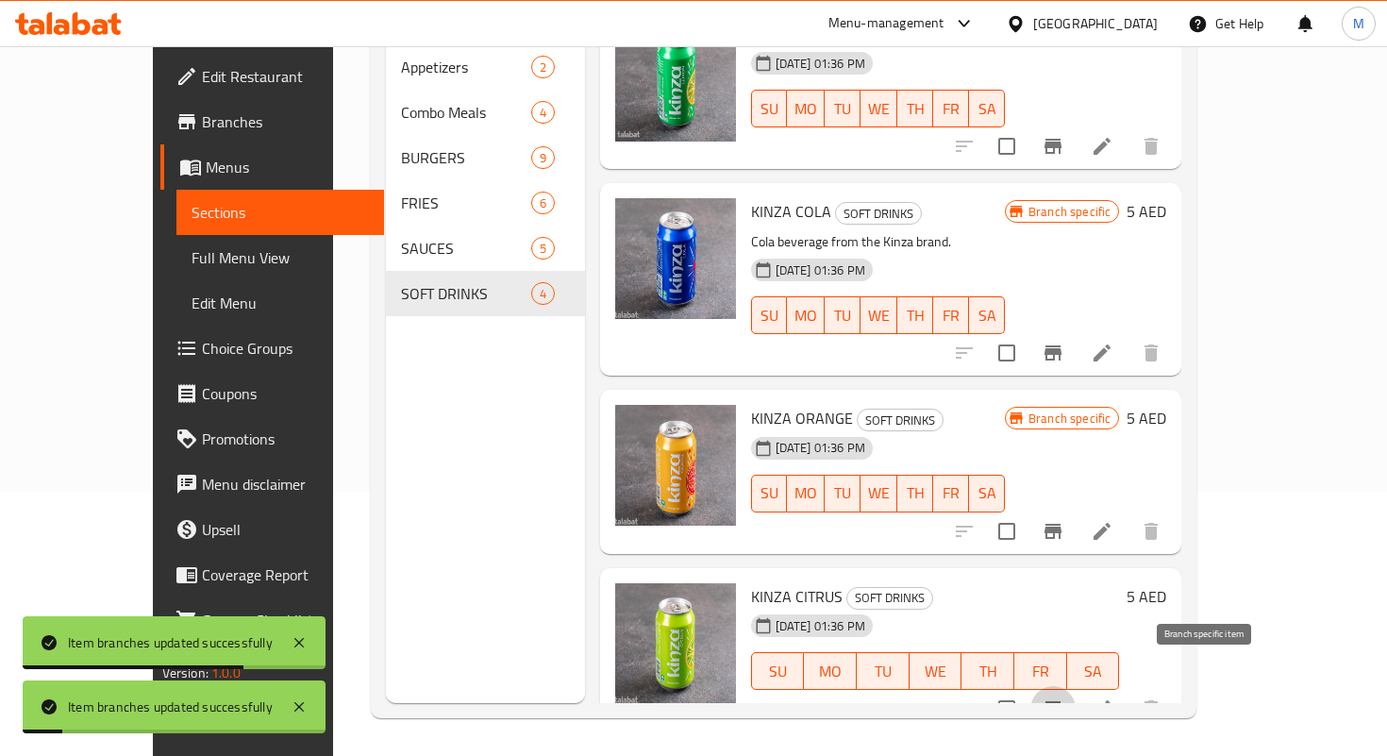
click at [1076, 686] on button "Branch-specific-item" at bounding box center [1053, 708] width 45 height 45
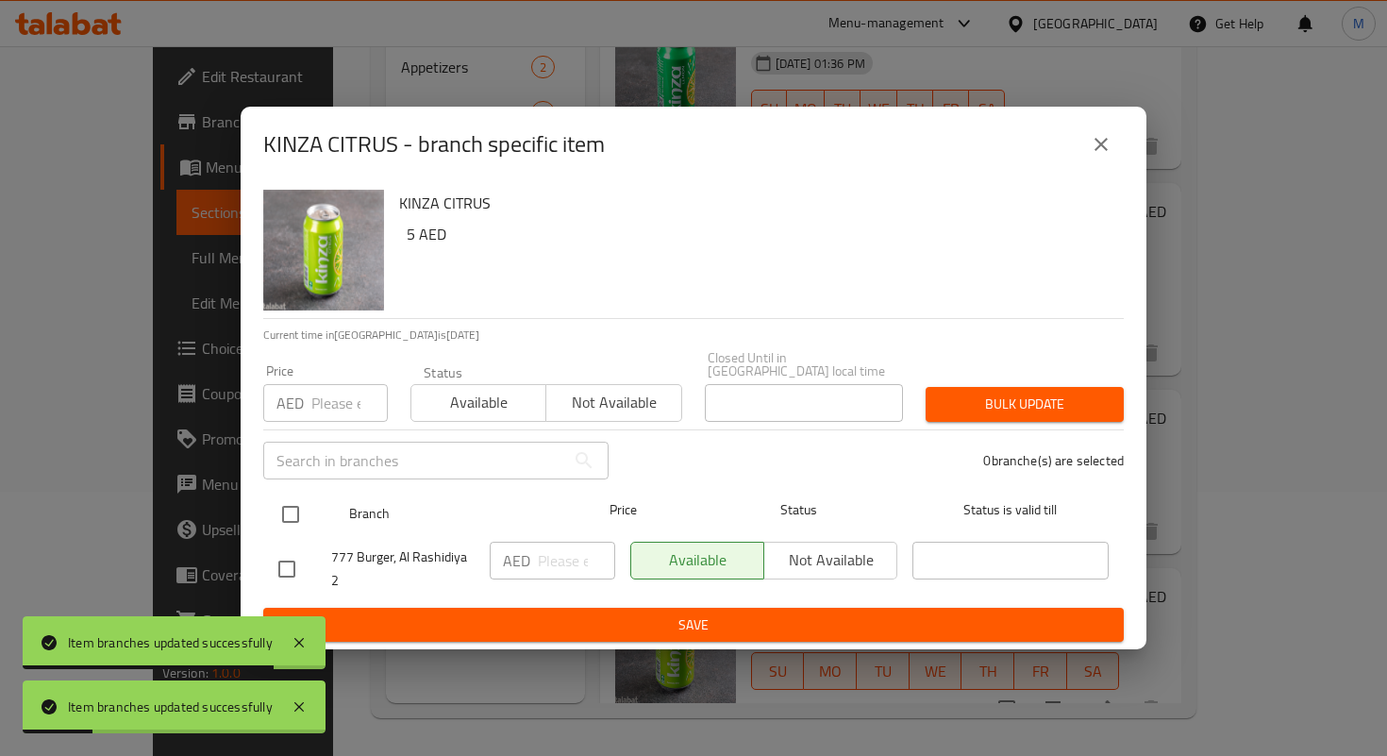
click at [289, 508] on input "checkbox" at bounding box center [291, 515] width 40 height 40
checkbox input "true"
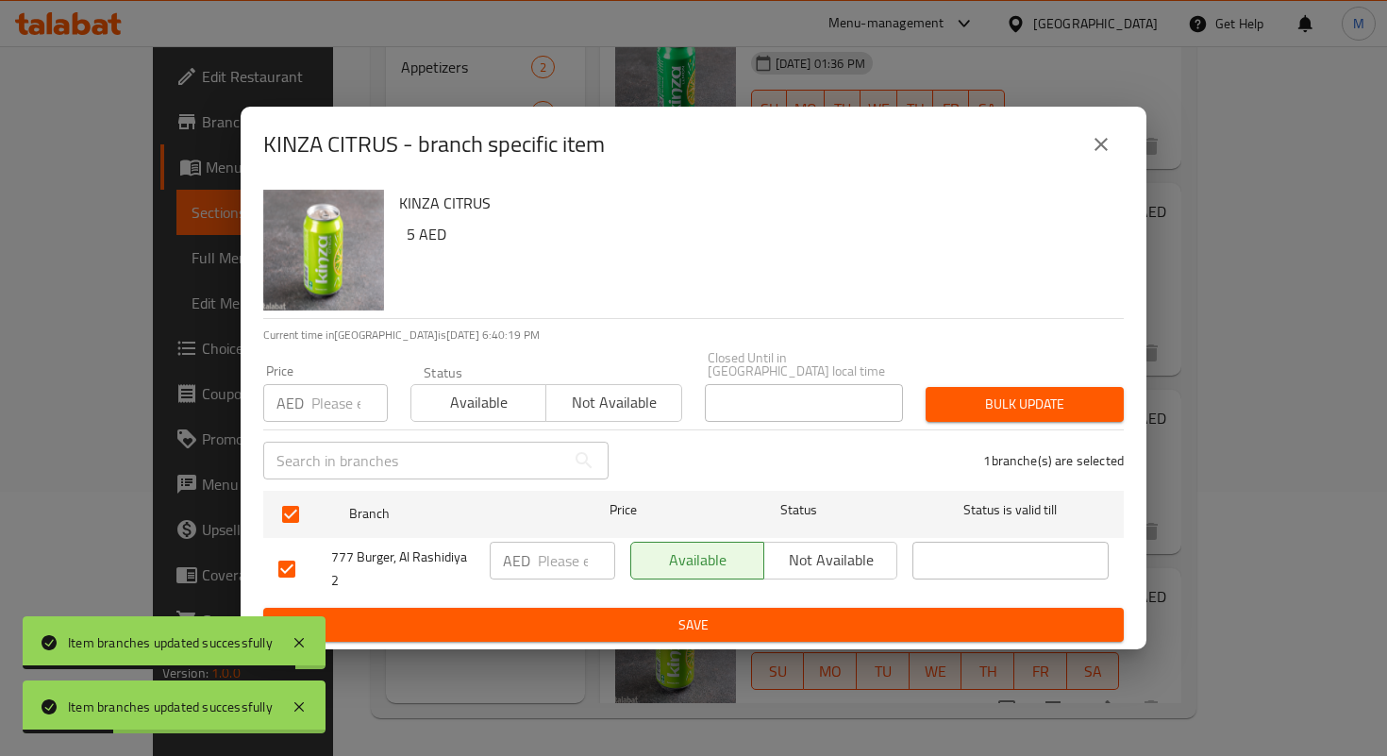
click at [549, 565] on input "number" at bounding box center [576, 561] width 77 height 38
paste input "7.25"
type input "7.25"
click at [638, 617] on span "Save" at bounding box center [693, 625] width 830 height 24
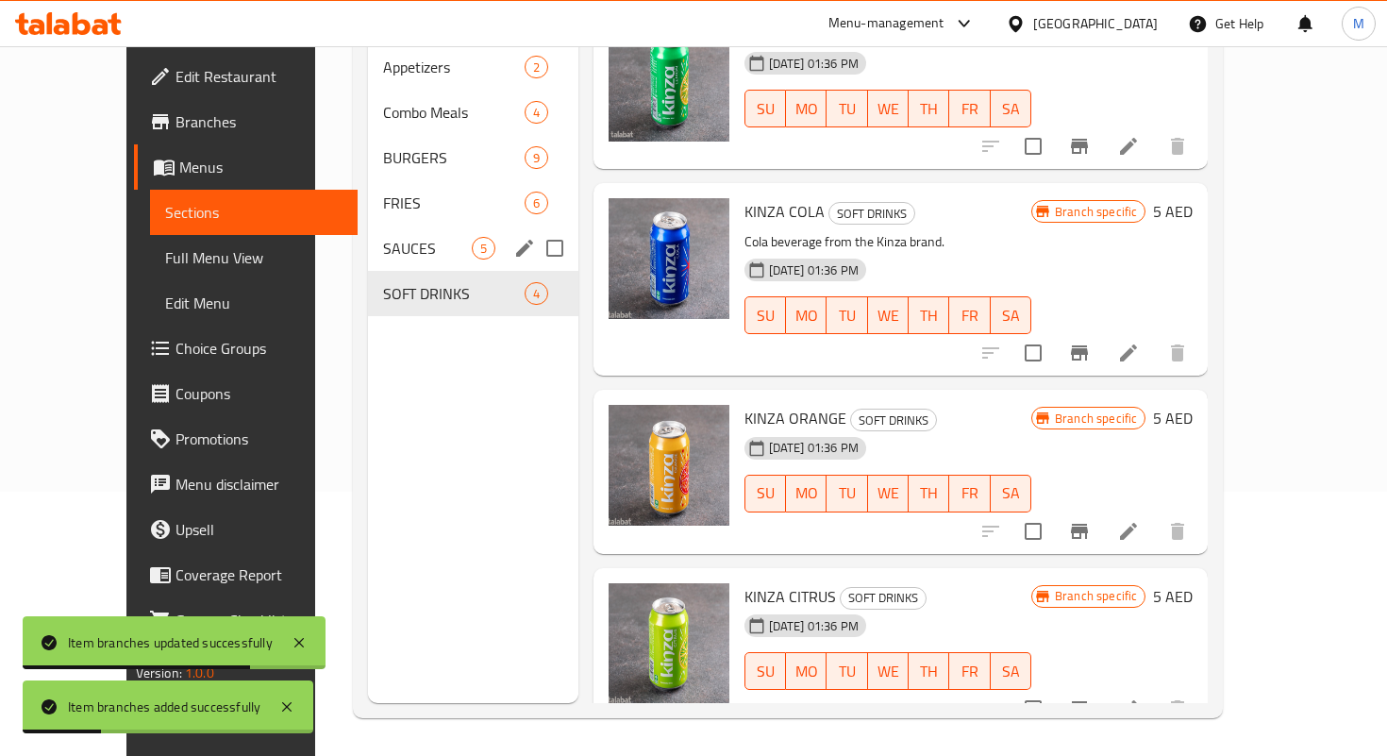
click at [383, 237] on span "SAUCES" at bounding box center [427, 248] width 88 height 23
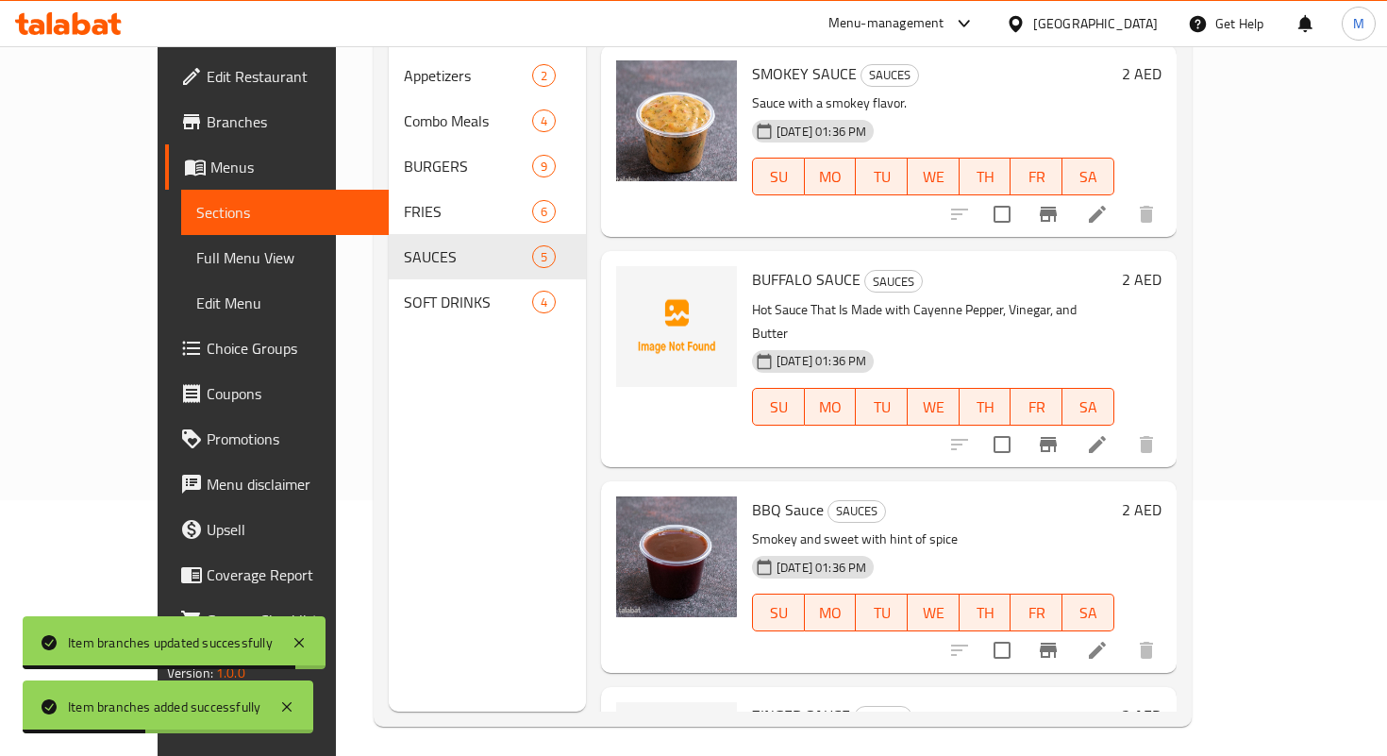
scroll to position [258, 0]
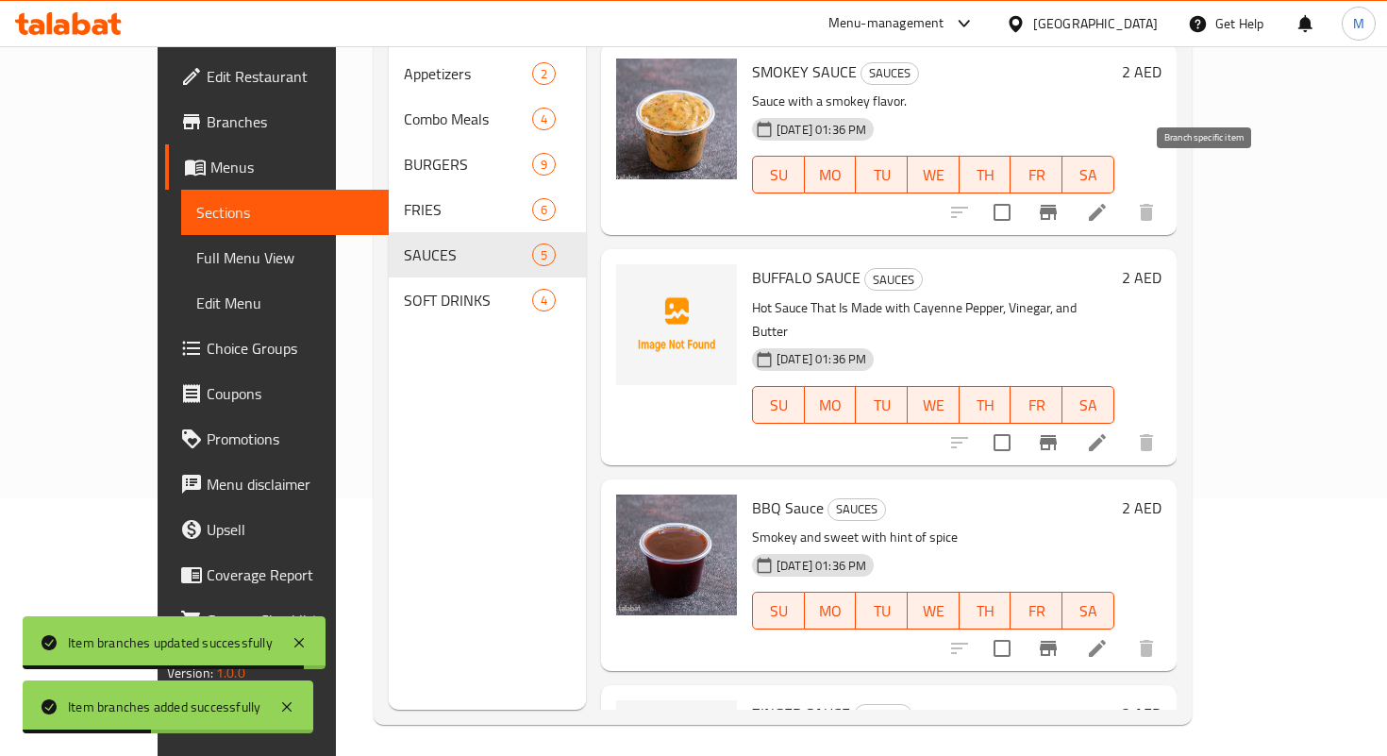
click at [1057, 205] on icon "Branch-specific-item" at bounding box center [1048, 212] width 17 height 15
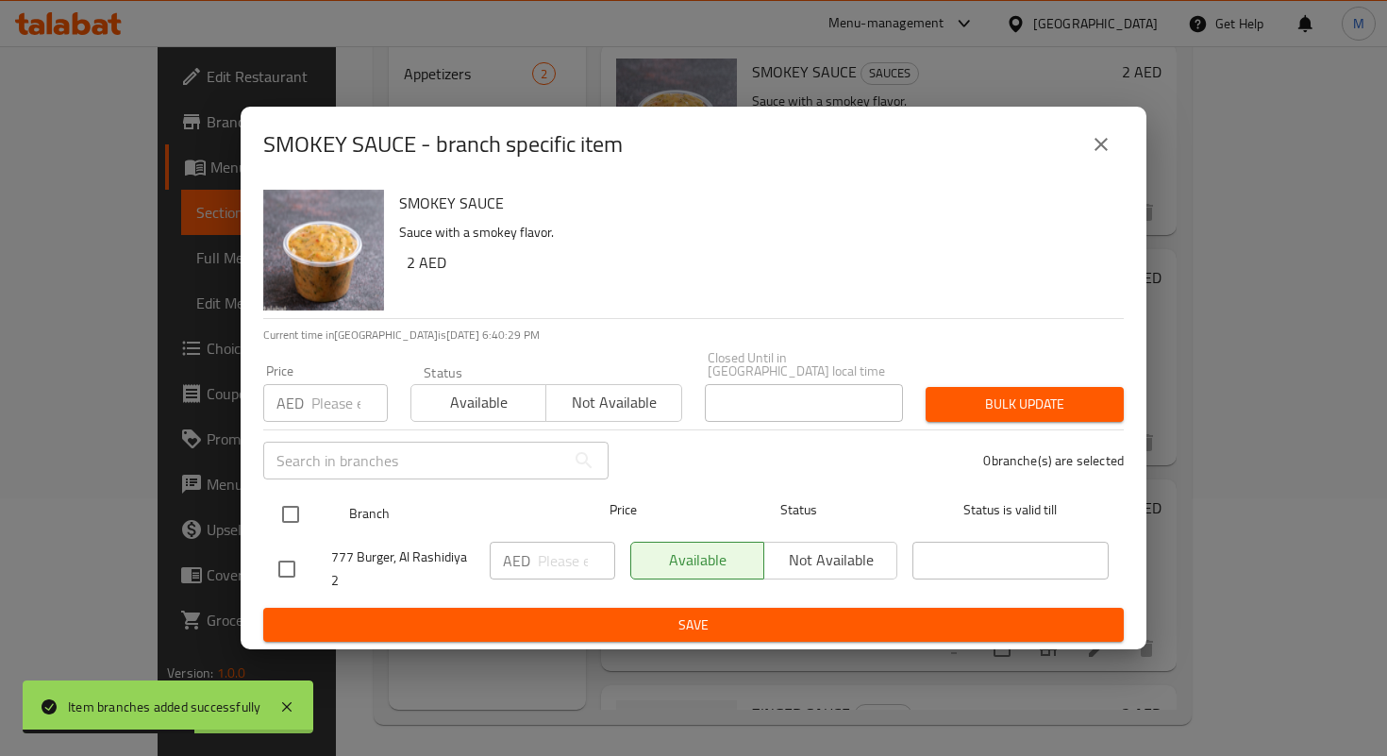
click at [283, 509] on input "checkbox" at bounding box center [291, 515] width 40 height 40
checkbox input "true"
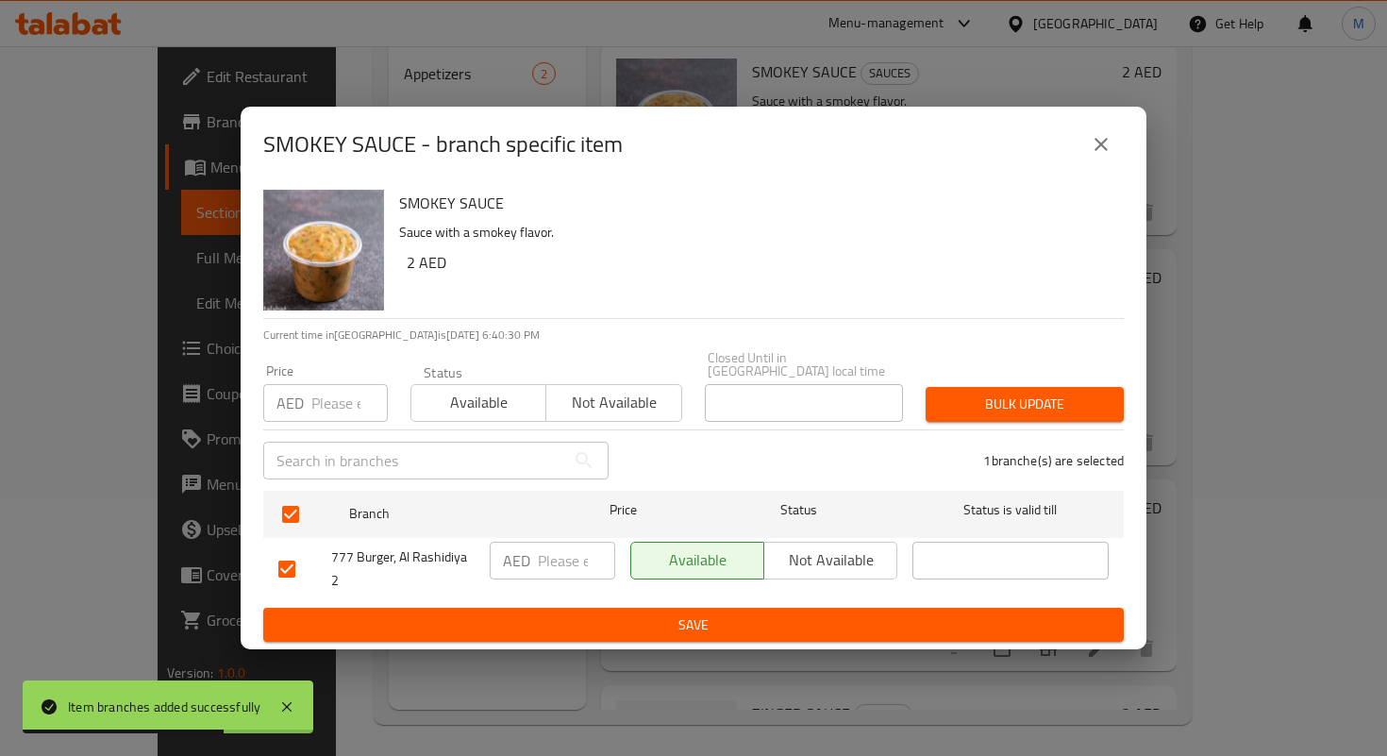
click at [534, 569] on div "AED ​" at bounding box center [553, 561] width 126 height 38
type input "2.9"
click at [692, 620] on span "Save" at bounding box center [693, 625] width 830 height 24
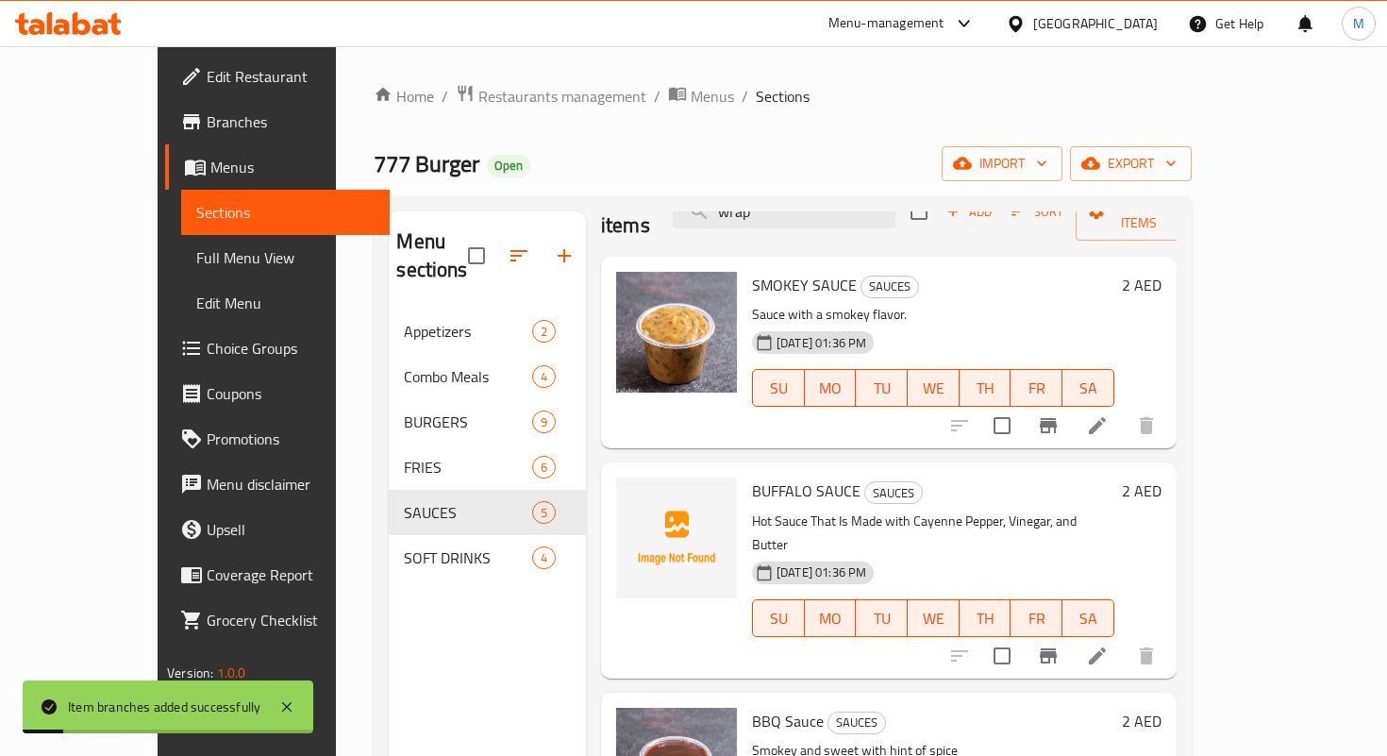
scroll to position [45, 0]
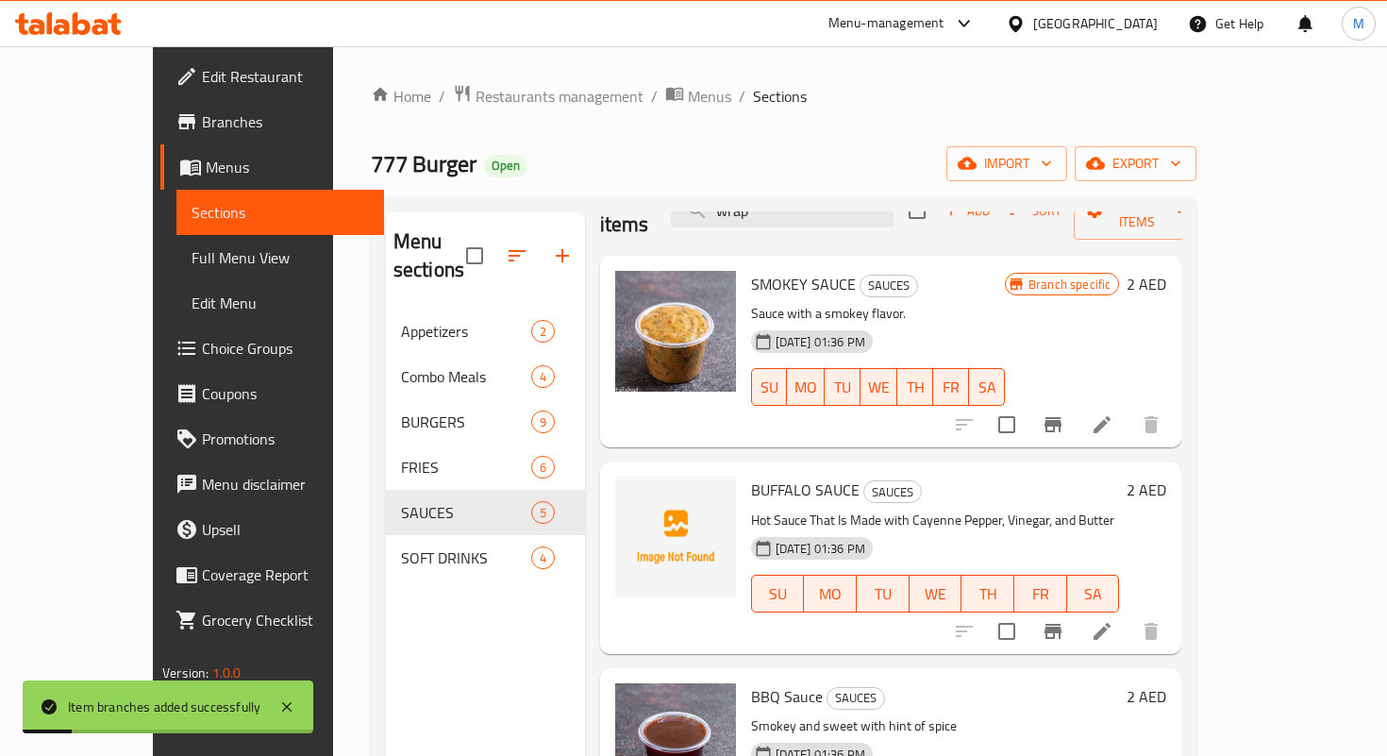
click at [1174, 609] on div at bounding box center [1058, 631] width 232 height 45
click at [1065, 620] on icon "Branch-specific-item" at bounding box center [1053, 631] width 23 height 23
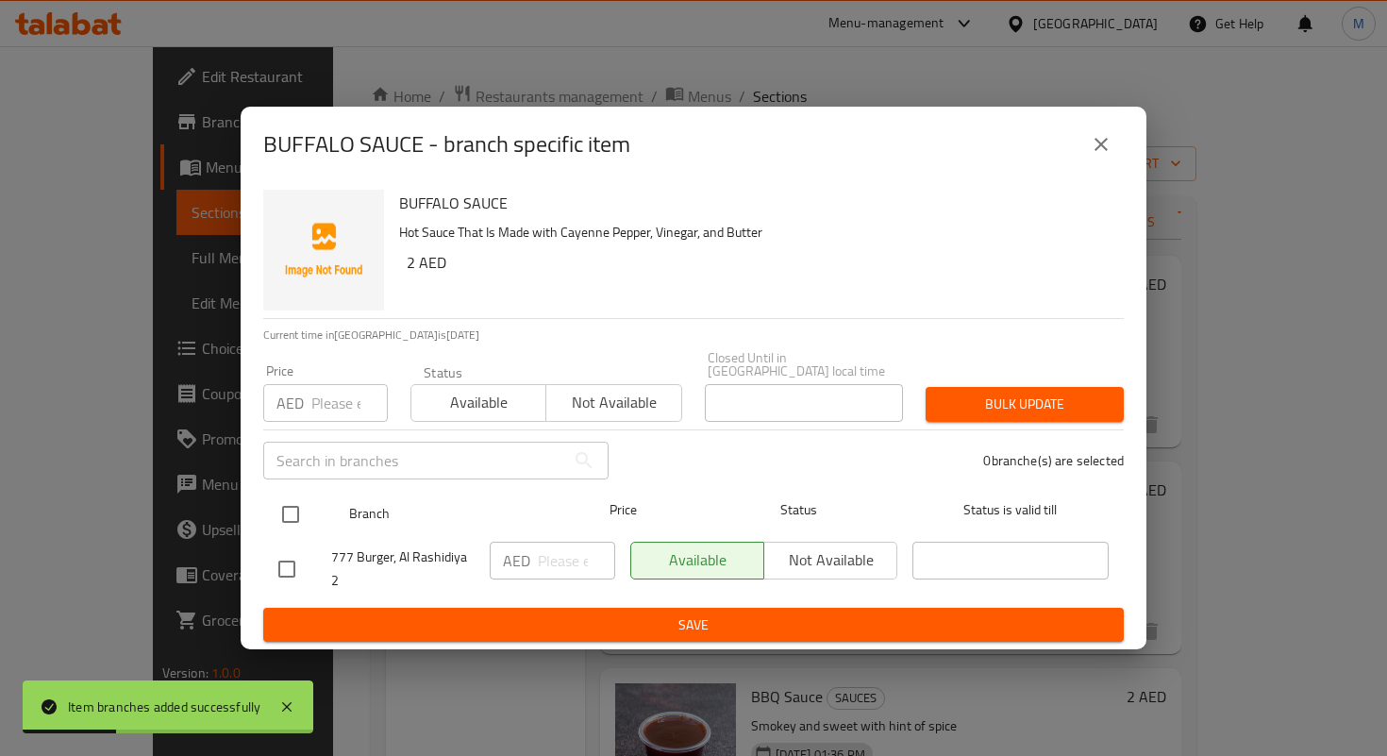
click at [290, 498] on input "checkbox" at bounding box center [291, 515] width 40 height 40
checkbox input "true"
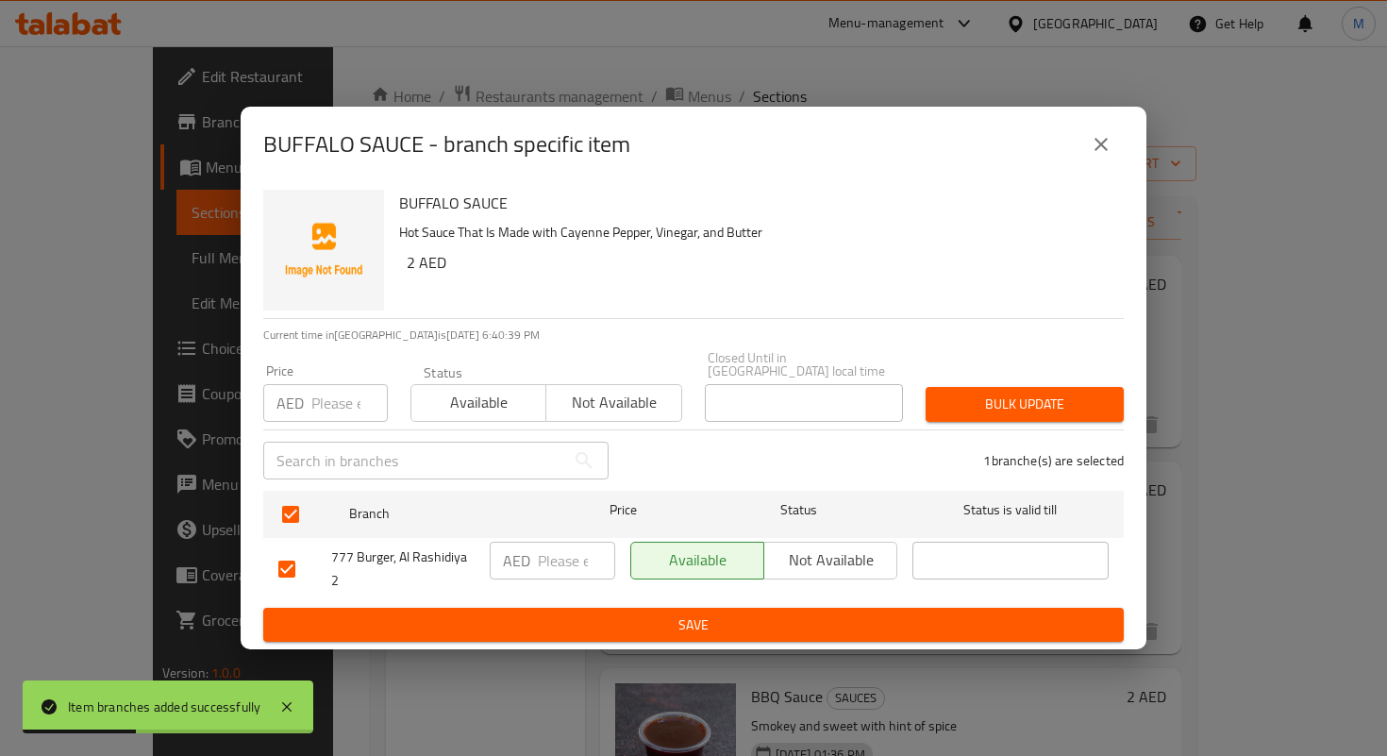
click at [534, 550] on div "AED ​" at bounding box center [553, 561] width 126 height 38
paste input "2.9"
type input "2.9"
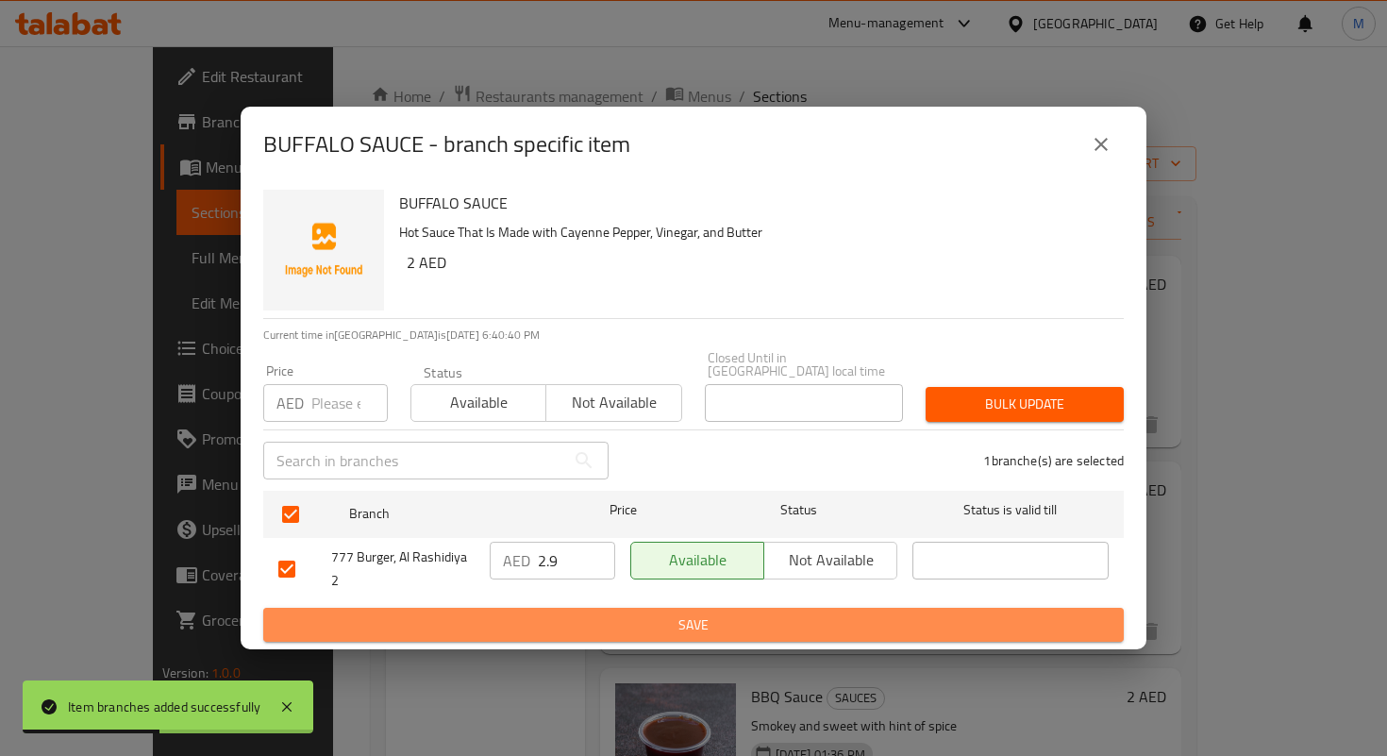
click at [623, 629] on span "Save" at bounding box center [693, 625] width 830 height 24
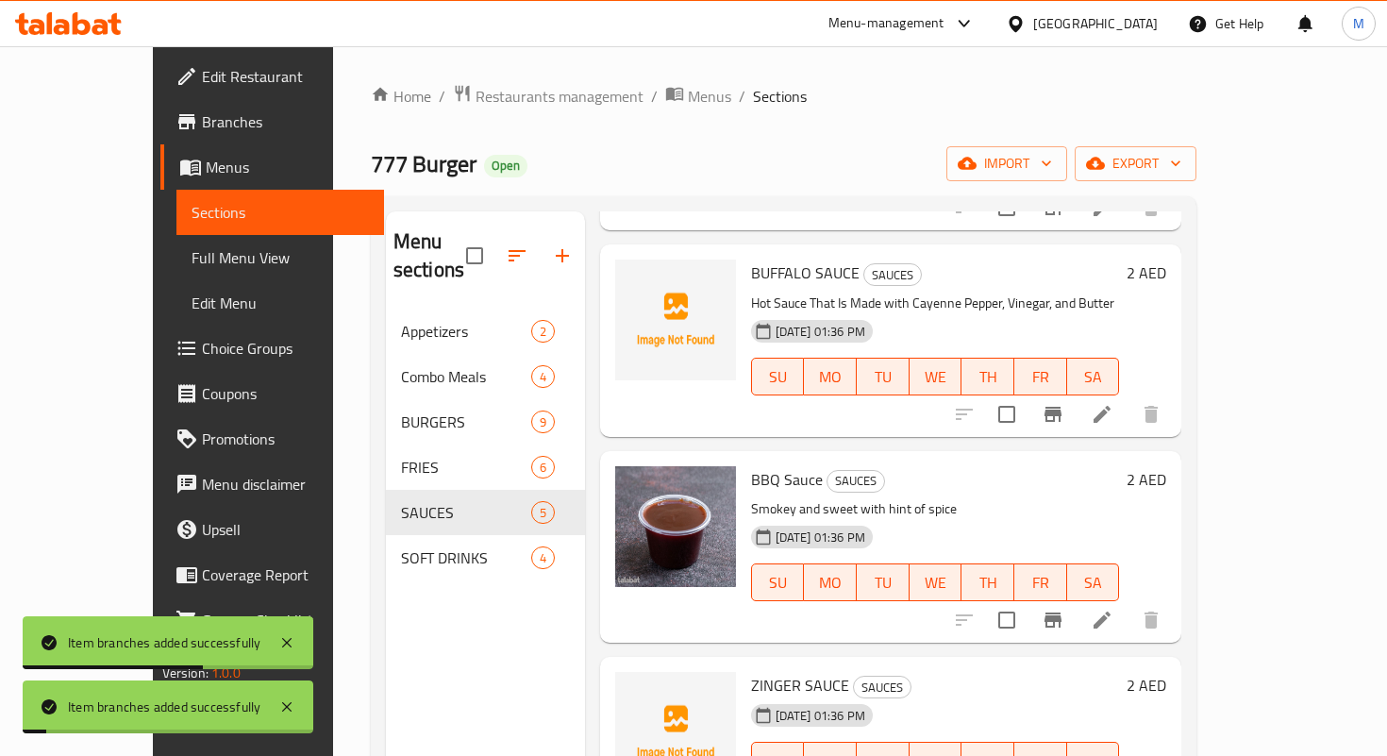
scroll to position [265, 0]
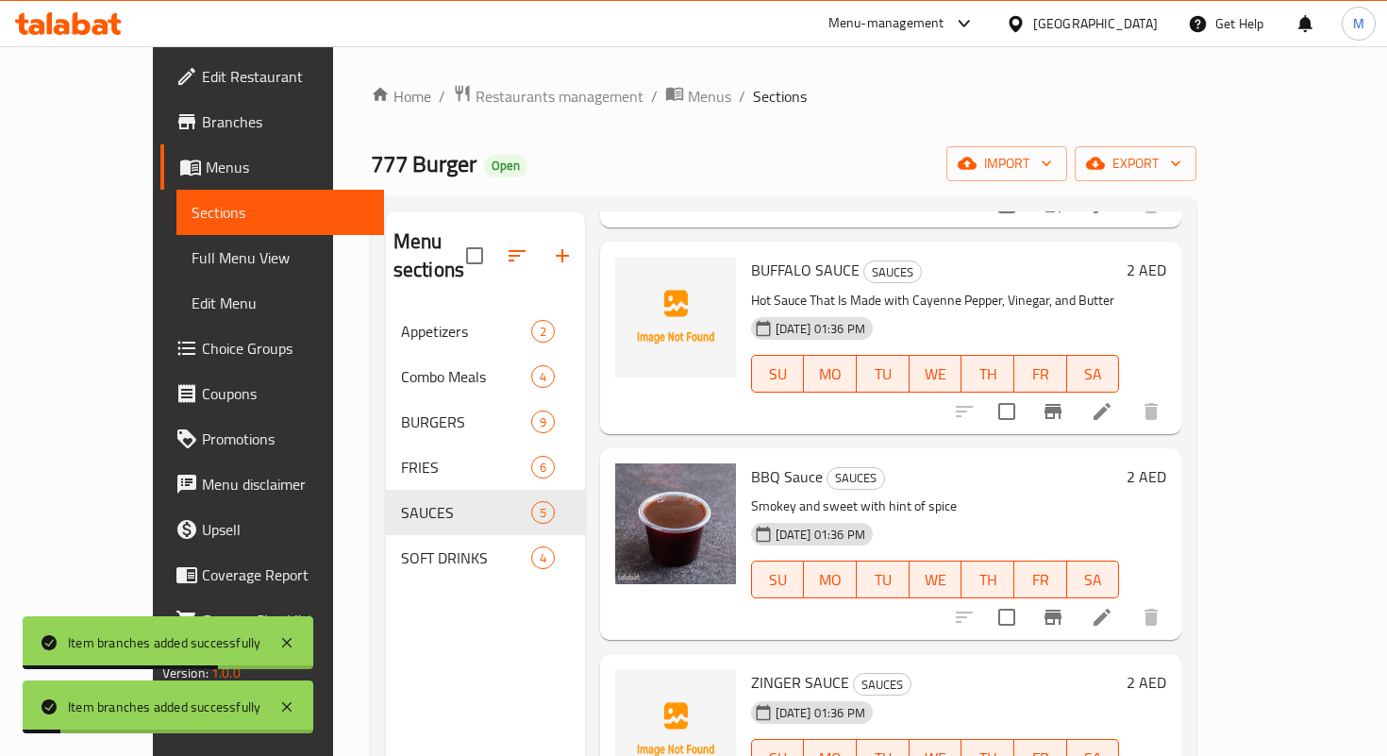
click at [1062, 610] on icon "Branch-specific-item" at bounding box center [1053, 617] width 17 height 15
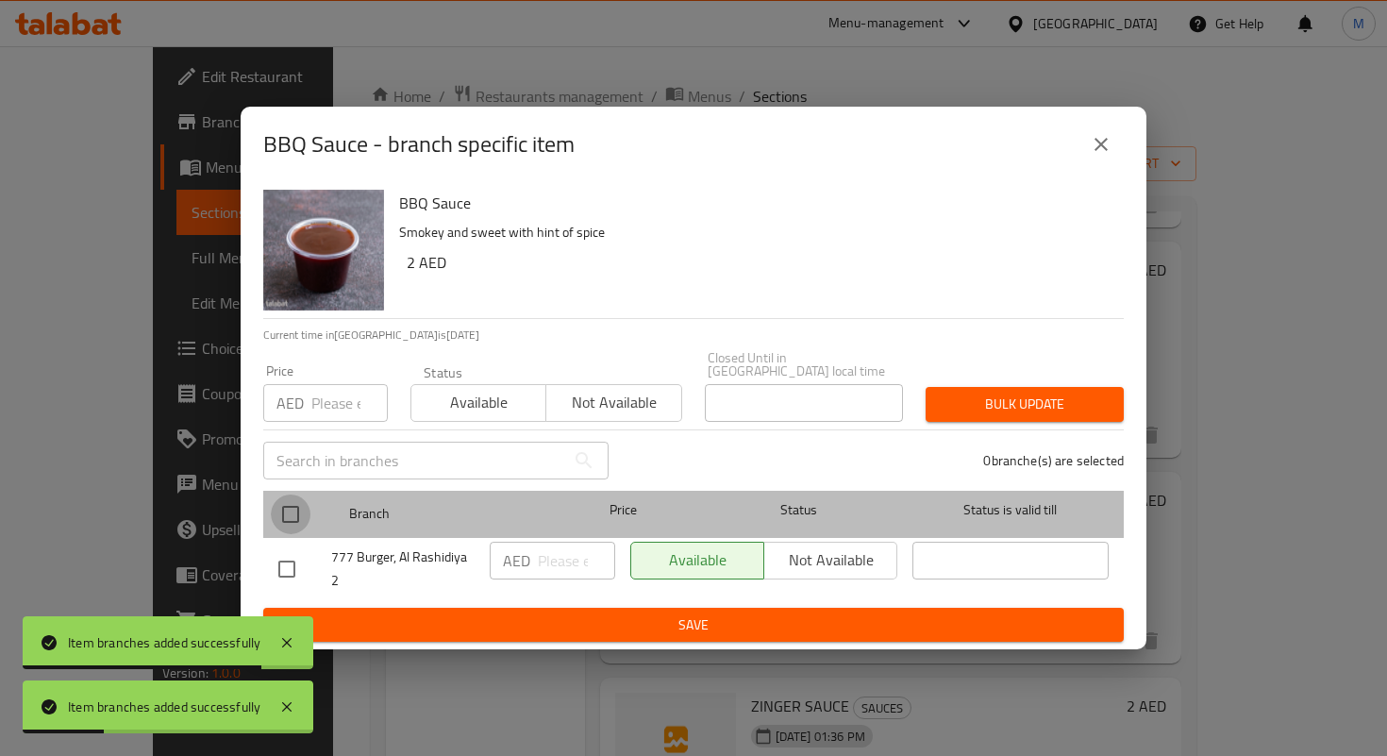
click at [303, 521] on input "checkbox" at bounding box center [291, 515] width 40 height 40
checkbox input "true"
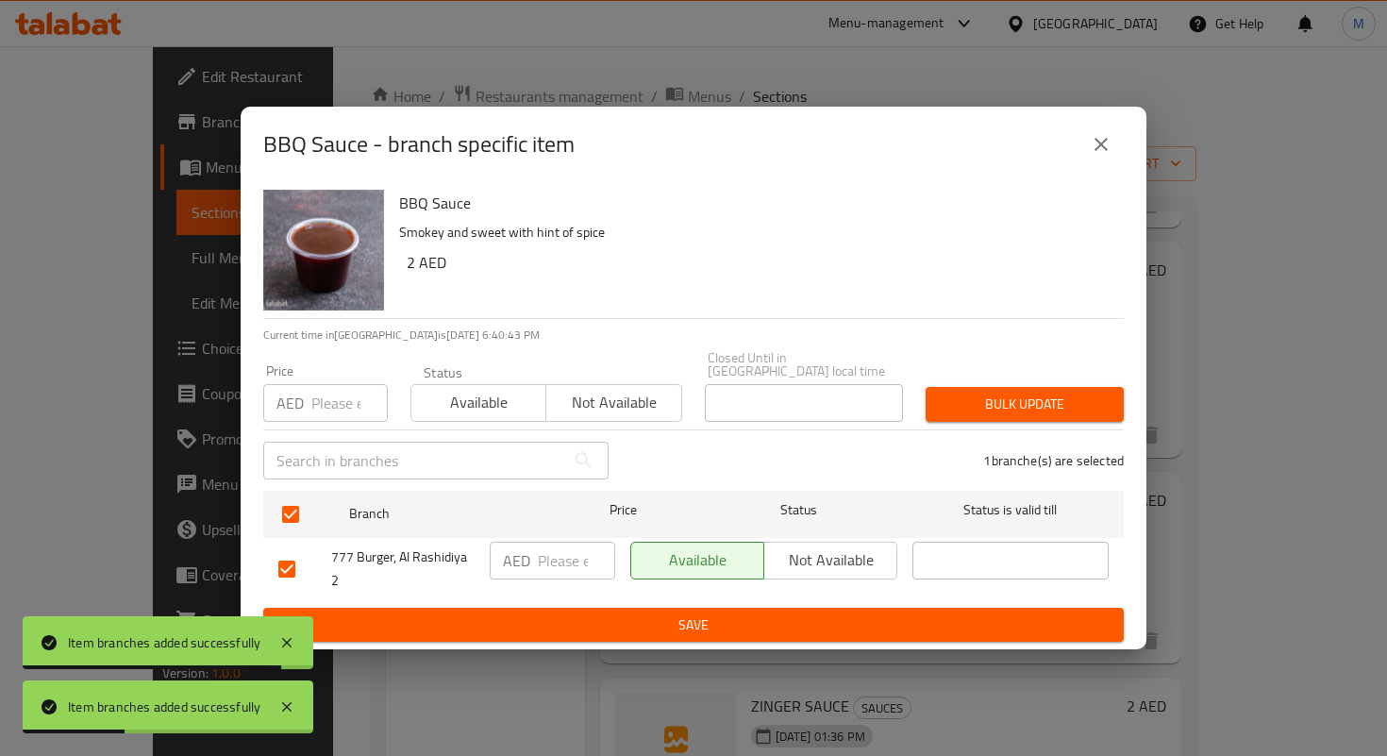
click at [527, 561] on p "AED" at bounding box center [516, 560] width 27 height 23
click at [573, 574] on input "number" at bounding box center [576, 561] width 77 height 38
paste input "2.9"
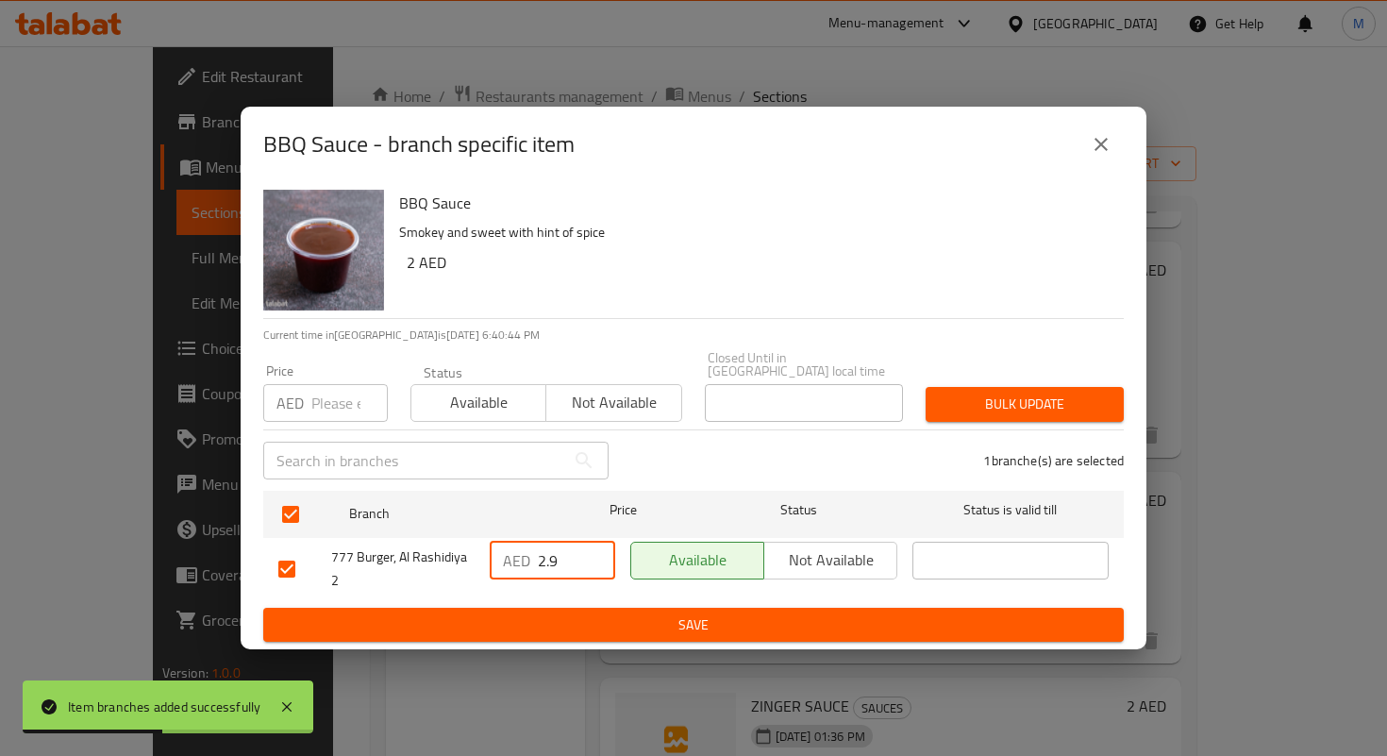
type input "2.9"
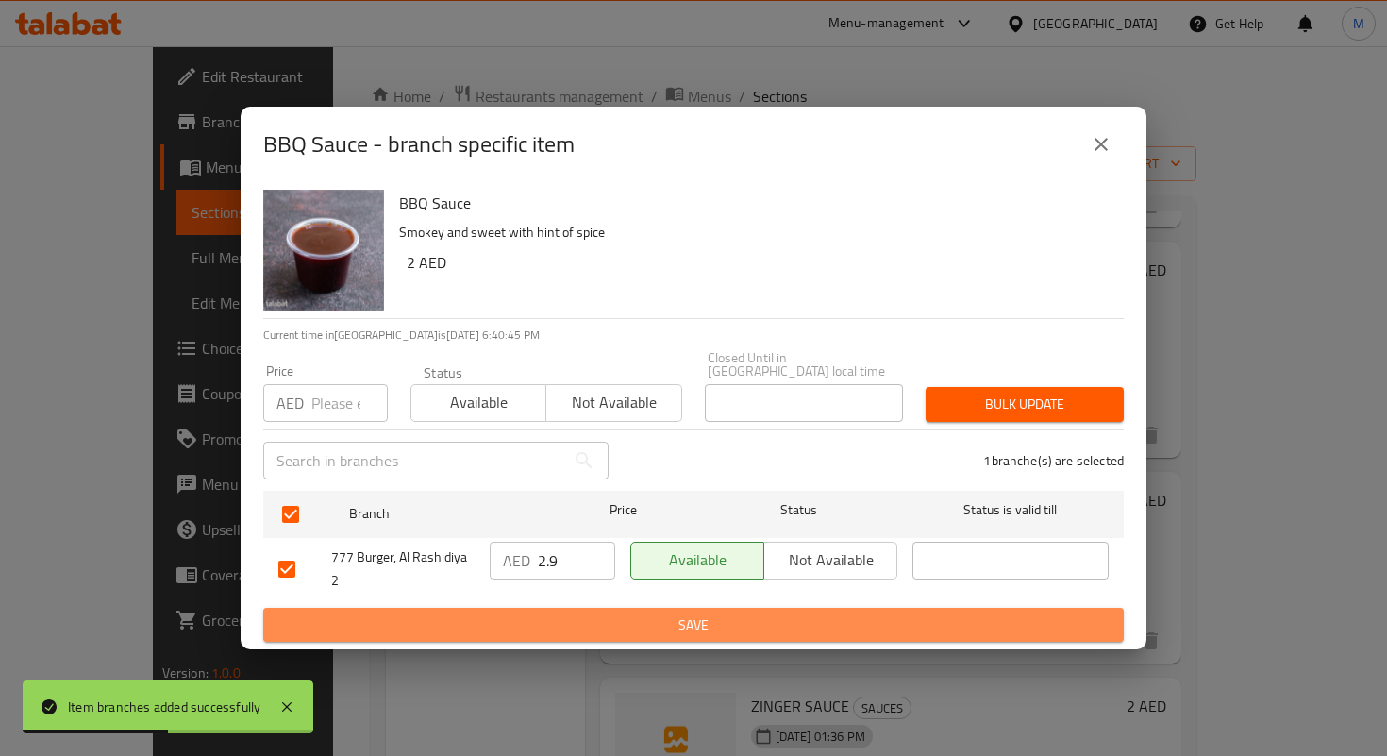
click at [633, 610] on button "Save" at bounding box center [693, 625] width 861 height 35
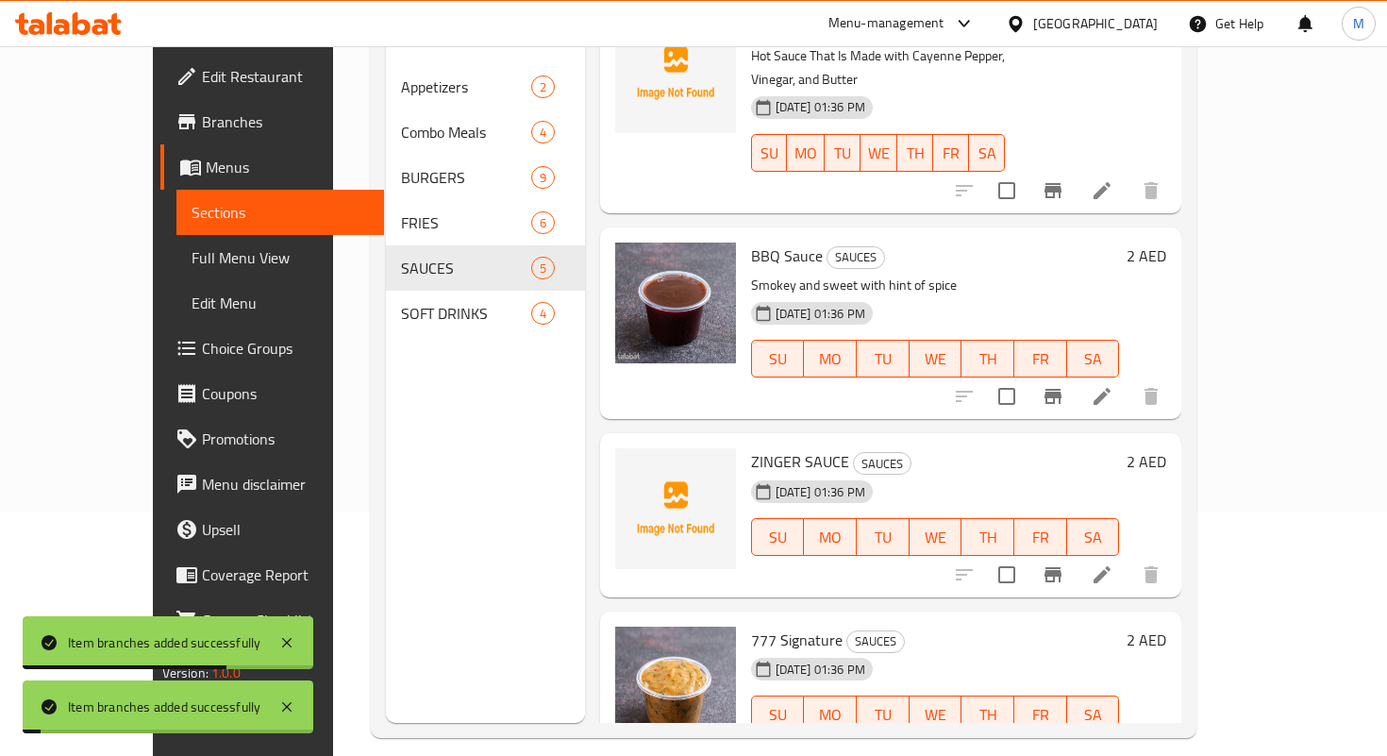
scroll to position [264, 0]
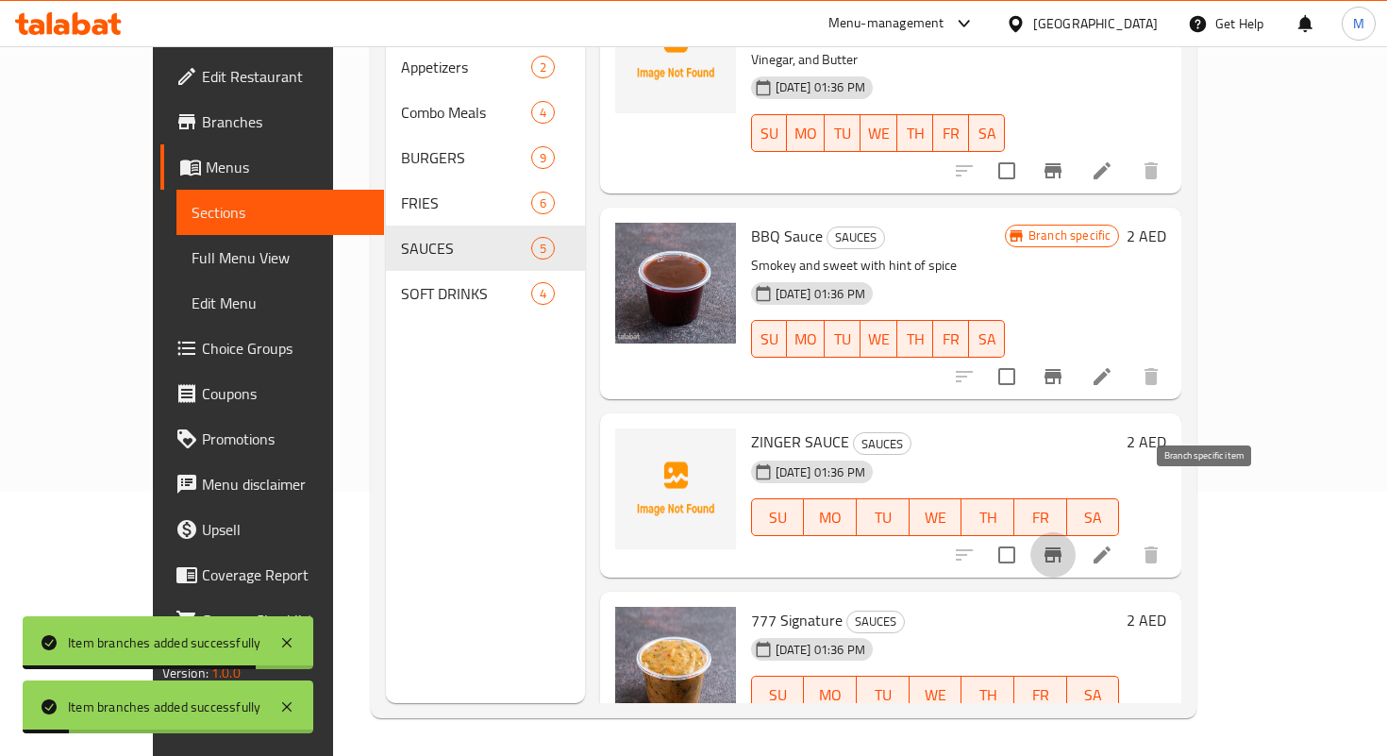
click at [1065, 544] on icon "Branch-specific-item" at bounding box center [1053, 555] width 23 height 23
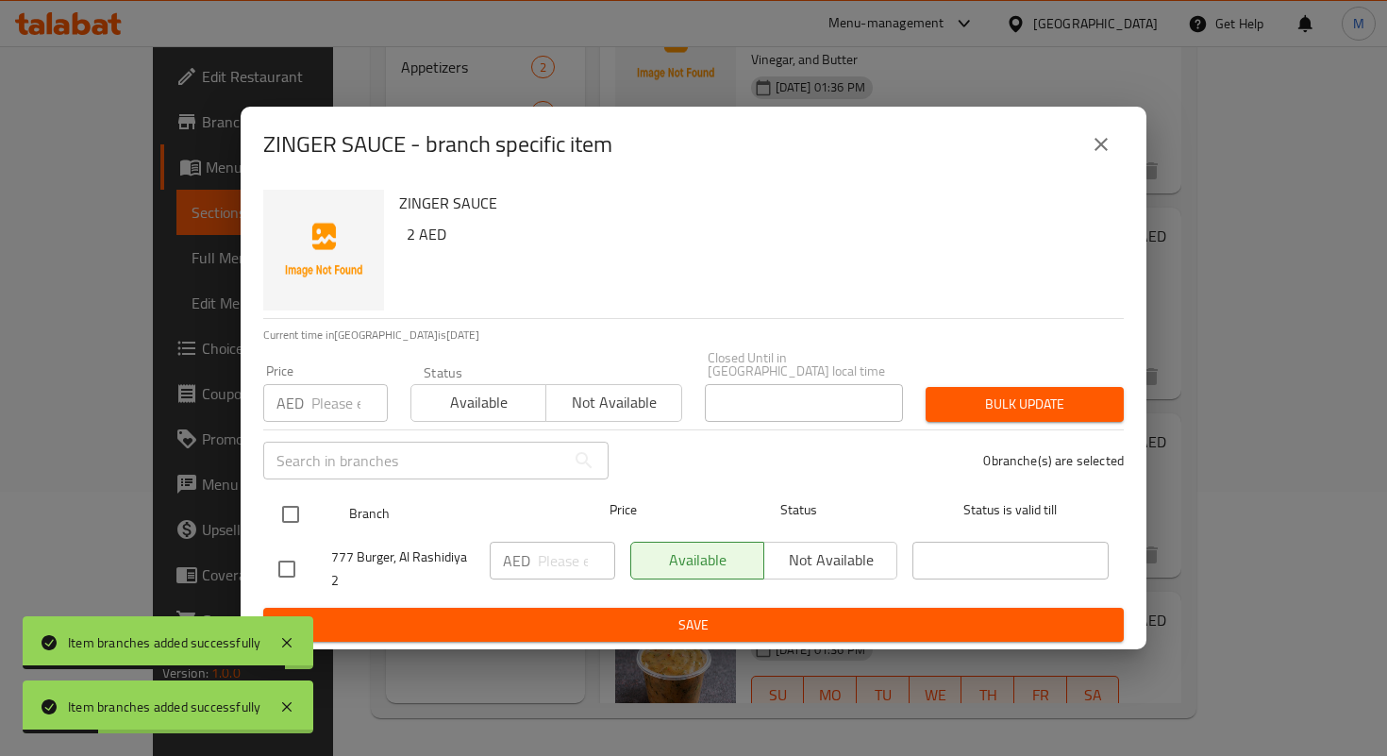
click at [296, 503] on input "checkbox" at bounding box center [291, 515] width 40 height 40
checkbox input "true"
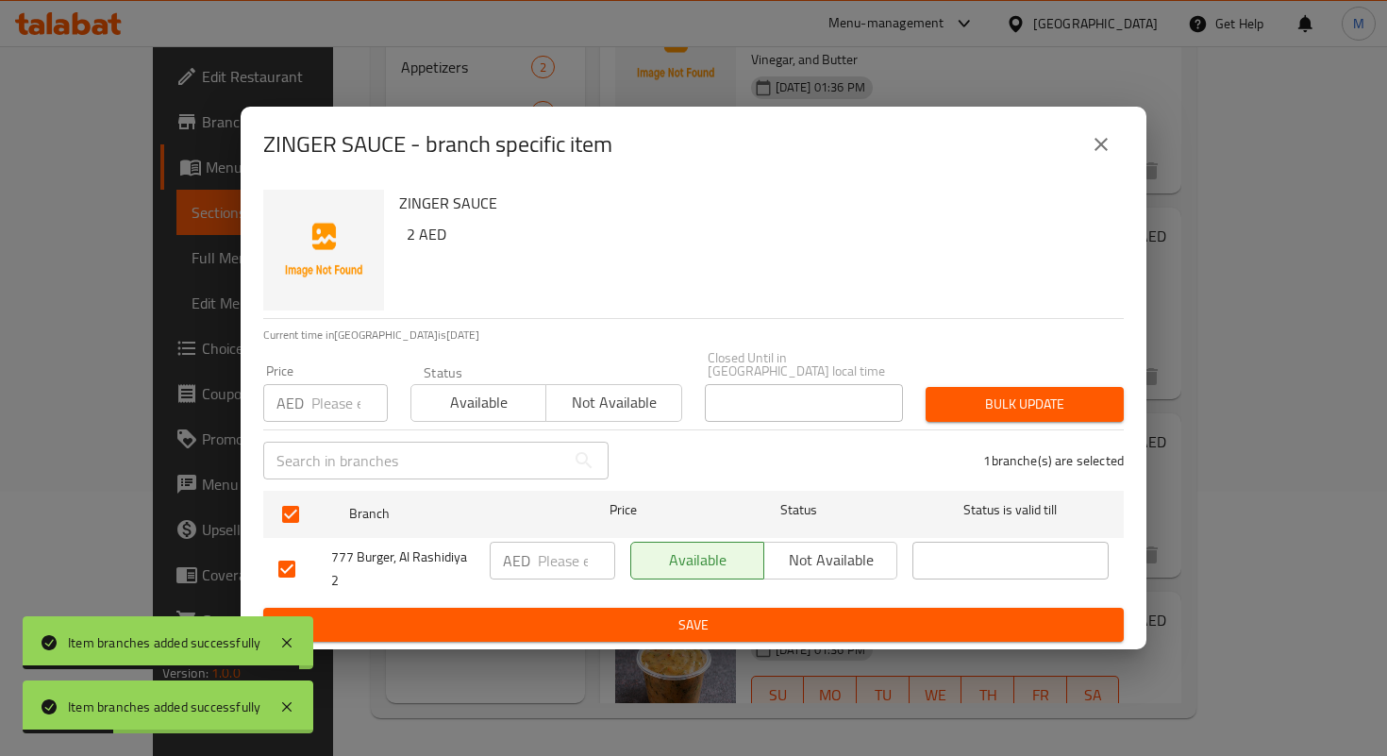
click at [565, 572] on input "number" at bounding box center [576, 561] width 77 height 38
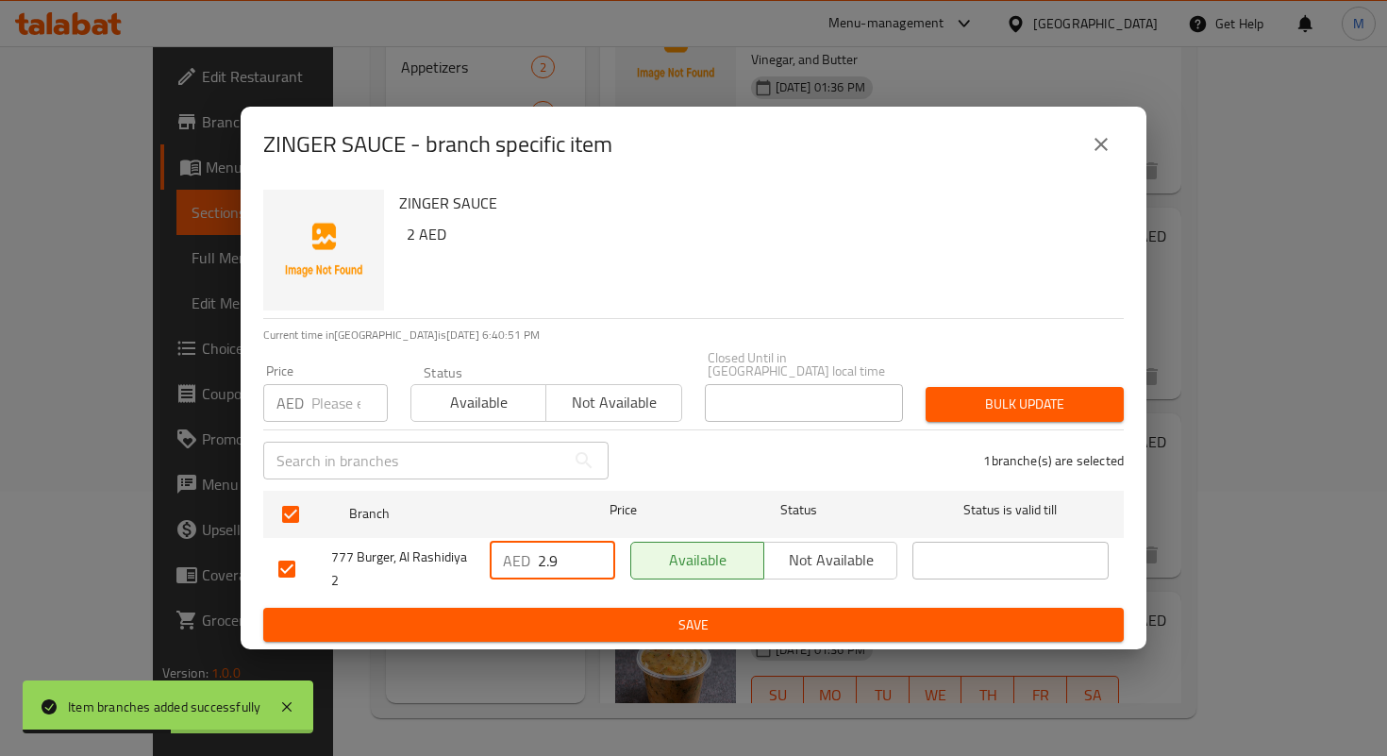
type input "2.9"
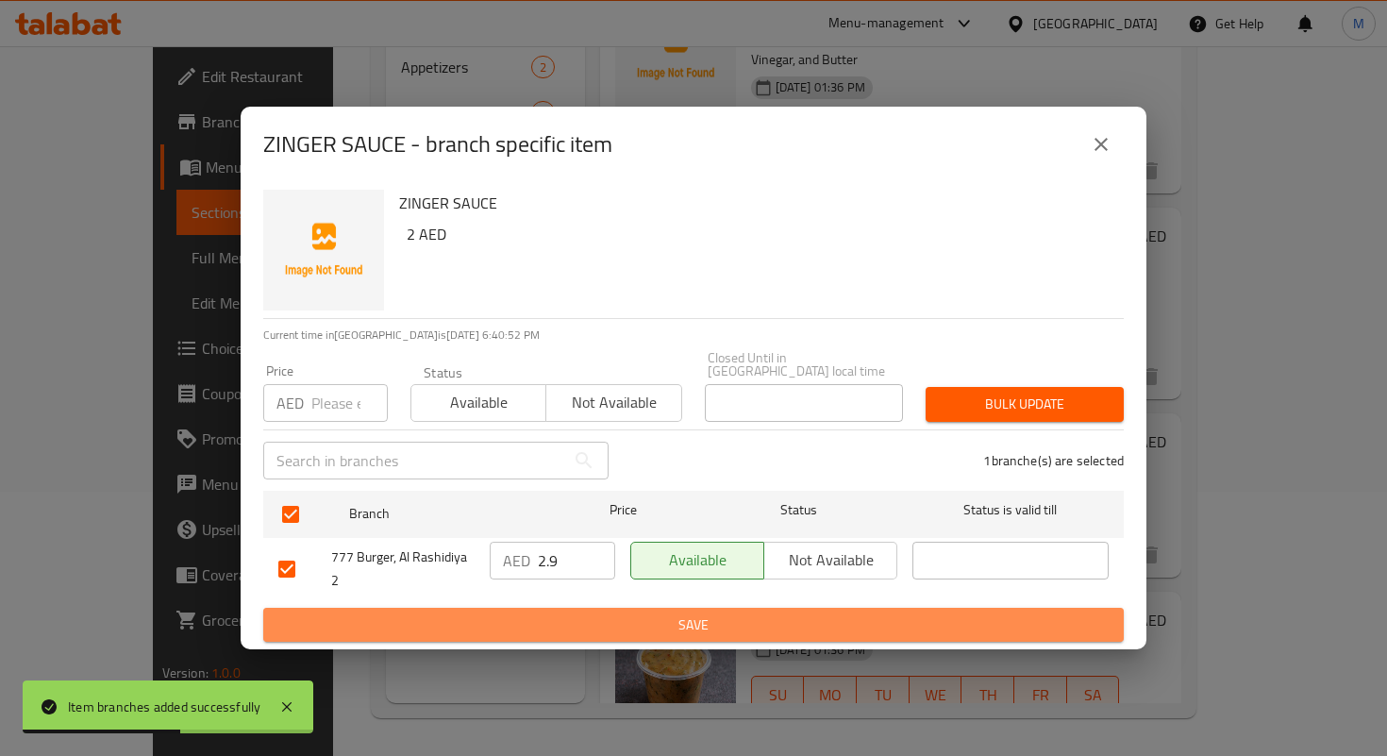
click at [691, 629] on span "Save" at bounding box center [693, 625] width 830 height 24
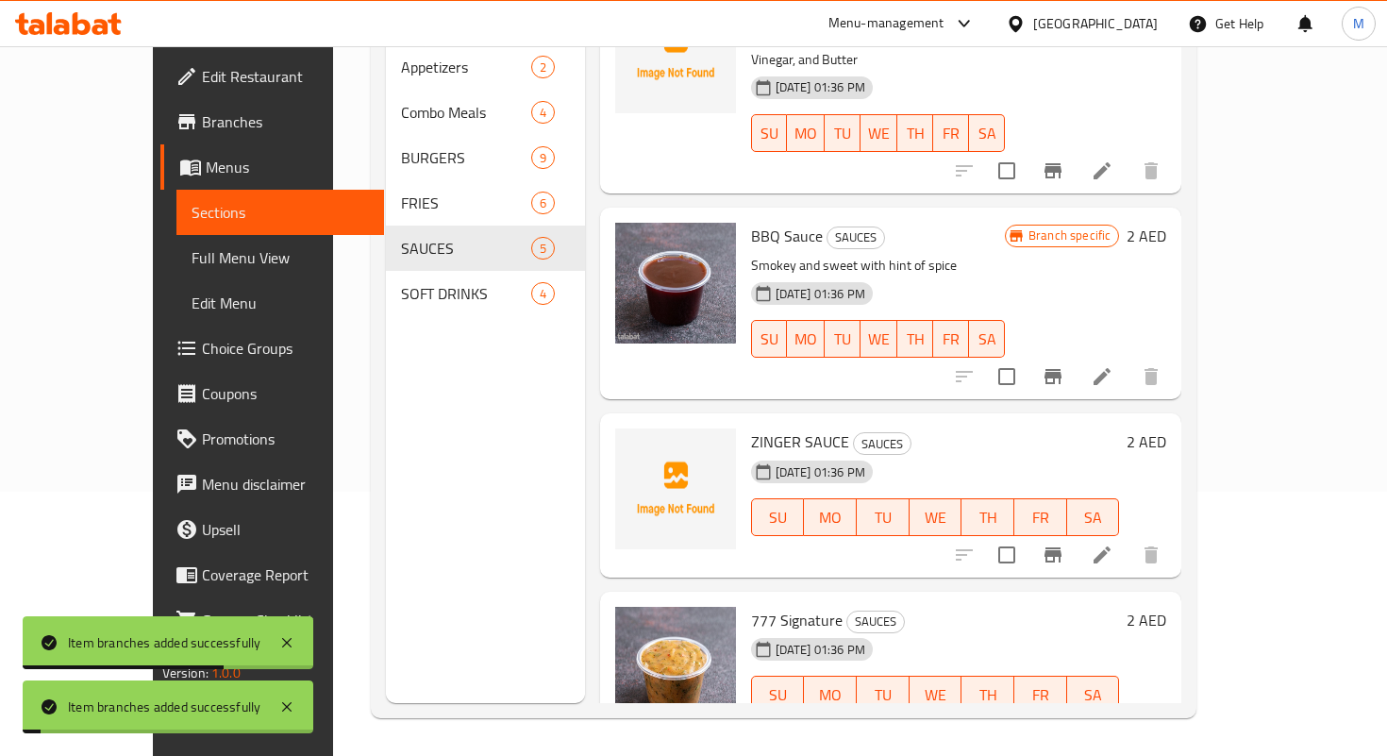
click at [1062, 725] on icon "Branch-specific-item" at bounding box center [1053, 732] width 17 height 15
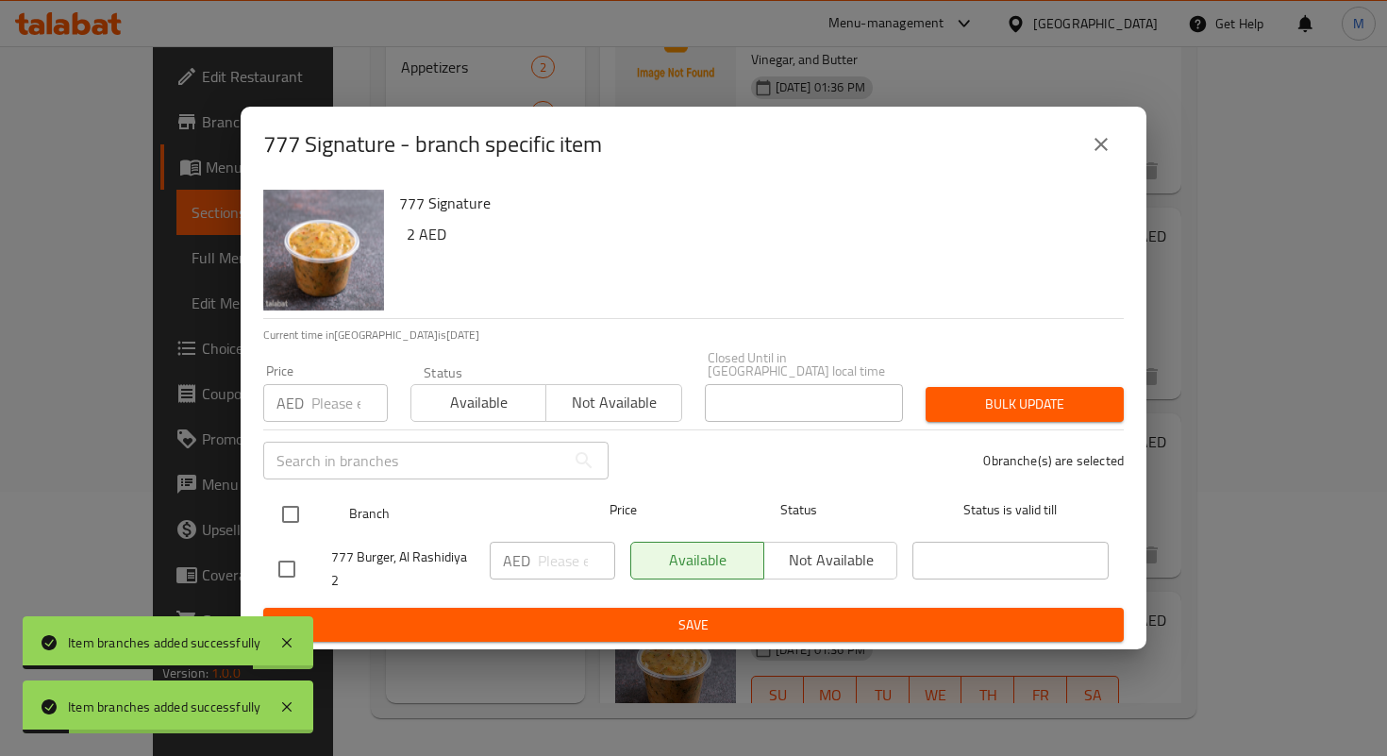
click at [284, 515] on input "checkbox" at bounding box center [291, 515] width 40 height 40
checkbox input "true"
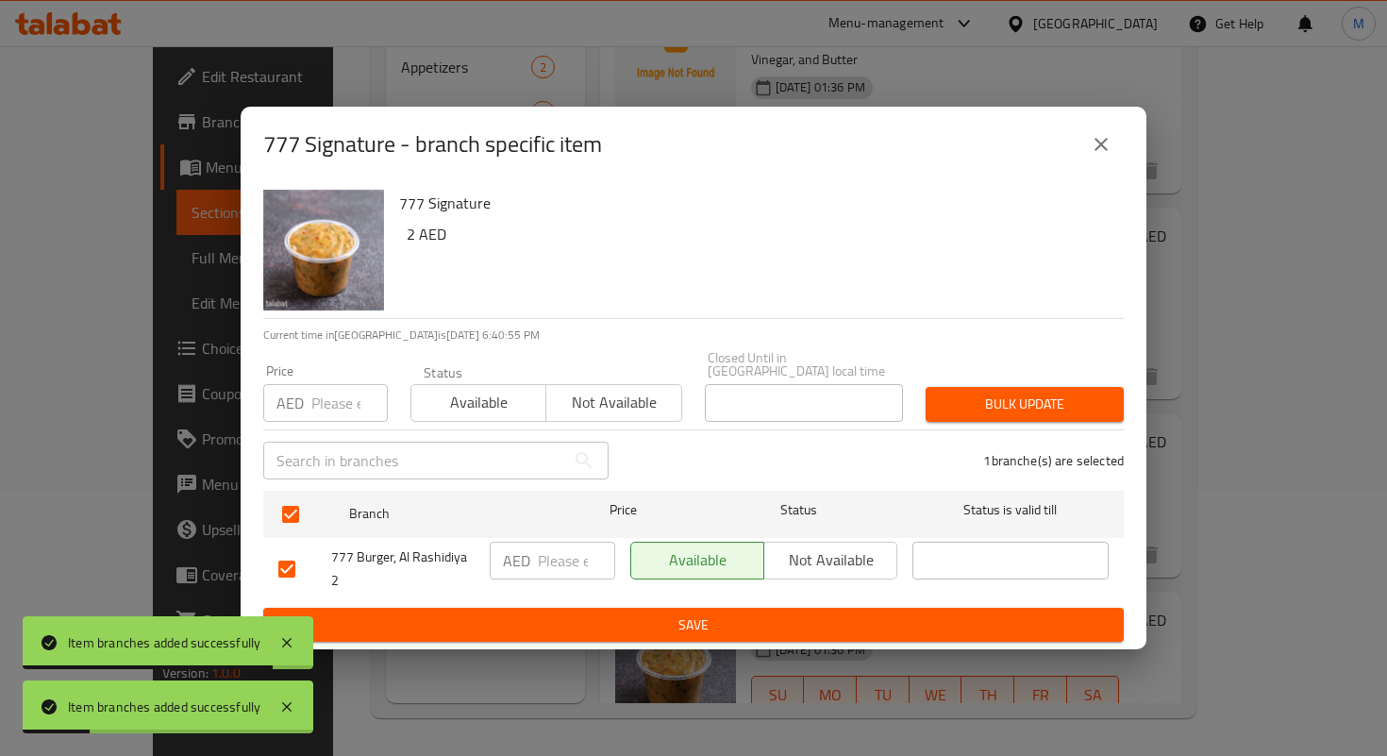
click at [534, 579] on div "AED ​" at bounding box center [553, 561] width 126 height 38
paste input "2.9"
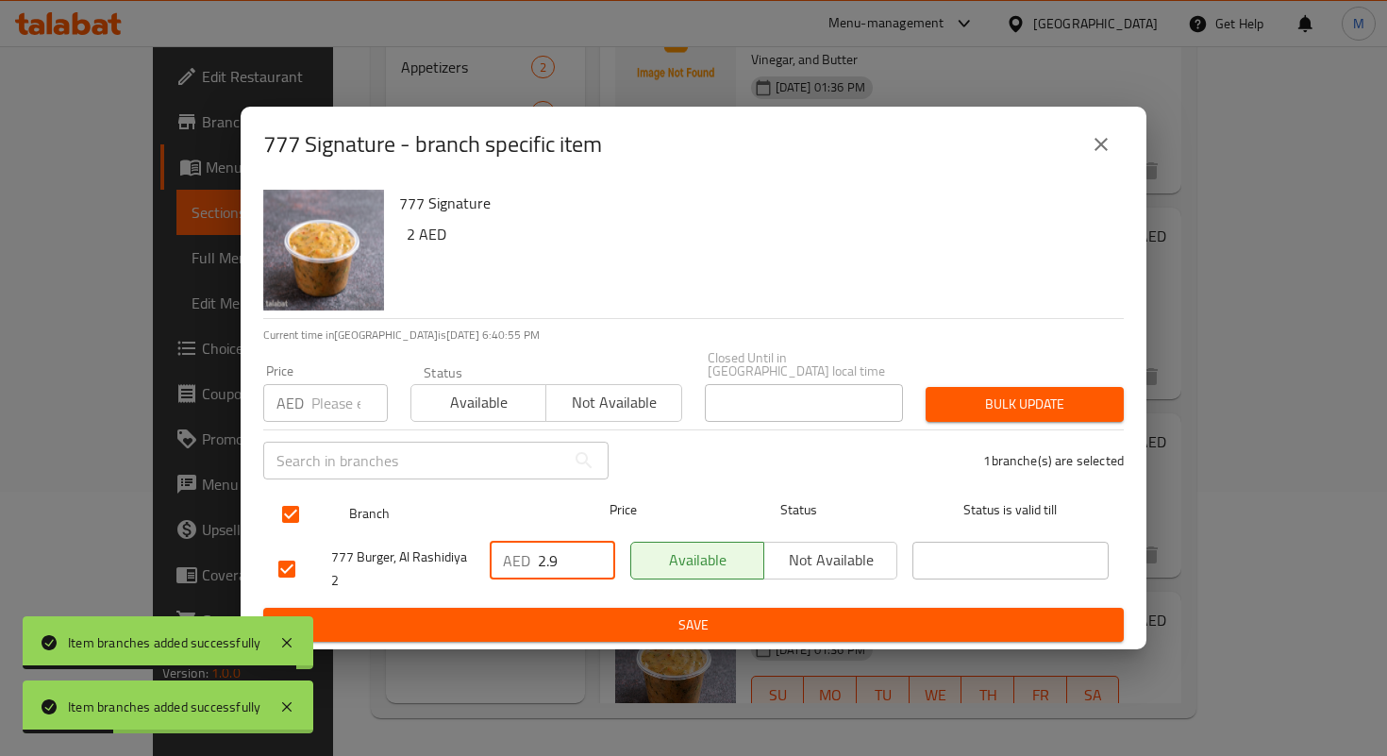
type input "2.9"
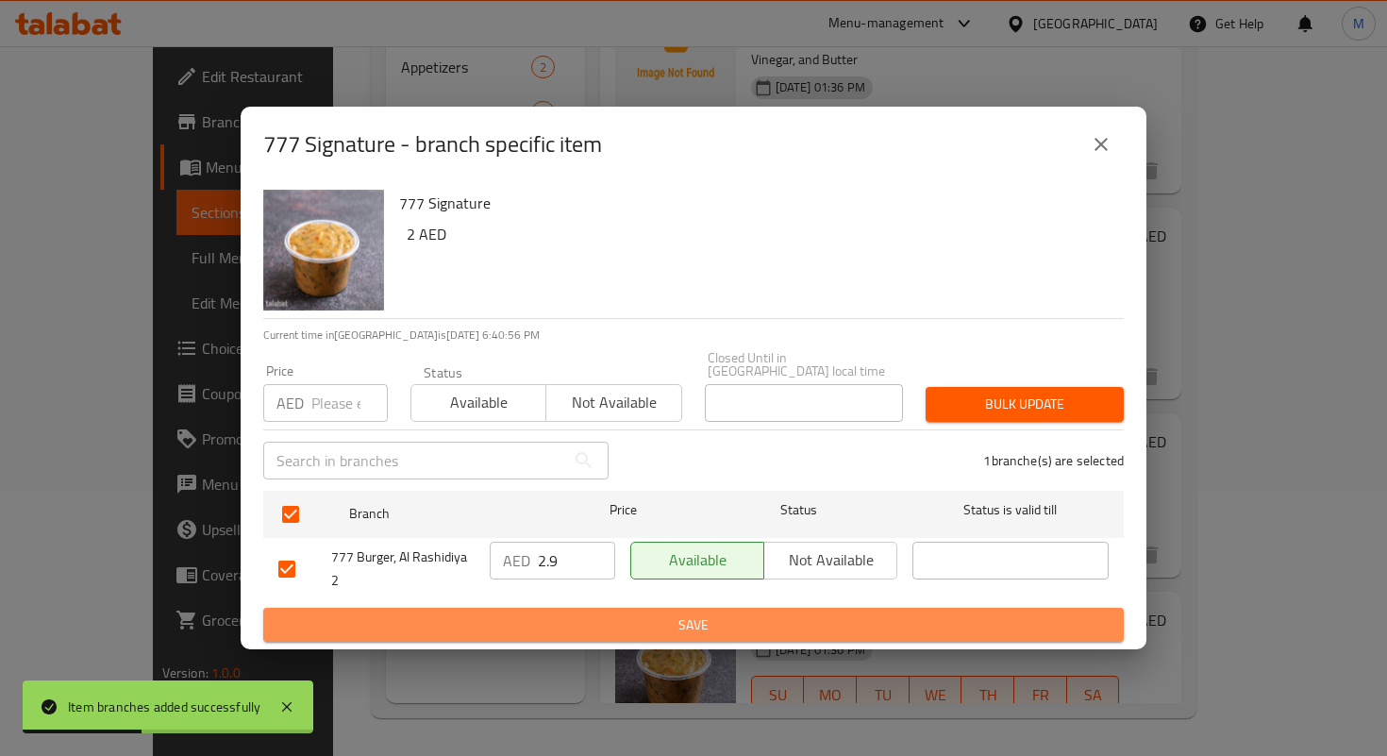
click at [754, 612] on button "Save" at bounding box center [693, 625] width 861 height 35
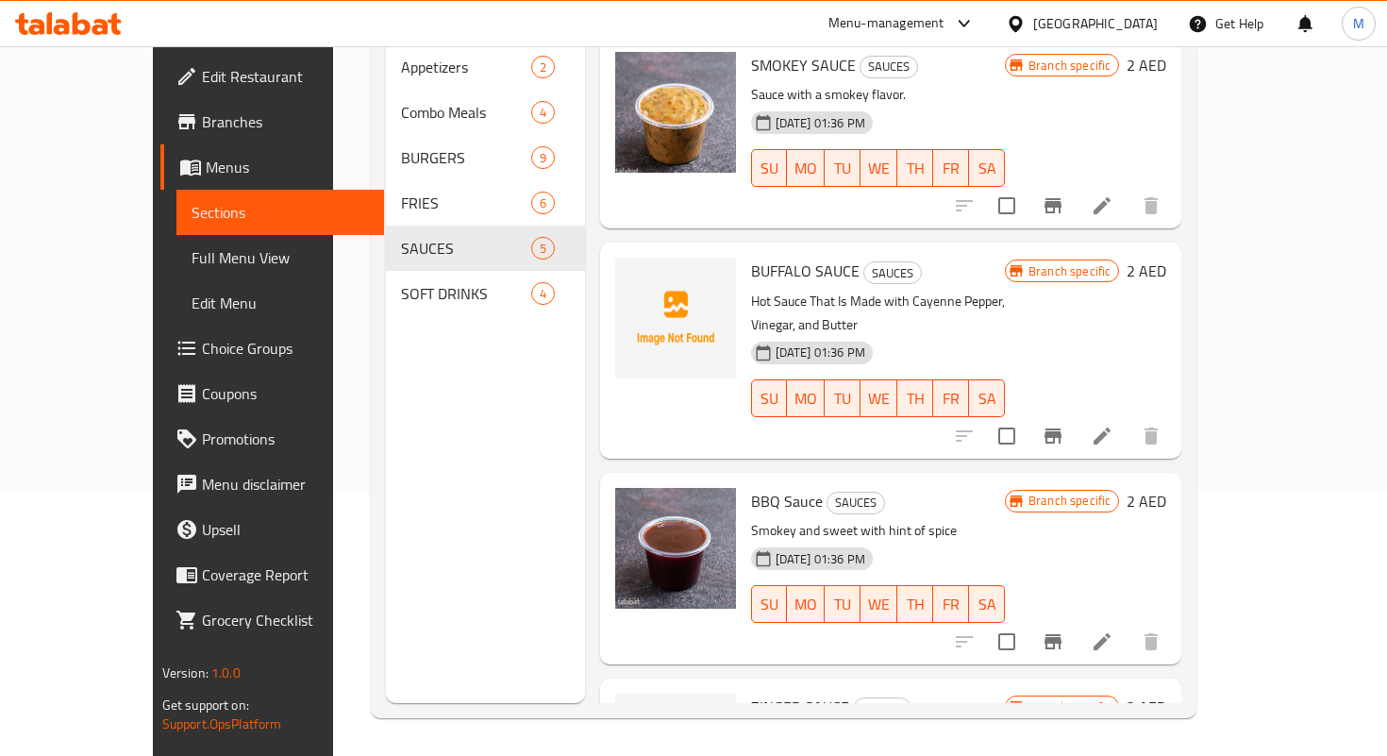
scroll to position [0, 0]
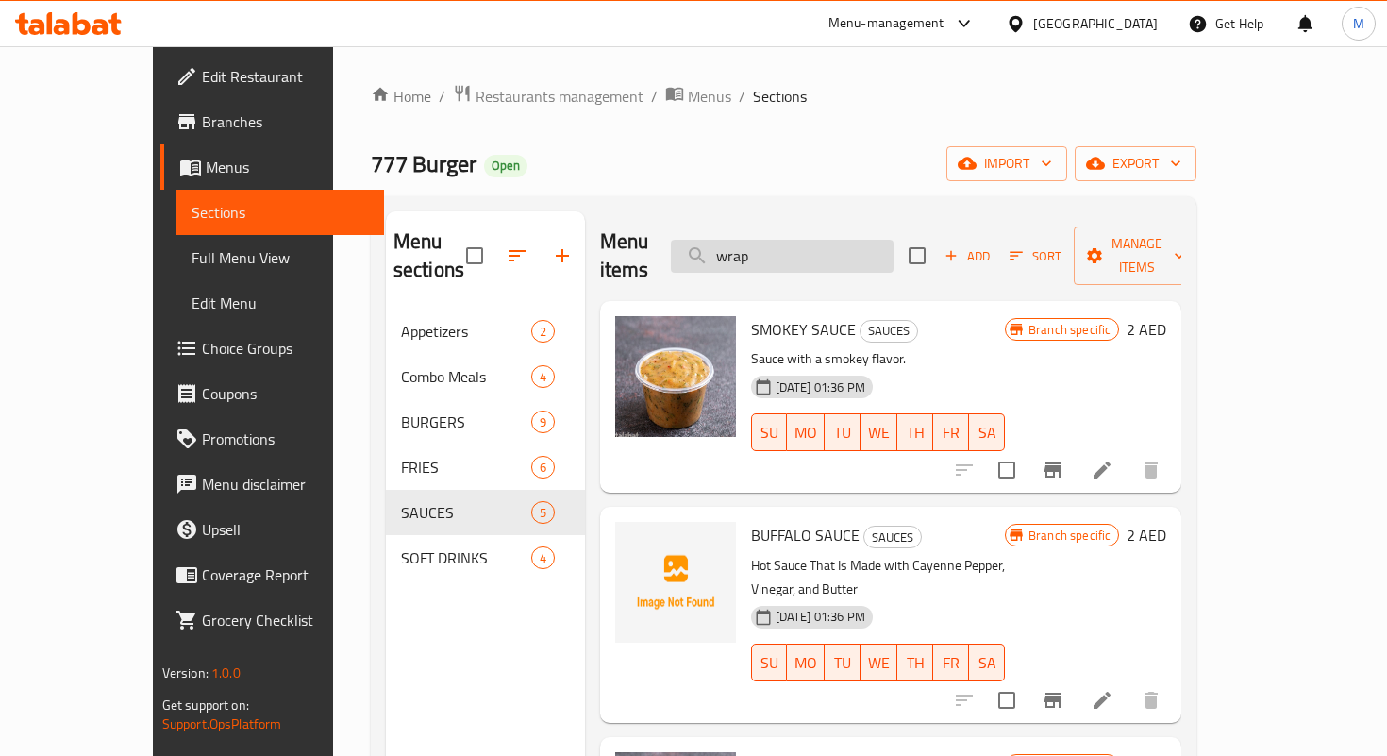
click at [807, 242] on input "wrap" at bounding box center [782, 256] width 223 height 33
paste input "ZINGER SHRIMPS"
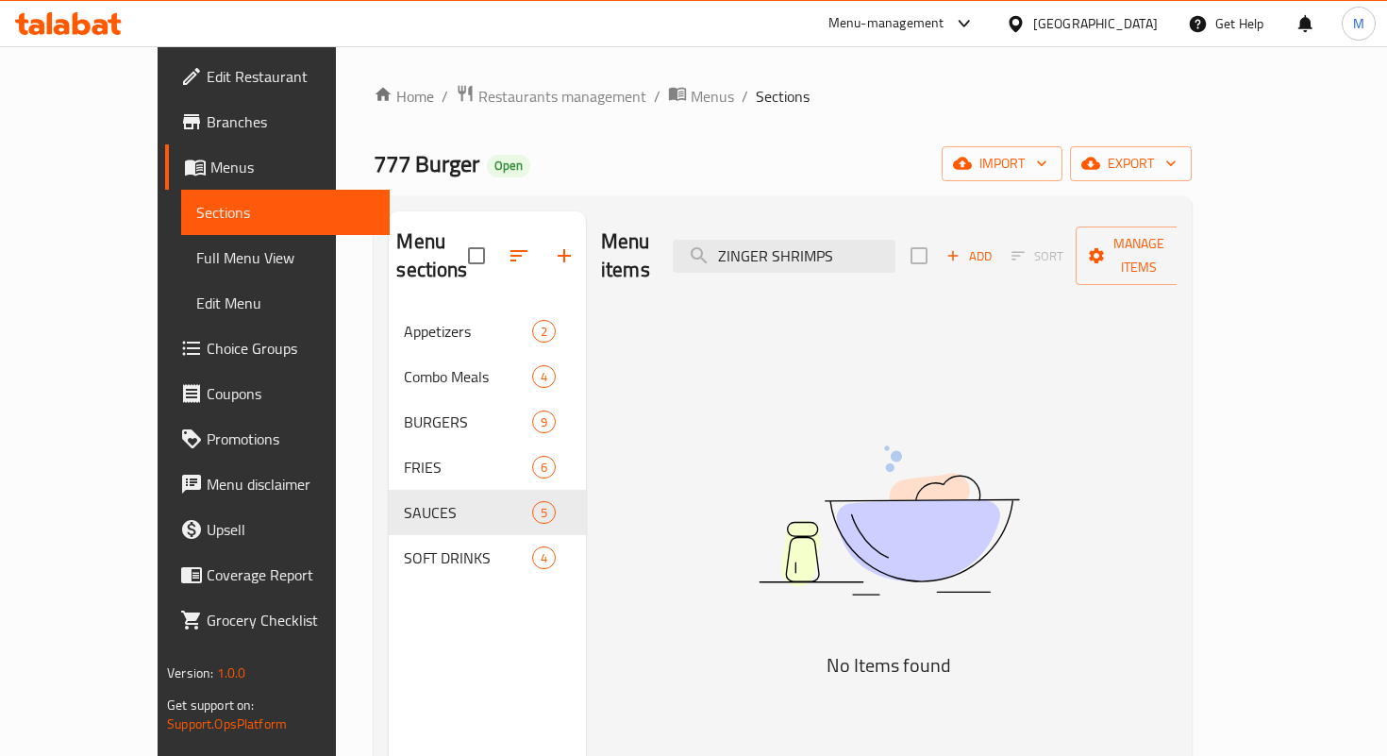
type input "ZINGER SHRIMPS"
